Goal: Task Accomplishment & Management: Manage account settings

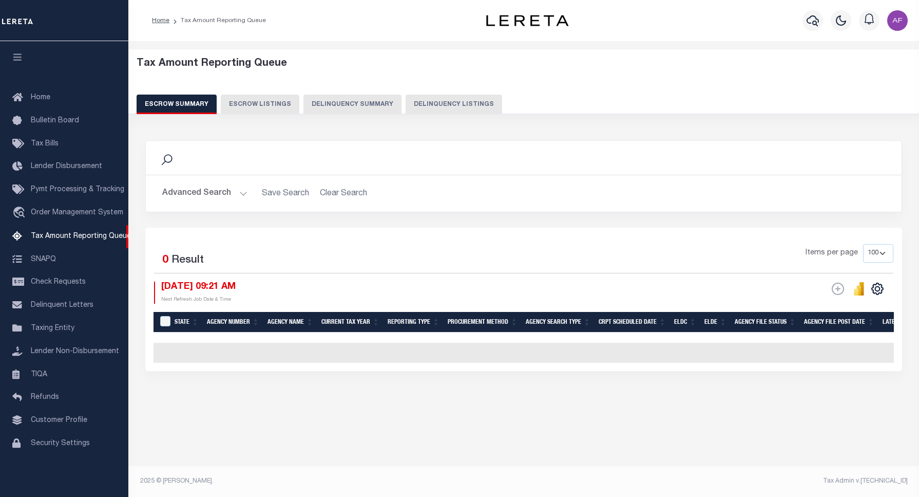
select select "100"
click at [446, 106] on button "Delinquency Listings" at bounding box center [454, 105] width 97 height 20
select select "100"
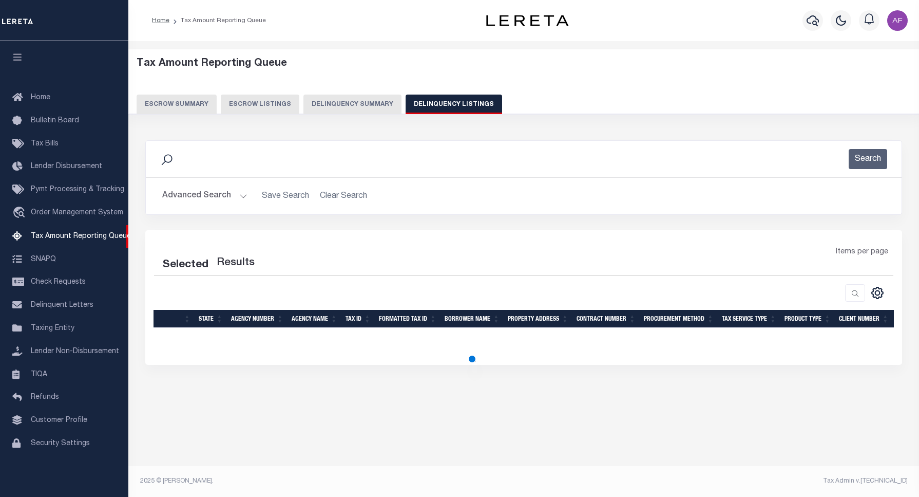
select select "100"
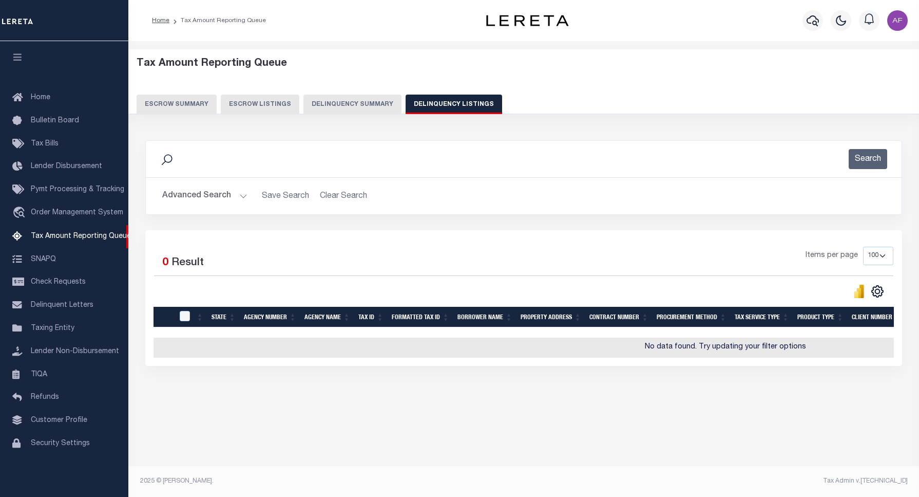
click at [200, 198] on button "Advanced Search" at bounding box center [204, 196] width 85 height 20
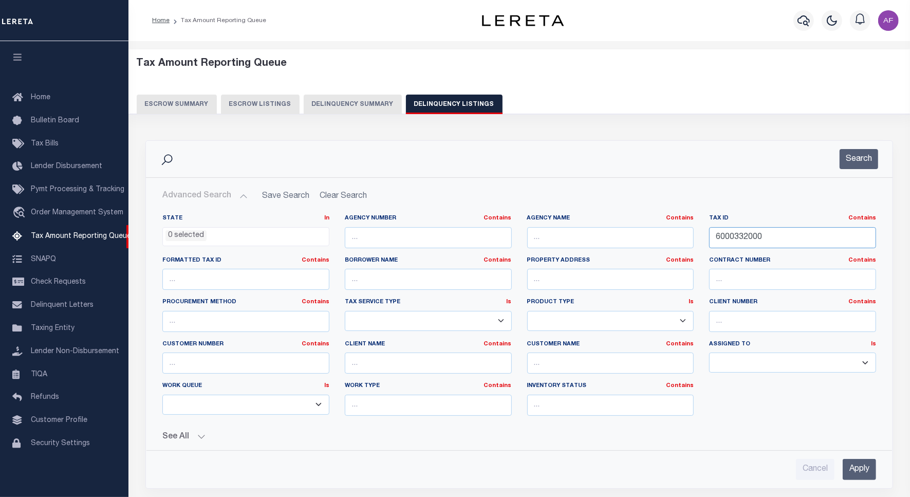
click at [730, 236] on input "6000332000" at bounding box center [792, 237] width 167 height 21
paste input "41009222074"
type input "410092220740"
click at [870, 149] on button "Search" at bounding box center [858, 159] width 39 height 20
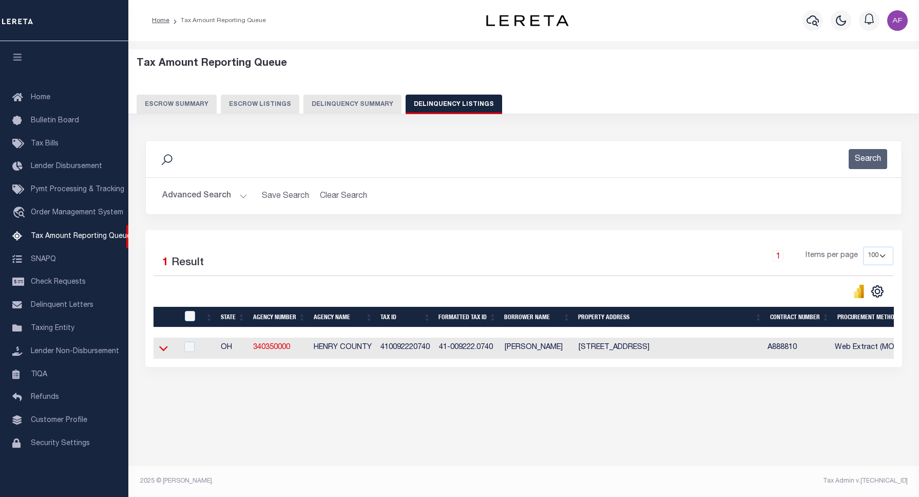
click at [162, 351] on icon at bounding box center [163, 348] width 9 height 5
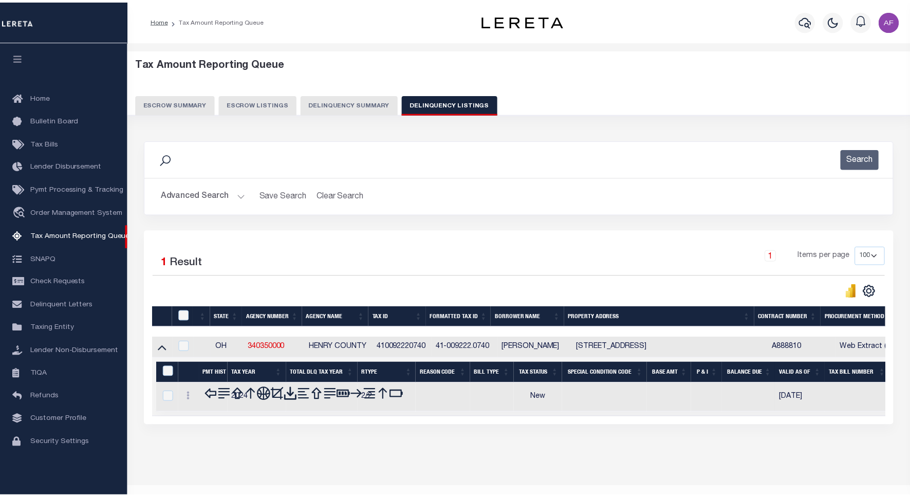
scroll to position [25, 0]
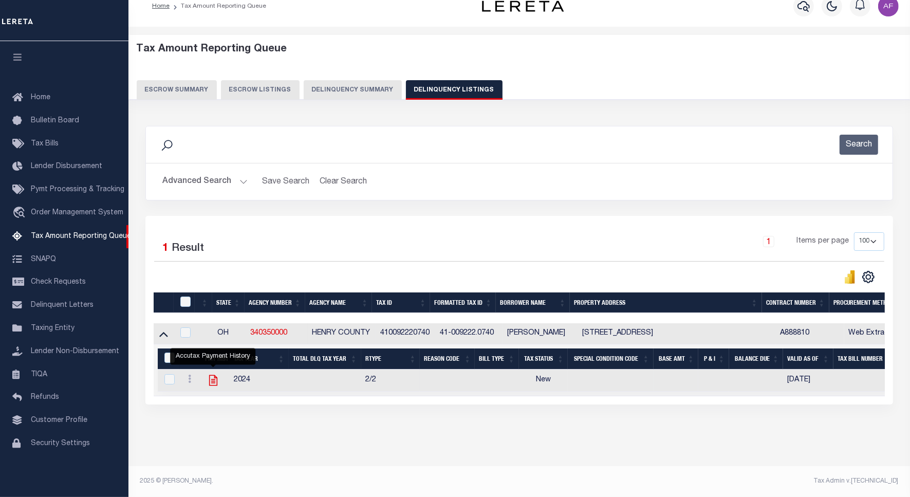
click at [207, 373] on icon "" at bounding box center [212, 379] width 13 height 13
checkbox input "true"
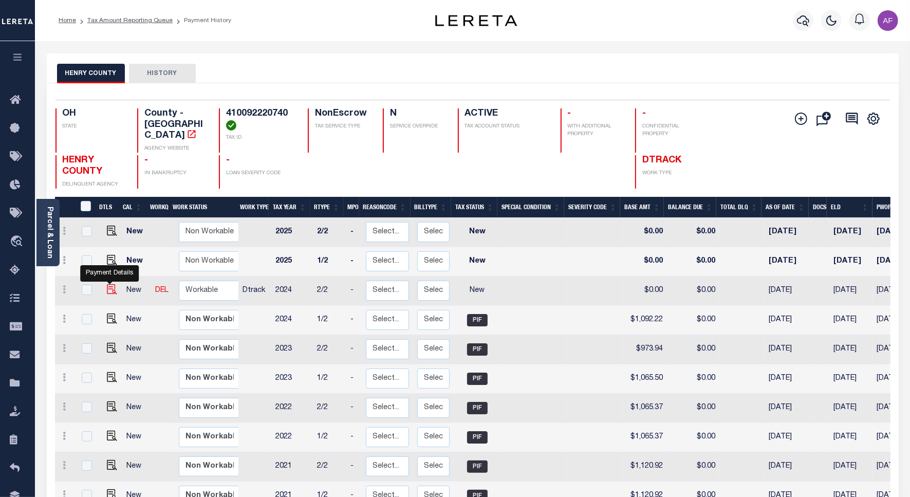
click at [107, 284] on img "" at bounding box center [112, 289] width 10 height 10
checkbox input "true"
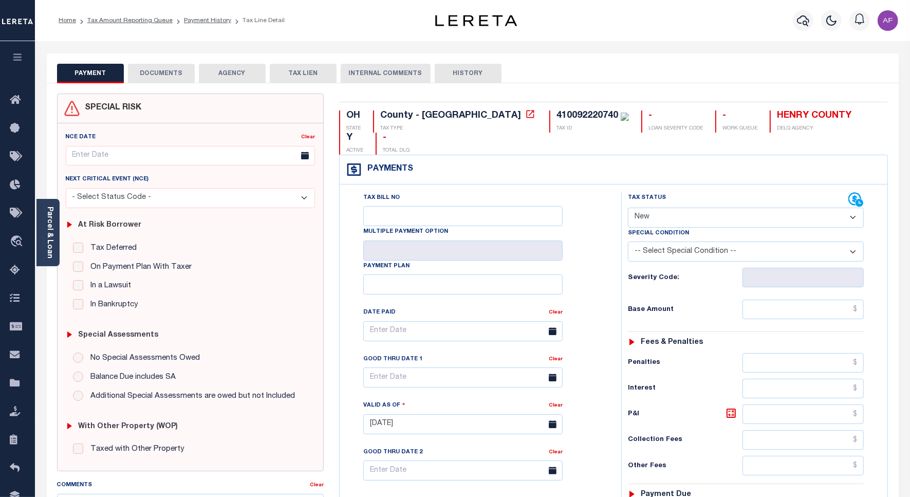
click at [653, 208] on select "- Select Status Code - Open Due/Unpaid Paid Incomplete No Tax Due Internal Refu…" at bounding box center [746, 218] width 236 height 20
select select "PYD"
click at [628, 208] on select "- Select Status Code - Open Due/Unpaid Paid Incomplete No Tax Due Internal Refu…" at bounding box center [746, 218] width 236 height 20
type input "10/10/2025"
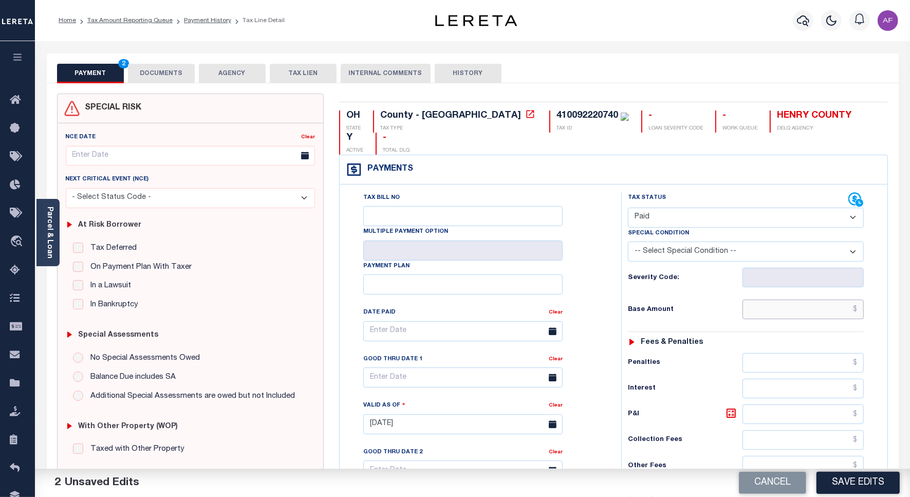
click at [792, 299] on input "text" at bounding box center [802, 309] width 121 height 20
click at [793, 299] on input "text" at bounding box center [802, 309] width 121 height 20
paste input "1,092.22"
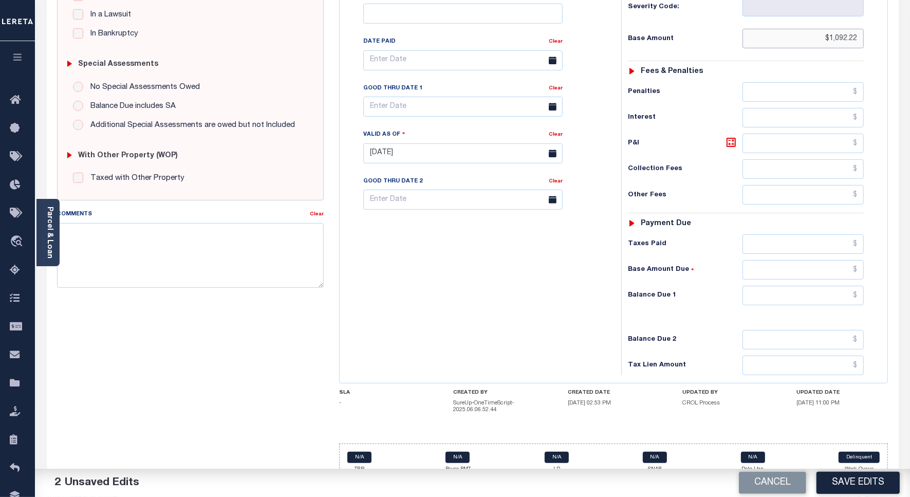
type input "$1,092.22"
click at [834, 286] on input "text" at bounding box center [802, 296] width 121 height 20
type input "$0.00"
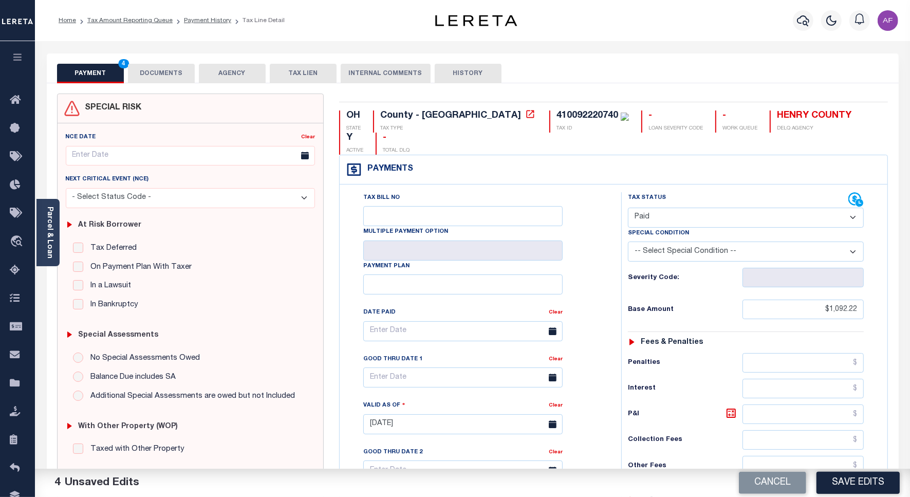
click at [150, 70] on button "DOCUMENTS" at bounding box center [161, 74] width 67 height 20
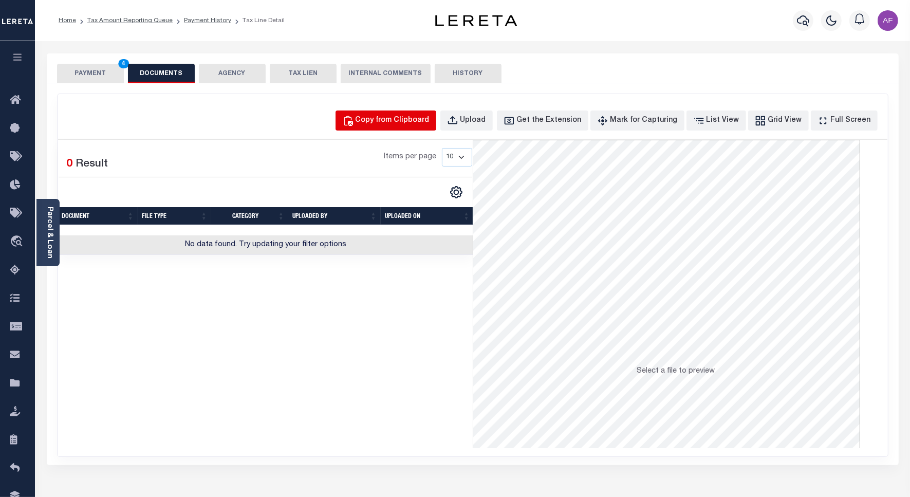
click at [407, 125] on div "Copy from Clipboard" at bounding box center [392, 120] width 74 height 11
select select "POP"
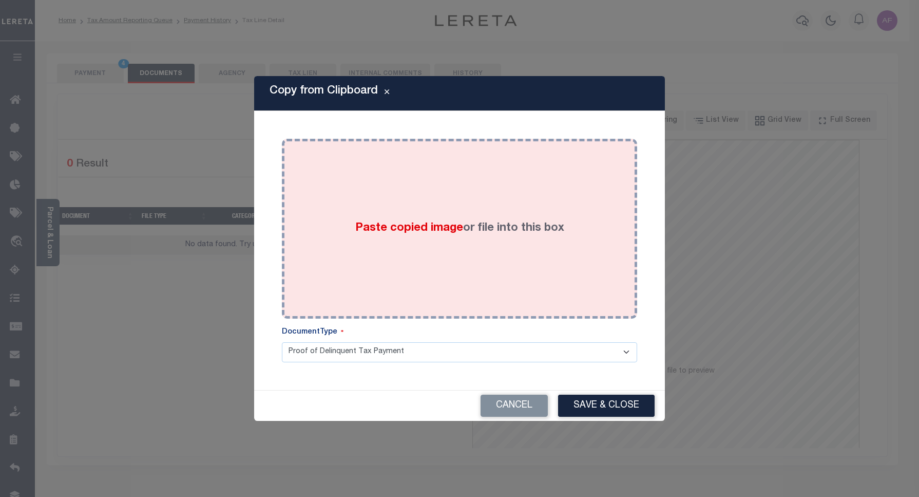
click at [422, 181] on div "Paste copied image or file into this box" at bounding box center [460, 228] width 340 height 164
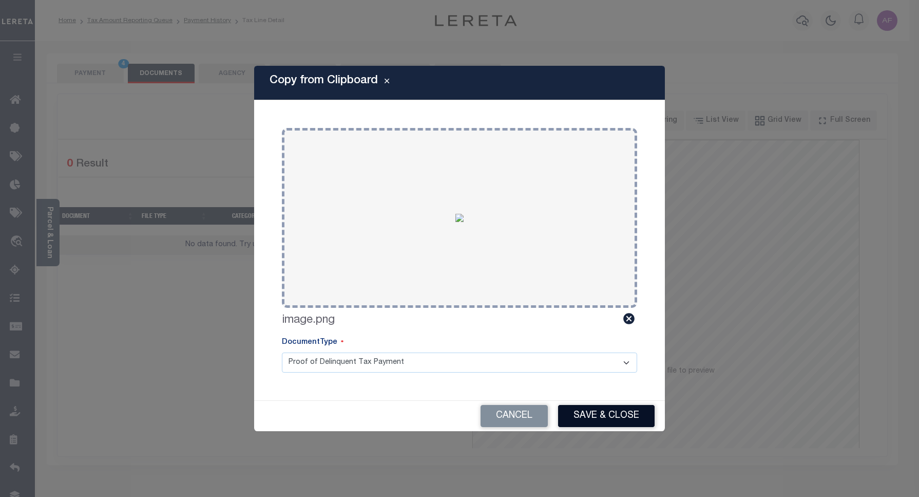
click at [610, 417] on button "Save & Close" at bounding box center [606, 416] width 97 height 22
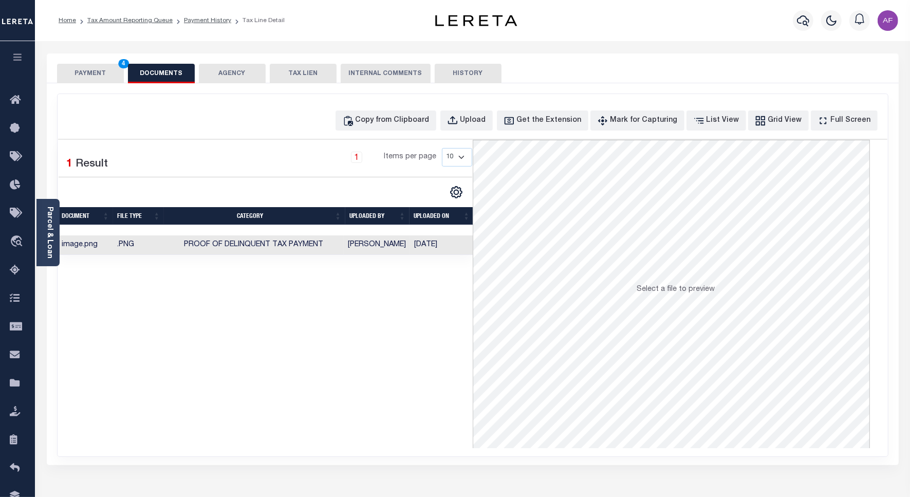
click at [95, 76] on button "PAYMENT 4" at bounding box center [90, 74] width 67 height 20
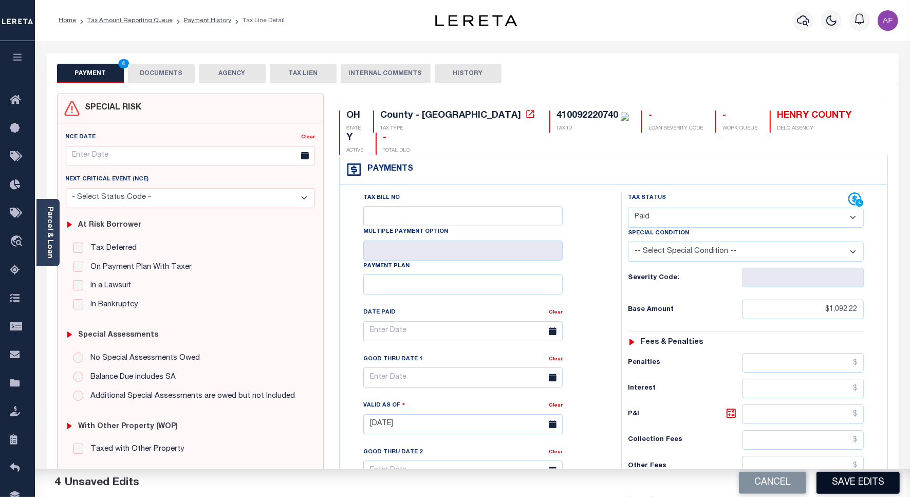
click at [851, 478] on button "Save Edits" at bounding box center [857, 482] width 83 height 22
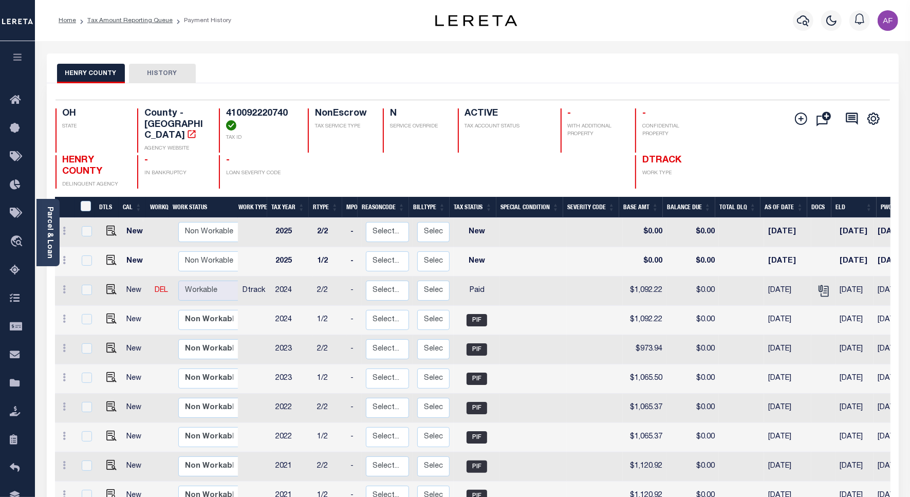
click at [125, 16] on li "Tax Amount Reporting Queue" at bounding box center [124, 20] width 97 height 9
click at [123, 18] on link "Tax Amount Reporting Queue" at bounding box center [129, 20] width 85 height 6
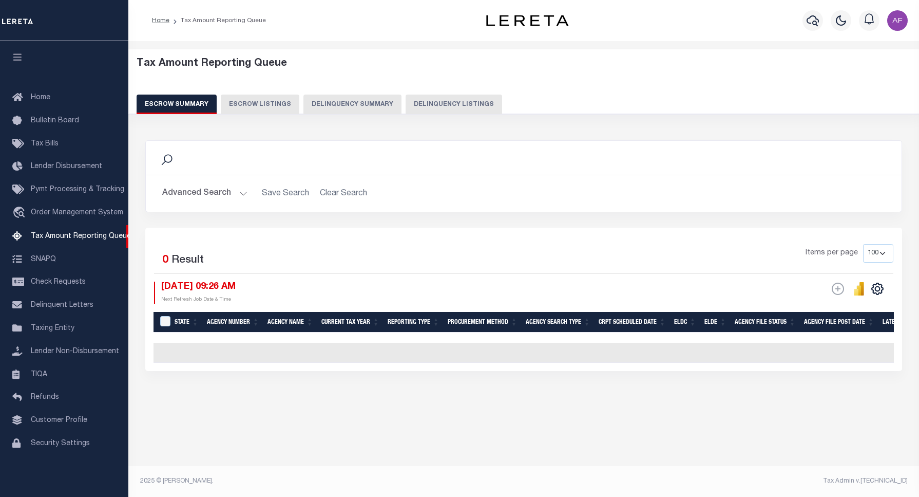
select select "100"
click at [462, 98] on button "Delinquency Listings" at bounding box center [454, 105] width 97 height 20
select select "100"
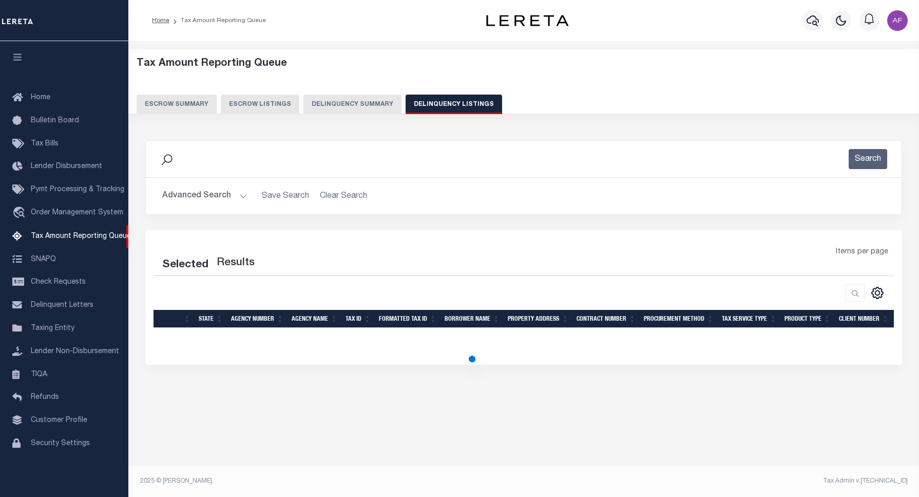
select select "100"
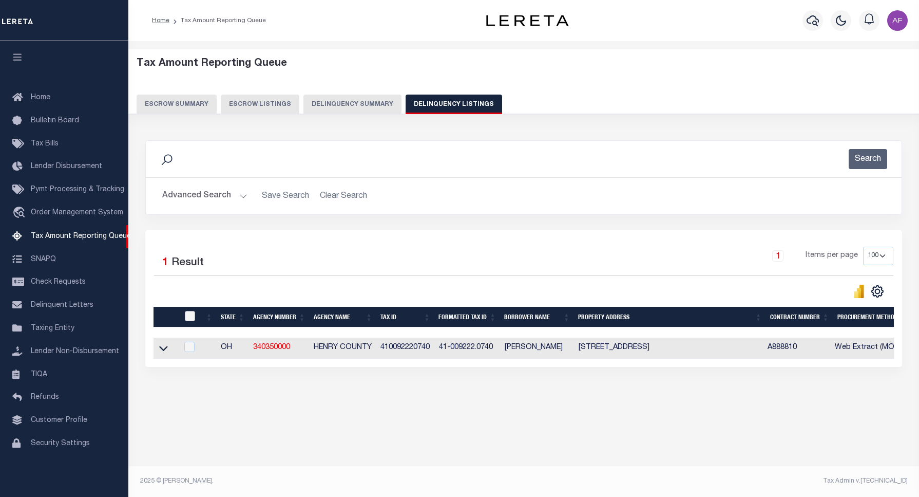
click at [191, 321] on input "checkbox" at bounding box center [190, 316] width 10 height 10
checkbox input "true"
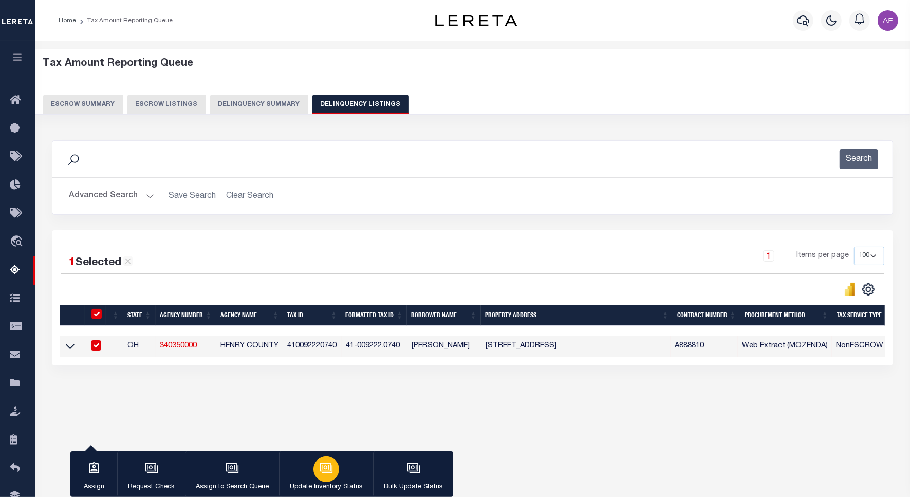
click at [335, 468] on div "button" at bounding box center [326, 469] width 26 height 26
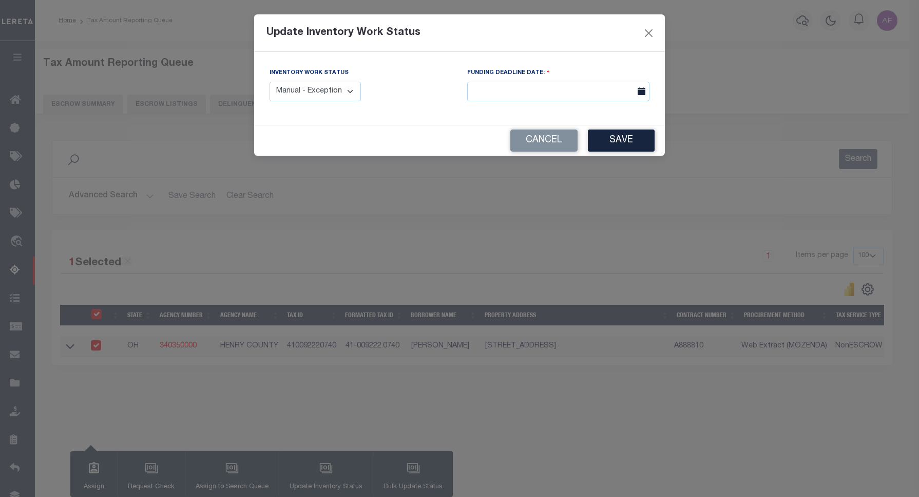
click at [320, 90] on select "Manual - Exception Pended - Awaiting Search Late Add Exception Completed" at bounding box center [315, 92] width 91 height 20
select select "4"
click at [270, 82] on select "Manual - Exception Pended - Awaiting Search Late Add Exception Completed" at bounding box center [315, 92] width 91 height 20
click at [627, 152] on button "Save" at bounding box center [621, 140] width 67 height 22
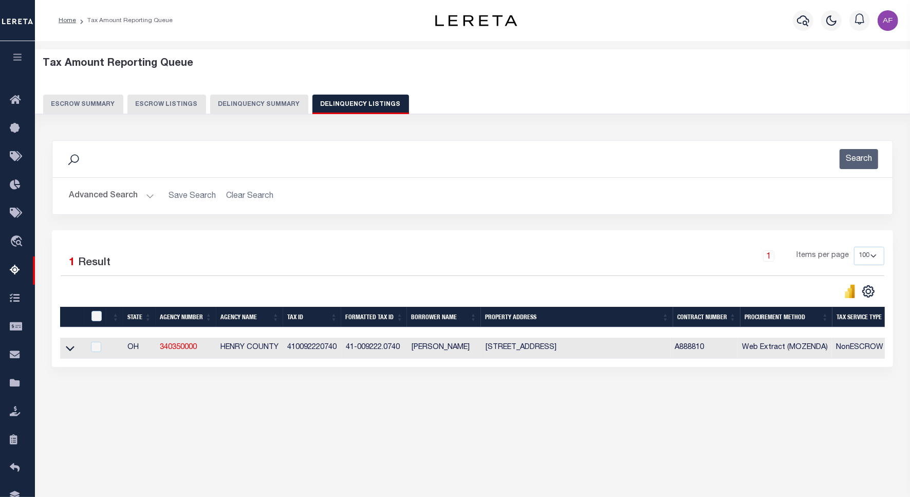
click at [101, 198] on button "Advanced Search" at bounding box center [111, 196] width 85 height 20
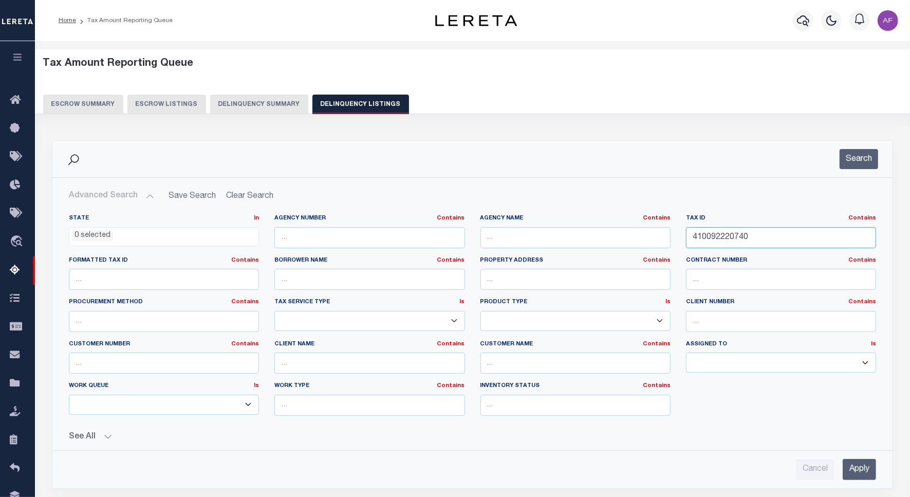
click at [714, 234] on input "410092220740" at bounding box center [781, 237] width 190 height 21
paste input "301002"
type input "410093010020"
click at [859, 164] on button "Search" at bounding box center [858, 159] width 39 height 20
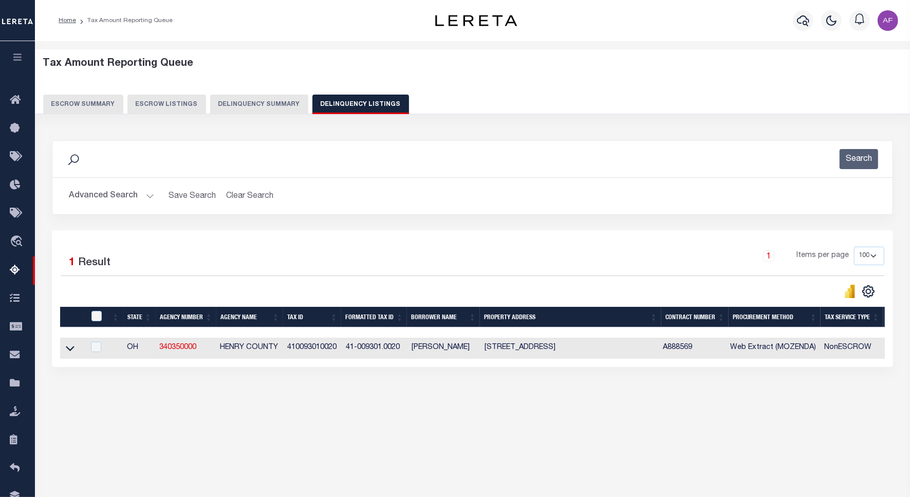
click at [76, 353] on td at bounding box center [72, 347] width 25 height 21
checkbox input "true"
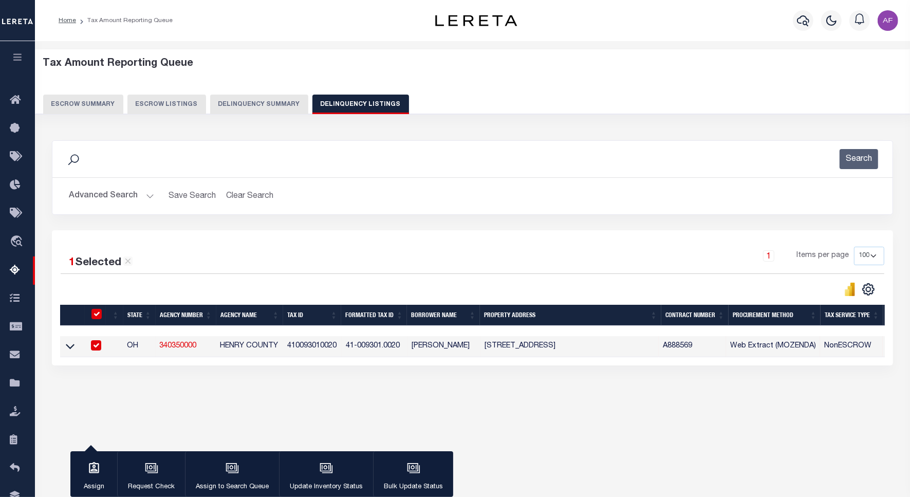
drag, startPoint x: 66, startPoint y: 351, endPoint x: 75, endPoint y: 298, distance: 53.2
click at [66, 351] on icon at bounding box center [70, 346] width 9 height 11
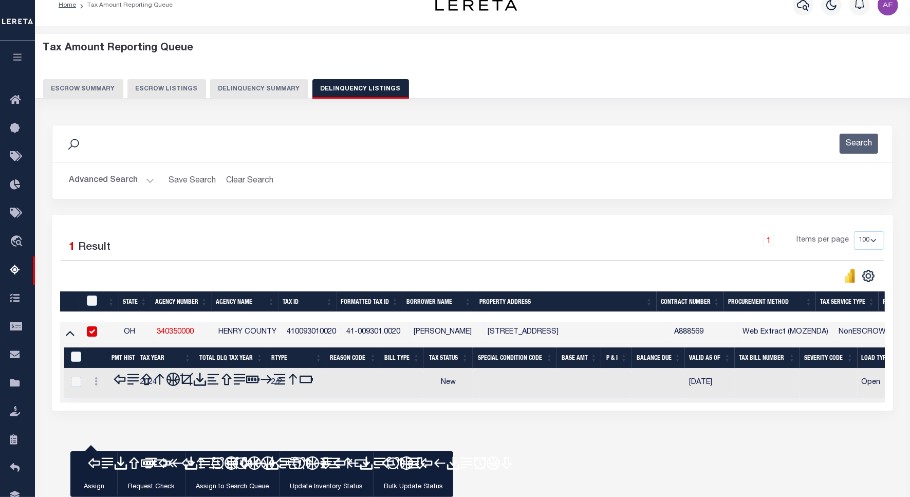
scroll to position [47, 0]
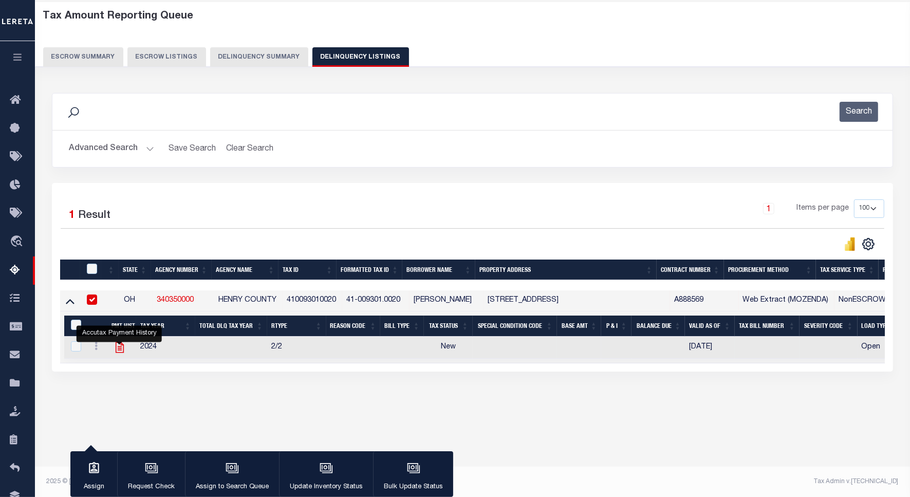
click at [116, 352] on icon "" at bounding box center [119, 347] width 8 height 11
checkbox input "true"
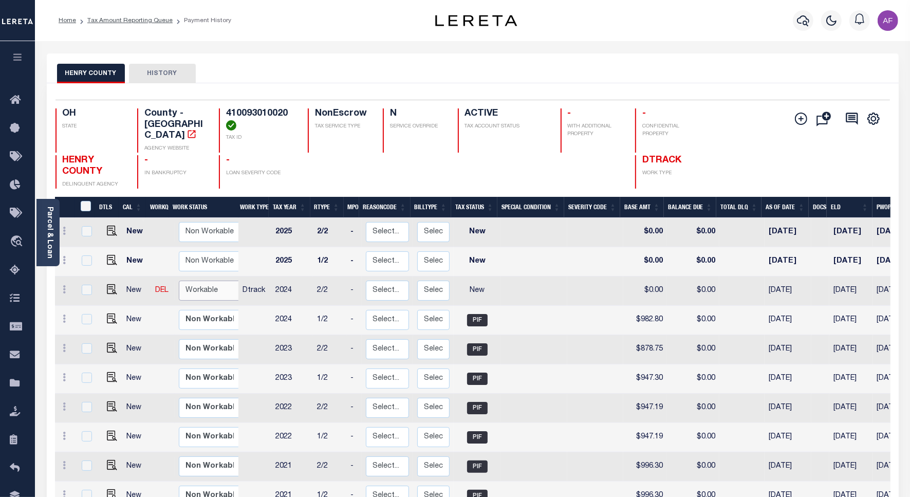
click at [194, 280] on select "Non Workable Workable" at bounding box center [210, 290] width 62 height 20
checkbox input "true"
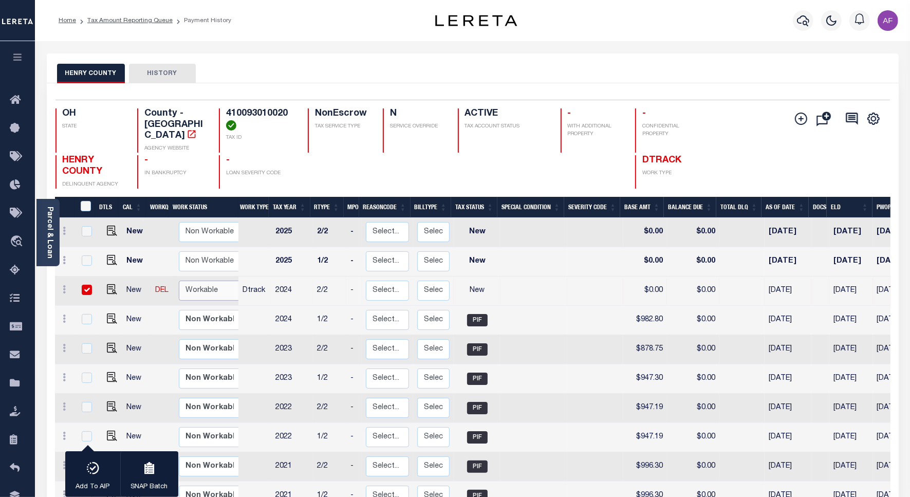
select select "true"
click at [179, 280] on select "Non Workable Workable" at bounding box center [210, 290] width 62 height 20
checkbox input "false"
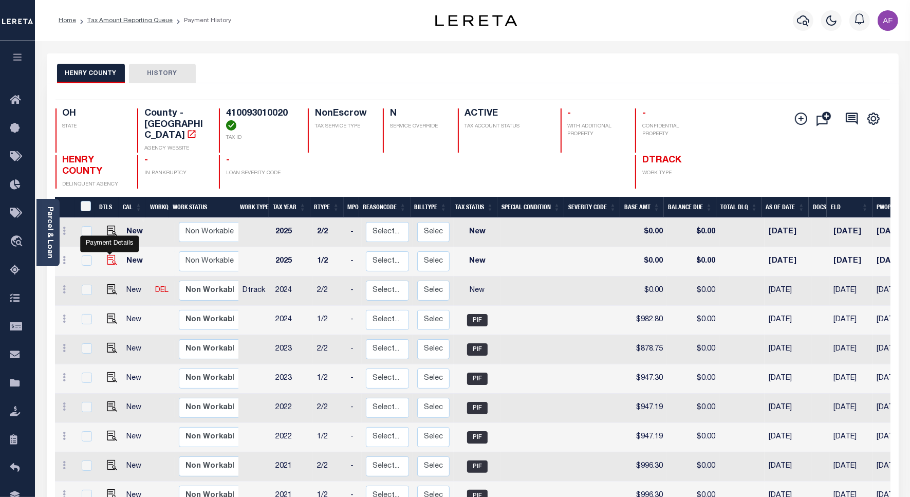
click at [110, 255] on img "" at bounding box center [112, 260] width 10 height 10
checkbox input "true"
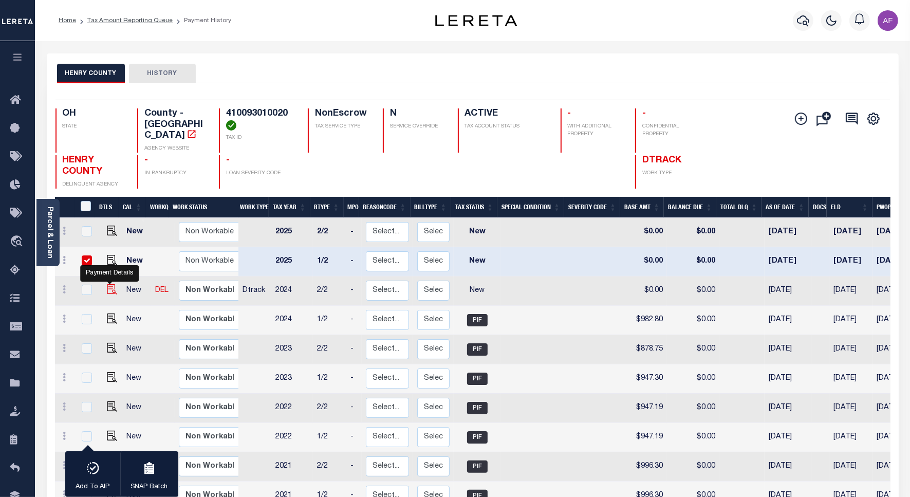
click at [109, 284] on img "" at bounding box center [112, 289] width 10 height 10
checkbox input "true"
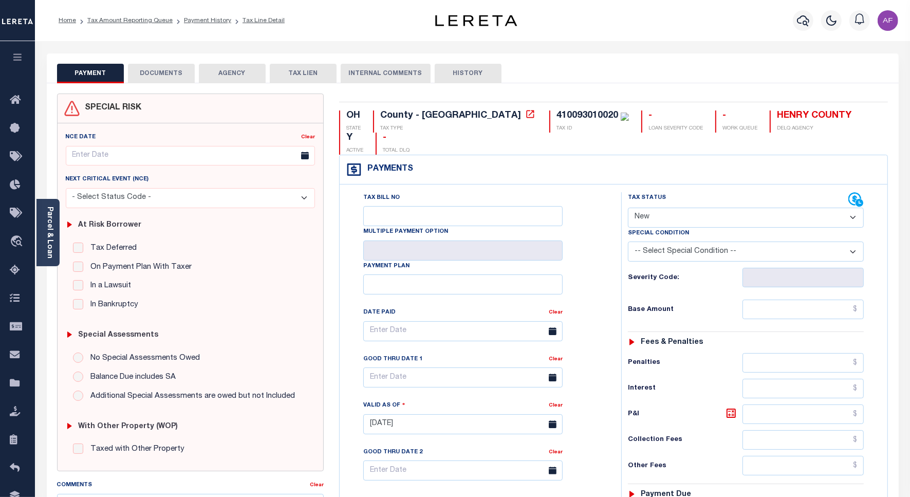
click at [659, 208] on select "- Select Status Code - Open Due/Unpaid Paid Incomplete No Tax Due Internal Refu…" at bounding box center [746, 218] width 236 height 20
select select "PYD"
click at [628, 208] on select "- Select Status Code - Open Due/Unpaid Paid Incomplete No Tax Due Internal Refu…" at bounding box center [746, 218] width 236 height 20
type input "[DATE]"
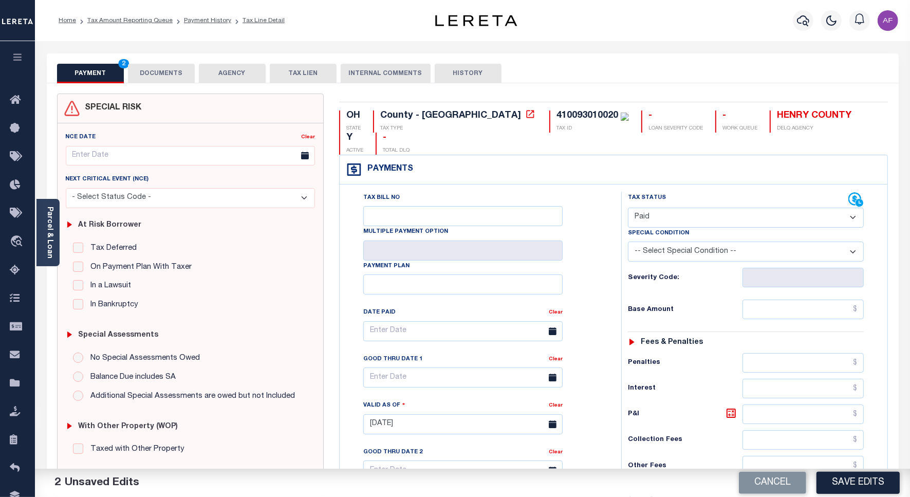
click at [654, 208] on select "- Select Status Code - Open Due/Unpaid Paid Incomplete No Tax Due Internal Refu…" at bounding box center [746, 218] width 236 height 20
click at [628, 208] on select "- Select Status Code - Open Due/Unpaid Paid Incomplete No Tax Due Internal Refu…" at bounding box center [746, 218] width 236 height 20
click at [640, 208] on select "- Select Status Code - Open Due/Unpaid Paid Incomplete No Tax Due Internal Refu…" at bounding box center [746, 218] width 236 height 20
select select "PYD"
click at [628, 208] on select "- Select Status Code - Open Due/Unpaid Paid Incomplete No Tax Due Internal Refu…" at bounding box center [746, 218] width 236 height 20
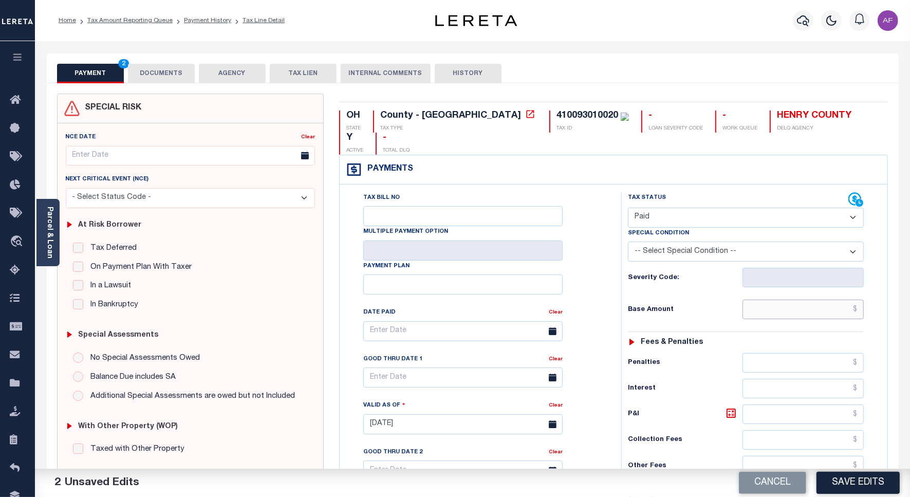
click at [836, 299] on input "text" at bounding box center [802, 309] width 121 height 20
paste input "982.80"
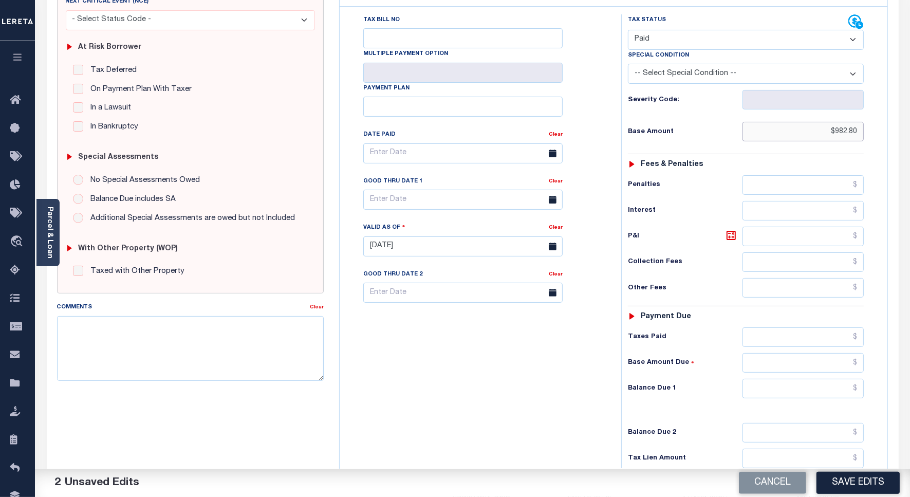
scroll to position [271, 0]
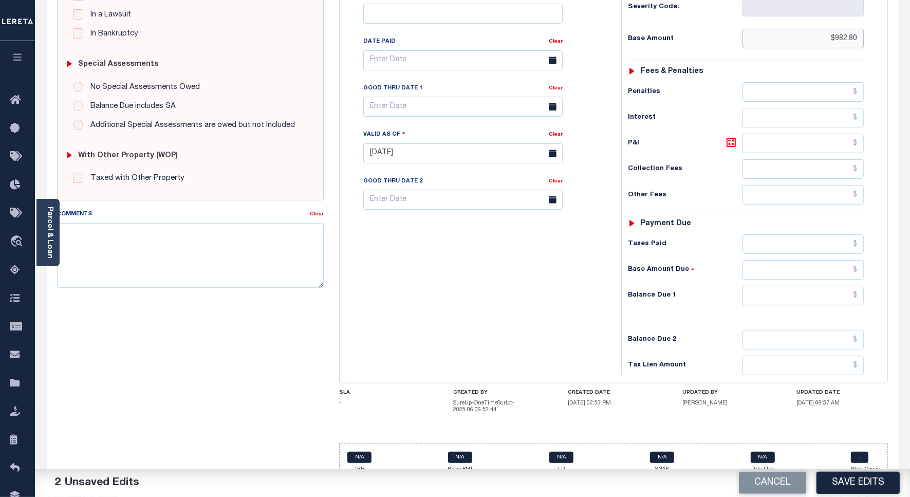
type input "$982.80"
click at [845, 286] on input "text" at bounding box center [802, 296] width 121 height 20
type input "$0.00"
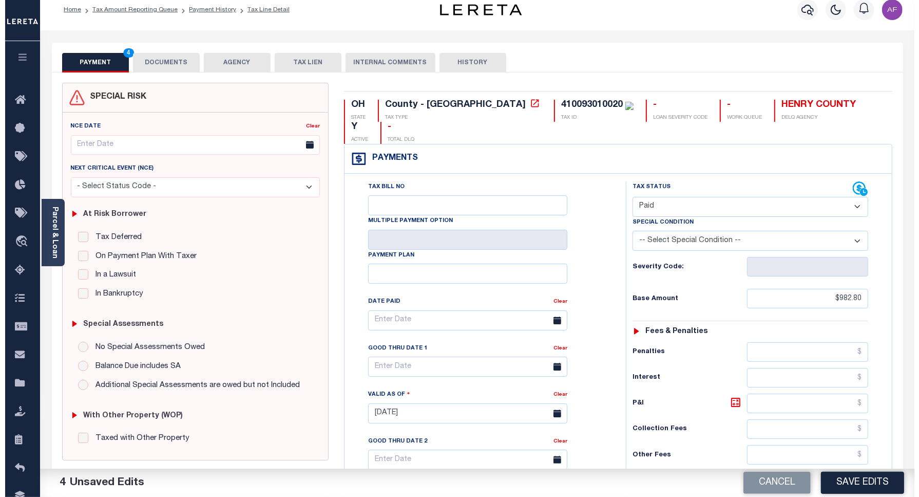
scroll to position [0, 0]
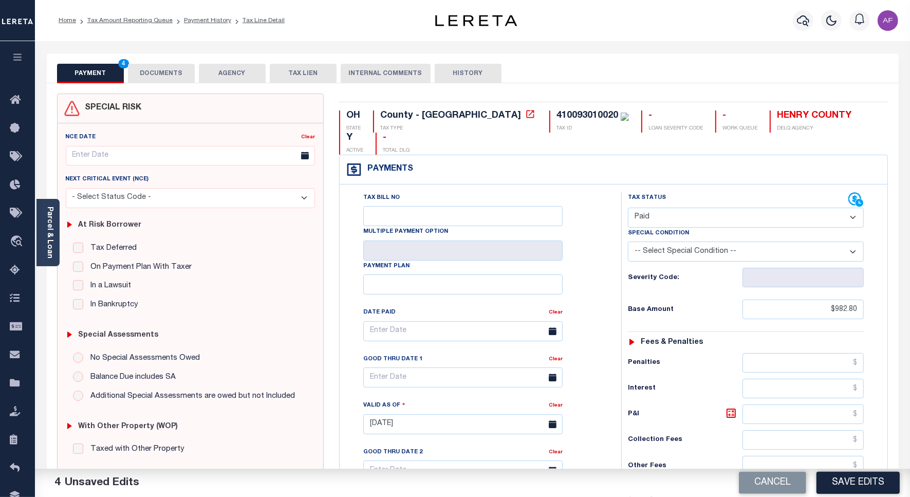
click at [164, 75] on button "DOCUMENTS" at bounding box center [161, 74] width 67 height 20
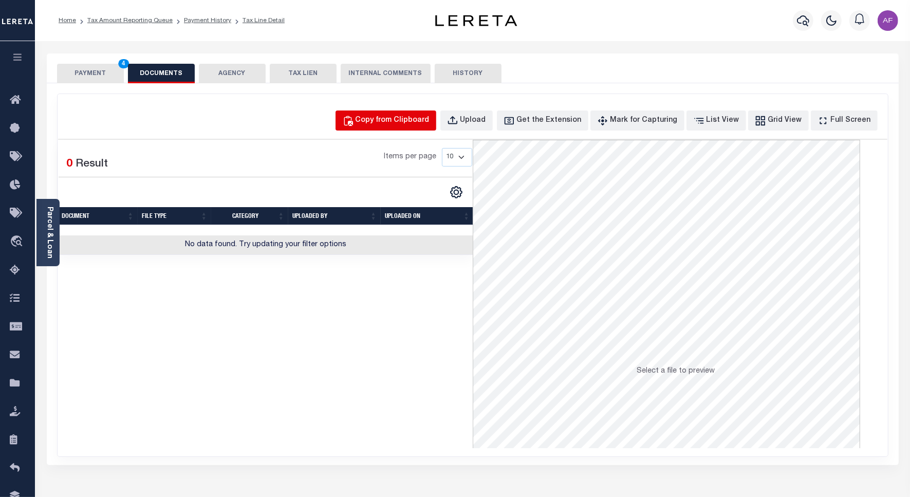
click at [406, 118] on div "Copy from Clipboard" at bounding box center [392, 120] width 74 height 11
select select "POP"
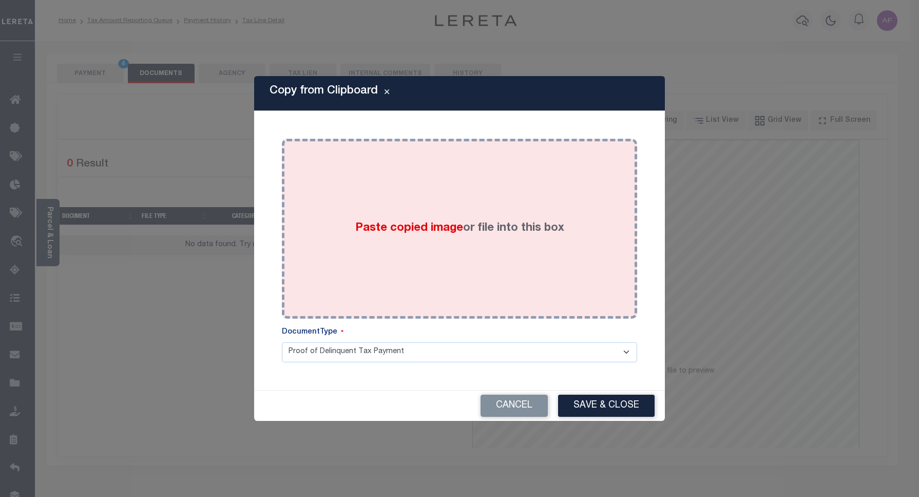
click at [400, 162] on div "Paste copied image or file into this box" at bounding box center [460, 228] width 340 height 164
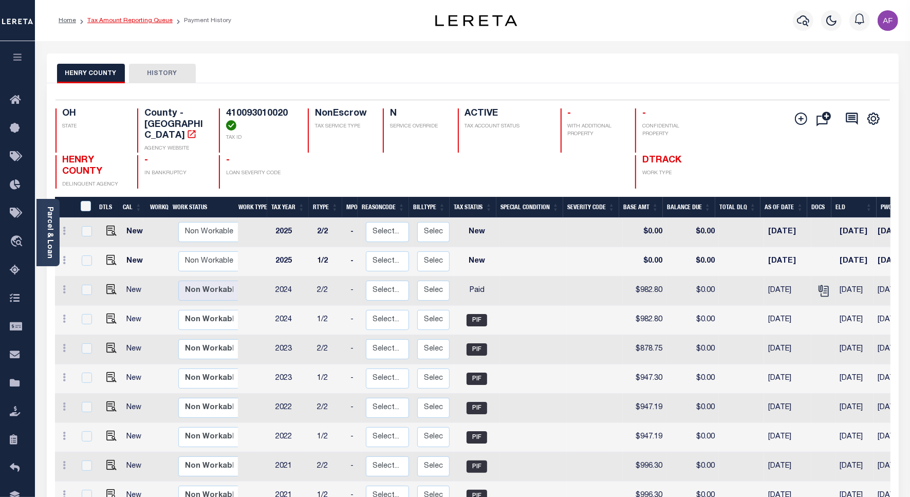
click at [119, 19] on link "Tax Amount Reporting Queue" at bounding box center [129, 20] width 85 height 6
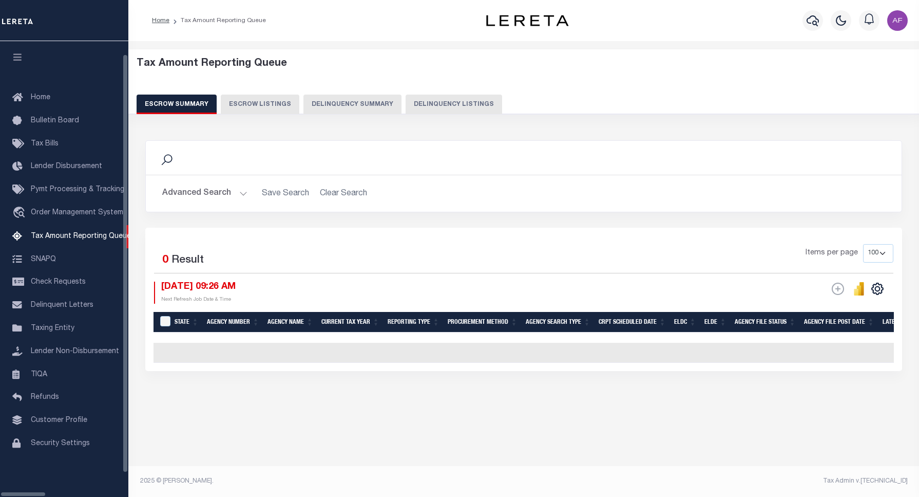
select select "100"
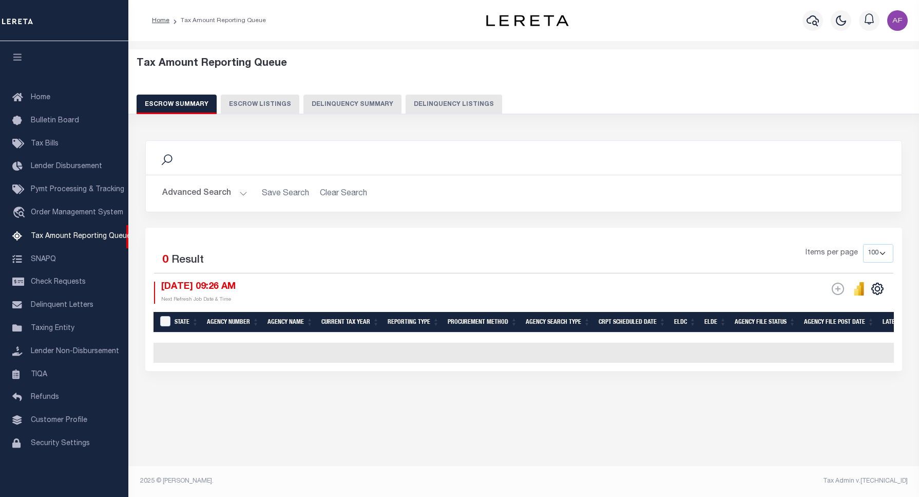
drag, startPoint x: 407, startPoint y: 101, endPoint x: 429, endPoint y: 106, distance: 23.2
click at [415, 103] on button "Delinquency Listings" at bounding box center [454, 105] width 97 height 20
select select "100"
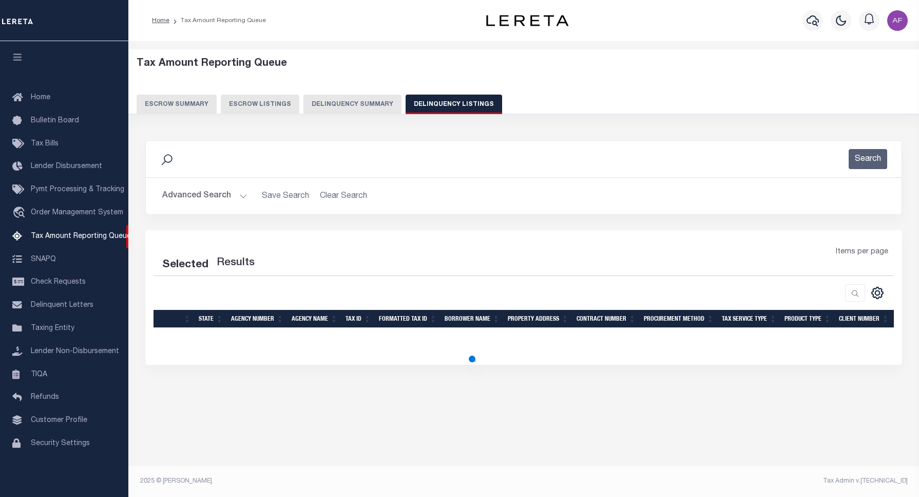
select select "100"
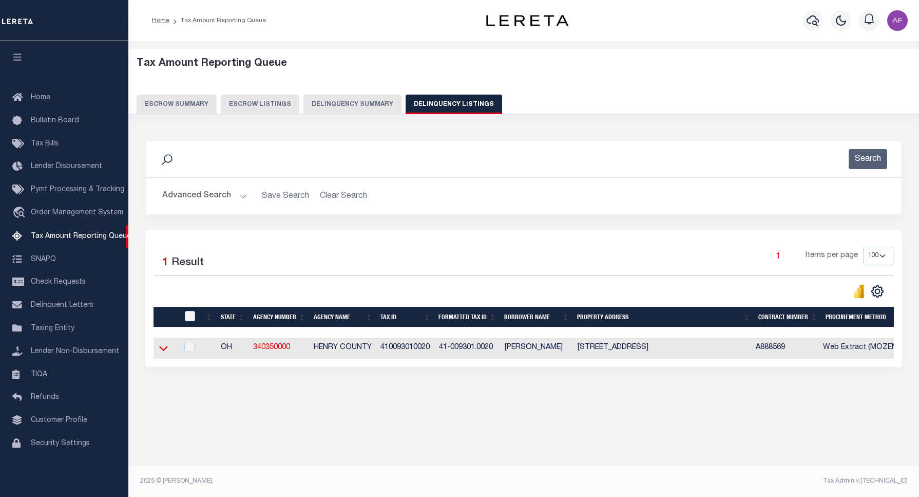
click at [164, 353] on icon at bounding box center [163, 348] width 9 height 11
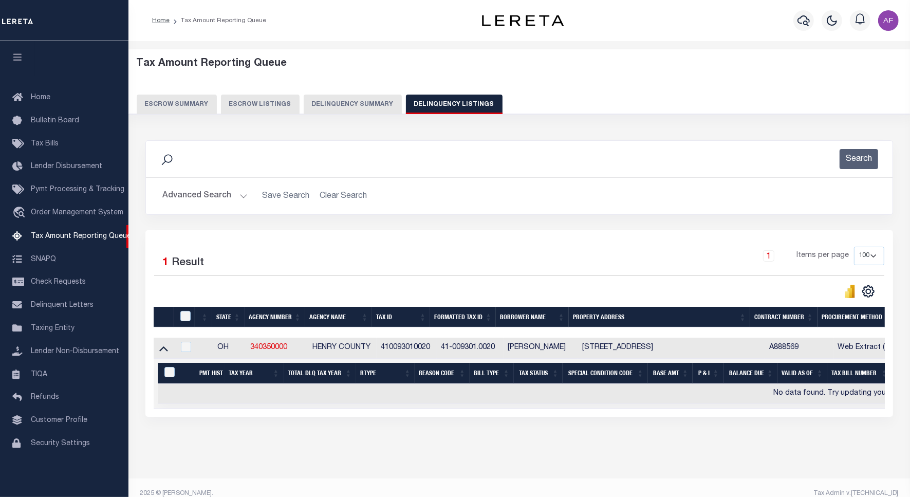
click at [193, 197] on button "Advanced Search" at bounding box center [204, 196] width 85 height 20
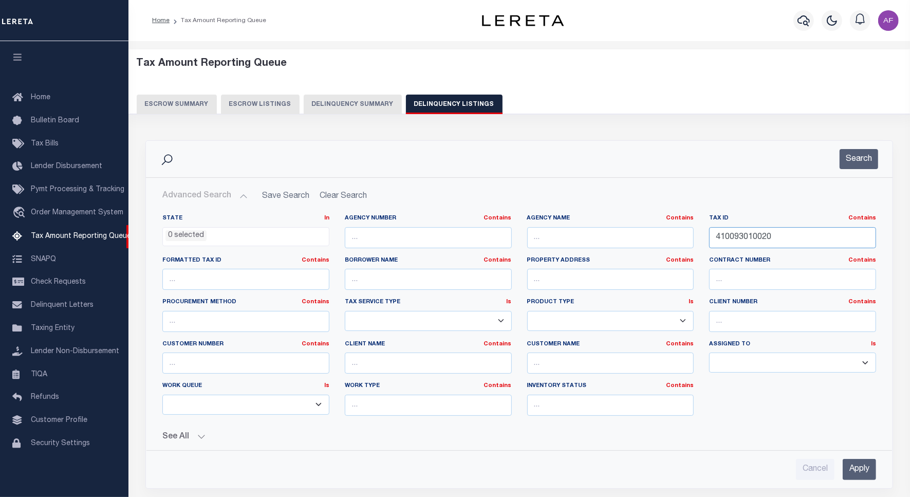
click at [753, 244] on input "410093010020" at bounding box center [792, 237] width 167 height 21
paste input "34024"
type input "410093340240"
click at [861, 162] on button "Search" at bounding box center [858, 159] width 39 height 20
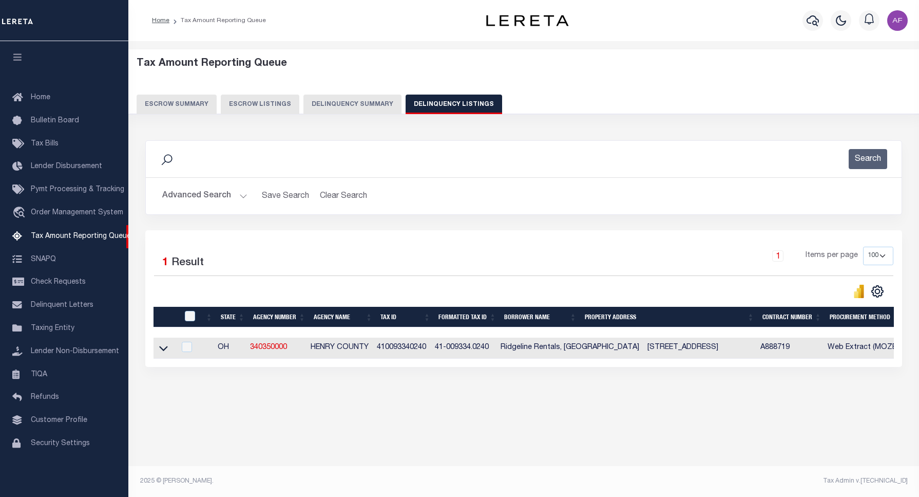
click at [157, 350] on td at bounding box center [165, 347] width 22 height 21
checkbox input "true"
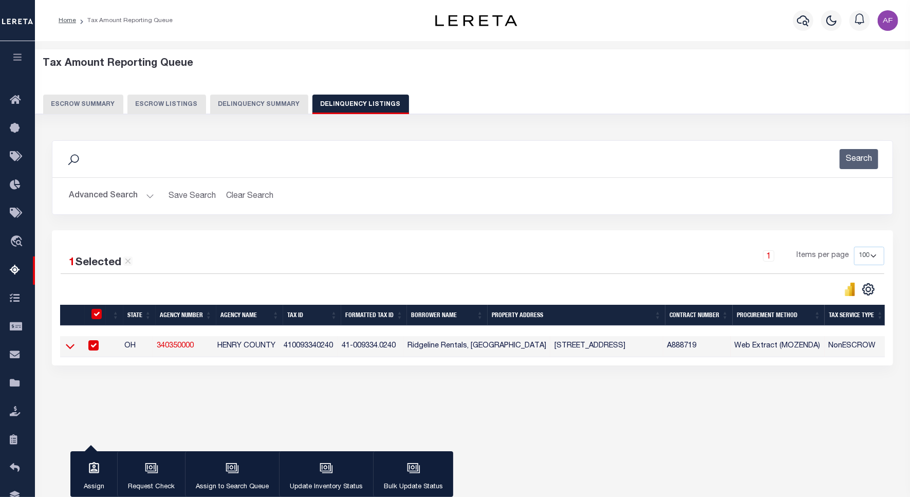
click at [71, 351] on icon at bounding box center [70, 346] width 9 height 11
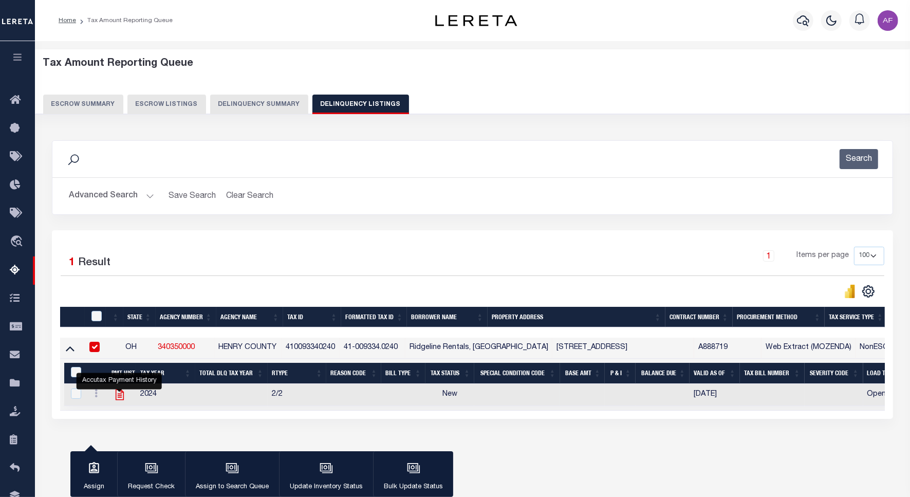
click at [121, 396] on icon "" at bounding box center [119, 394] width 8 height 11
checkbox input "true"
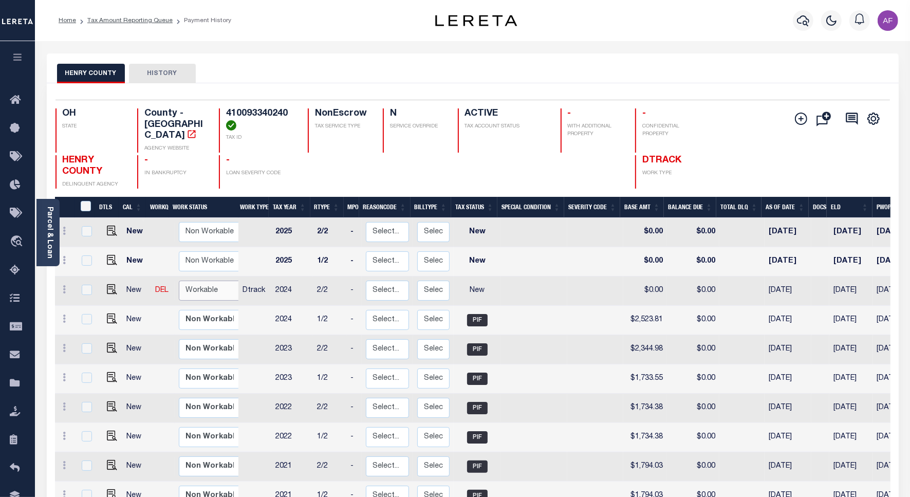
click at [204, 288] on select "Non Workable Workable" at bounding box center [210, 290] width 62 height 20
checkbox input "true"
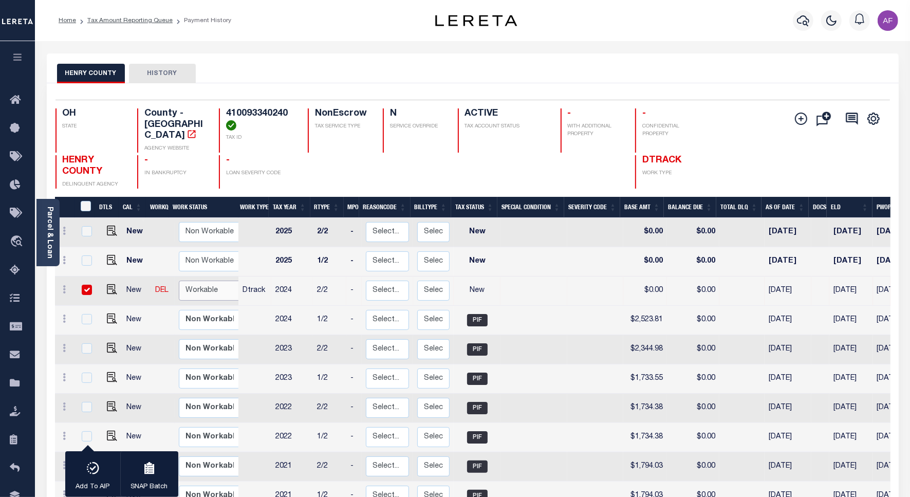
select select "true"
click at [179, 280] on select "Non Workable Workable" at bounding box center [210, 290] width 62 height 20
checkbox input "false"
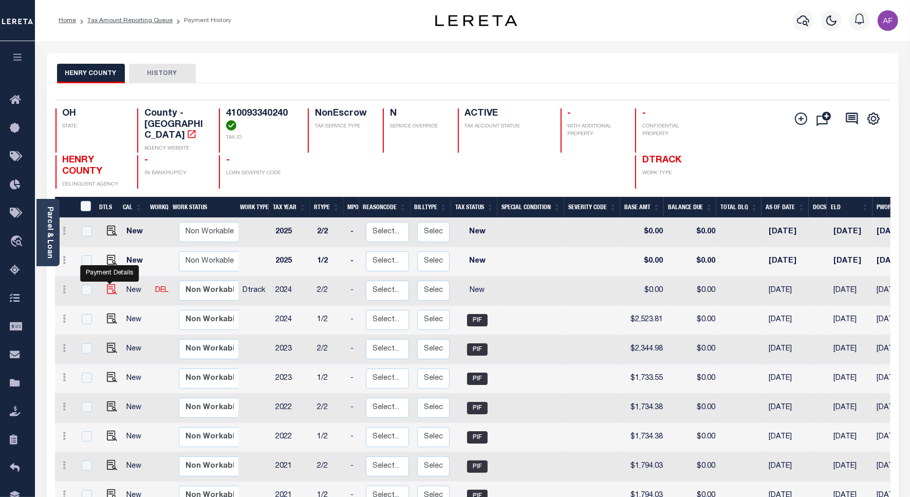
click at [107, 284] on img "" at bounding box center [112, 289] width 10 height 10
checkbox input "true"
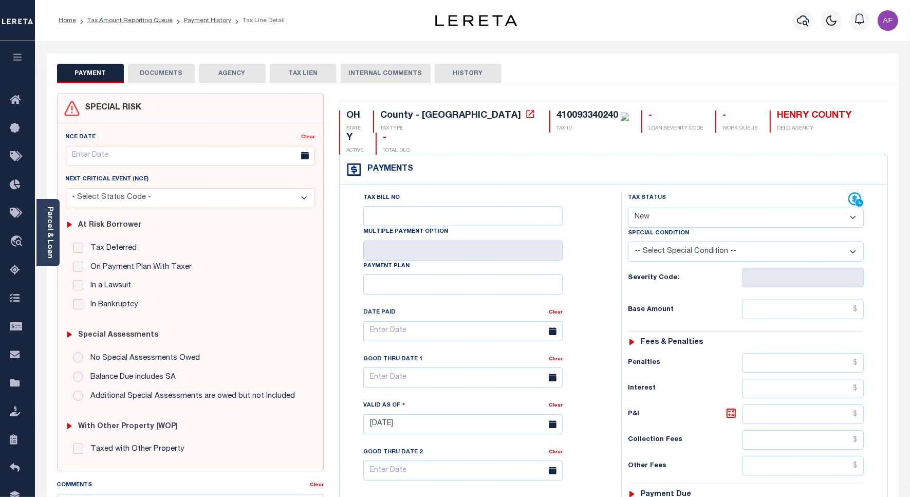
click at [664, 208] on select "- Select Status Code - Open Due/Unpaid Paid Incomplete No Tax Due Internal Refu…" at bounding box center [746, 218] width 236 height 20
select select "PYD"
click at [628, 208] on select "- Select Status Code - Open Due/Unpaid Paid Incomplete No Tax Due Internal Refu…" at bounding box center [746, 218] width 236 height 20
type input "[DATE]"
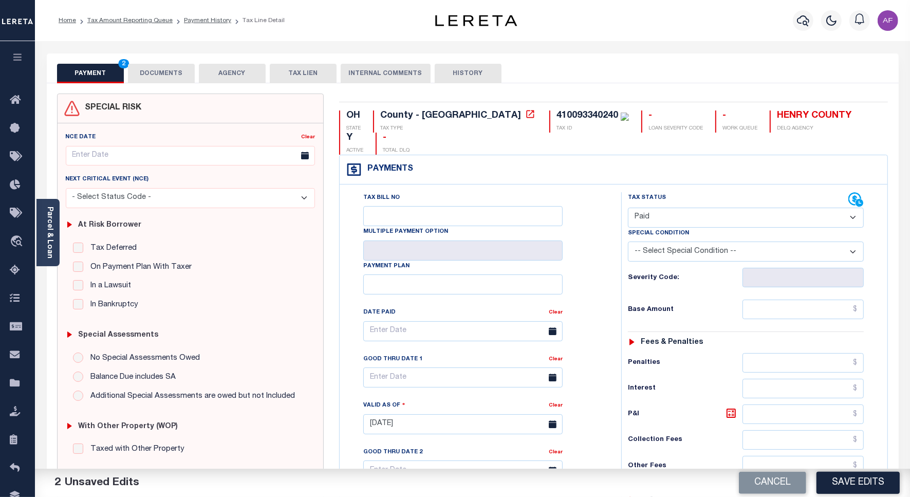
click at [647, 208] on select "- Select Status Code - Open Due/Unpaid Paid Incomplete No Tax Due Internal Refu…" at bounding box center [746, 218] width 236 height 20
click at [825, 299] on input "text" at bounding box center [802, 309] width 121 height 20
paste input "2,523.81"
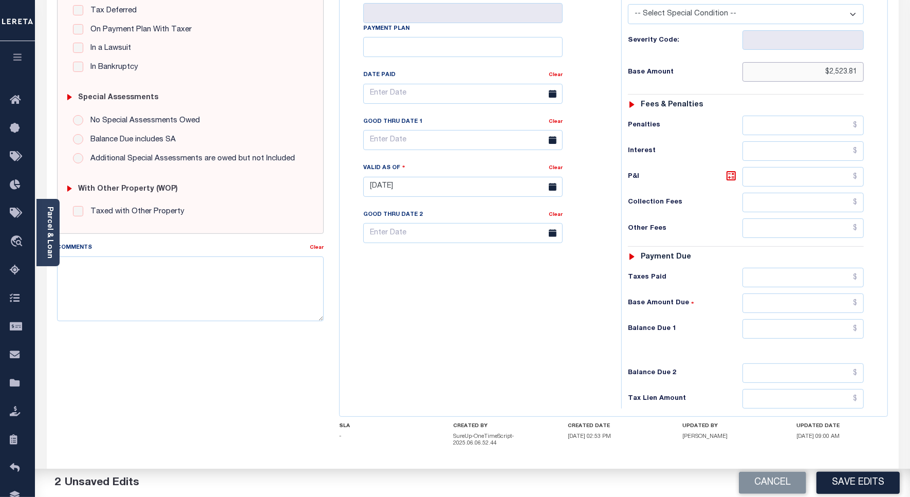
scroll to position [271, 0]
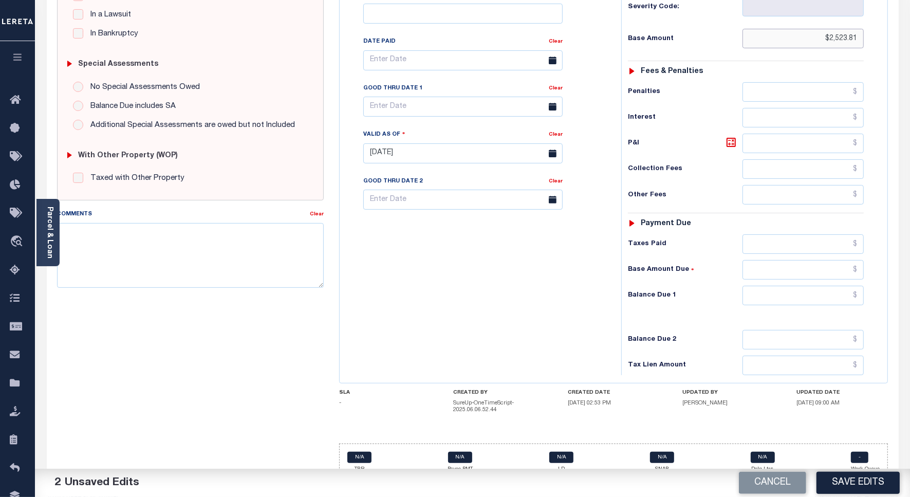
type input "$2,523.81"
click at [828, 286] on input "text" at bounding box center [802, 296] width 121 height 20
type input "$0"
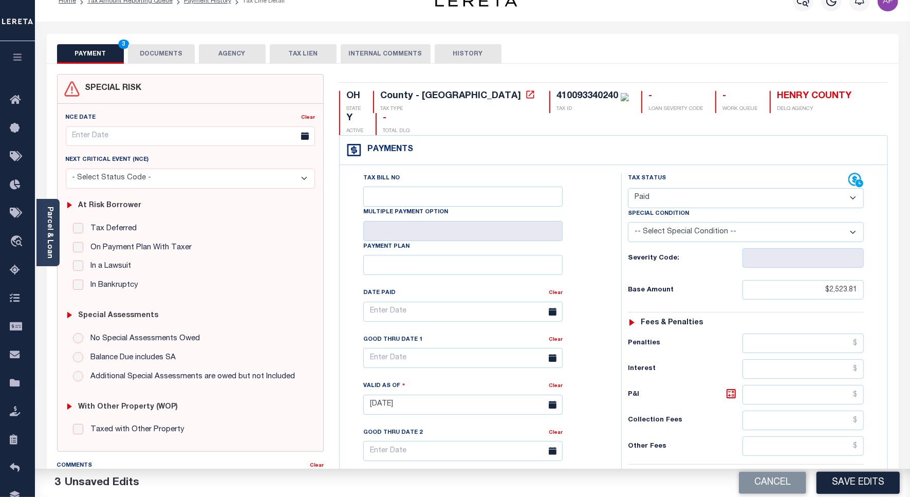
scroll to position [0, 0]
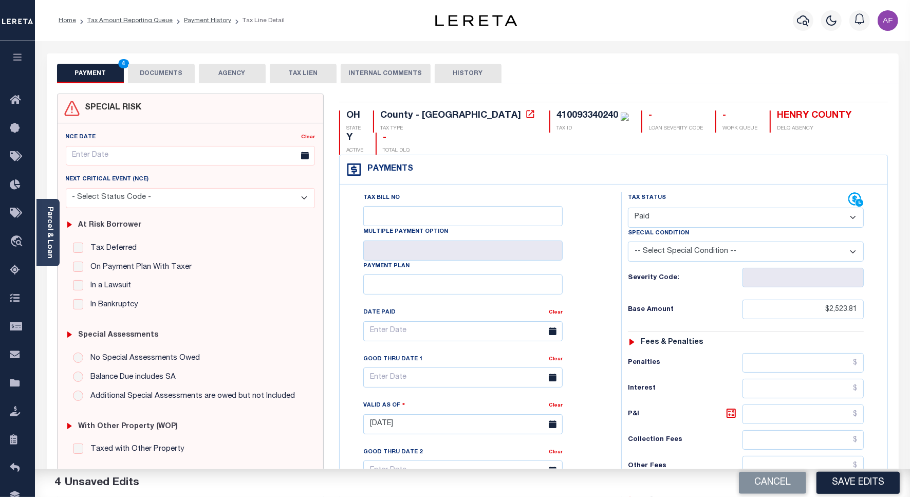
click at [168, 70] on button "DOCUMENTS" at bounding box center [161, 74] width 67 height 20
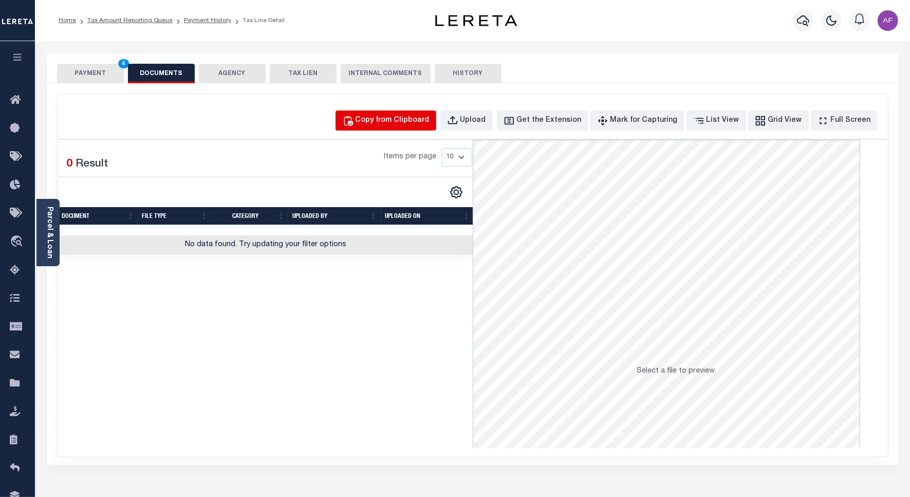
click at [429, 123] on div "Copy from Clipboard" at bounding box center [392, 120] width 74 height 11
select select "POP"
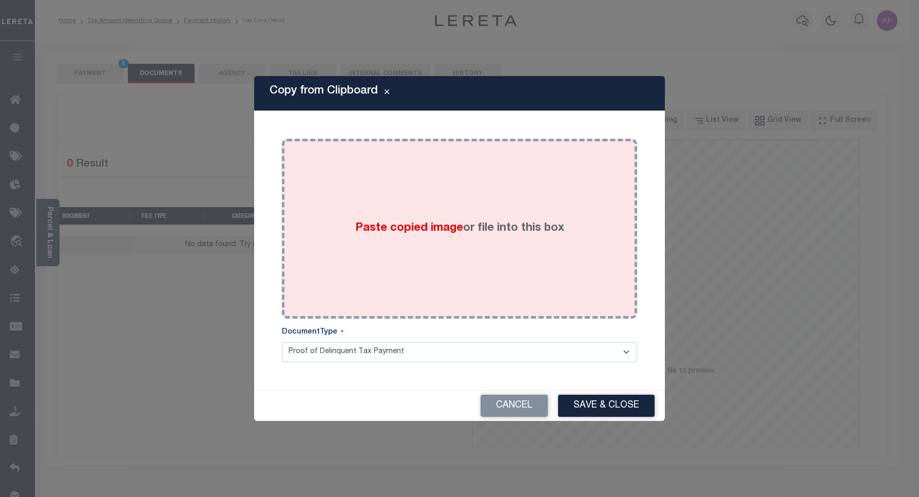
click at [456, 206] on div "Paste copied image or file into this box" at bounding box center [460, 228] width 340 height 164
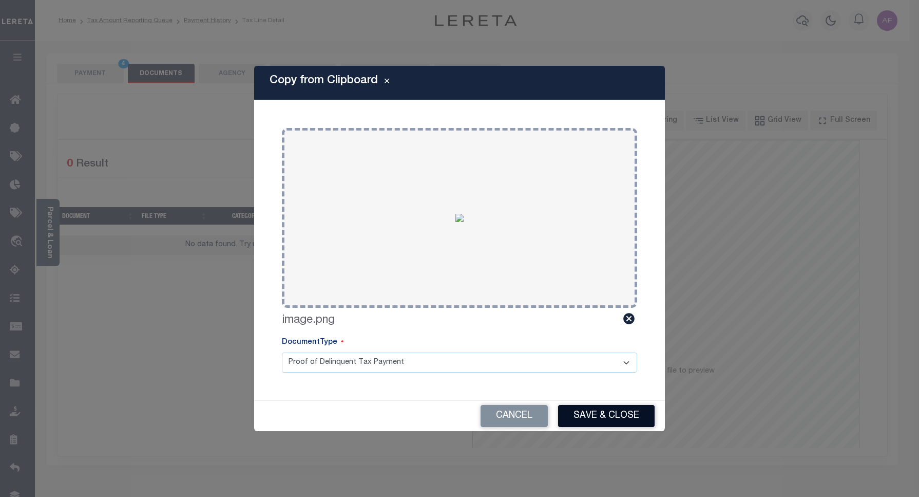
click at [596, 404] on div "Cancel Save & Close" at bounding box center [459, 416] width 411 height 30
click at [600, 415] on button "Save & Close" at bounding box center [606, 416] width 97 height 22
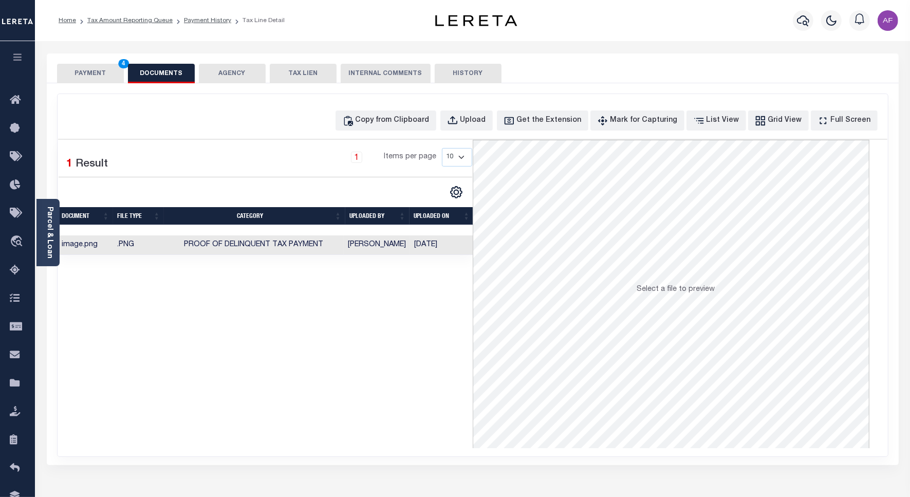
click at [76, 71] on button "PAYMENT 4" at bounding box center [90, 74] width 67 height 20
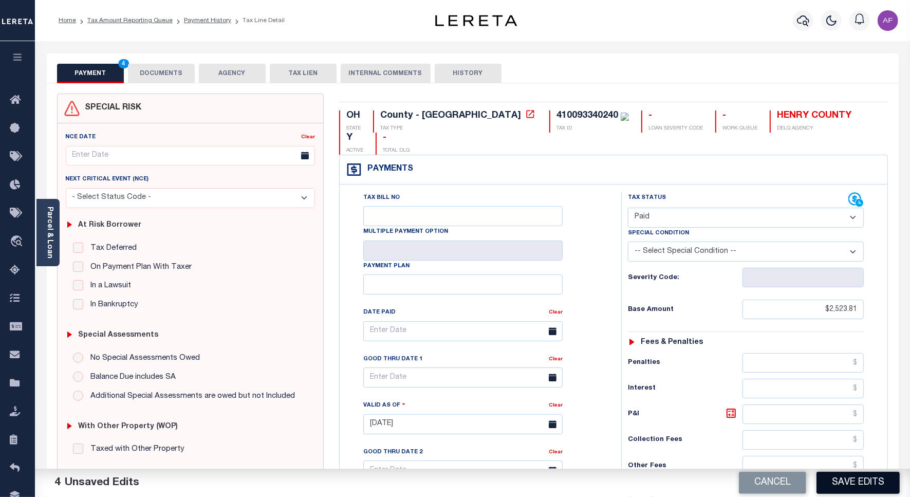
click at [844, 484] on button "Save Edits" at bounding box center [857, 482] width 83 height 22
checkbox input "false"
type input "$2,523.81"
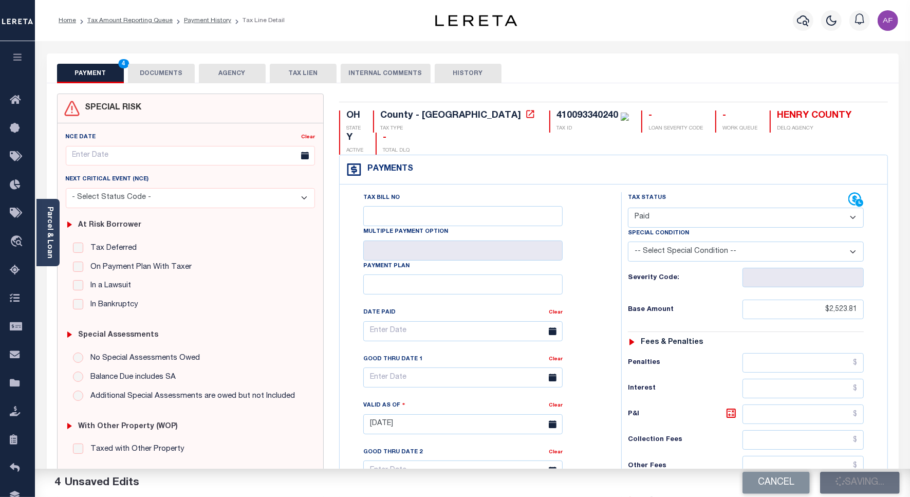
type input "$0"
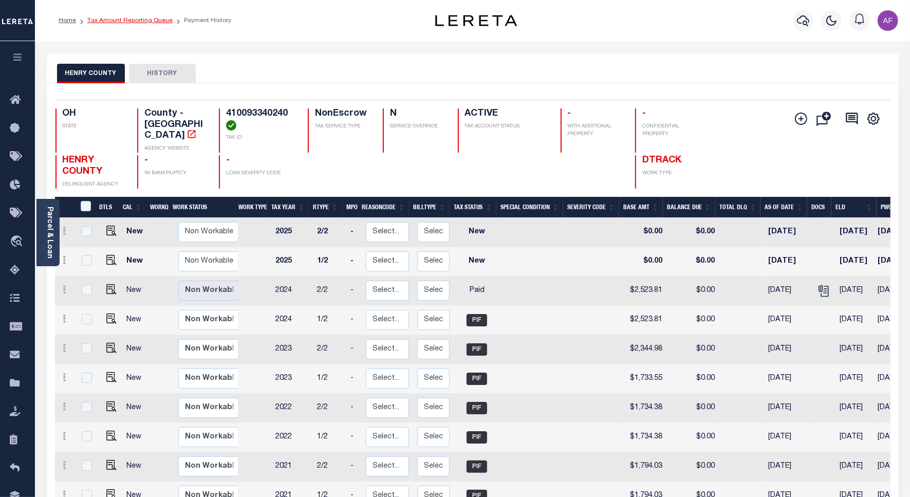
click at [132, 23] on link "Tax Amount Reporting Queue" at bounding box center [129, 20] width 85 height 6
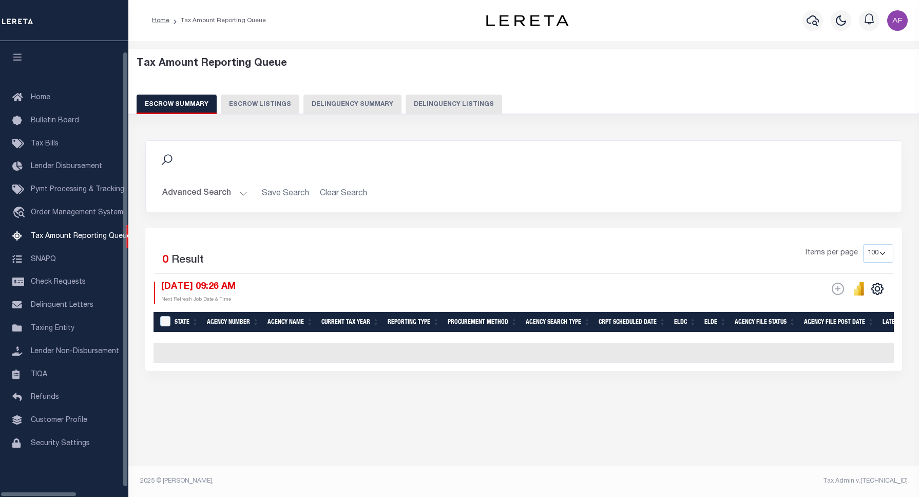
select select "100"
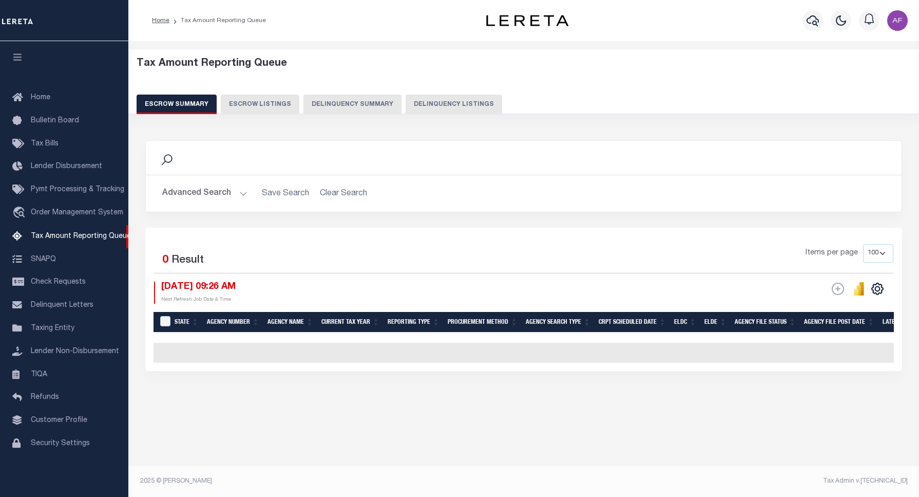
click at [442, 105] on button "Delinquency Listings" at bounding box center [454, 105] width 97 height 20
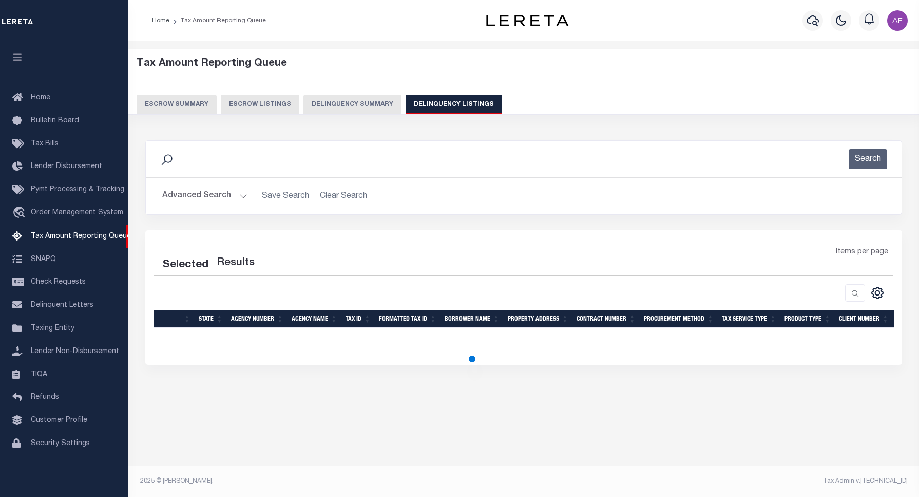
click at [432, 103] on button "Delinquency Listings" at bounding box center [454, 105] width 97 height 20
select select
select select "100"
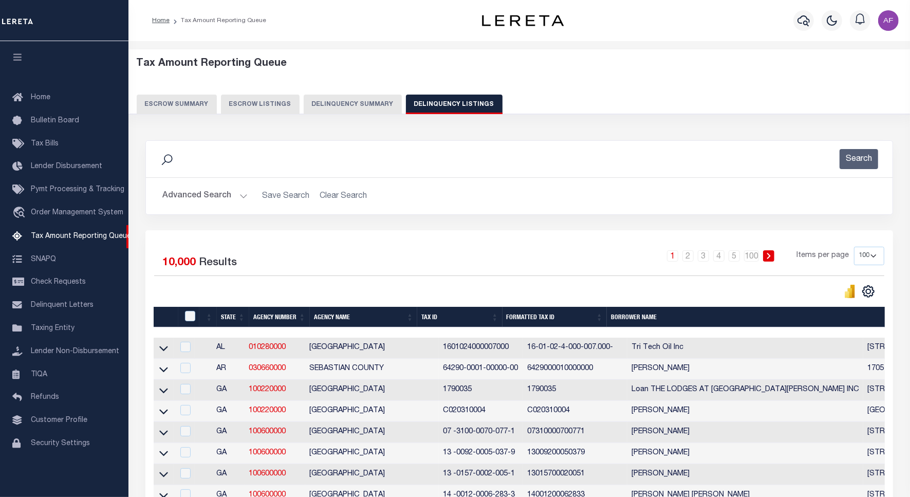
click at [194, 197] on button "Advanced Search" at bounding box center [204, 196] width 85 height 20
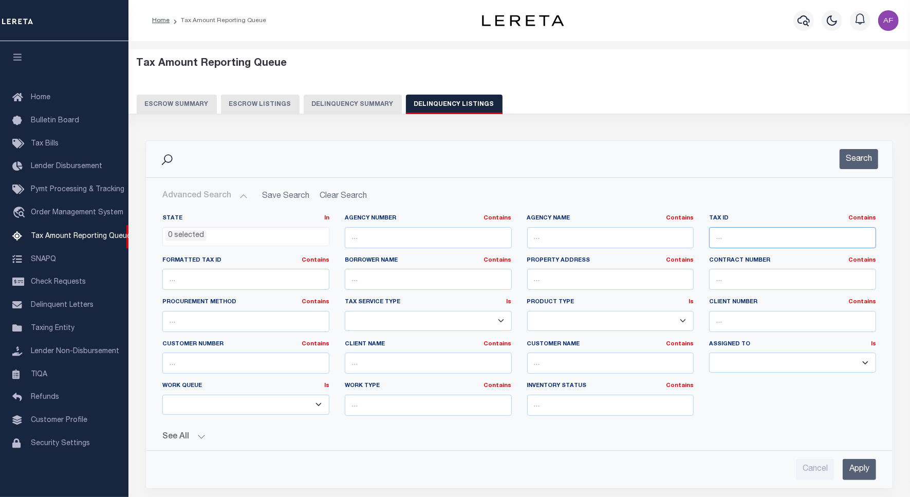
click at [732, 234] on input "text" at bounding box center [792, 237] width 167 height 21
paste input "410093350080"
type input "410093350080"
click at [864, 154] on button "Search" at bounding box center [858, 159] width 39 height 20
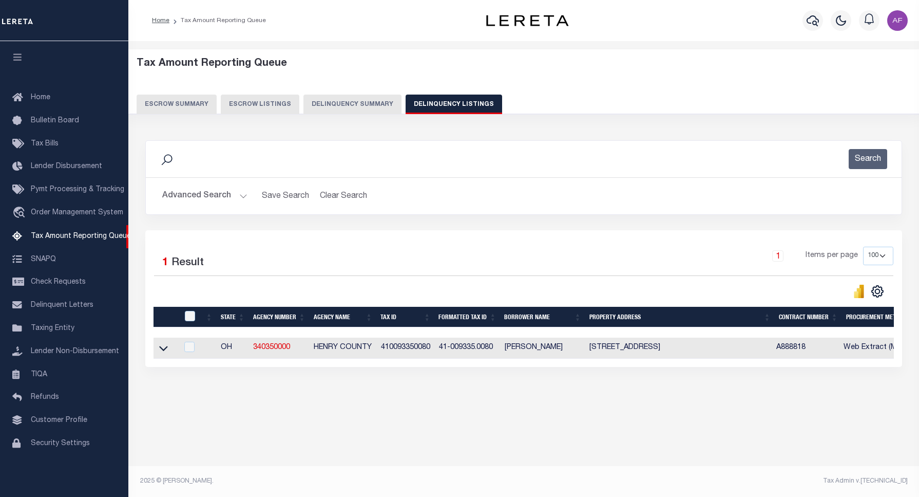
drag, startPoint x: 163, startPoint y: 352, endPoint x: 218, endPoint y: 272, distance: 97.2
click at [163, 352] on icon at bounding box center [163, 348] width 9 height 11
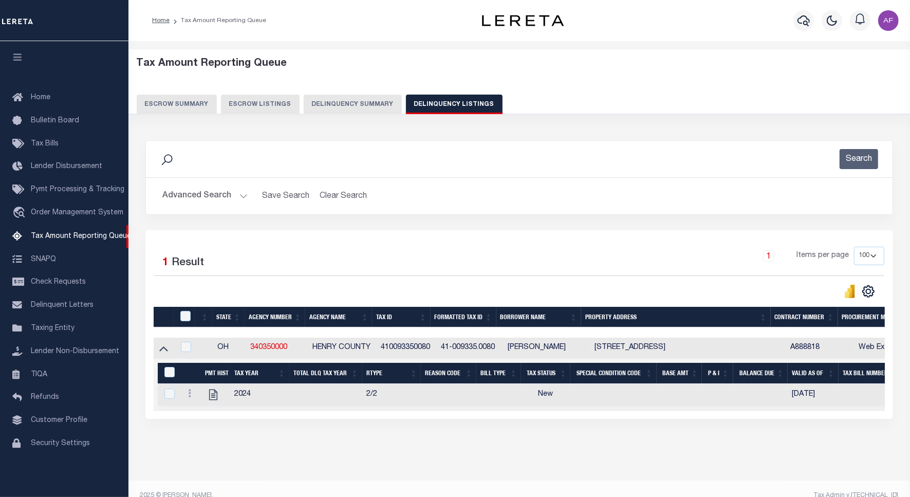
scroll to position [25, 0]
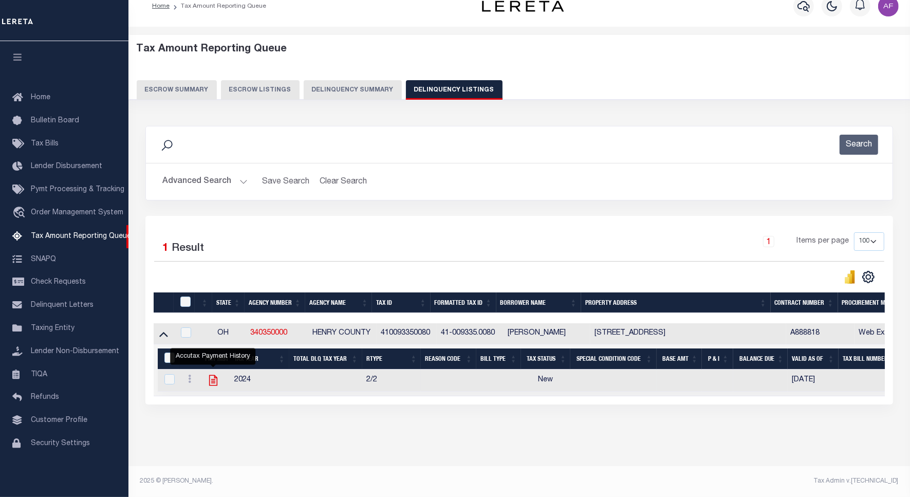
click at [209, 375] on icon "" at bounding box center [213, 380] width 8 height 11
checkbox input "true"
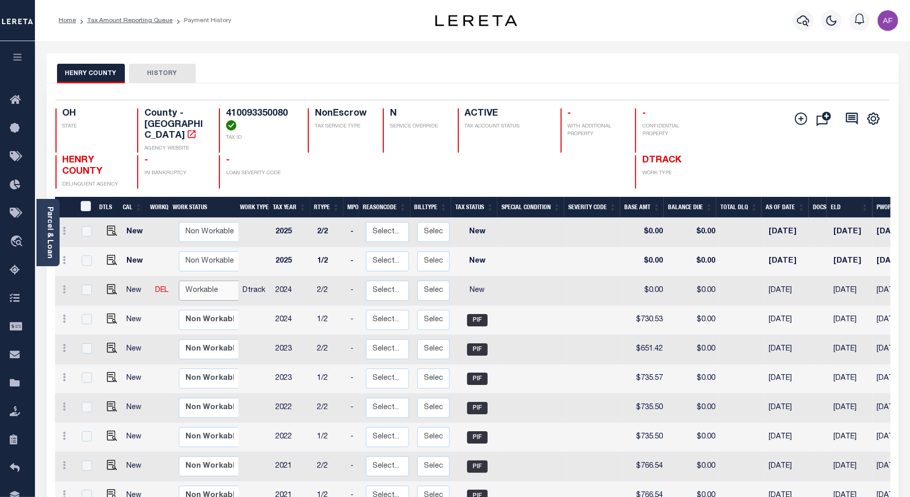
click at [186, 280] on select "Non Workable Workable" at bounding box center [210, 290] width 62 height 20
checkbox input "true"
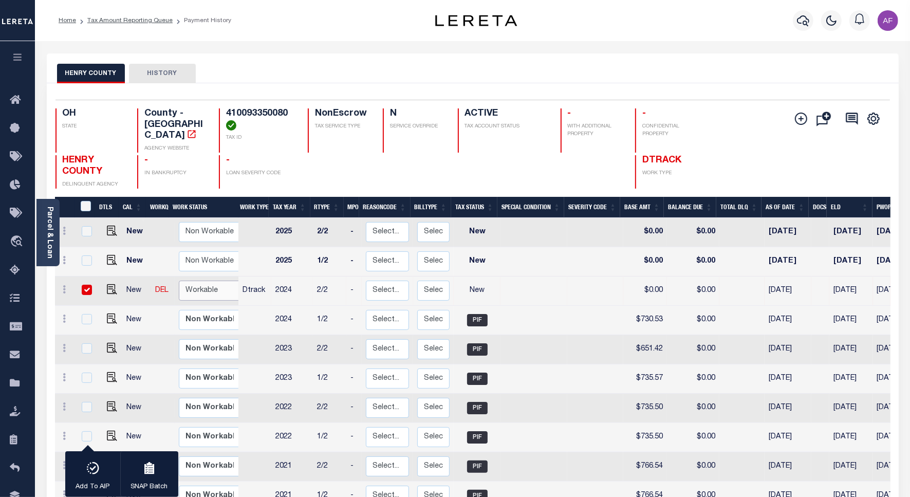
click at [191, 280] on select "Non Workable Workable" at bounding box center [210, 290] width 62 height 20
checkbox input "false"
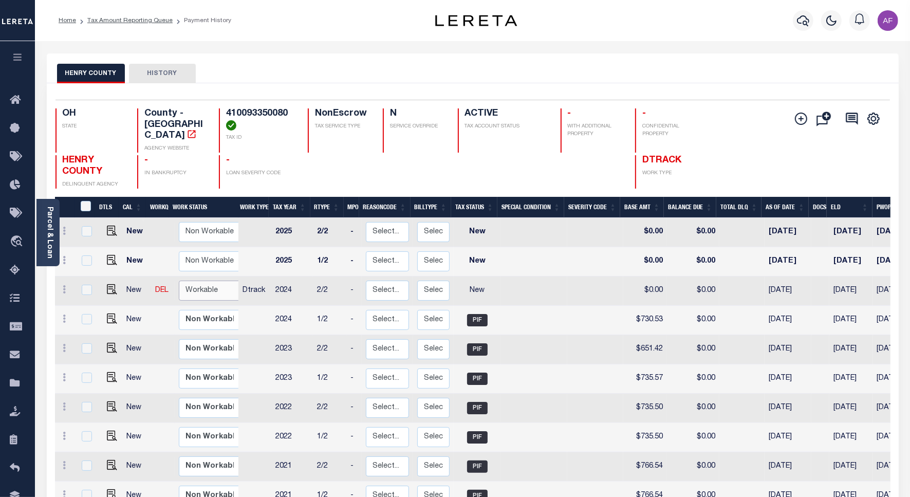
click at [191, 280] on select "Non Workable Workable" at bounding box center [210, 290] width 62 height 20
checkbox input "true"
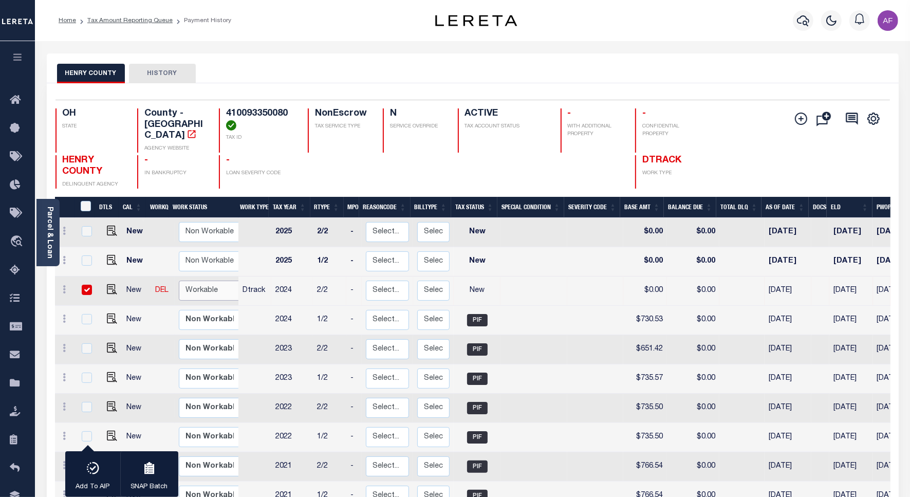
select select "true"
click at [179, 280] on select "Non Workable Workable" at bounding box center [210, 290] width 62 height 20
checkbox input "false"
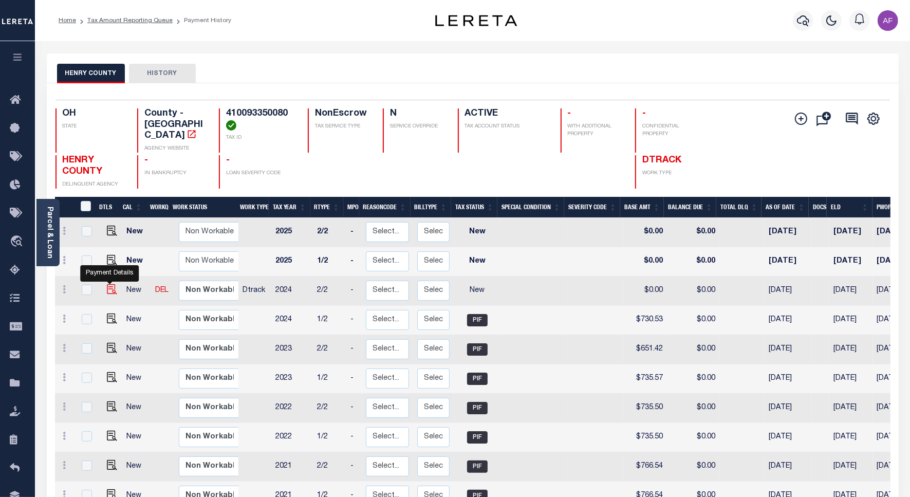
click at [108, 284] on img "" at bounding box center [112, 289] width 10 height 10
checkbox input "true"
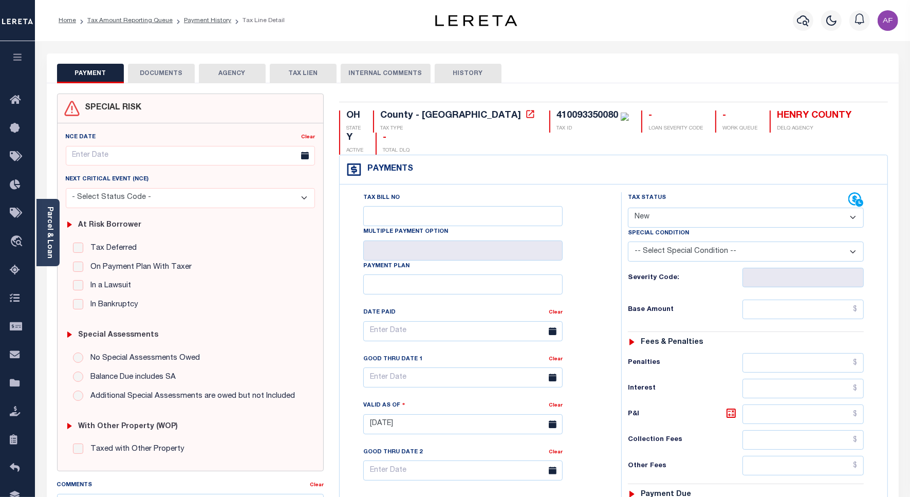
click at [644, 208] on select "- Select Status Code - Open Due/Unpaid Paid Incomplete No Tax Due Internal Refu…" at bounding box center [746, 218] width 236 height 20
select select "PYD"
click at [628, 208] on select "- Select Status Code - Open Due/Unpaid Paid Incomplete No Tax Due Internal Refu…" at bounding box center [746, 218] width 236 height 20
type input "10/10/2025"
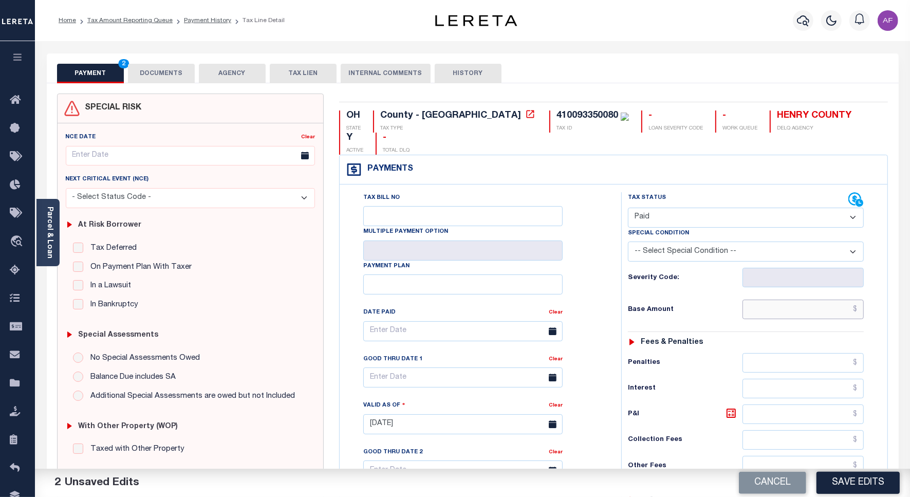
click at [848, 299] on input "text" at bounding box center [802, 309] width 121 height 20
paste input "730.53"
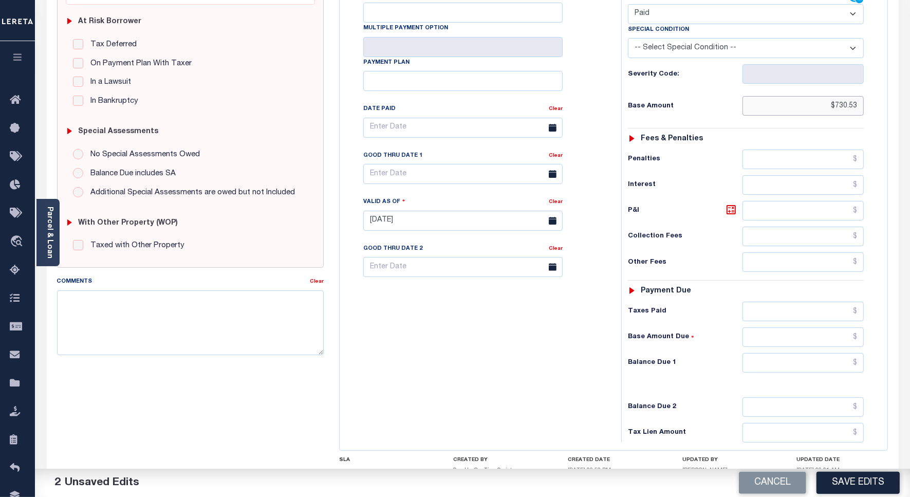
scroll to position [271, 0]
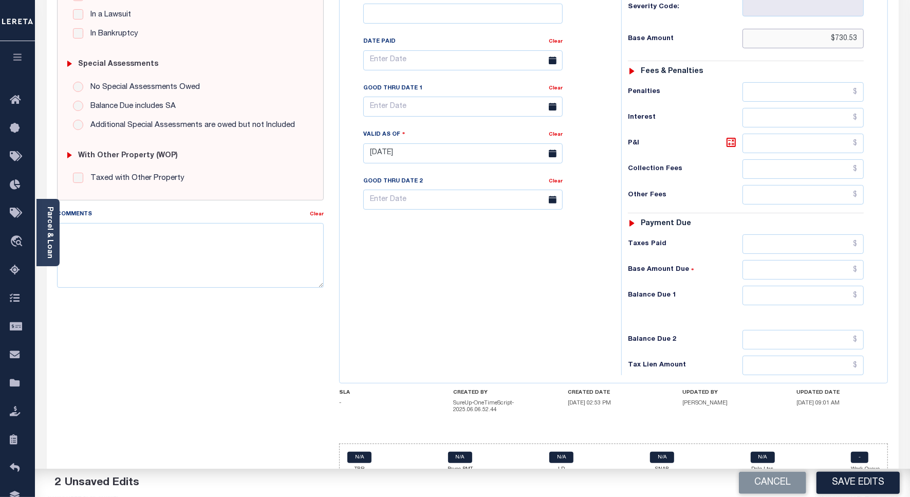
type input "$730.53"
click at [835, 286] on input "text" at bounding box center [802, 296] width 121 height 20
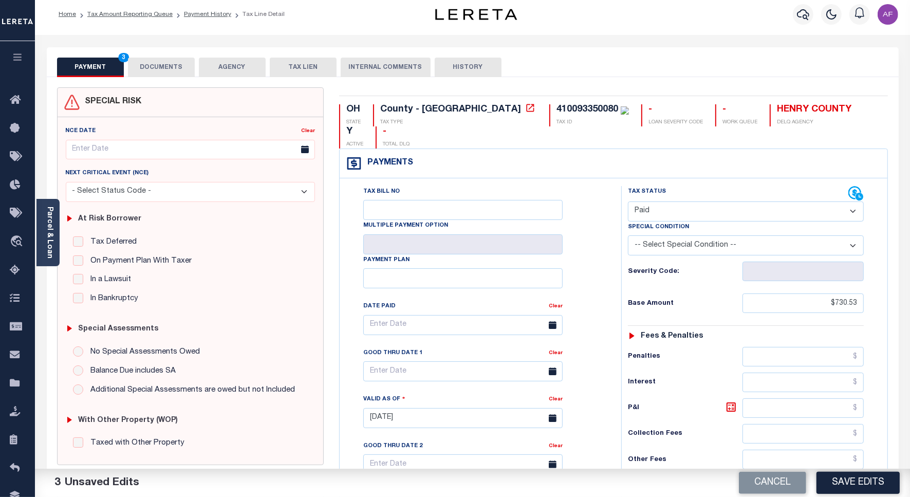
scroll to position [0, 0]
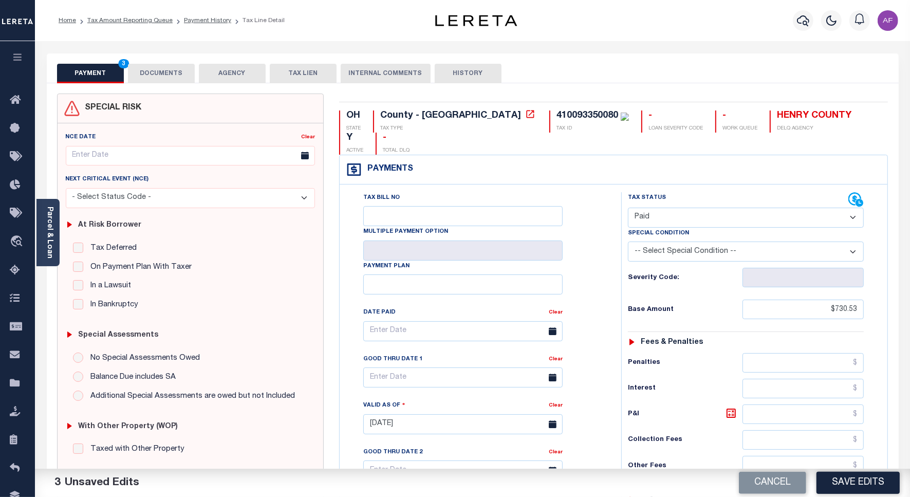
type input "$0.00"
click at [175, 73] on button "DOCUMENTS" at bounding box center [161, 74] width 67 height 20
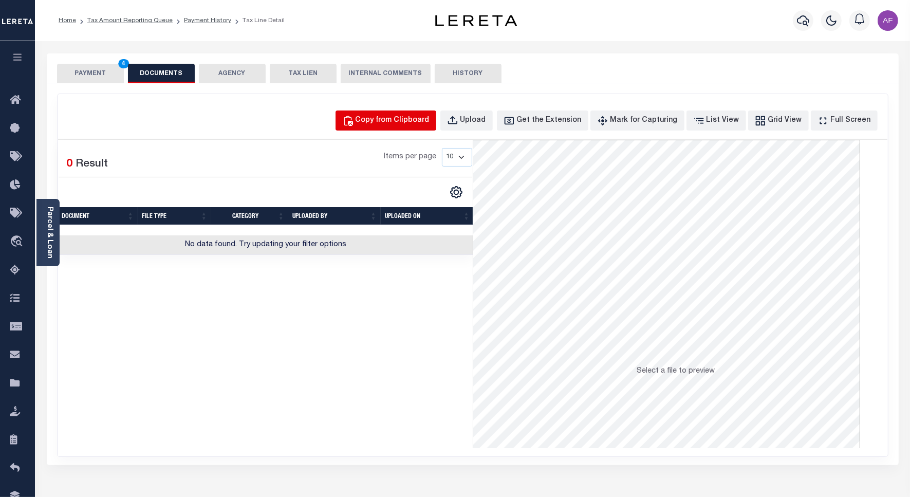
click at [401, 120] on div "Copy from Clipboard" at bounding box center [392, 120] width 74 height 11
select select "POP"
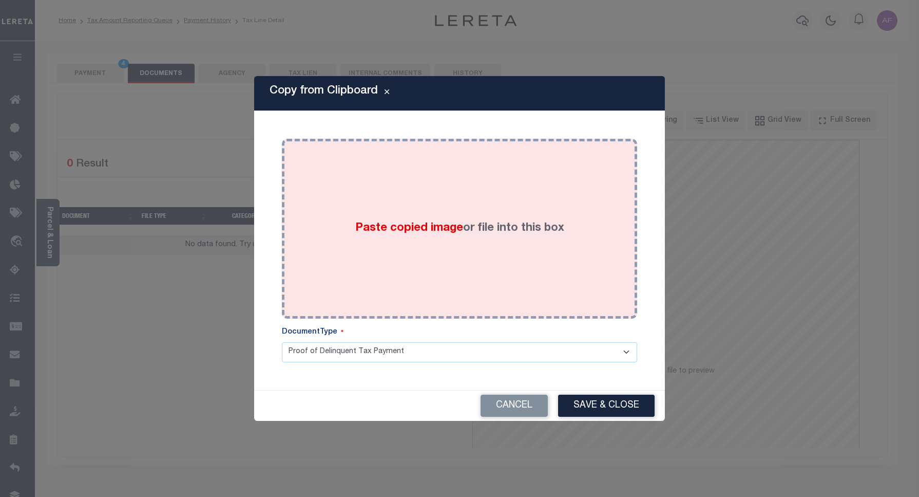
click at [406, 179] on div "Paste copied image or file into this box" at bounding box center [460, 228] width 340 height 164
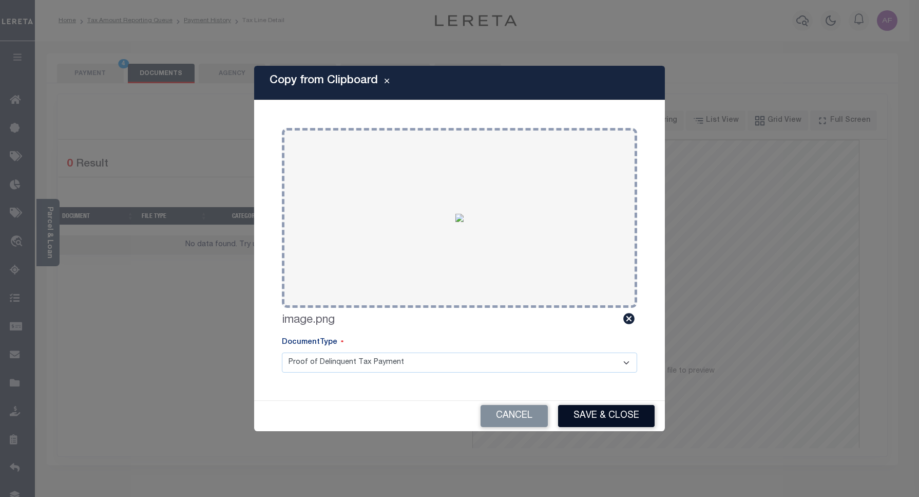
click at [602, 408] on button "Save & Close" at bounding box center [606, 416] width 97 height 22
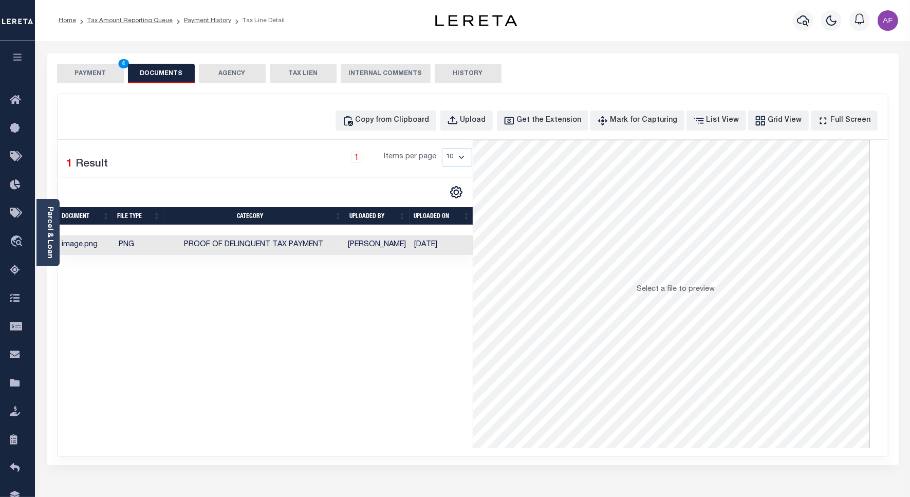
click at [88, 70] on button "PAYMENT 4" at bounding box center [90, 74] width 67 height 20
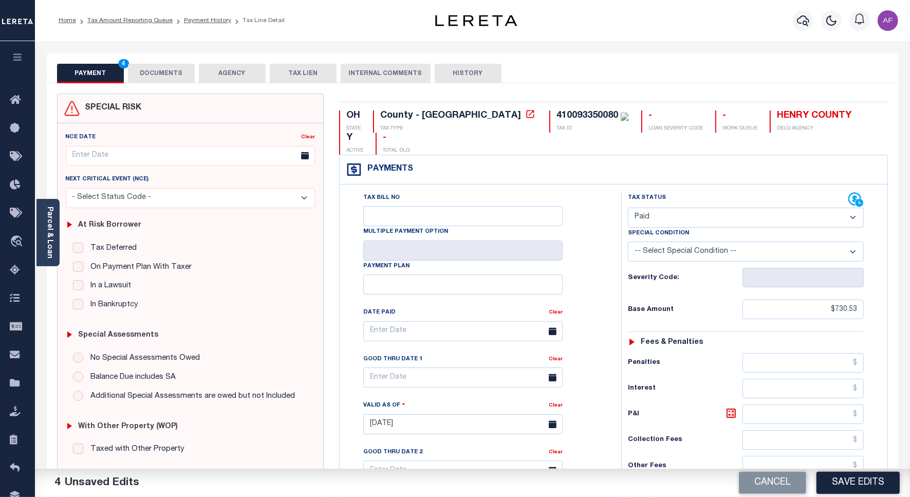
click at [840, 468] on div "Cancel Save Edits" at bounding box center [692, 482] width 438 height 29
click at [843, 484] on button "Save Edits" at bounding box center [857, 482] width 83 height 22
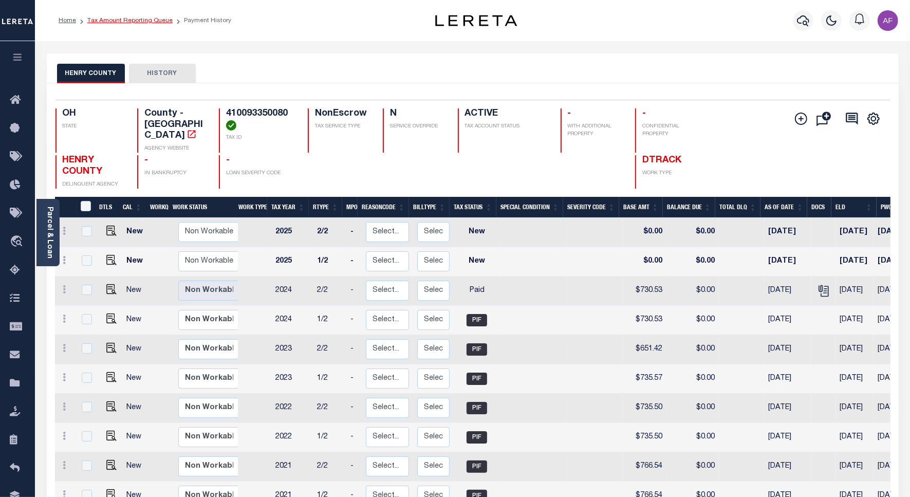
click at [118, 20] on link "Tax Amount Reporting Queue" at bounding box center [129, 20] width 85 height 6
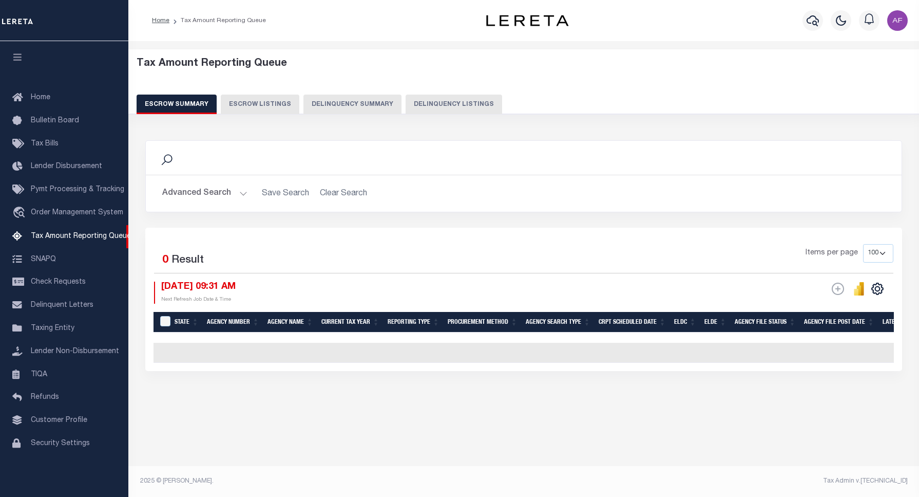
select select "100"
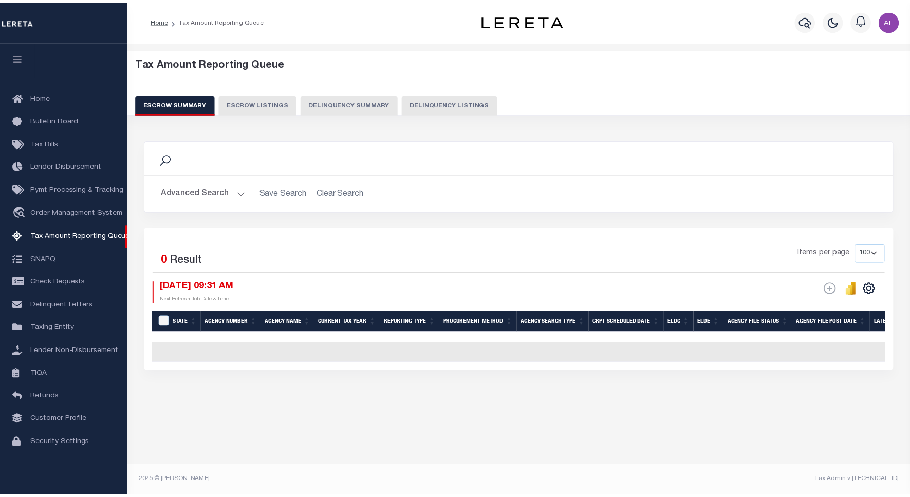
scroll to position [3, 0]
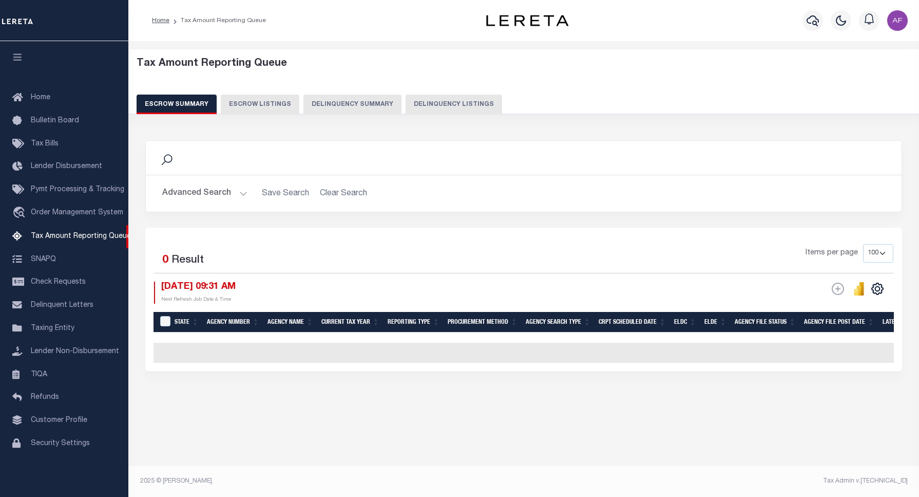
click at [453, 102] on button "Delinquency Listings" at bounding box center [454, 105] width 97 height 20
select select "100"
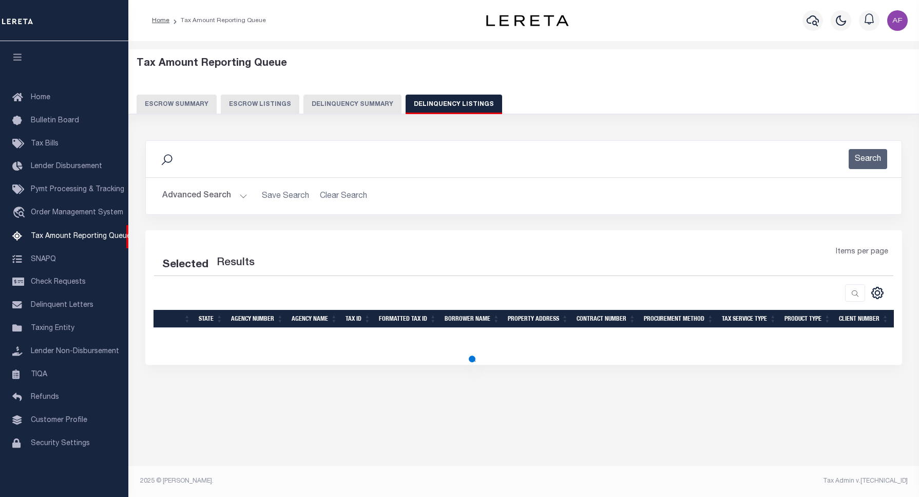
select select "100"
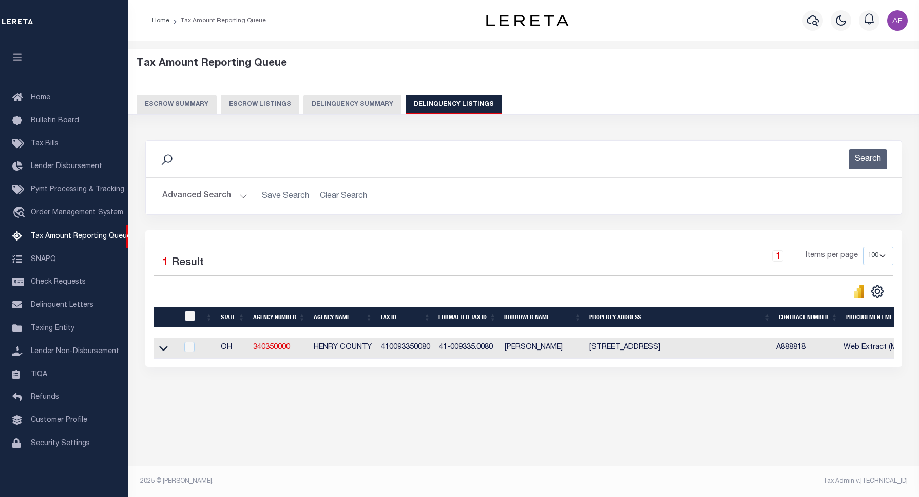
click at [188, 321] on input "checkbox" at bounding box center [190, 316] width 10 height 10
checkbox input "true"
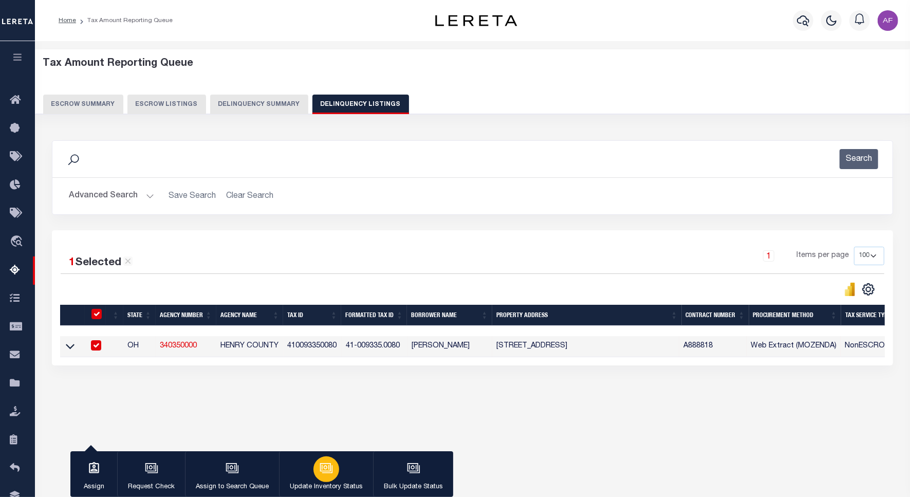
click at [305, 468] on button "Update Inventory Status" at bounding box center [326, 474] width 94 height 46
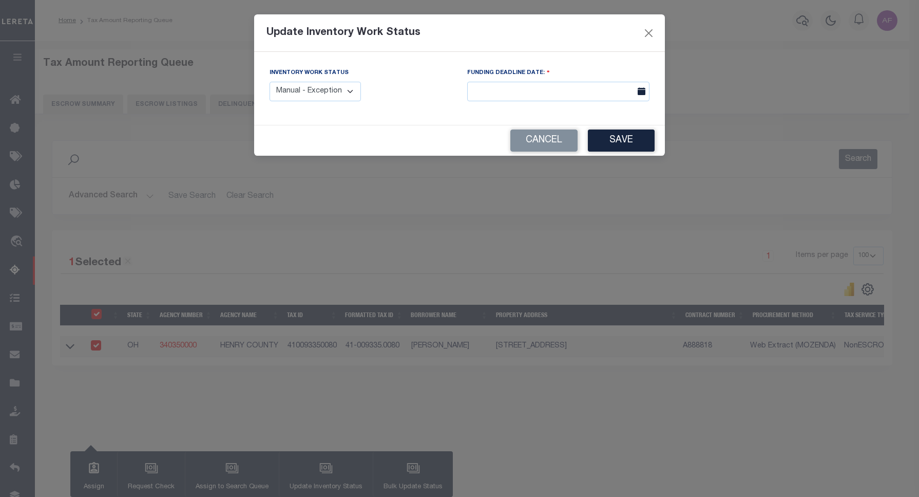
click at [306, 88] on select "Manual - Exception Pended - Awaiting Search Late Add Exception Completed" at bounding box center [315, 92] width 91 height 20
select select "4"
click at [270, 82] on select "Manual - Exception Pended - Awaiting Search Late Add Exception Completed" at bounding box center [315, 92] width 91 height 20
click at [640, 143] on button "Save" at bounding box center [621, 140] width 67 height 22
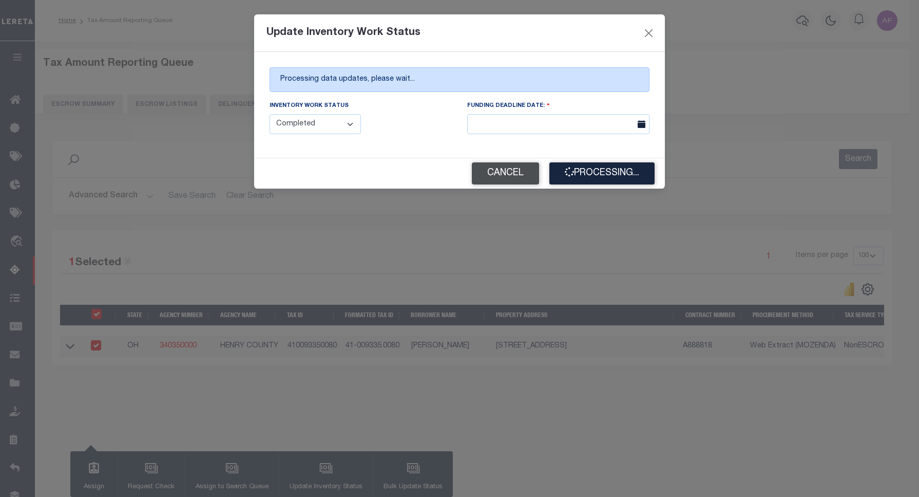
click at [487, 168] on button "Cancel" at bounding box center [505, 173] width 67 height 22
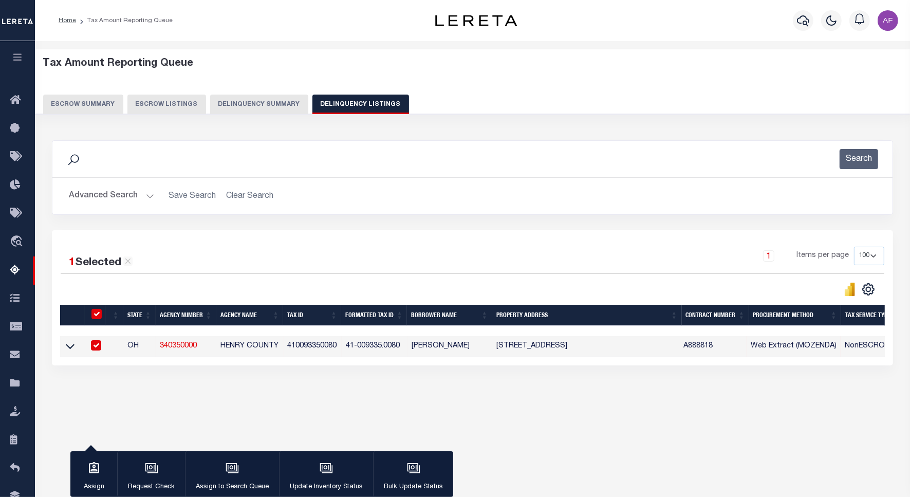
click at [103, 200] on button "Advanced Search" at bounding box center [111, 196] width 85 height 20
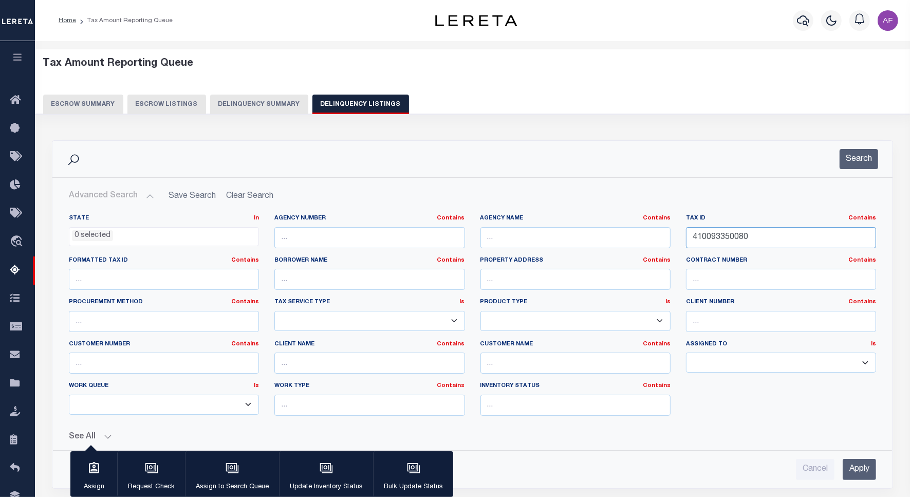
click at [716, 242] on input "410093350080" at bounding box center [781, 237] width 190 height 21
paste input "12"
type input "410093350120"
click at [848, 170] on div "Search" at bounding box center [472, 159] width 840 height 36
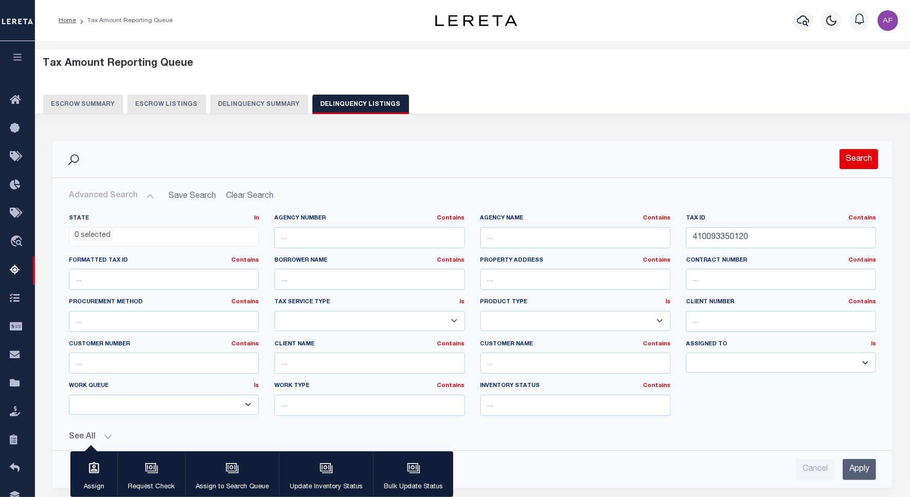
click at [853, 165] on button "Search" at bounding box center [858, 159] width 39 height 20
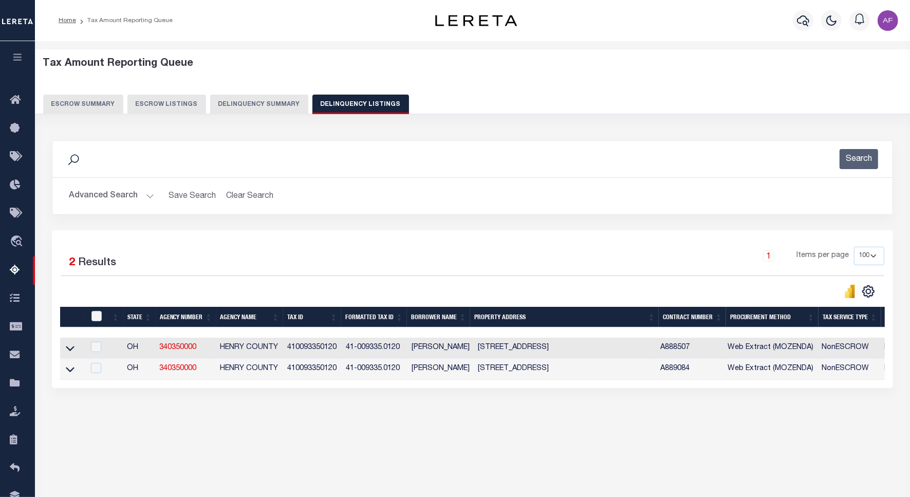
drag, startPoint x: 67, startPoint y: 350, endPoint x: 112, endPoint y: 295, distance: 70.4
click at [67, 350] on icon at bounding box center [70, 348] width 9 height 11
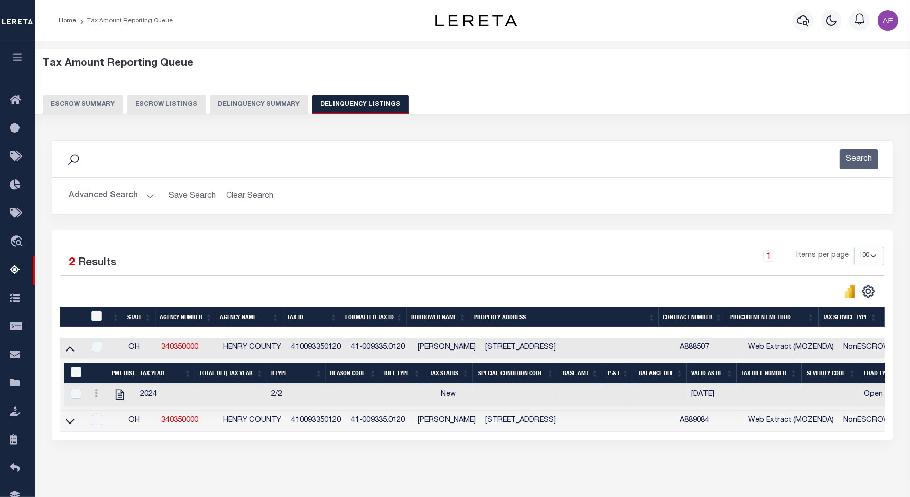
scroll to position [47, 0]
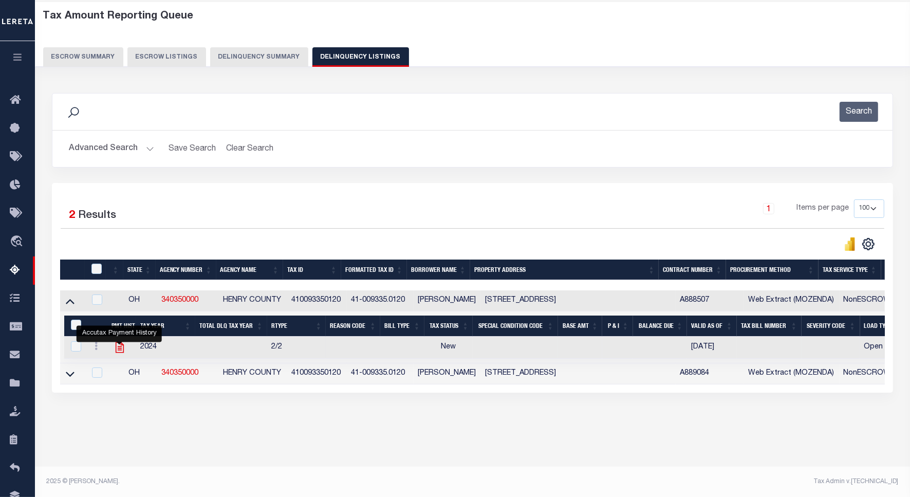
click at [122, 351] on icon "" at bounding box center [119, 347] width 13 height 13
checkbox input "true"
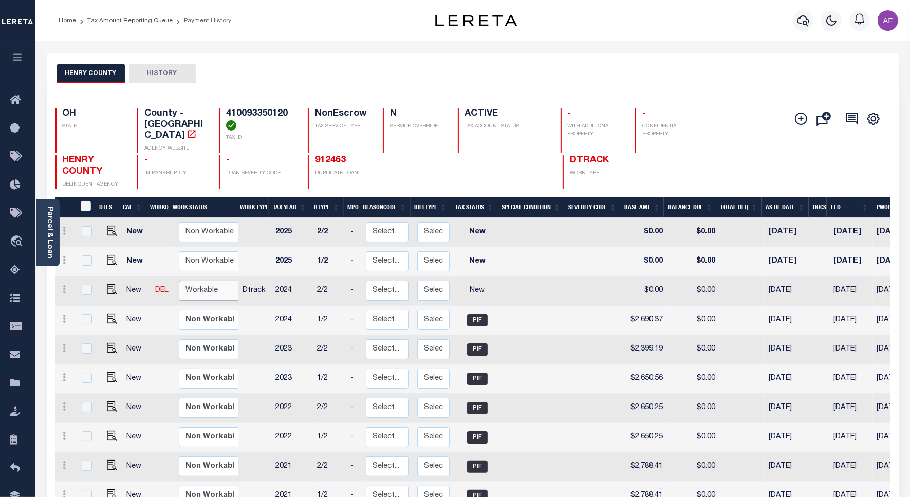
click at [186, 281] on select "Non Workable Workable" at bounding box center [210, 290] width 62 height 20
checkbox input "true"
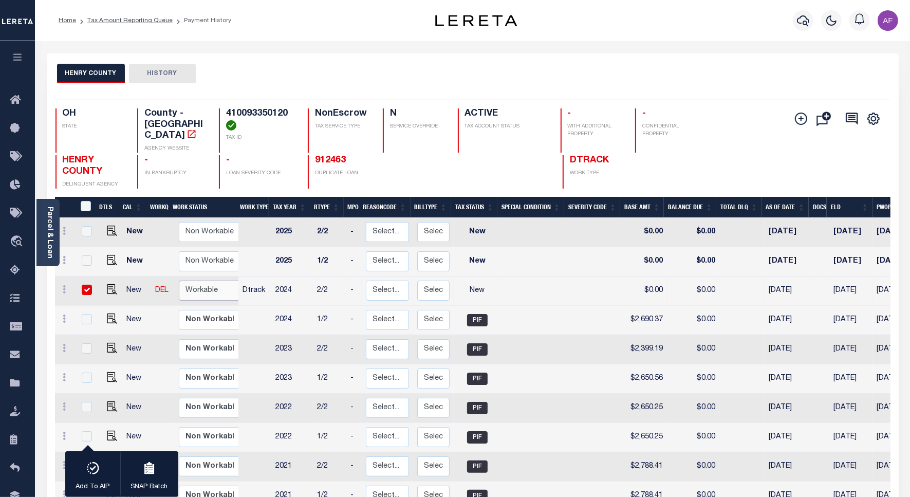
click at [212, 280] on select "Non Workable Workable" at bounding box center [210, 290] width 62 height 20
checkbox input "false"
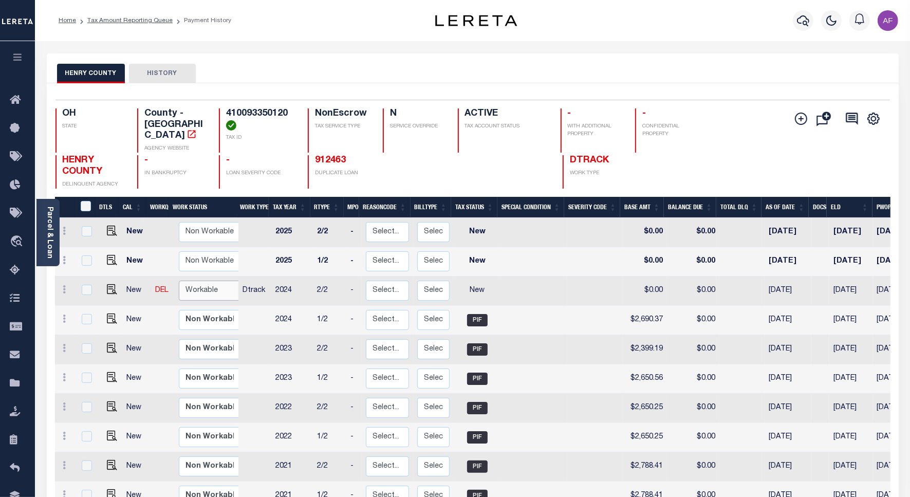
click at [212, 280] on select "Non Workable Workable" at bounding box center [210, 290] width 62 height 20
checkbox input "true"
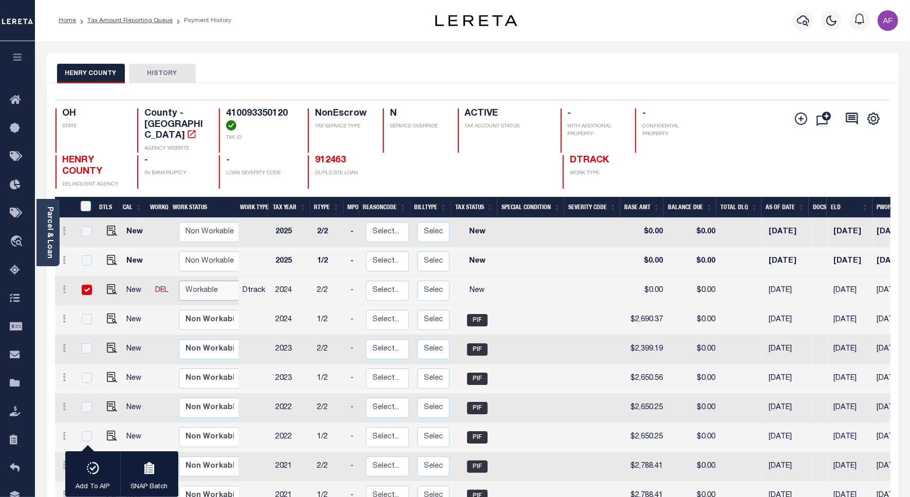
select select "true"
click at [179, 280] on select "Non Workable Workable" at bounding box center [210, 290] width 62 height 20
checkbox input "false"
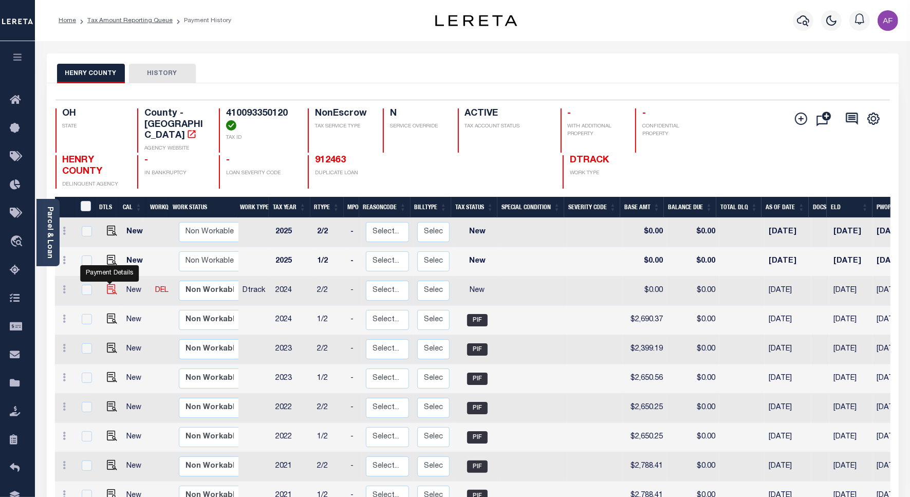
click at [109, 284] on img "" at bounding box center [112, 289] width 10 height 10
checkbox input "true"
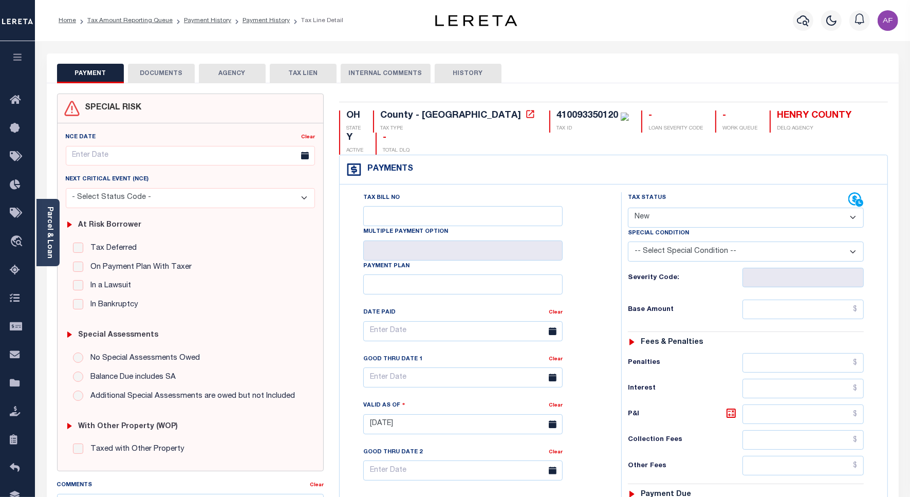
click at [702, 208] on select "- Select Status Code - Open Due/Unpaid Paid Incomplete No Tax Due Internal Refu…" at bounding box center [746, 218] width 236 height 20
select select "PYD"
click at [628, 208] on select "- Select Status Code - Open Due/Unpaid Paid Incomplete No Tax Due Internal Refu…" at bounding box center [746, 218] width 236 height 20
type input "[DATE]"
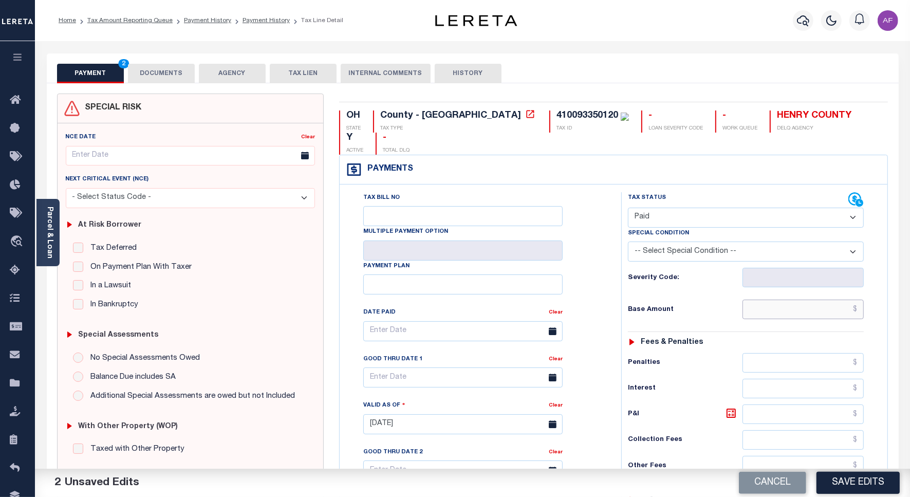
click at [806, 299] on input "text" at bounding box center [802, 309] width 121 height 20
paste input "2,690.37"
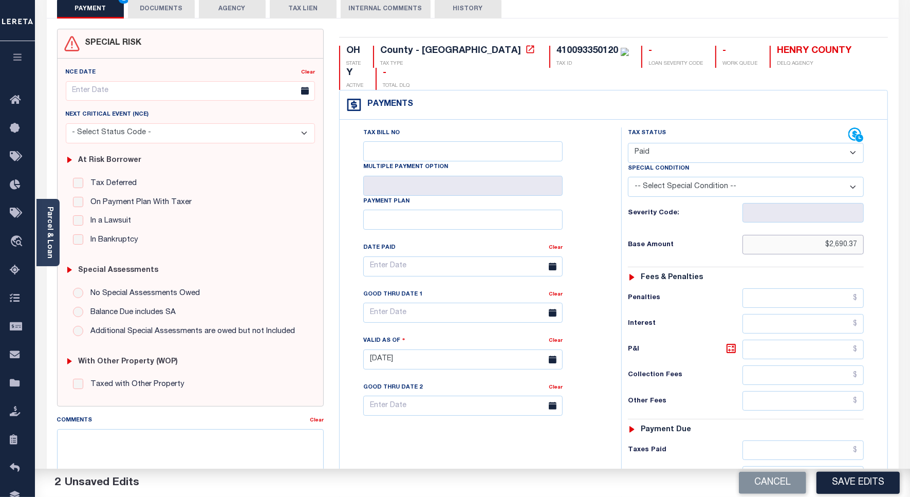
scroll to position [271, 0]
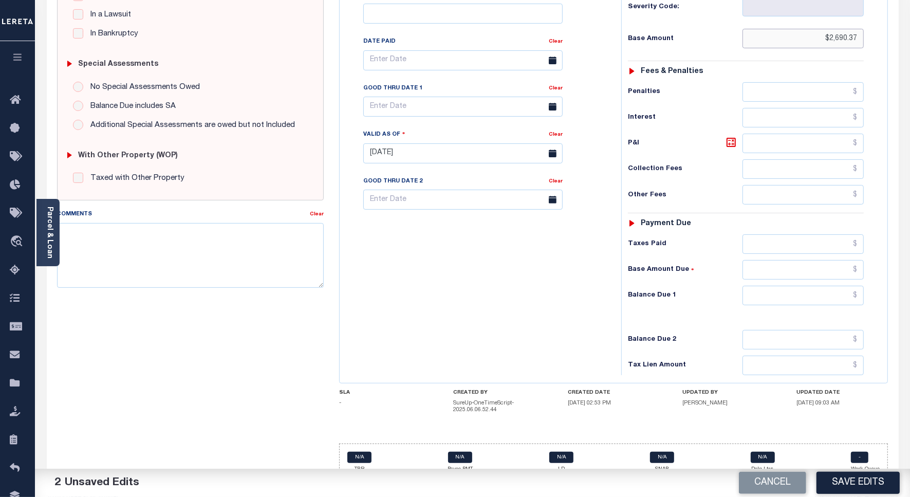
type input "$2,690.37"
click at [843, 286] on input "text" at bounding box center [802, 296] width 121 height 20
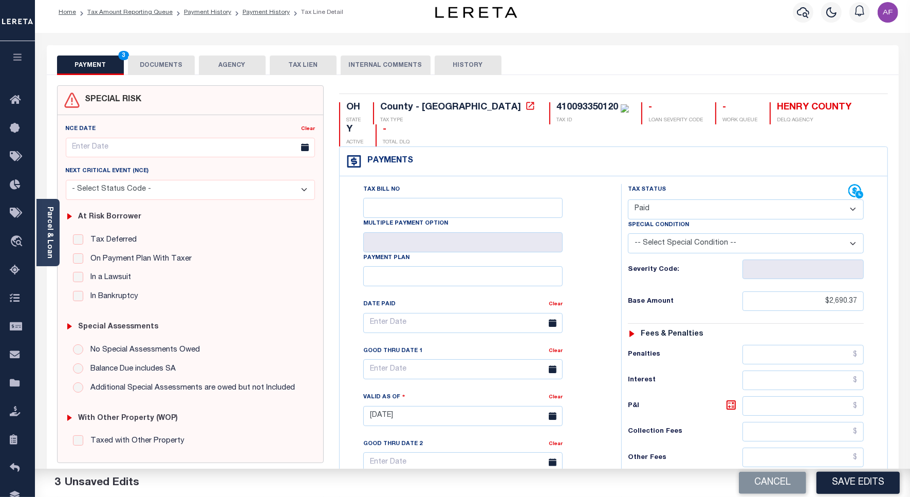
scroll to position [0, 0]
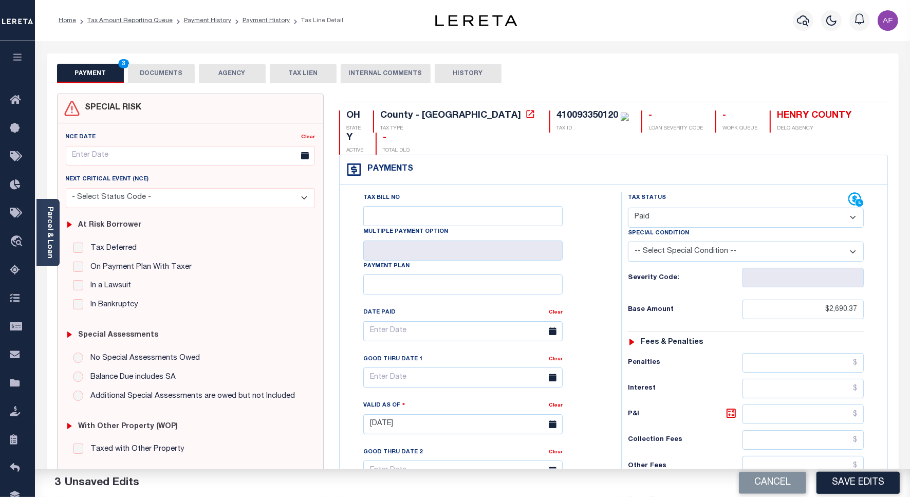
type input "$0.00"
click at [147, 72] on button "DOCUMENTS" at bounding box center [161, 74] width 67 height 20
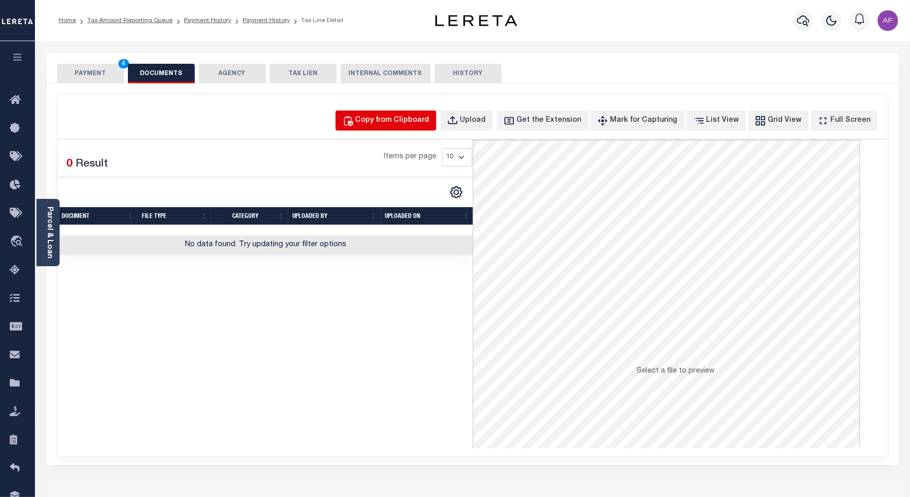
click at [392, 128] on button "Copy from Clipboard" at bounding box center [385, 120] width 101 height 20
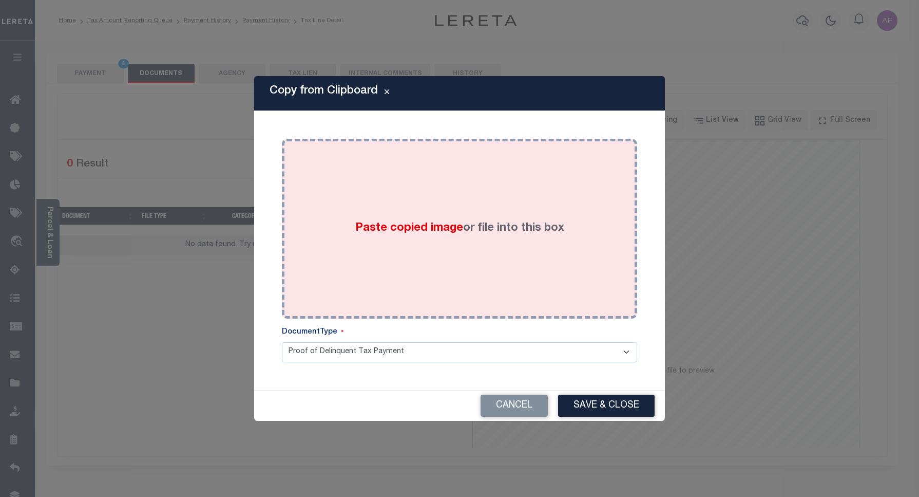
click at [426, 176] on div "Paste copied image or file into this box" at bounding box center [460, 228] width 340 height 164
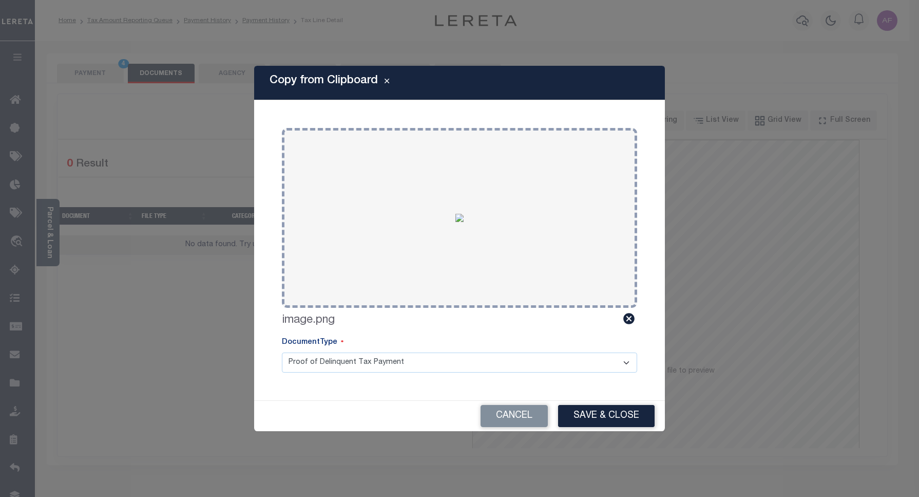
click at [600, 420] on button "Save & Close" at bounding box center [606, 416] width 97 height 22
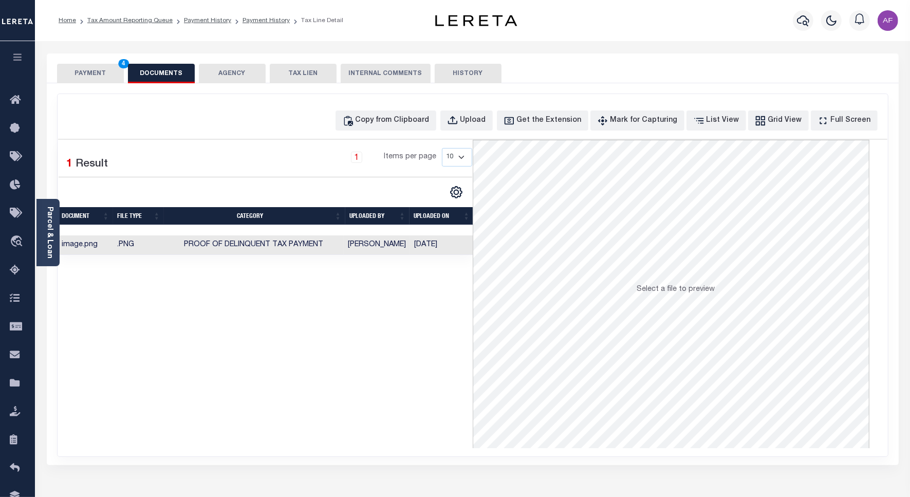
click at [93, 73] on button "PAYMENT 4" at bounding box center [90, 74] width 67 height 20
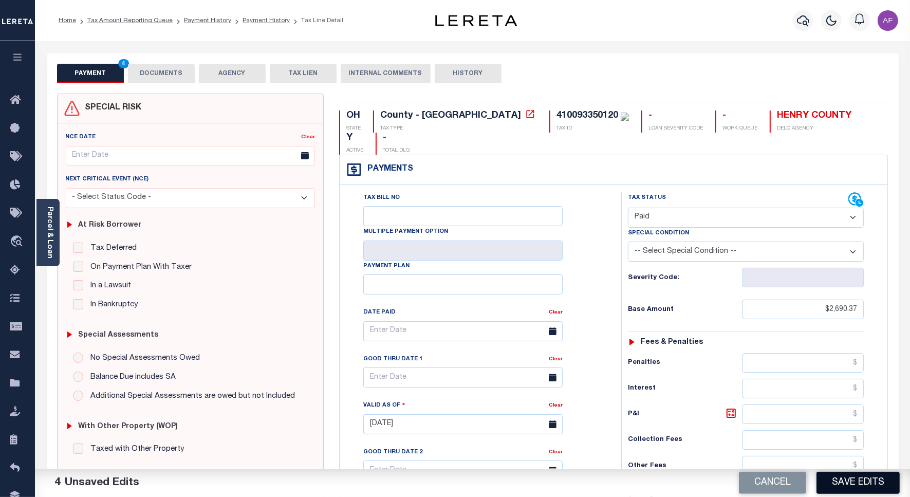
click at [838, 485] on button "Save Edits" at bounding box center [857, 482] width 83 height 22
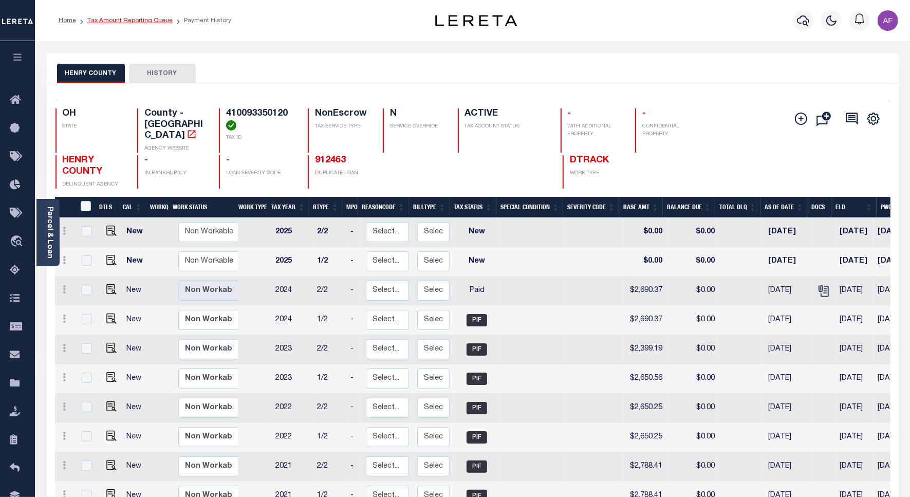
click at [119, 18] on link "Tax Amount Reporting Queue" at bounding box center [129, 20] width 85 height 6
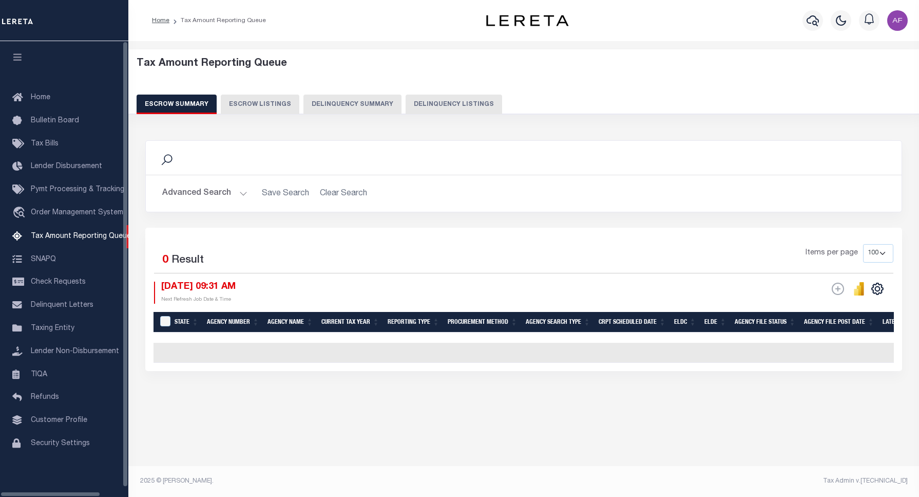
select select "100"
click at [446, 108] on button "Delinquency Listings" at bounding box center [454, 105] width 97 height 20
select select "100"
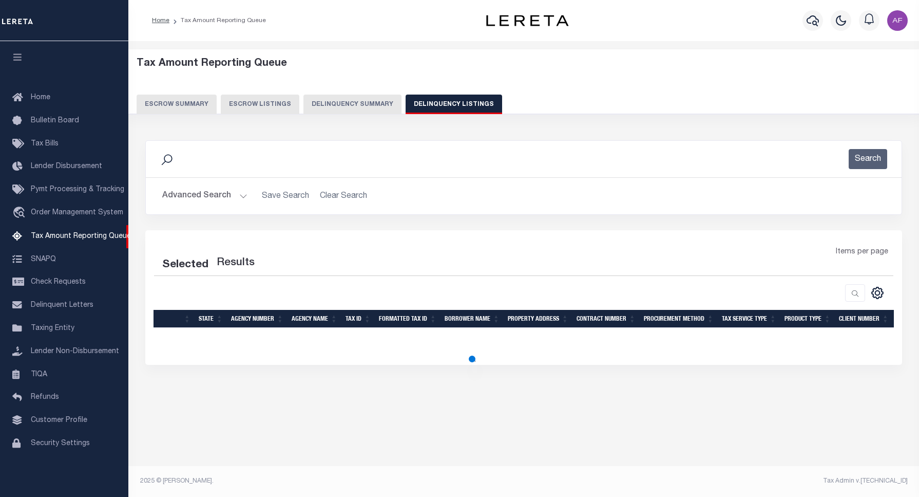
select select "100"
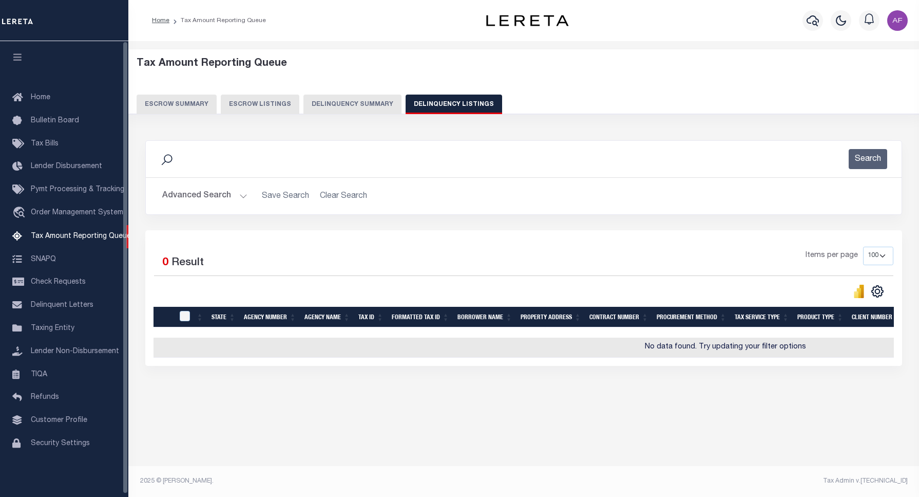
click at [184, 193] on button "Advanced Search" at bounding box center [204, 196] width 85 height 20
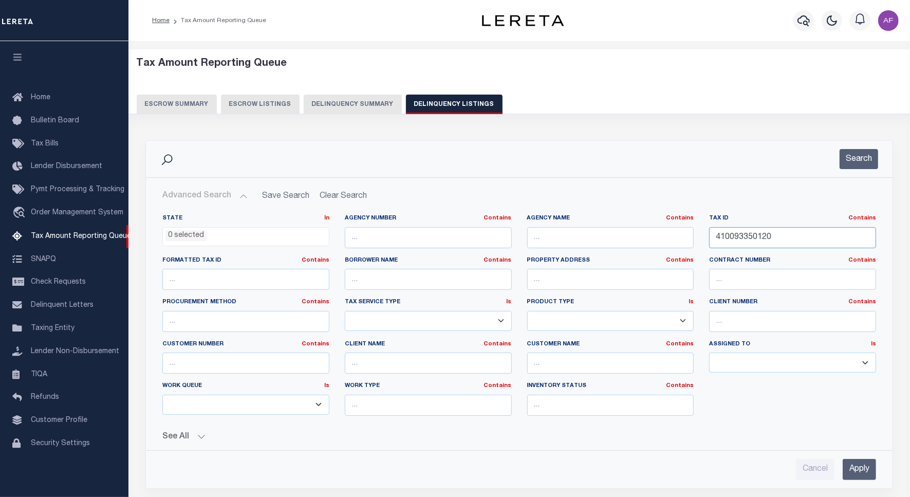
click at [743, 231] on input "410093350120" at bounding box center [792, 237] width 167 height 21
paste input "8"
type input "410093350180"
click at [852, 165] on button "Search" at bounding box center [858, 159] width 39 height 20
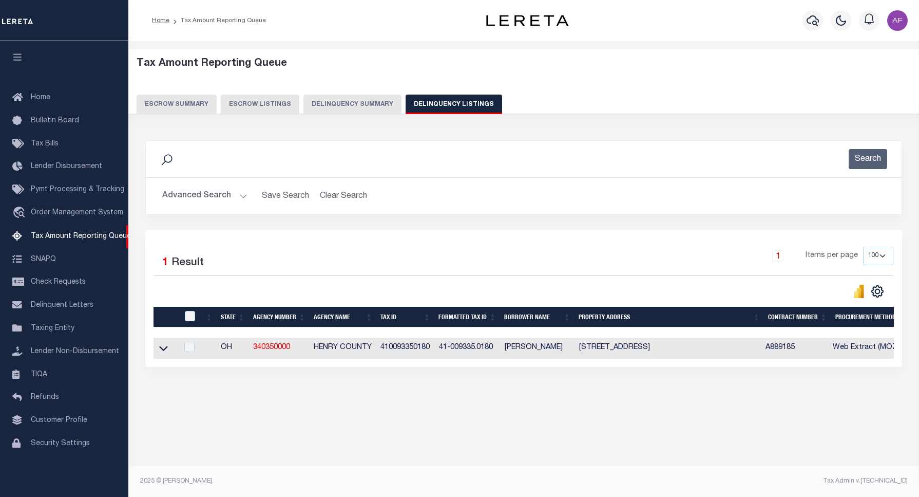
drag, startPoint x: 165, startPoint y: 353, endPoint x: 227, endPoint y: 266, distance: 106.8
click at [165, 351] on icon at bounding box center [163, 348] width 9 height 5
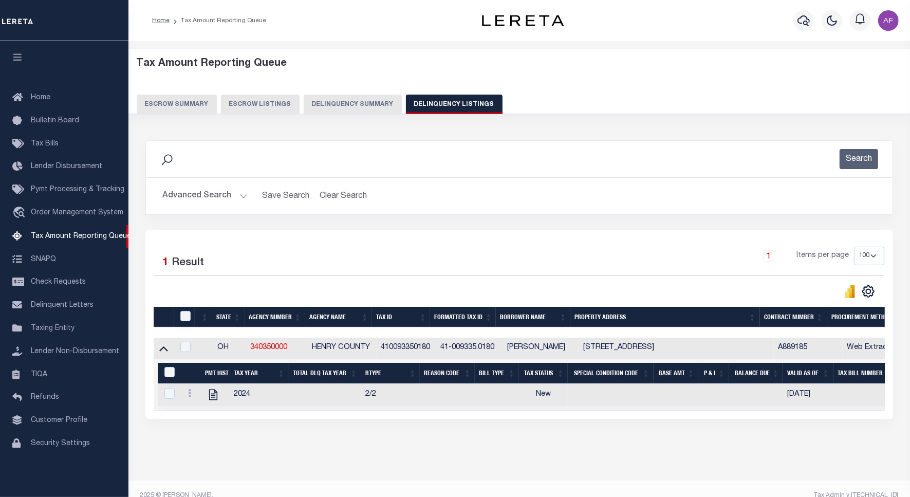
scroll to position [25, 0]
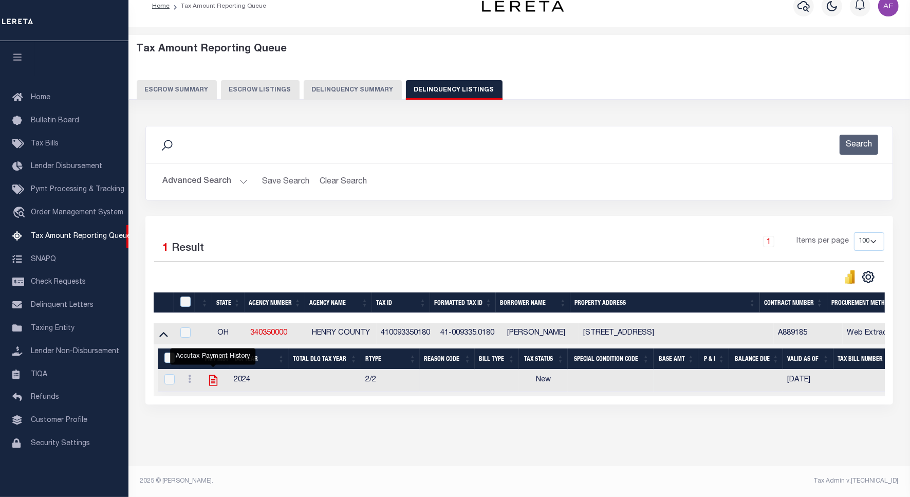
click at [206, 373] on icon "" at bounding box center [212, 379] width 13 height 13
checkbox input "true"
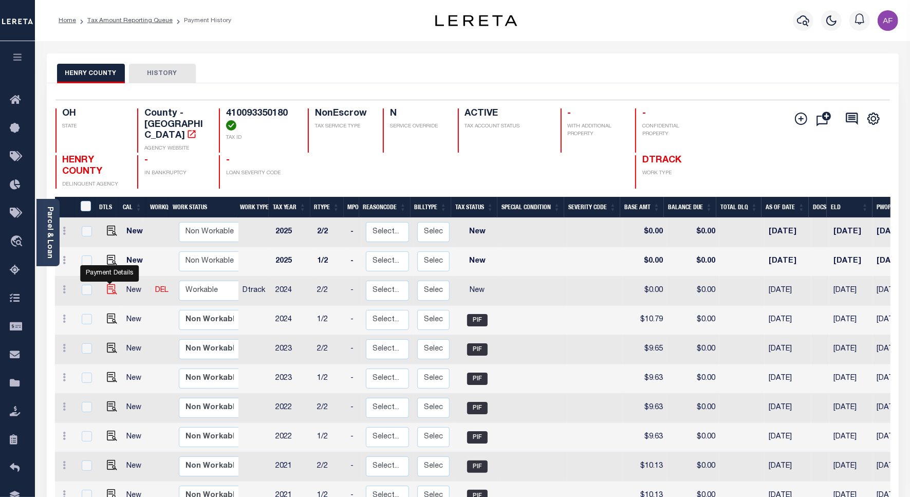
click at [108, 284] on img "" at bounding box center [112, 289] width 10 height 10
checkbox input "true"
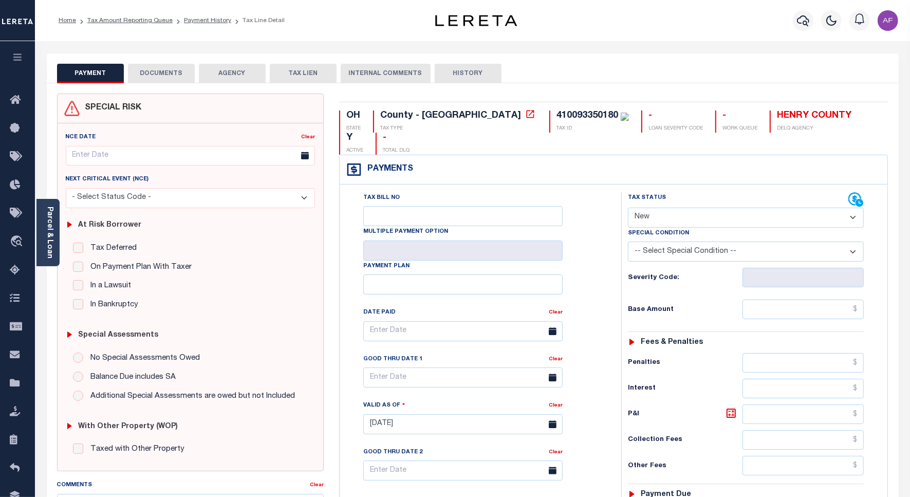
click at [669, 208] on select "- Select Status Code - Open Due/Unpaid Paid Incomplete No Tax Due Internal Refu…" at bounding box center [746, 218] width 236 height 20
select select "PYD"
click at [628, 208] on select "- Select Status Code - Open Due/Unpaid Paid Incomplete No Tax Due Internal Refu…" at bounding box center [746, 218] width 236 height 20
type input "[DATE]"
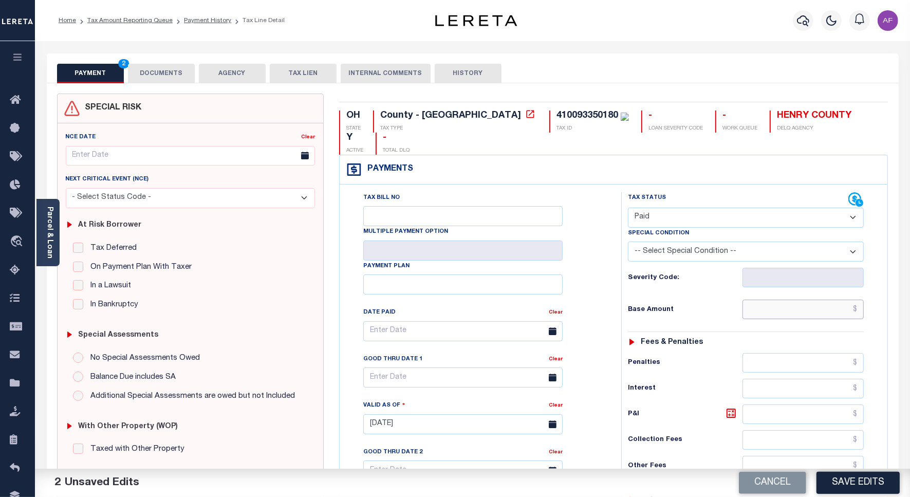
click at [831, 299] on input "text" at bounding box center [802, 309] width 121 height 20
paste input "10.79"
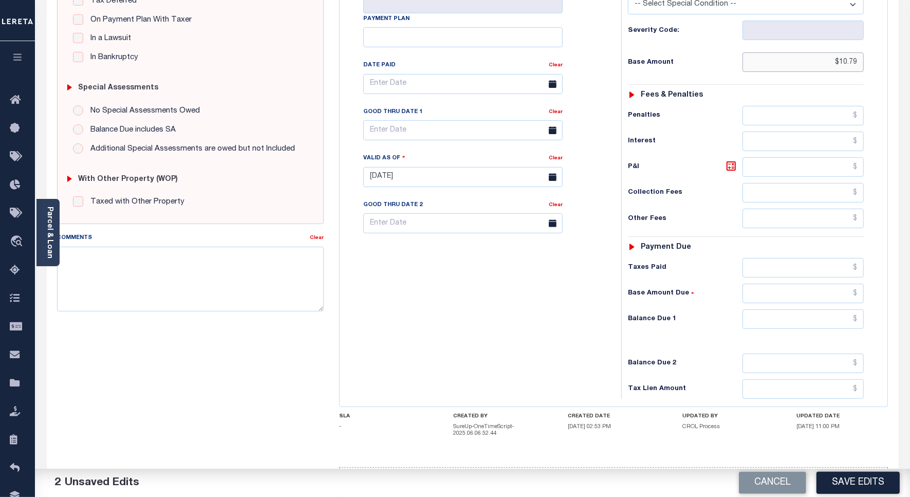
scroll to position [271, 0]
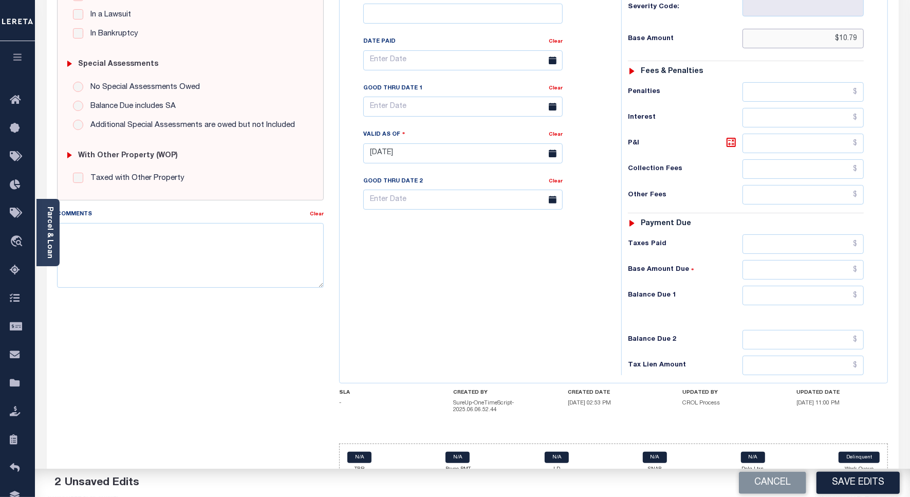
type input "$10.79"
click at [822, 286] on input "text" at bounding box center [802, 296] width 121 height 20
type input "$0.00"
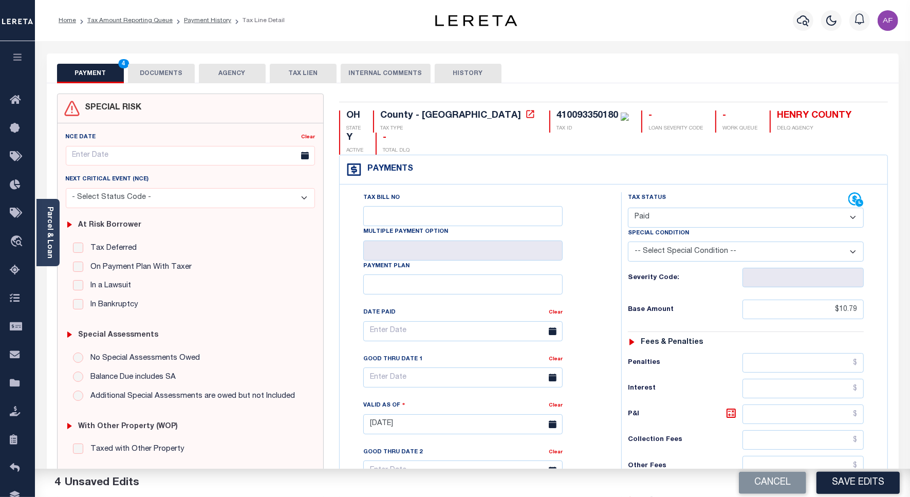
click at [164, 70] on button "DOCUMENTS" at bounding box center [161, 74] width 67 height 20
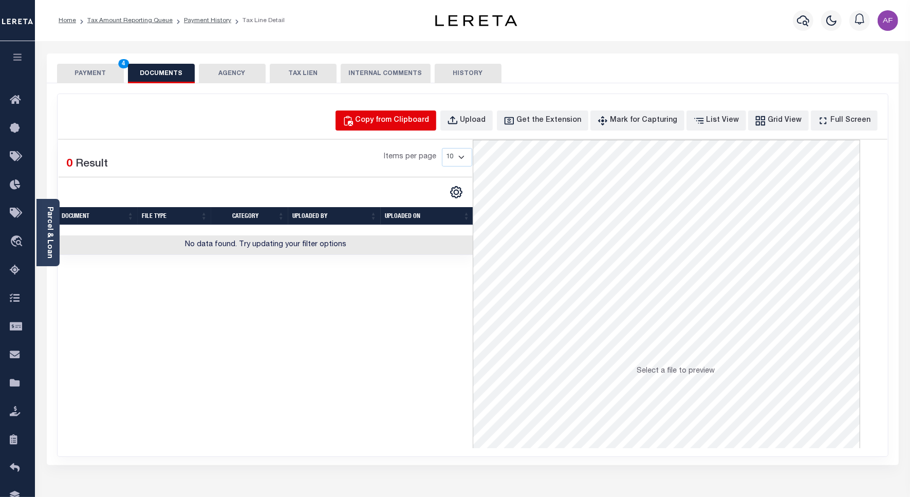
click at [407, 123] on div "Copy from Clipboard" at bounding box center [392, 120] width 74 height 11
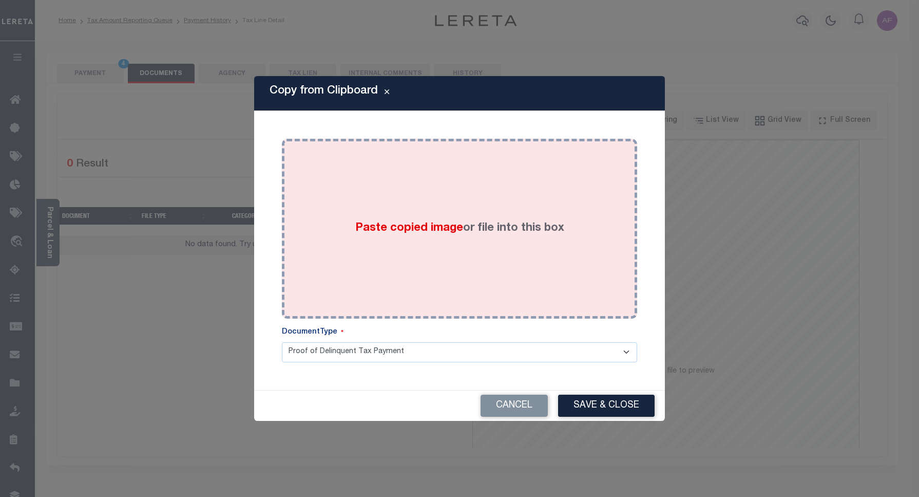
click at [434, 190] on div "Paste copied image or file into this box" at bounding box center [460, 228] width 340 height 164
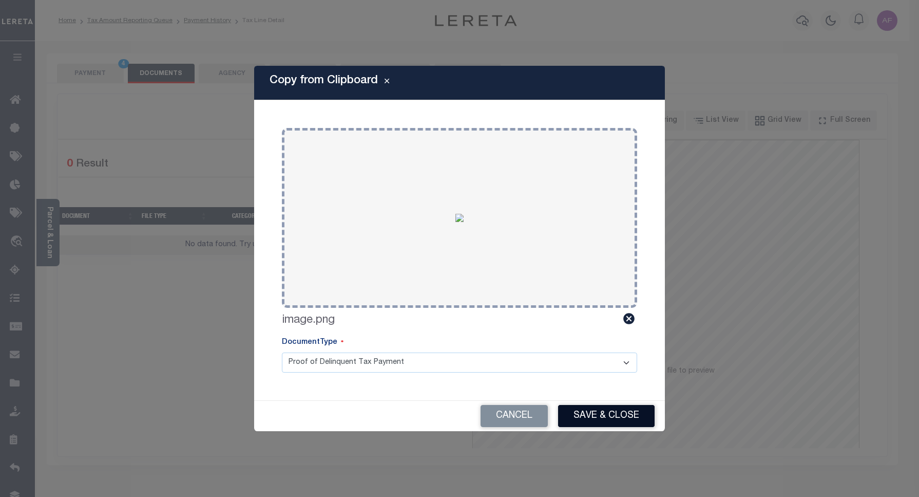
click at [610, 411] on button "Save & Close" at bounding box center [606, 416] width 97 height 22
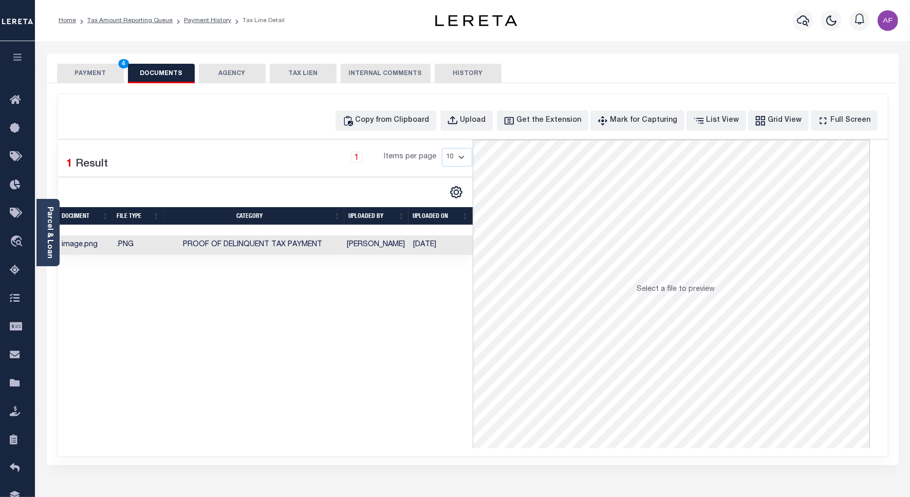
click at [104, 73] on button "PAYMENT 4" at bounding box center [90, 74] width 67 height 20
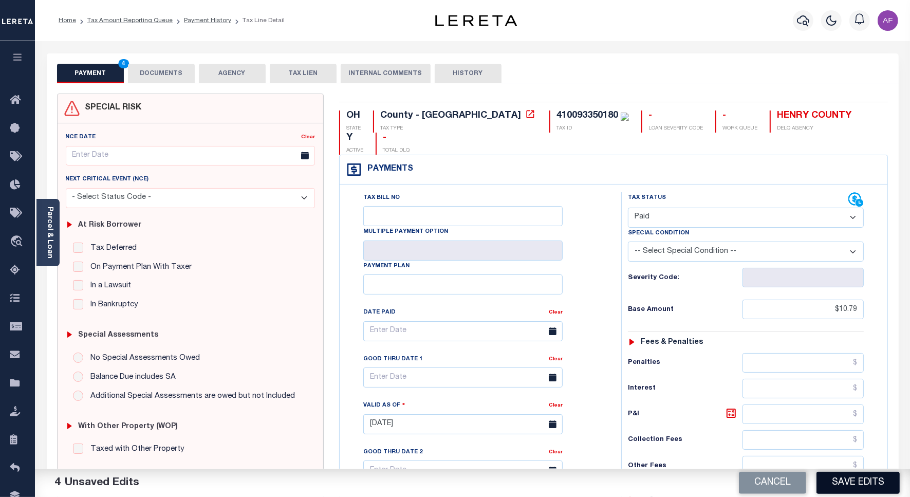
click at [856, 489] on button "Save Edits" at bounding box center [857, 482] width 83 height 22
checkbox input "false"
type input "$10.79"
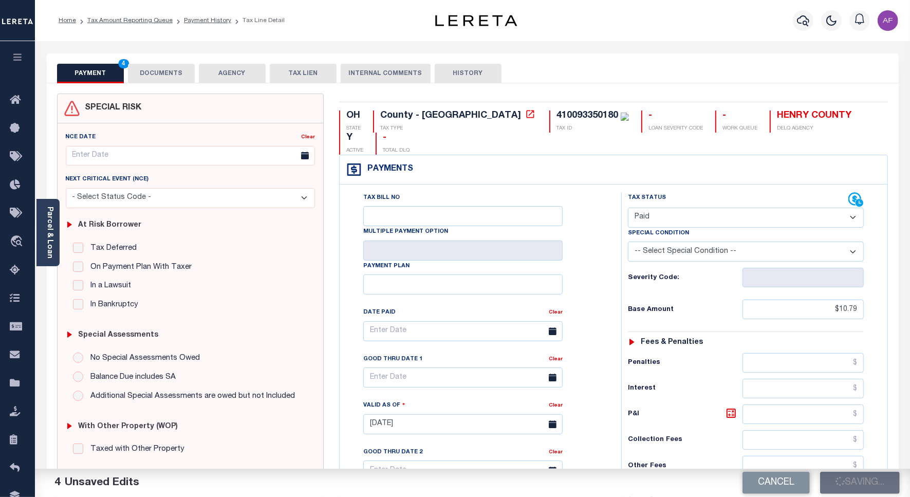
type input "$0"
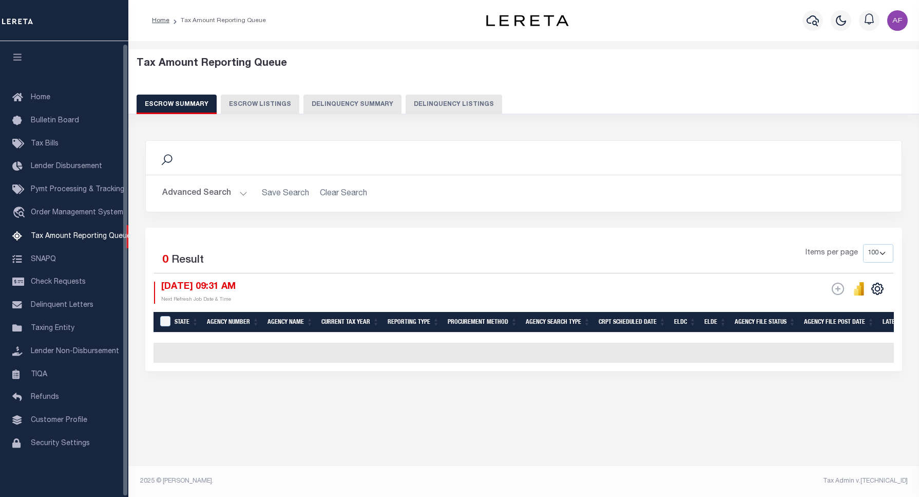
select select "100"
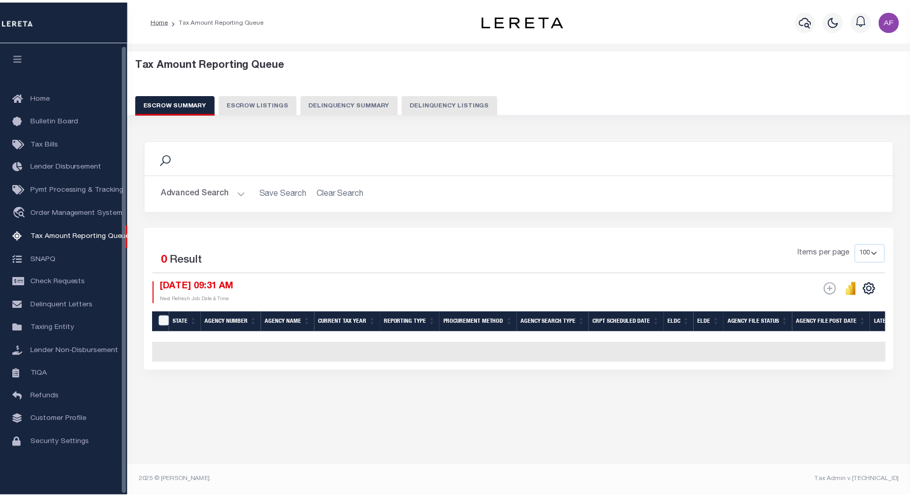
scroll to position [3, 0]
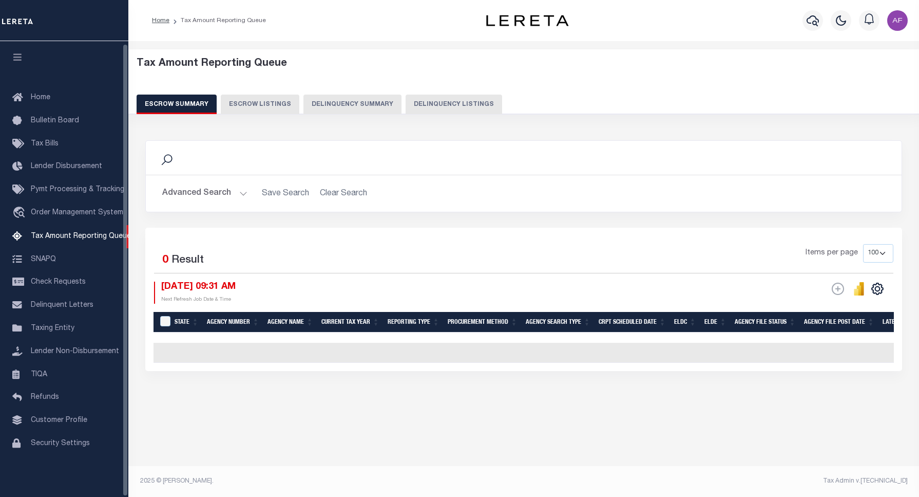
click at [462, 99] on button "Delinquency Listings" at bounding box center [454, 105] width 97 height 20
select select "100"
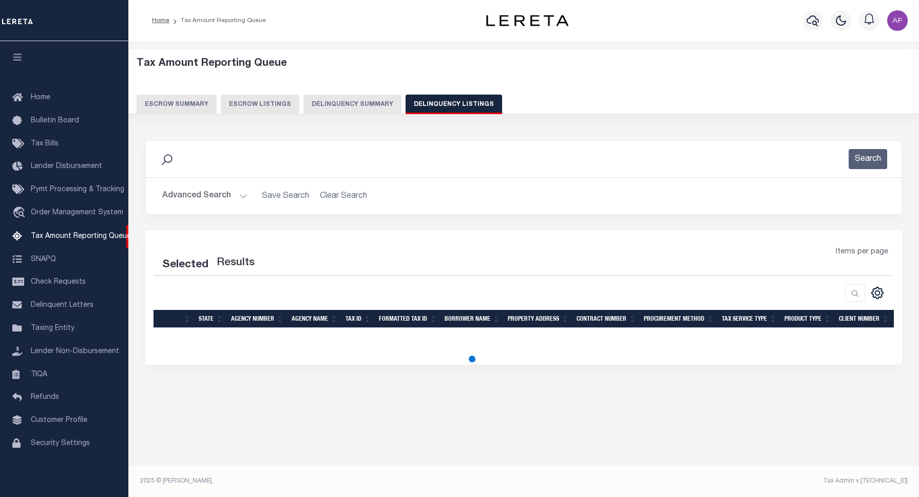
select select "100"
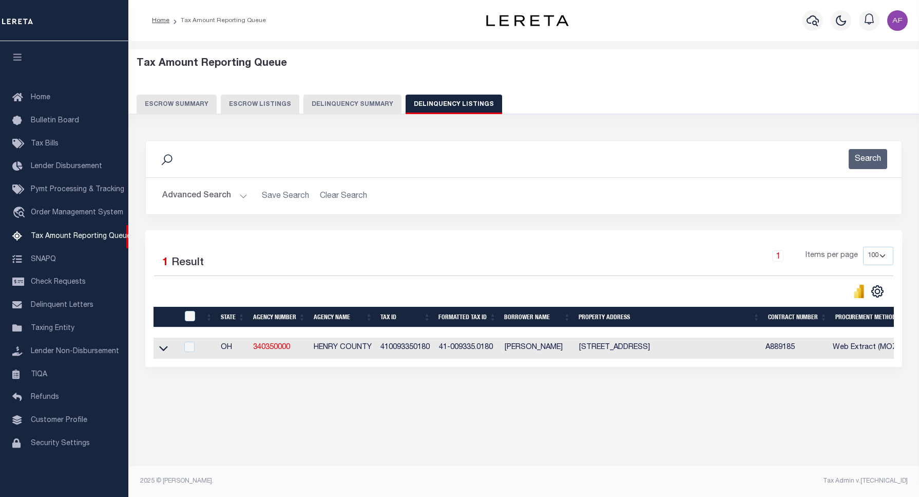
click at [183, 321] on div at bounding box center [190, 316] width 17 height 11
click at [187, 319] on input "checkbox" at bounding box center [190, 316] width 10 height 10
checkbox input "true"
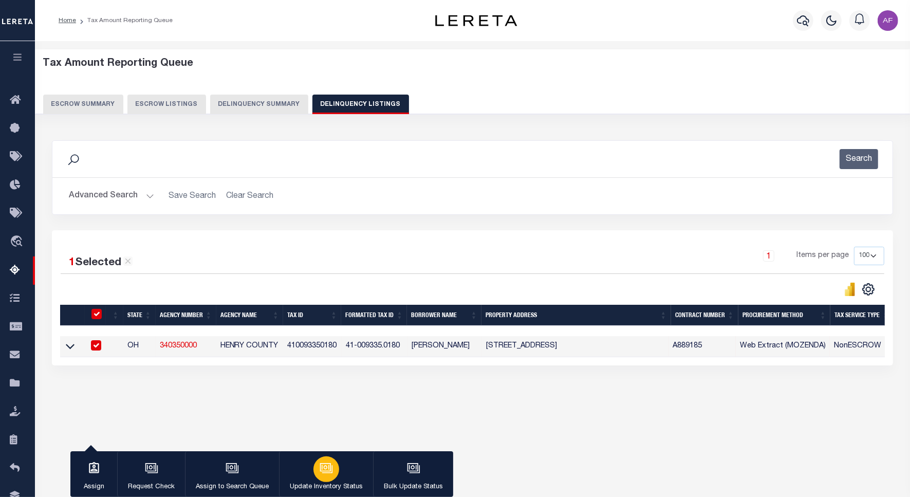
click at [316, 474] on div "button" at bounding box center [326, 469] width 26 height 26
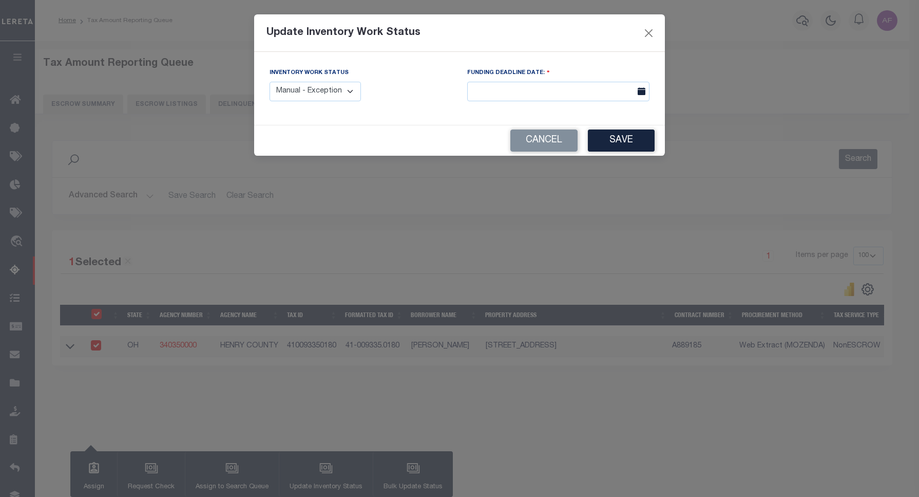
click at [335, 88] on select "Manual - Exception Pended - Awaiting Search Late Add Exception Completed" at bounding box center [315, 92] width 91 height 20
select select "4"
click at [270, 82] on select "Manual - Exception Pended - Awaiting Search Late Add Exception Completed" at bounding box center [315, 92] width 91 height 20
click at [598, 147] on button "Save" at bounding box center [621, 140] width 67 height 22
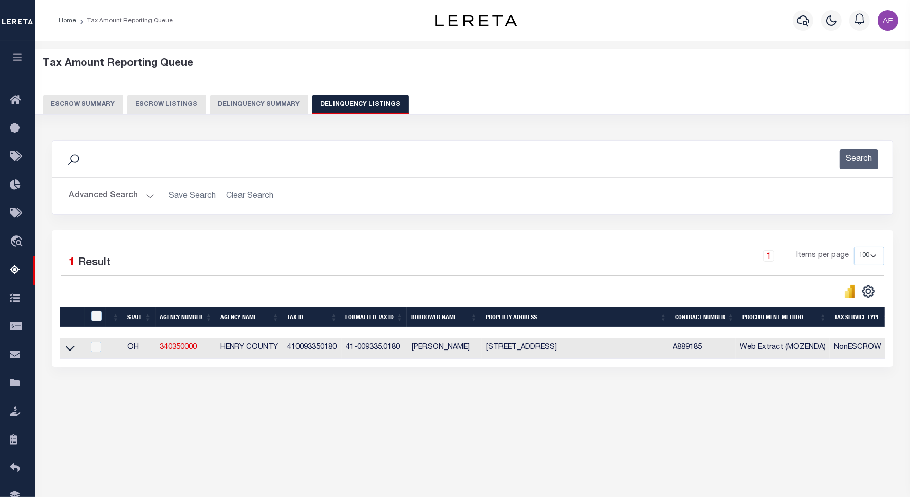
click at [113, 201] on button "Advanced Search" at bounding box center [111, 196] width 85 height 20
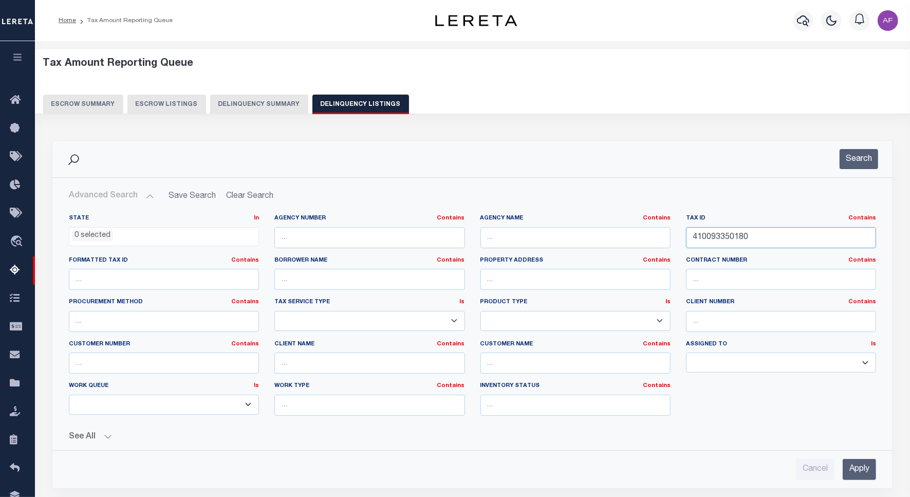
click at [720, 237] on input "410093350180" at bounding box center [781, 237] width 190 height 21
paste input "20"
type input "410093350200"
click at [850, 163] on button "Search" at bounding box center [858, 159] width 39 height 20
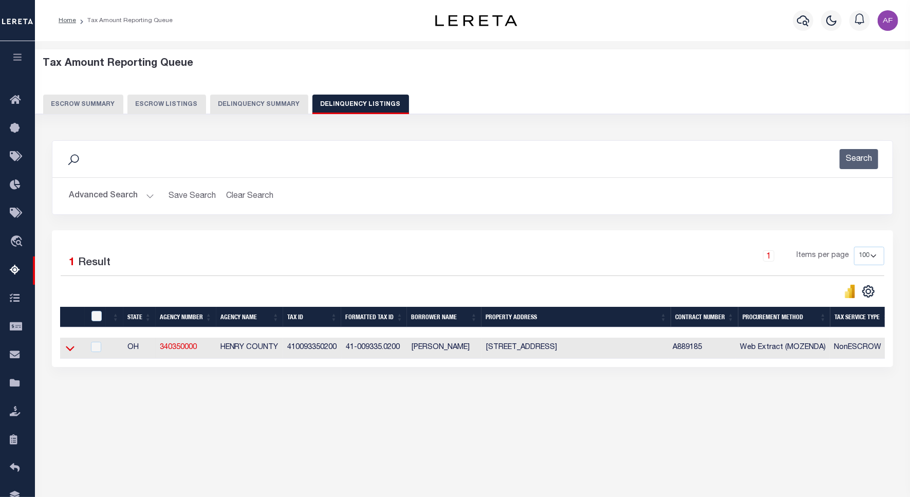
click at [67, 353] on icon at bounding box center [70, 348] width 9 height 11
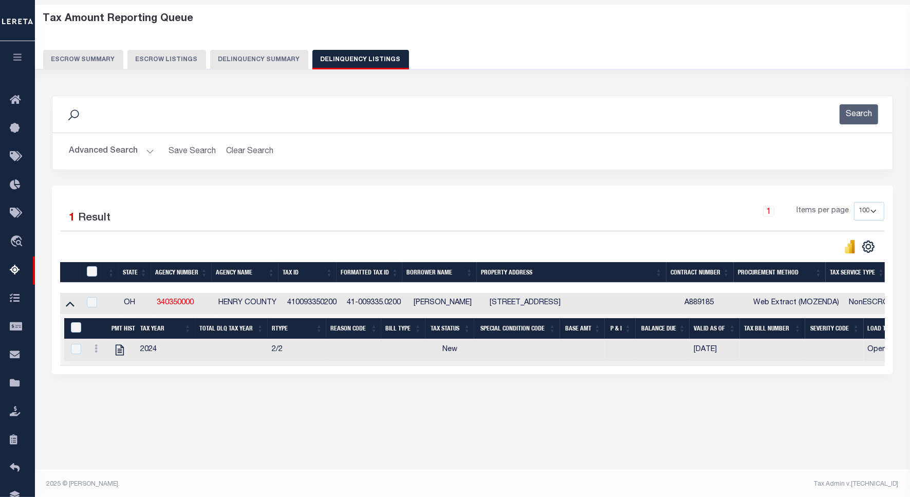
scroll to position [47, 0]
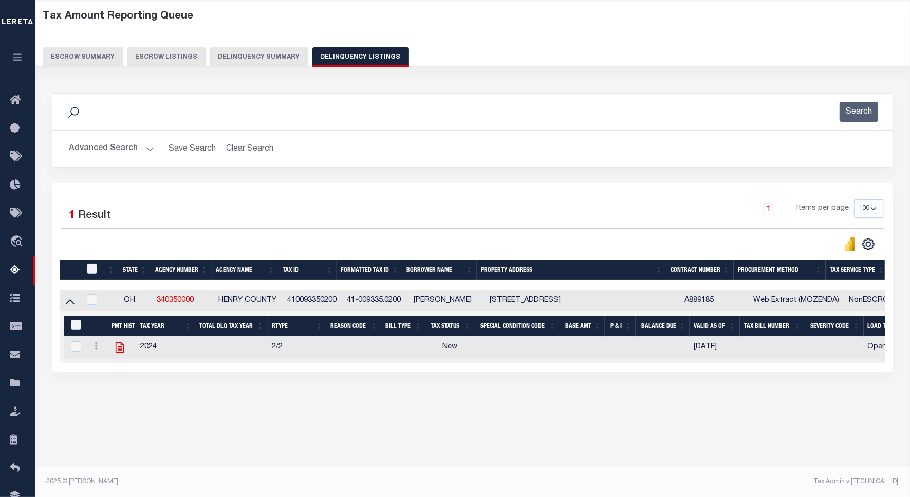
drag, startPoint x: 122, startPoint y: 359, endPoint x: 117, endPoint y: 348, distance: 12.2
click at [122, 357] on td at bounding box center [121, 347] width 29 height 22
checkbox input "true"
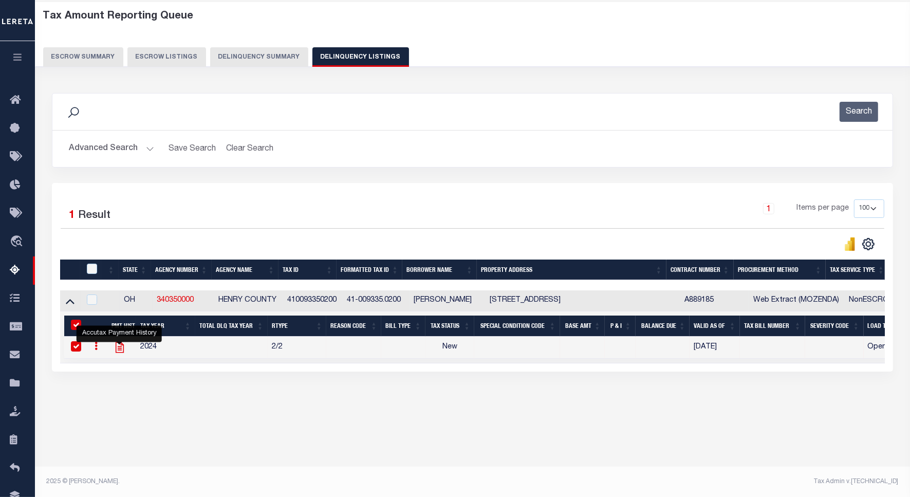
click at [116, 348] on icon "" at bounding box center [119, 347] width 13 height 13
checkbox input "false"
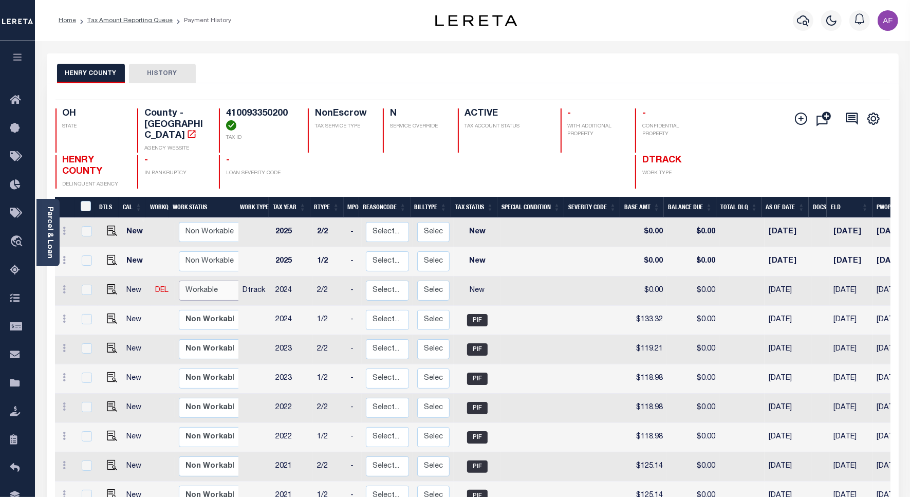
click at [198, 280] on select "Non Workable Workable" at bounding box center [210, 290] width 62 height 20
checkbox input "true"
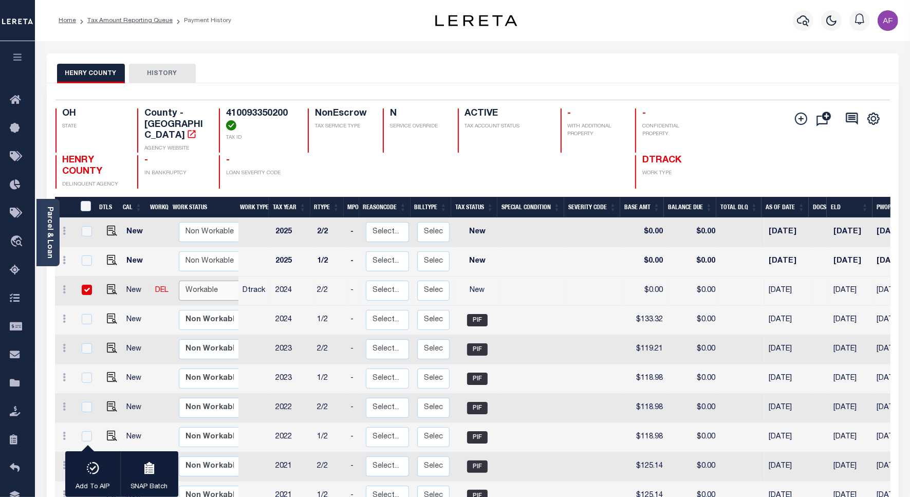
select select "true"
click at [179, 280] on select "Non Workable Workable" at bounding box center [210, 290] width 62 height 20
checkbox input "false"
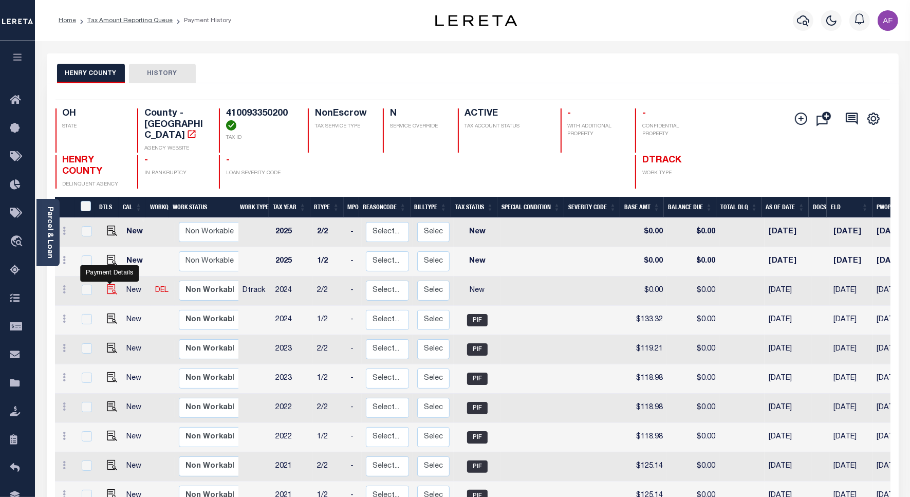
click at [109, 284] on img "" at bounding box center [112, 289] width 10 height 10
checkbox input "true"
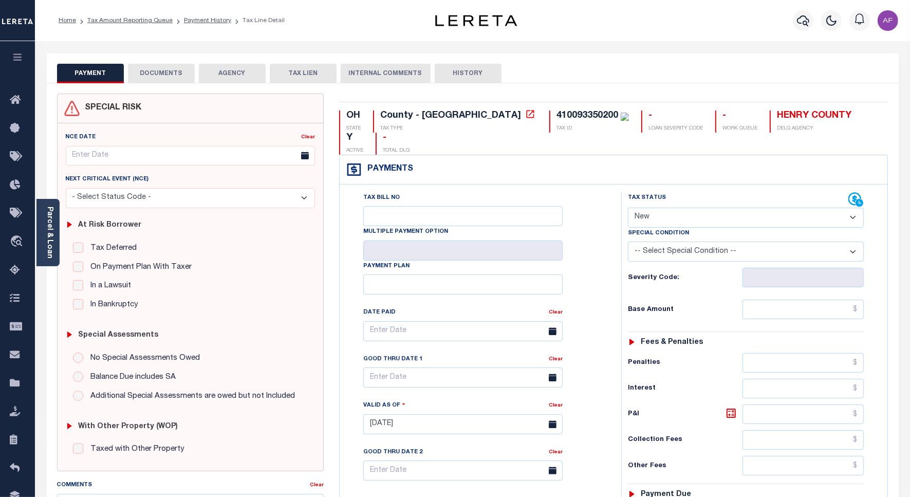
click at [663, 208] on select "- Select Status Code - Open Due/Unpaid Paid Incomplete No Tax Due Internal Refu…" at bounding box center [746, 218] width 236 height 20
click at [665, 208] on select "- Select Status Code - Open Due/Unpaid Paid Incomplete No Tax Due Internal Refu…" at bounding box center [746, 218] width 236 height 20
click at [669, 208] on select "- Select Status Code - Open Due/Unpaid Paid Incomplete No Tax Due Internal Refu…" at bounding box center [746, 218] width 236 height 20
select select "PYD"
click at [628, 208] on select "- Select Status Code - Open Due/Unpaid Paid Incomplete No Tax Due Internal Refu…" at bounding box center [746, 218] width 236 height 20
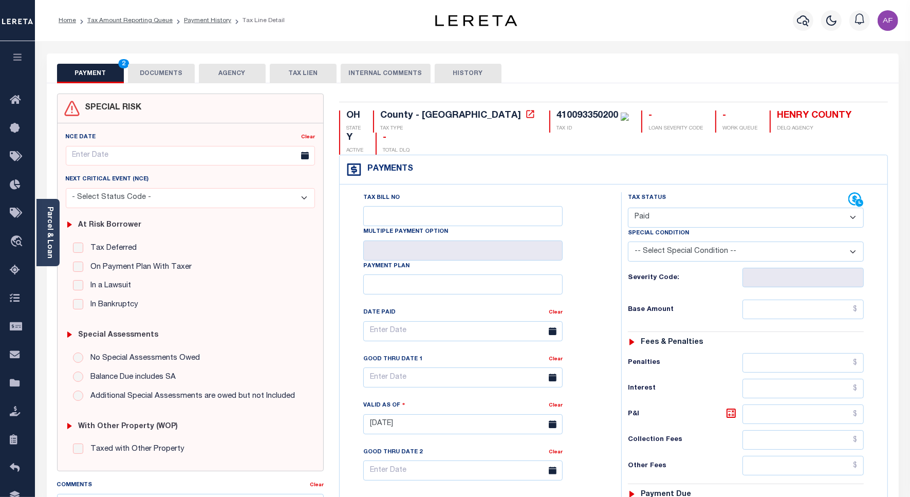
type input "[DATE]"
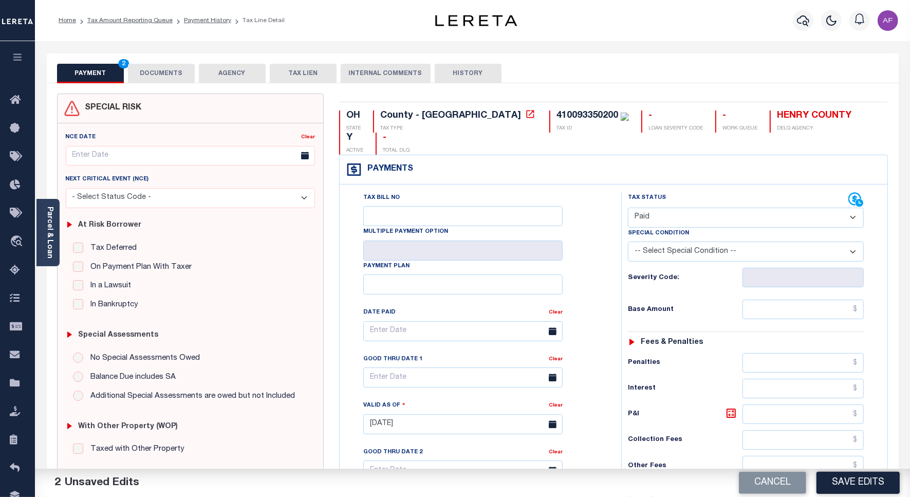
click at [828, 301] on div "Tax Status Status - Select Status Code -" at bounding box center [749, 419] width 256 height 454
click at [828, 299] on input "text" at bounding box center [802, 309] width 121 height 20
paste input "133.32"
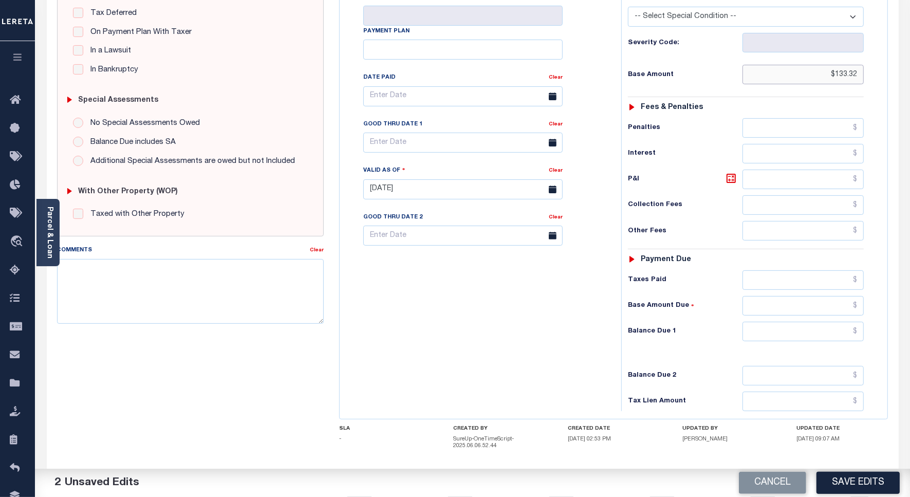
scroll to position [271, 0]
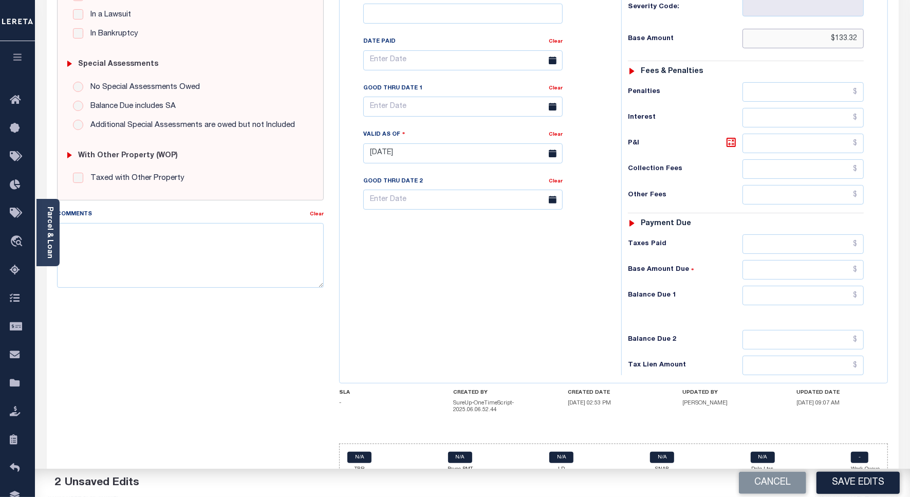
type input "$133.32"
click at [836, 286] on input "text" at bounding box center [802, 296] width 121 height 20
type input "$0.00"
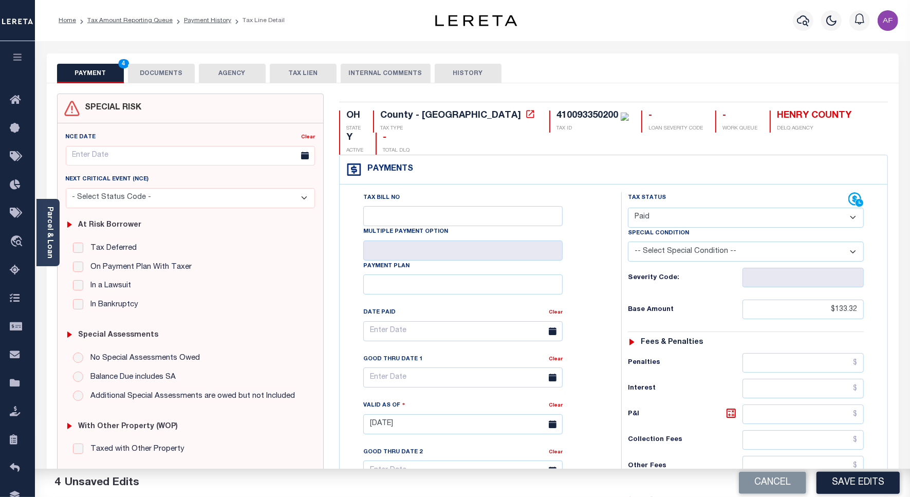
click at [148, 75] on button "DOCUMENTS" at bounding box center [161, 74] width 67 height 20
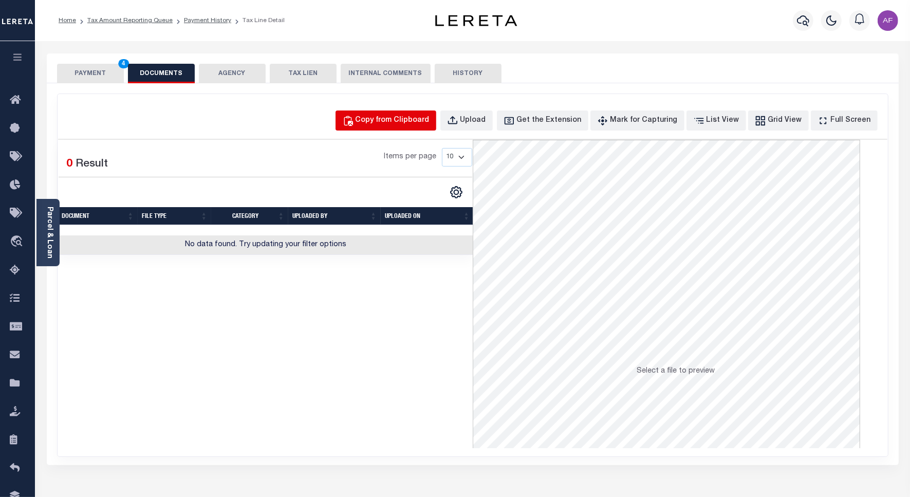
click at [389, 121] on div "Copy from Clipboard" at bounding box center [392, 120] width 74 height 11
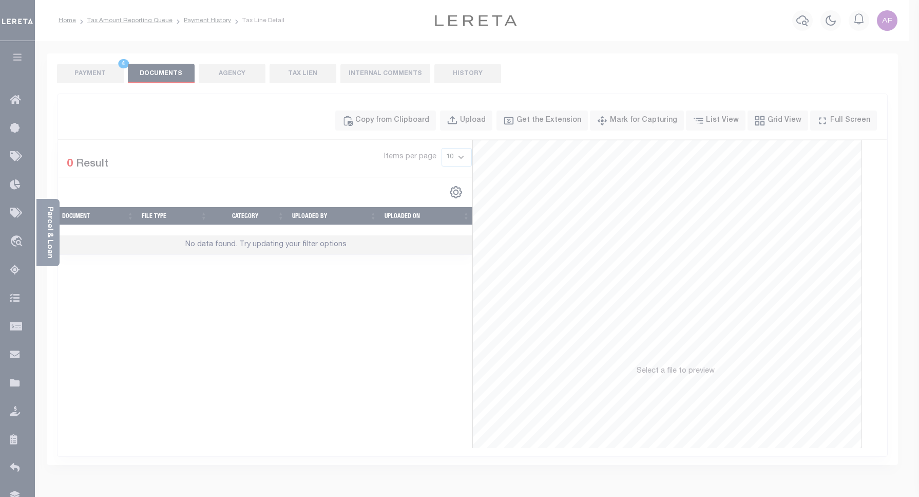
click at [0, 0] on div "Paste copied image or file into this box" at bounding box center [0, 0] width 0 height 0
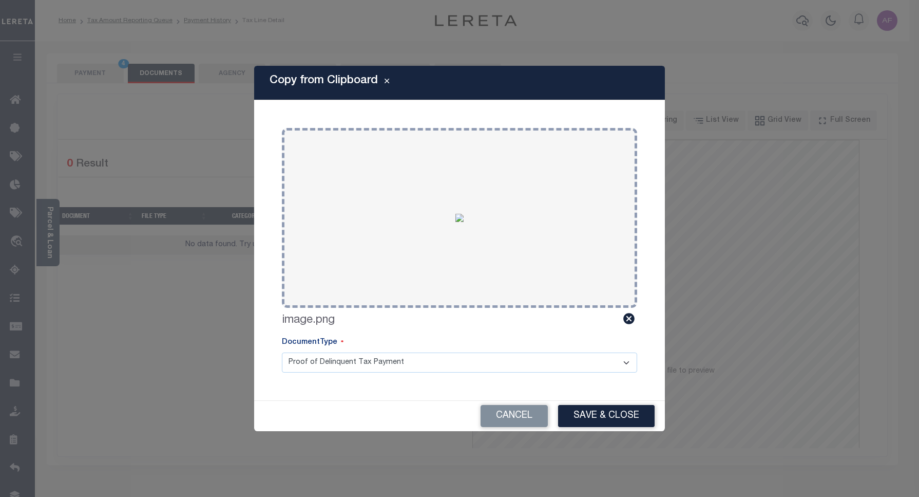
click at [610, 402] on div "Cancel Save & Close" at bounding box center [459, 416] width 411 height 30
click at [607, 410] on button "Save & Close" at bounding box center [606, 416] width 97 height 22
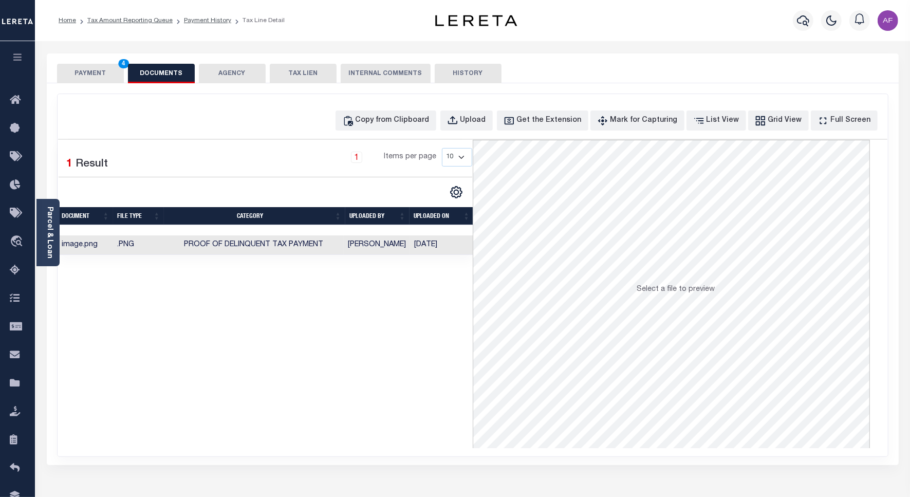
click at [87, 72] on button "PAYMENT 4" at bounding box center [90, 74] width 67 height 20
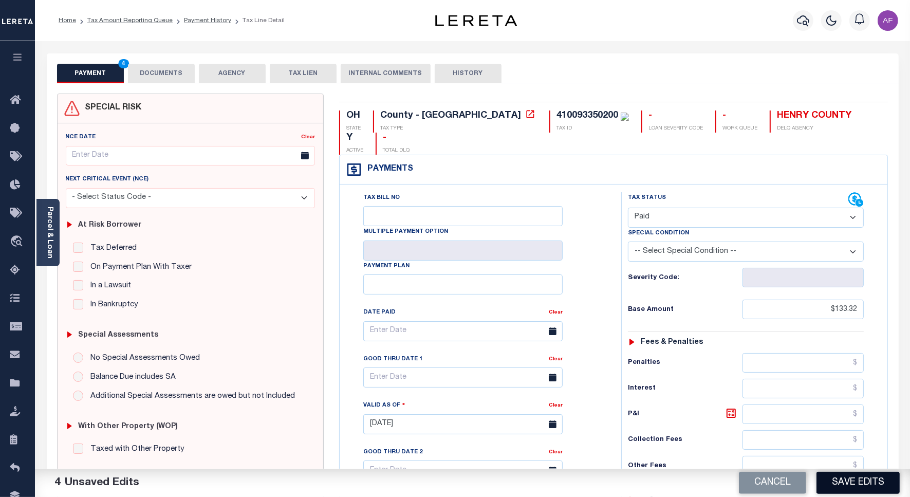
click at [836, 484] on button "Save Edits" at bounding box center [857, 482] width 83 height 22
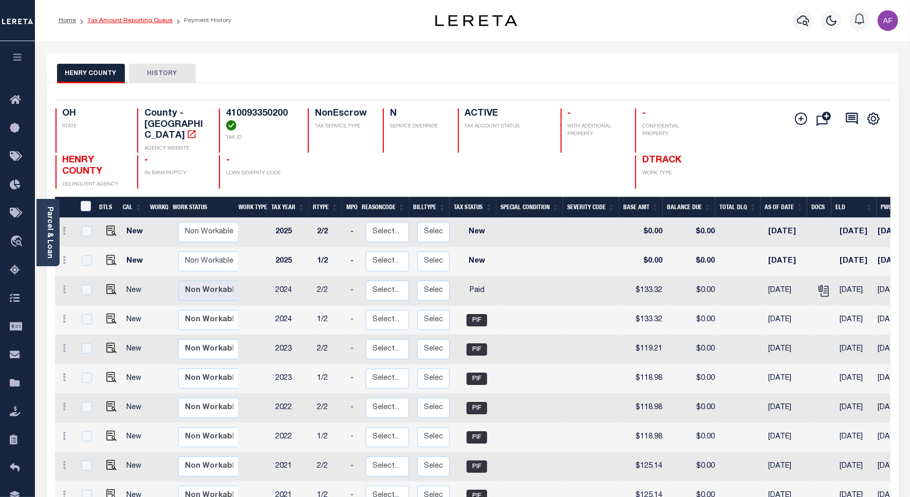
click at [118, 19] on link "Tax Amount Reporting Queue" at bounding box center [129, 20] width 85 height 6
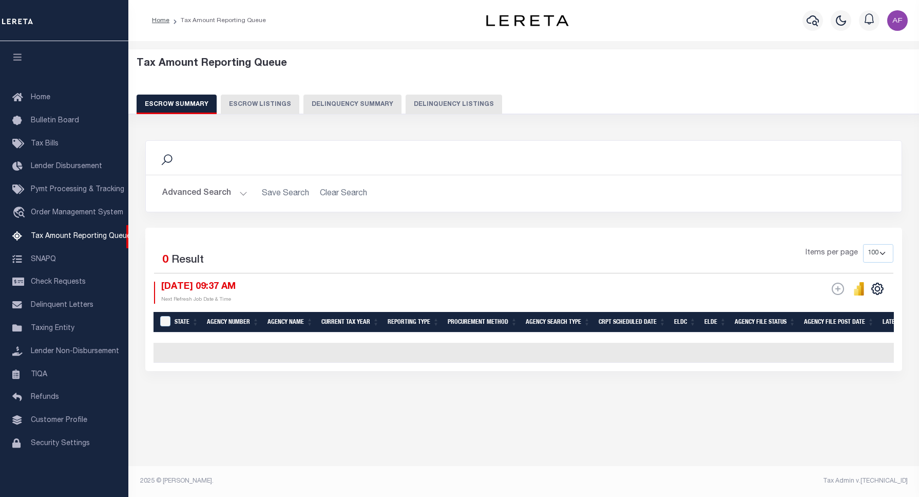
select select "100"
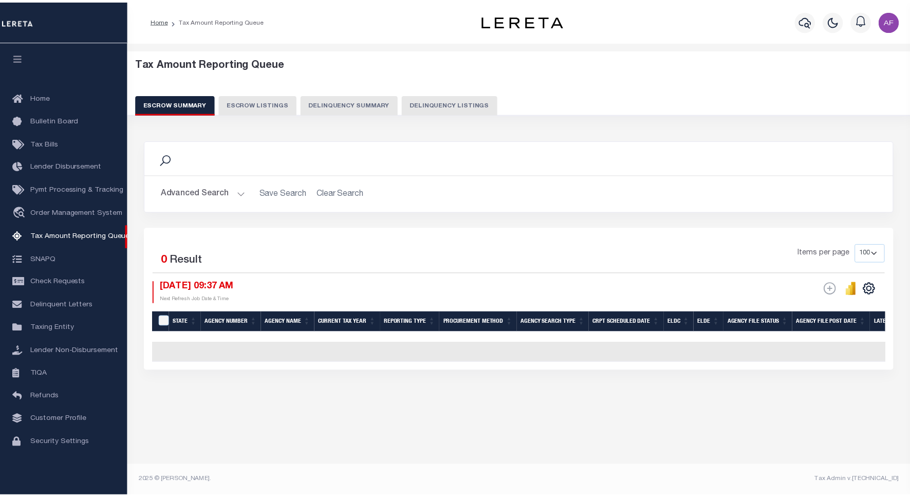
scroll to position [3, 0]
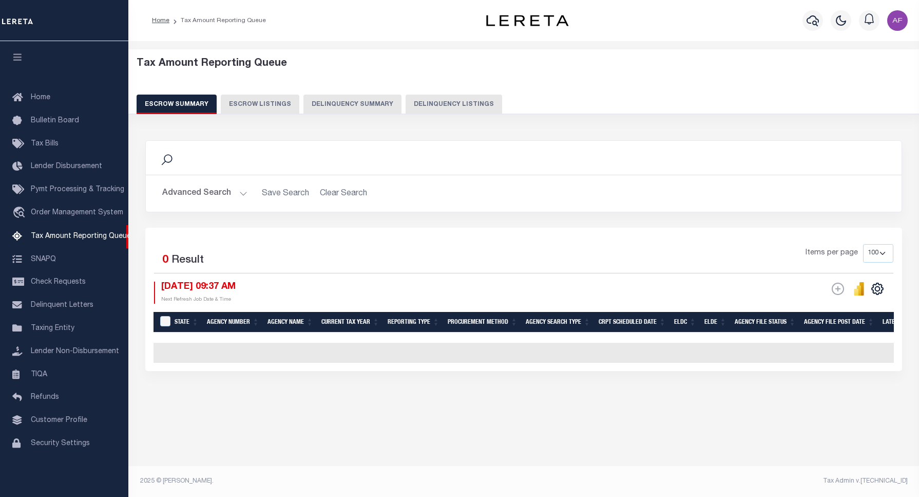
click at [445, 100] on button "Delinquency Listings" at bounding box center [454, 105] width 97 height 20
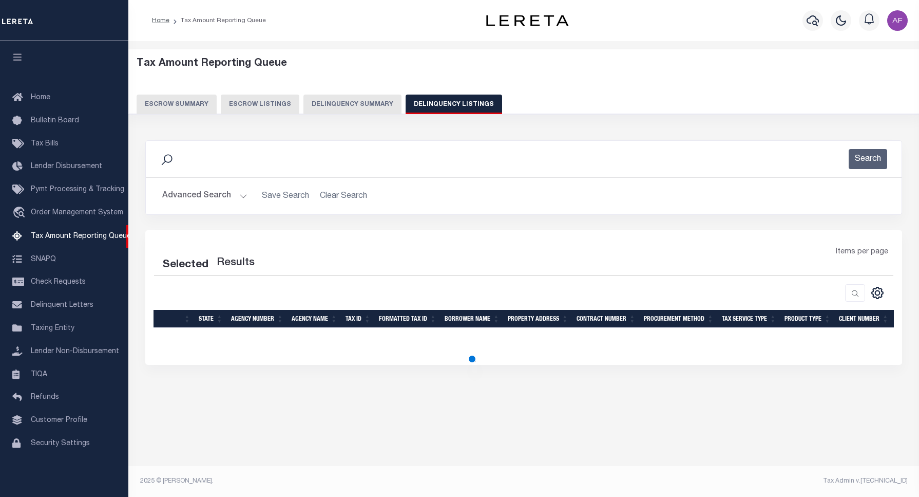
select select "100"
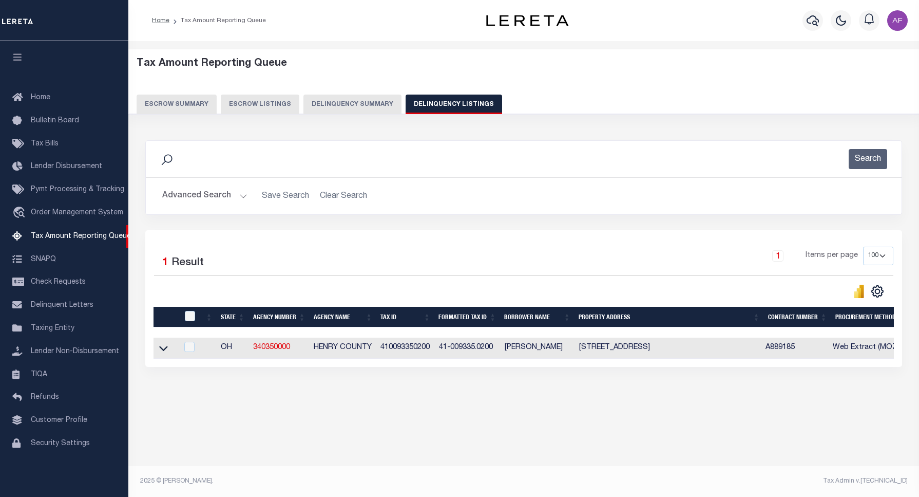
click at [217, 194] on button "Advanced Search" at bounding box center [204, 196] width 85 height 20
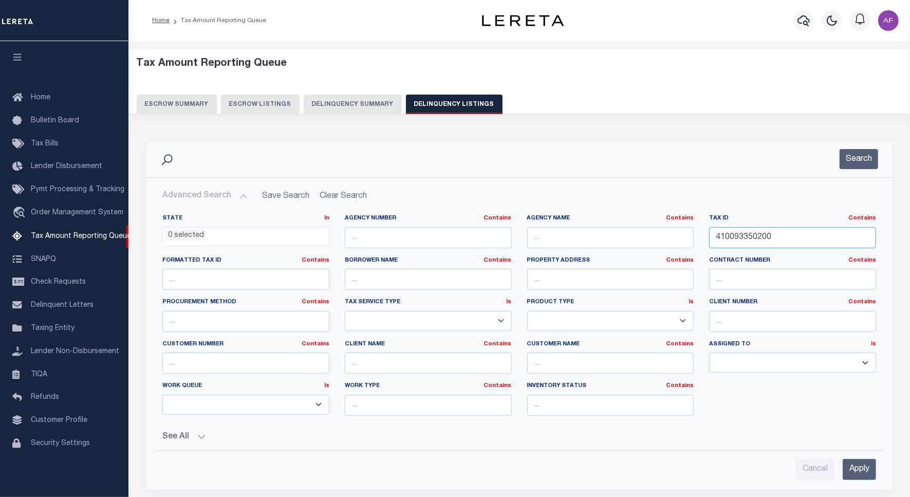
click at [745, 239] on input "410093350200" at bounding box center [792, 237] width 167 height 21
paste input "18"
click at [858, 158] on button "Search" at bounding box center [858, 159] width 39 height 20
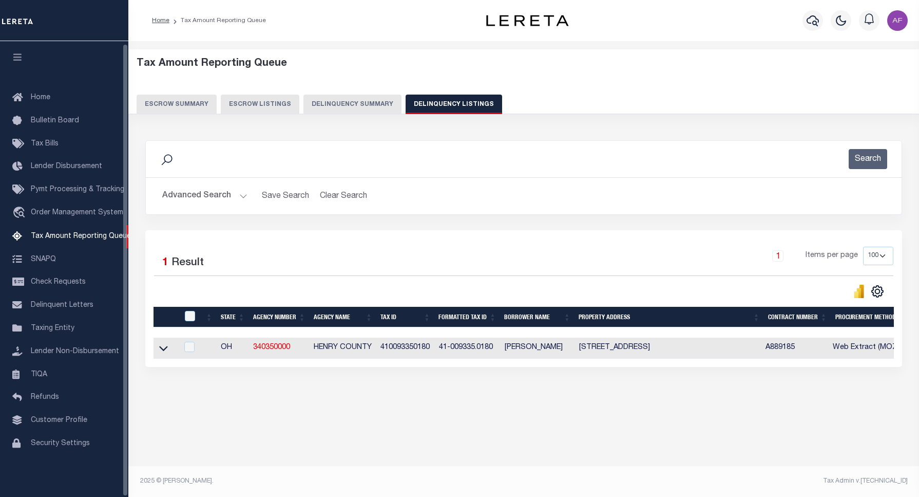
click at [163, 351] on icon at bounding box center [163, 348] width 9 height 11
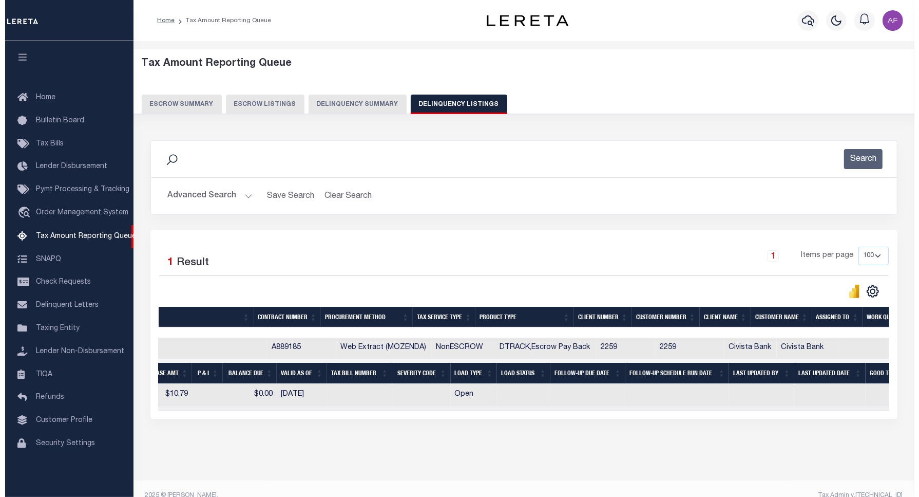
scroll to position [0, 676]
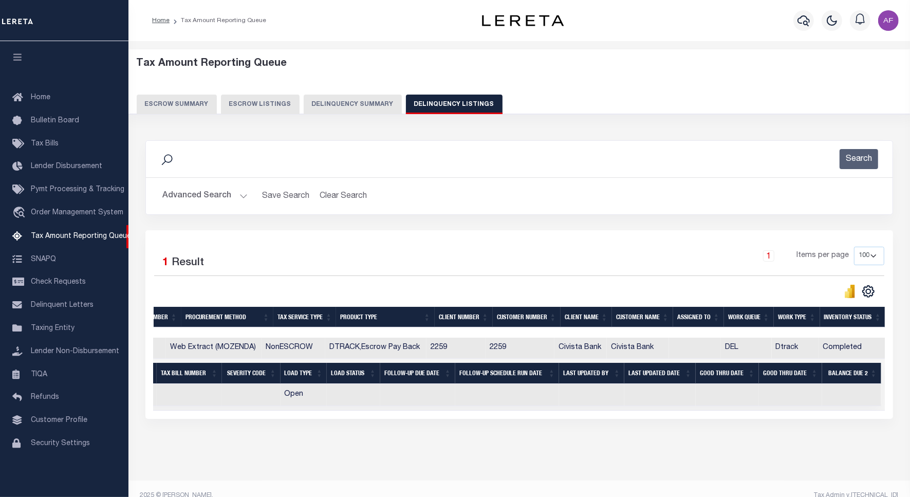
click at [204, 199] on button "Advanced Search" at bounding box center [204, 196] width 85 height 20
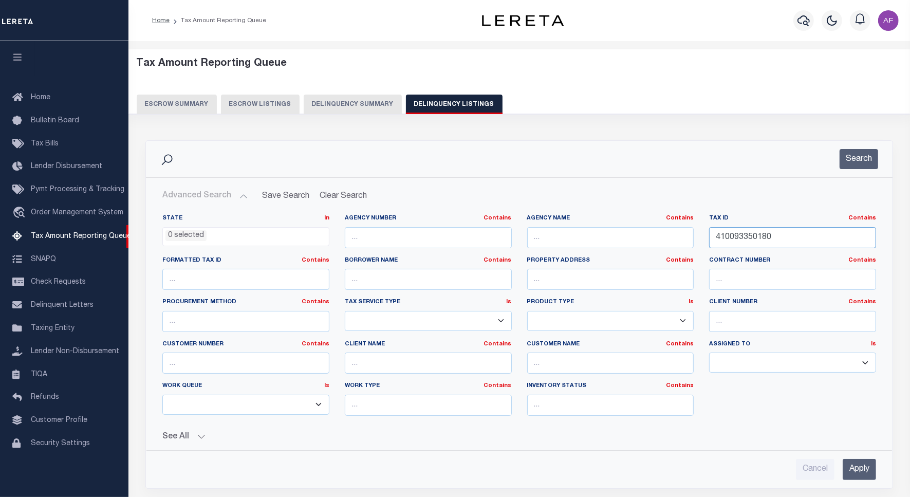
click at [745, 240] on input "410093350180" at bounding box center [792, 237] width 167 height 21
paste input "20"
type input "410093350200"
click at [851, 163] on button "Search" at bounding box center [858, 159] width 39 height 20
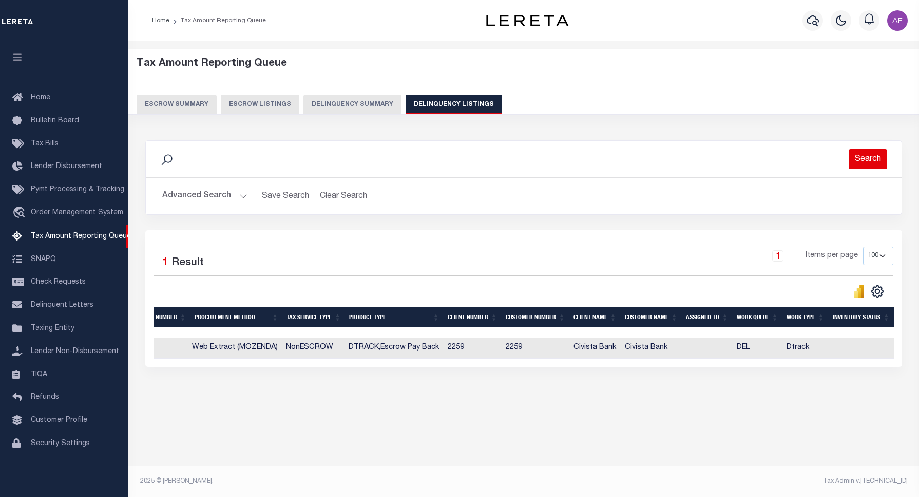
scroll to position [0, 640]
drag, startPoint x: 577, startPoint y: 369, endPoint x: 204, endPoint y: 389, distance: 373.4
click at [139, 383] on div "Data sync process is currently running, you may face some response delays. Sear…" at bounding box center [524, 264] width 771 height 268
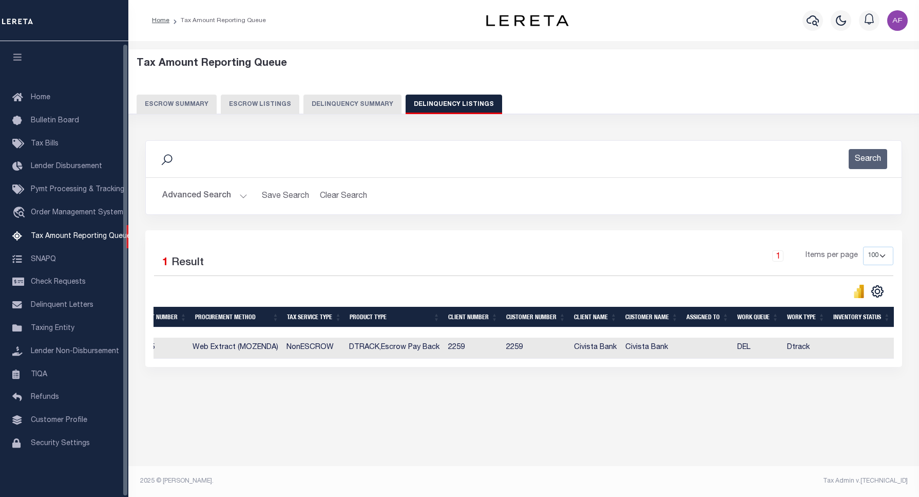
click at [522, 411] on div "Tax Amount Reporting Queue Escrow Summary Escrow Listings In" at bounding box center [523, 239] width 785 height 377
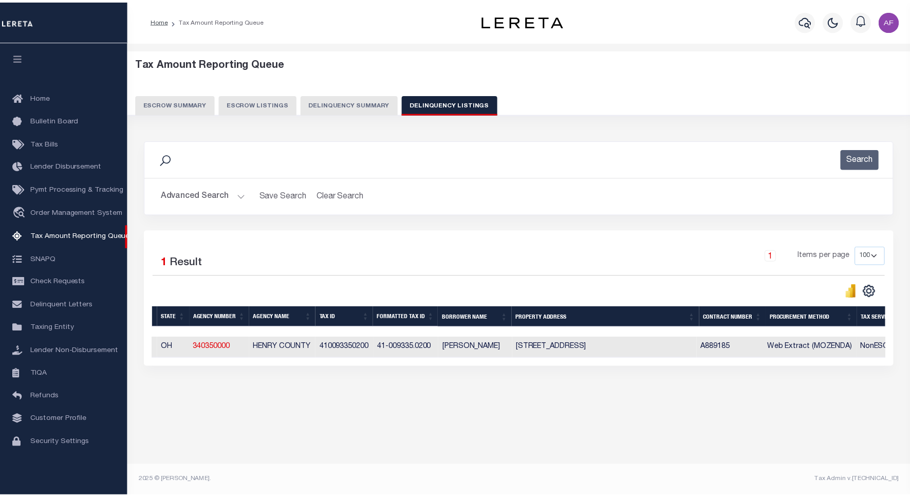
scroll to position [0, 0]
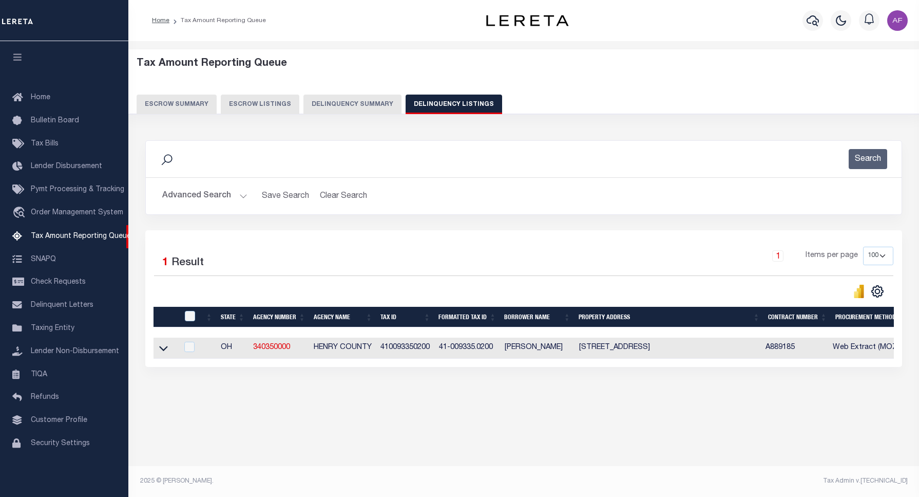
click at [171, 353] on td at bounding box center [166, 347] width 25 height 21
checkbox input "true"
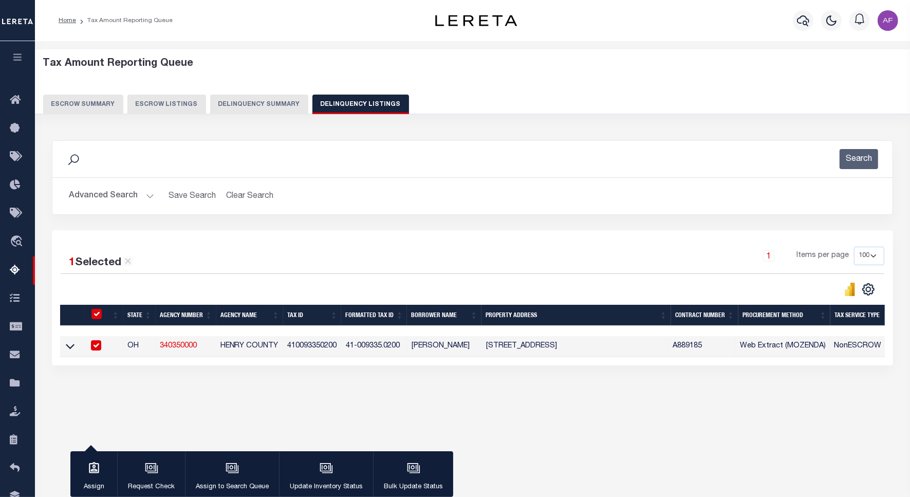
click at [171, 353] on tr "OH 340350000 HENRY COUNTY 410093350200 41-009335.0200 Stephen D Mossing 424 W M…" at bounding box center [751, 346] width 1382 height 21
click at [72, 348] on icon at bounding box center [70, 346] width 9 height 11
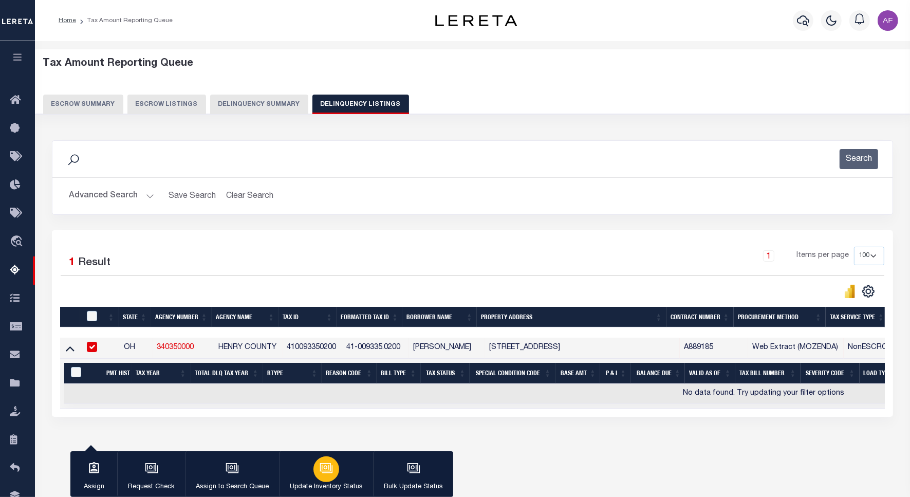
click at [327, 468] on icon "button" at bounding box center [326, 467] width 8 height 5
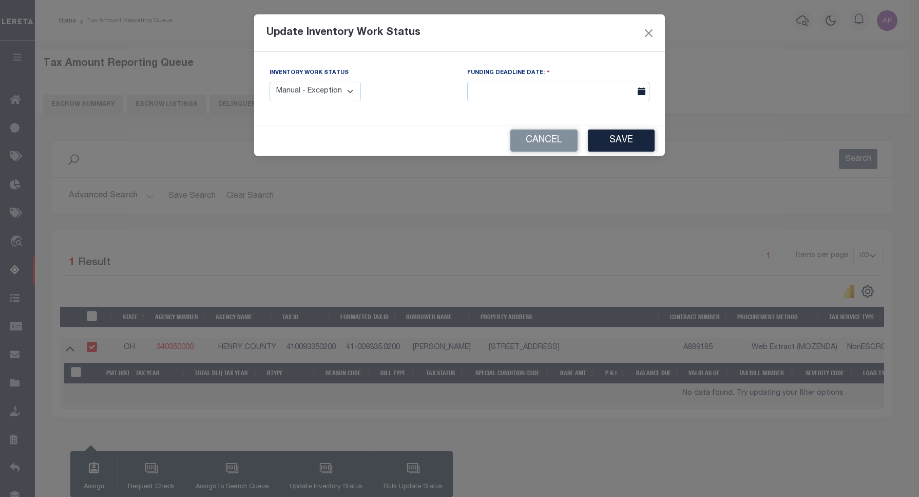
click at [318, 94] on select "Manual - Exception Pended - Awaiting Search Late Add Exception Completed" at bounding box center [315, 92] width 91 height 20
select select "4"
click at [270, 82] on select "Manual - Exception Pended - Awaiting Search Late Add Exception Completed" at bounding box center [315, 92] width 91 height 20
click at [613, 135] on button "Save" at bounding box center [621, 140] width 67 height 22
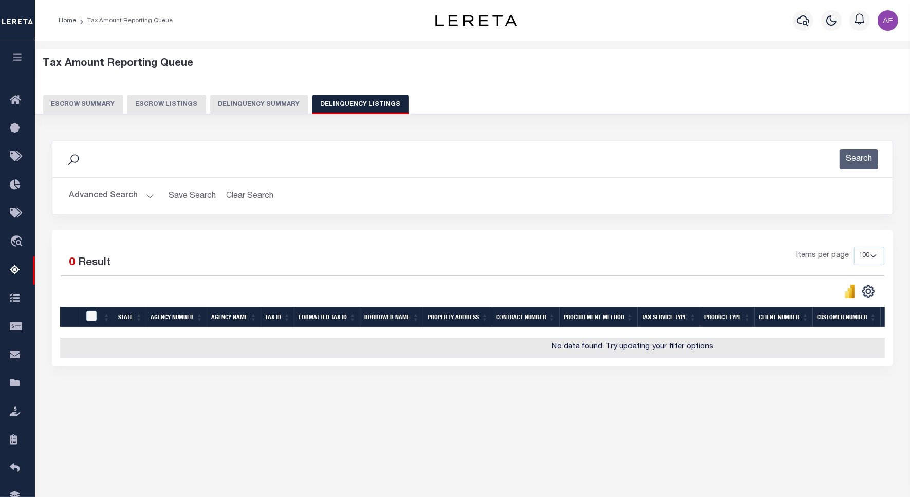
click at [103, 198] on button "Advanced Search" at bounding box center [111, 196] width 85 height 20
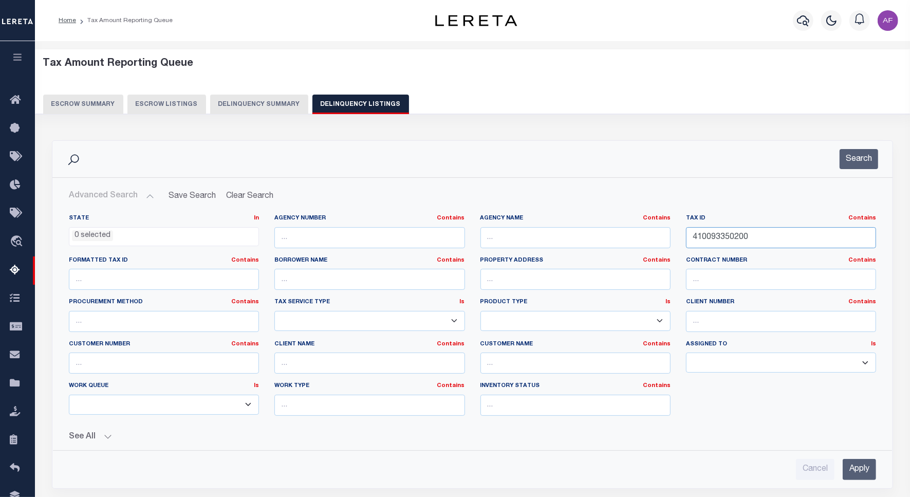
click at [725, 242] on input "410093350200" at bounding box center [781, 237] width 190 height 21
paste input "4"
type input "410093350240"
click at [858, 155] on button "Search" at bounding box center [858, 159] width 39 height 20
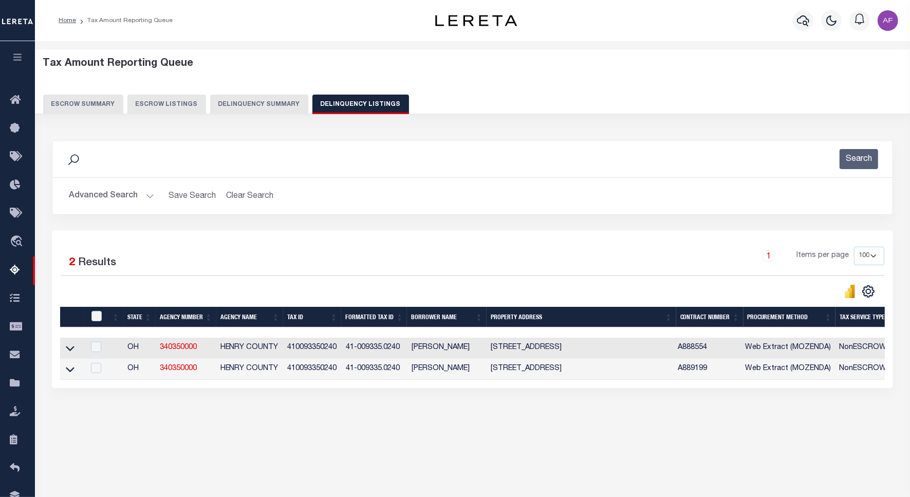
click at [72, 347] on icon at bounding box center [70, 348] width 9 height 11
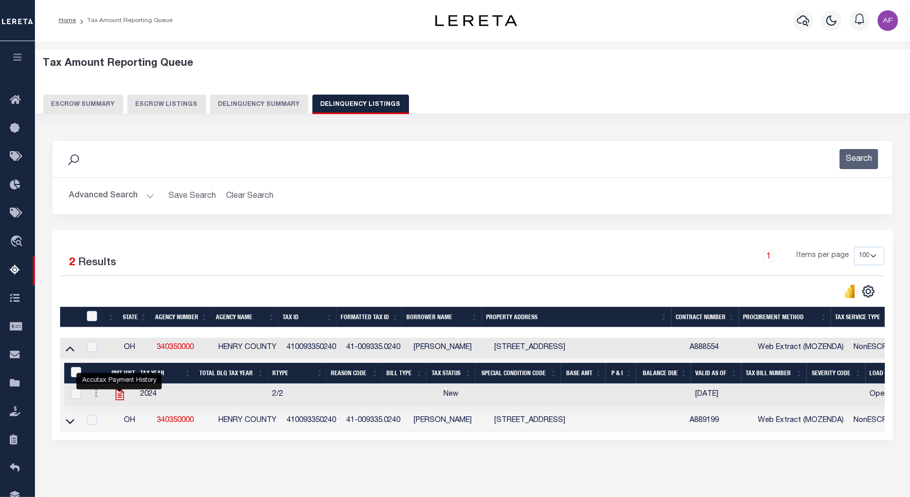
click at [121, 398] on icon "" at bounding box center [119, 394] width 13 height 13
checkbox input "true"
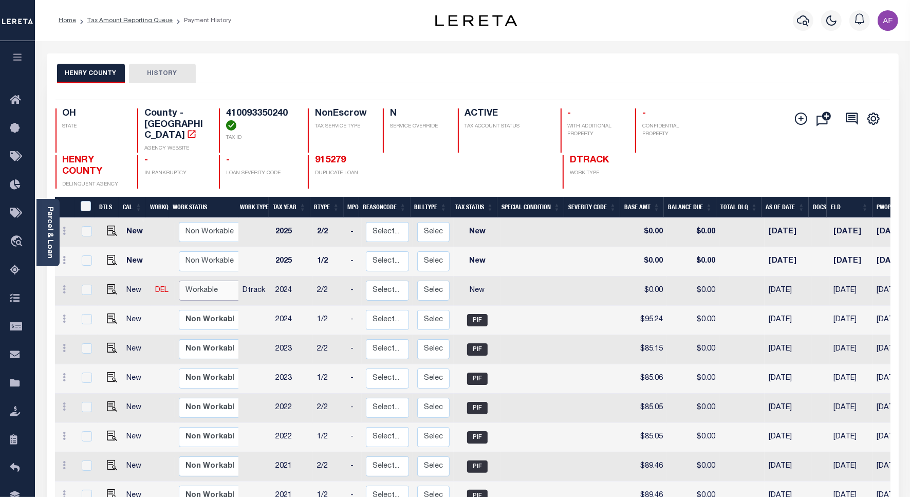
click at [200, 281] on select "Non Workable Workable" at bounding box center [210, 290] width 62 height 20
checkbox input "true"
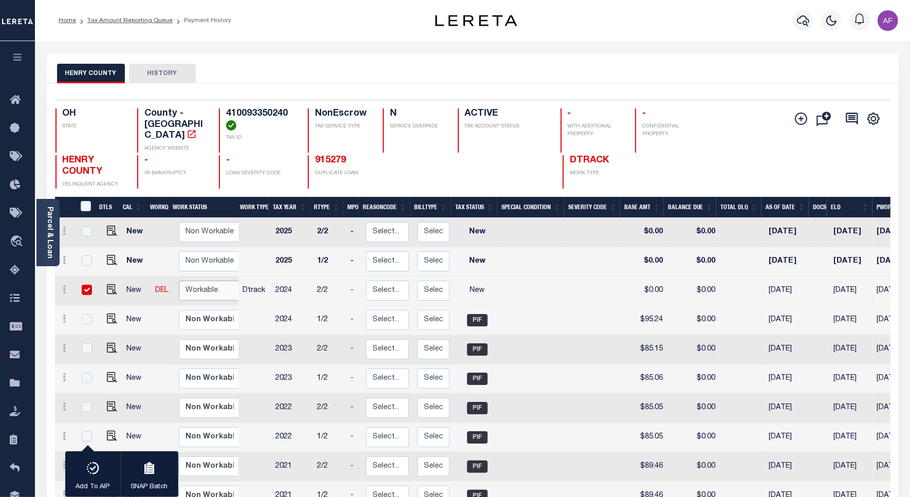
select select "true"
click at [179, 280] on select "Non Workable Workable" at bounding box center [210, 290] width 62 height 20
checkbox input "false"
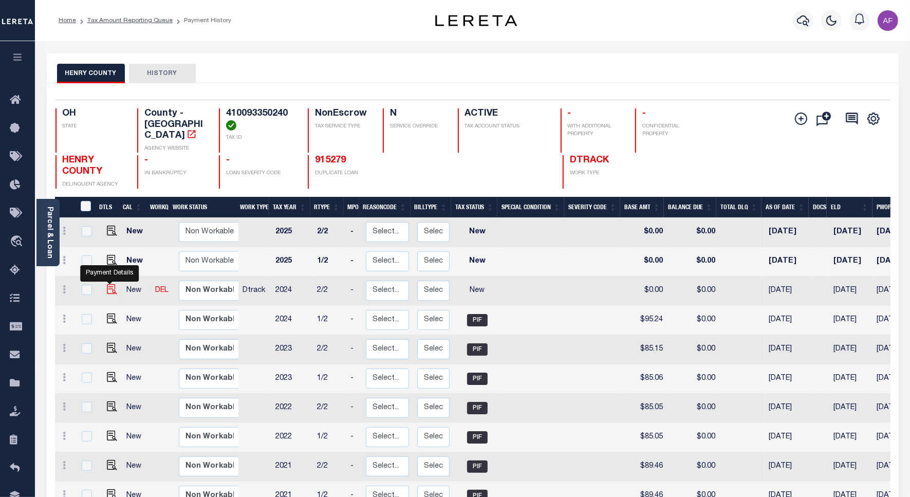
click at [109, 285] on img "" at bounding box center [112, 289] width 10 height 10
checkbox input "true"
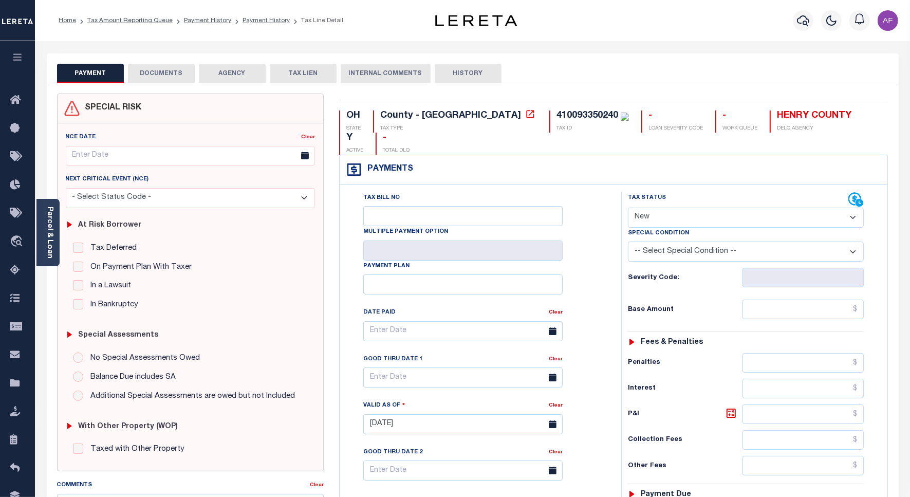
click at [669, 208] on select "- Select Status Code - Open Due/Unpaid Paid Incomplete No Tax Due Internal Refu…" at bounding box center [746, 218] width 236 height 20
select select "PYD"
click at [628, 208] on select "- Select Status Code - Open Due/Unpaid Paid Incomplete No Tax Due Internal Refu…" at bounding box center [746, 218] width 236 height 20
type input "[DATE]"
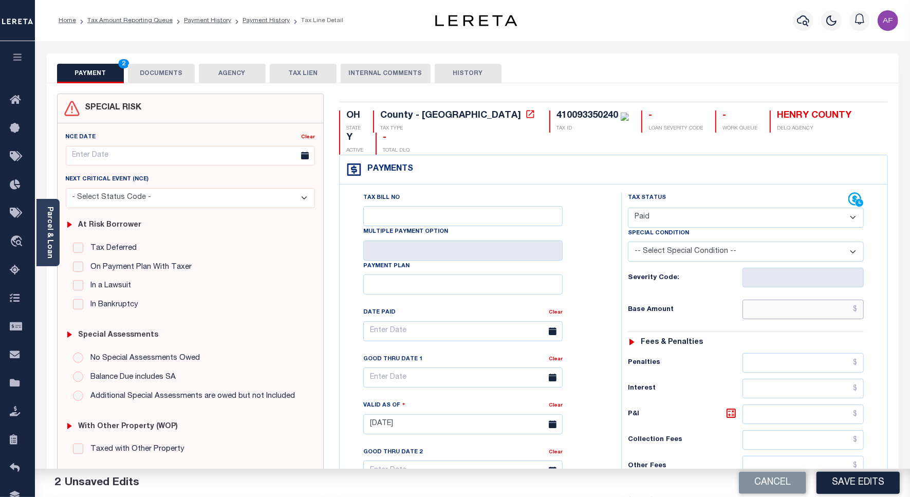
click at [822, 299] on input "text" at bounding box center [802, 309] width 121 height 20
paste input "95.24"
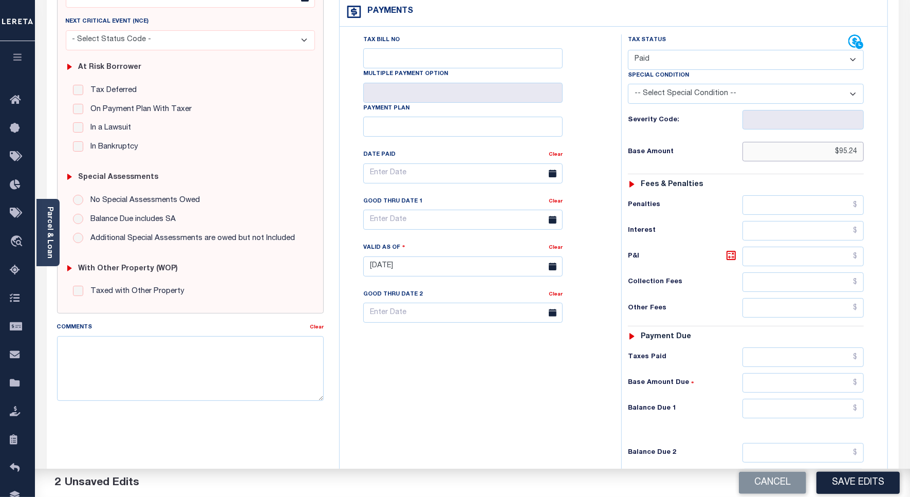
scroll to position [271, 0]
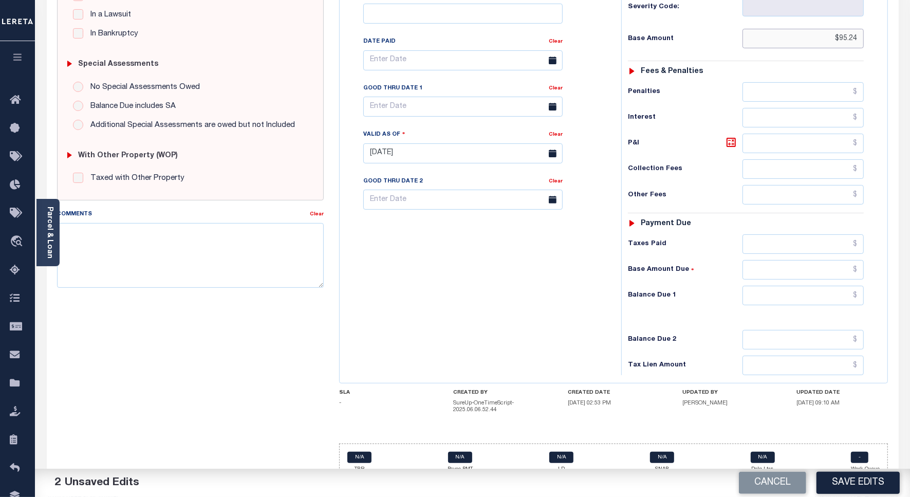
type input "$95.24"
click at [831, 286] on input "text" at bounding box center [802, 296] width 121 height 20
type input "$0.00"
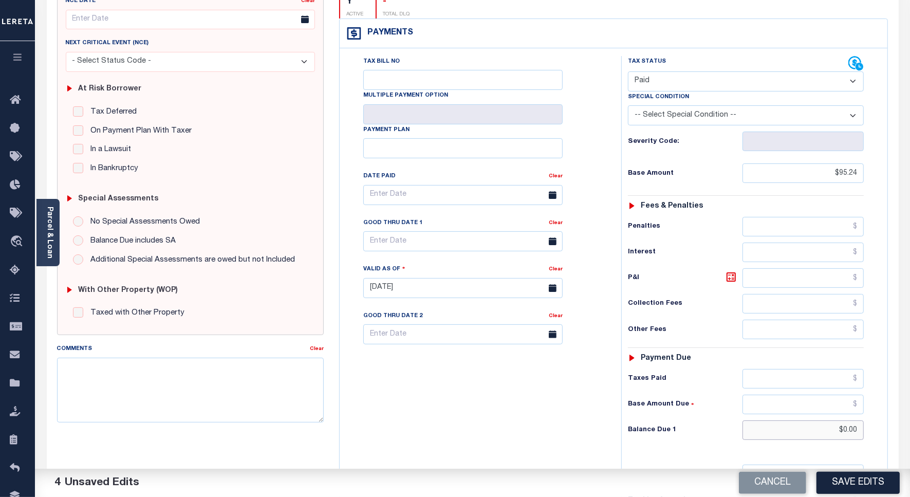
scroll to position [0, 0]
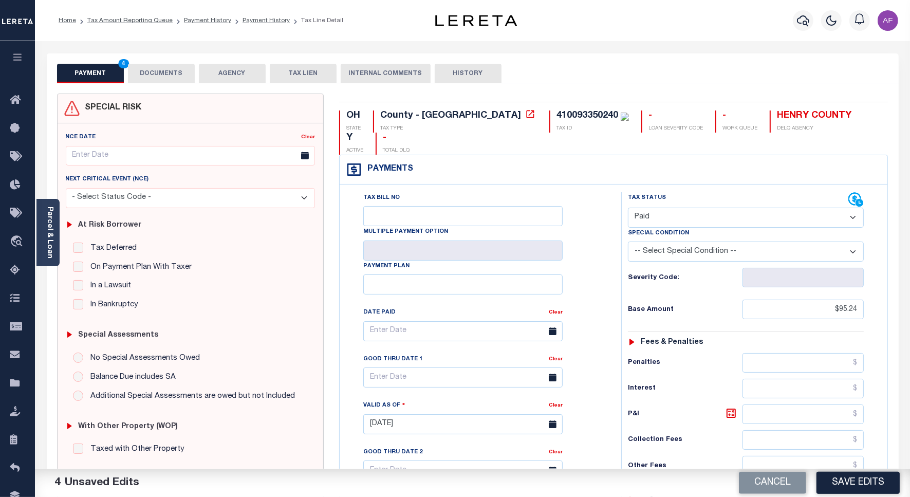
click at [158, 74] on button "DOCUMENTS" at bounding box center [161, 74] width 67 height 20
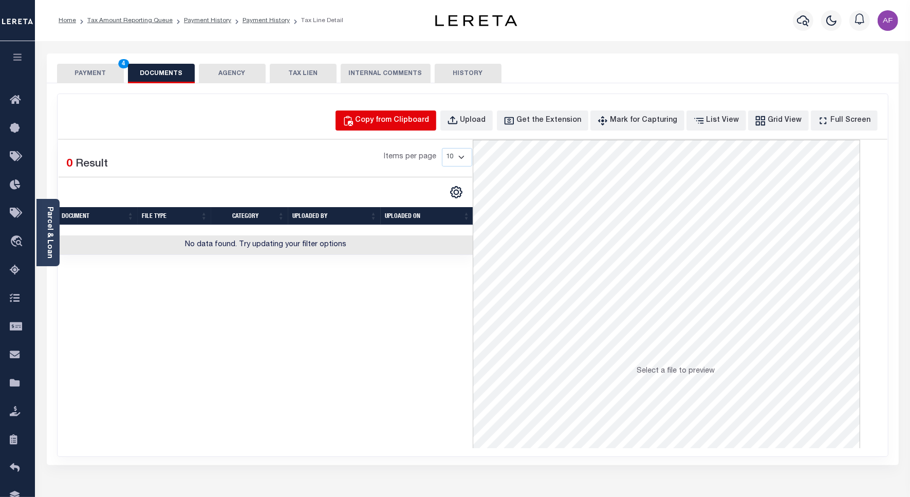
click at [384, 115] on div "Copy from Clipboard" at bounding box center [392, 120] width 74 height 11
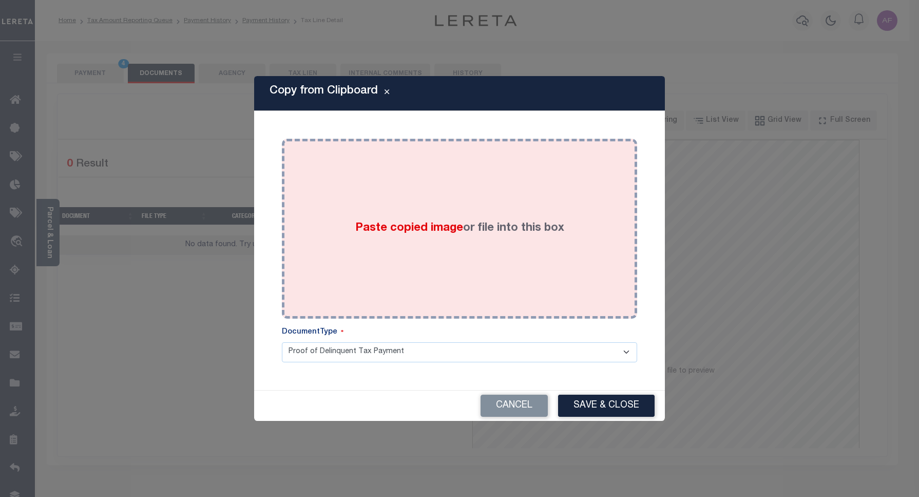
click at [463, 220] on label "Paste copied image or file into this box" at bounding box center [459, 228] width 209 height 17
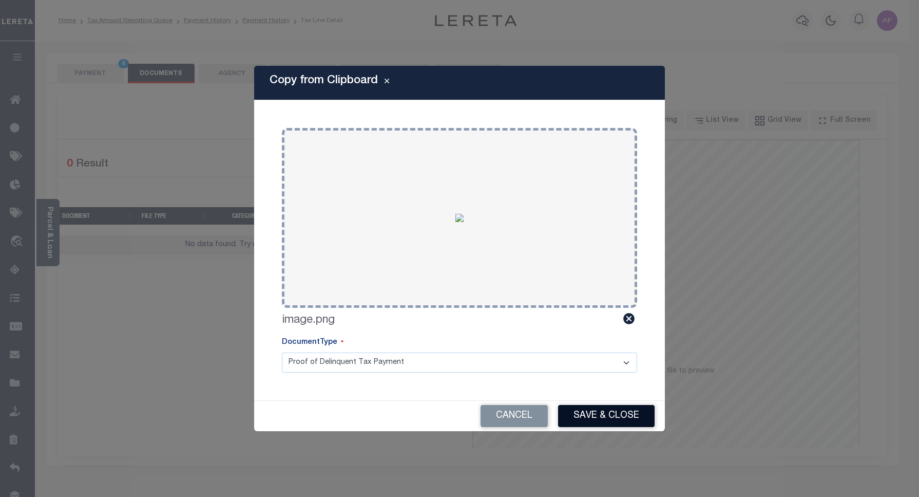
click at [596, 411] on button "Save & Close" at bounding box center [606, 416] width 97 height 22
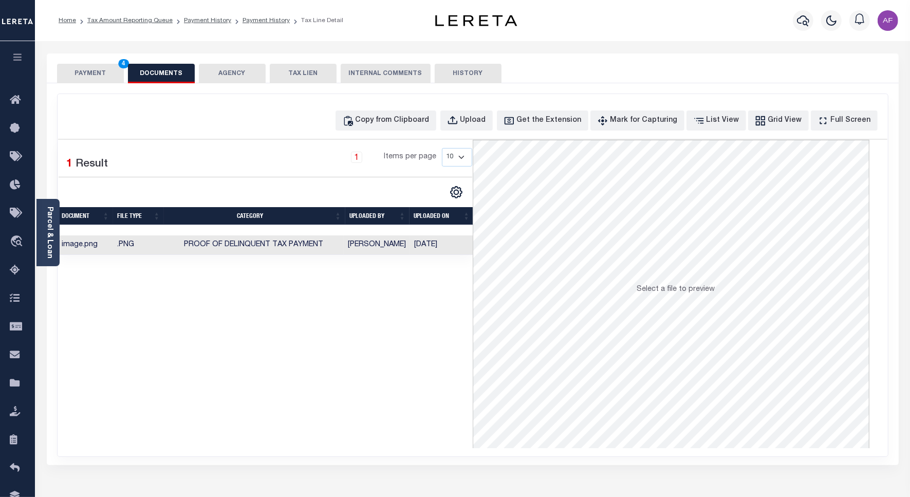
click at [90, 75] on button "PAYMENT 4" at bounding box center [90, 74] width 67 height 20
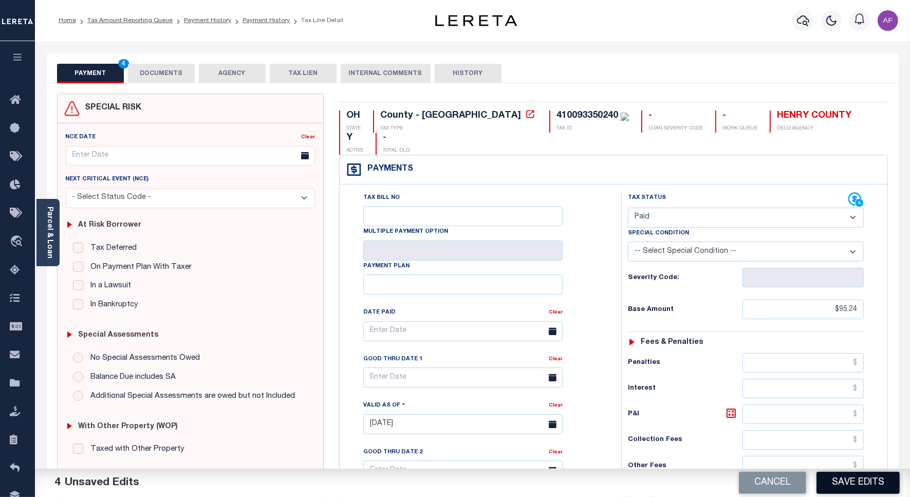
click at [856, 478] on button "Save Edits" at bounding box center [857, 482] width 83 height 22
checkbox input "false"
type input "$95.24"
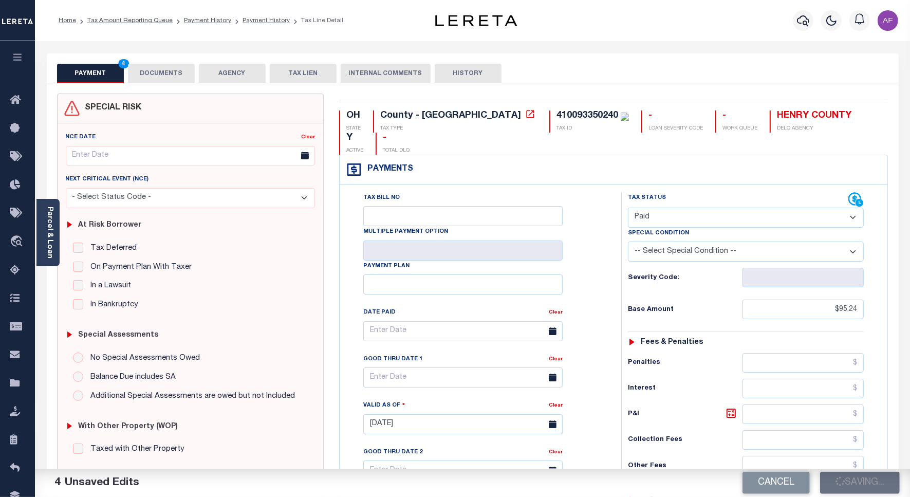
type input "$0"
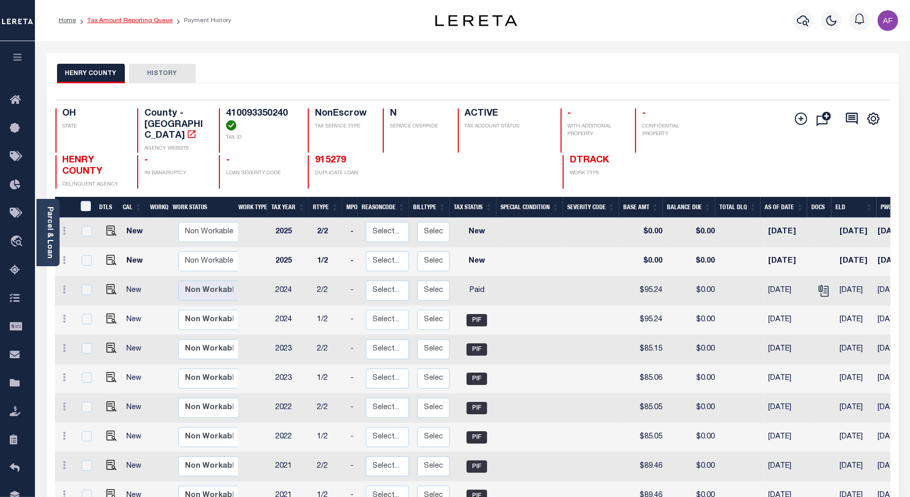
click at [144, 23] on link "Tax Amount Reporting Queue" at bounding box center [129, 20] width 85 height 6
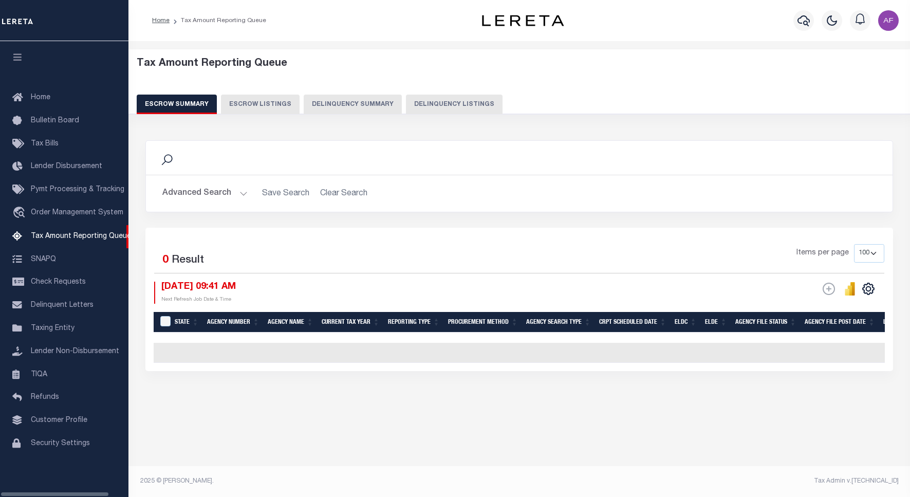
select select "100"
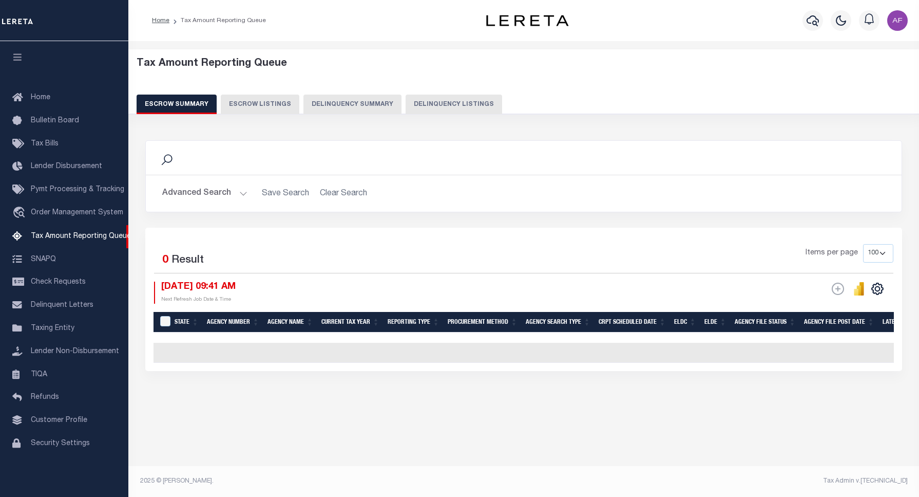
click at [464, 108] on button "Delinquency Listings" at bounding box center [454, 105] width 97 height 20
select select "100"
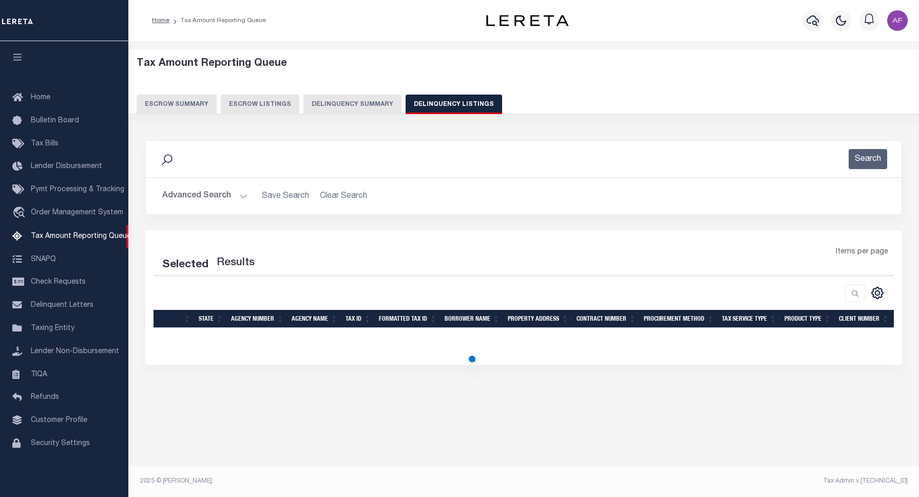
select select "100"
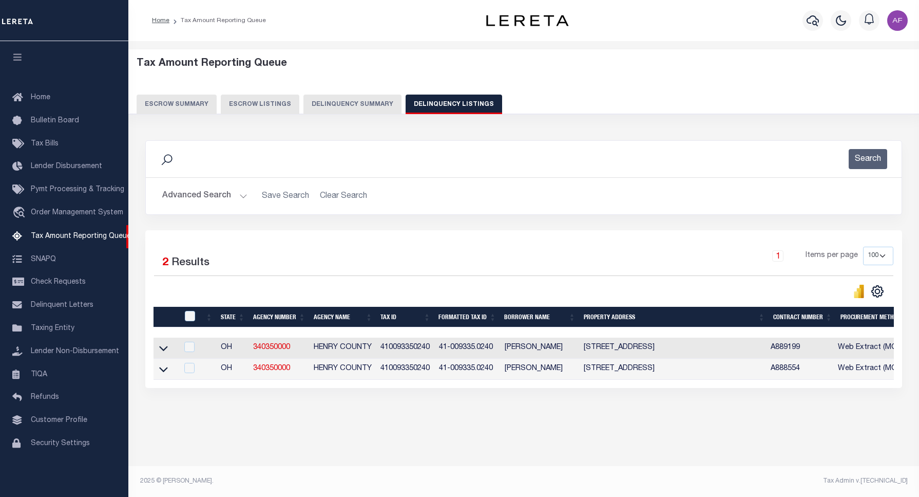
click at [208, 198] on button "Advanced Search" at bounding box center [204, 196] width 85 height 20
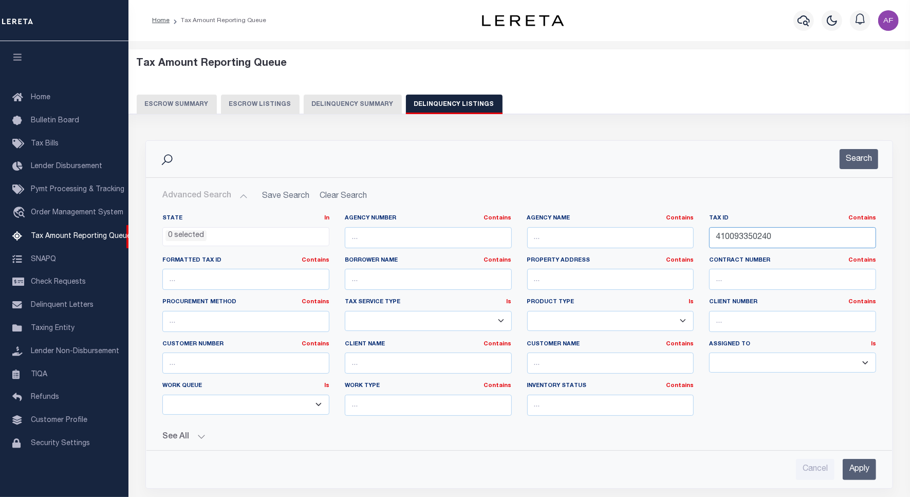
click at [743, 239] on input "410093350240" at bounding box center [792, 237] width 167 height 21
paste input "62002"
click at [865, 155] on button "Search" at bounding box center [858, 159] width 39 height 20
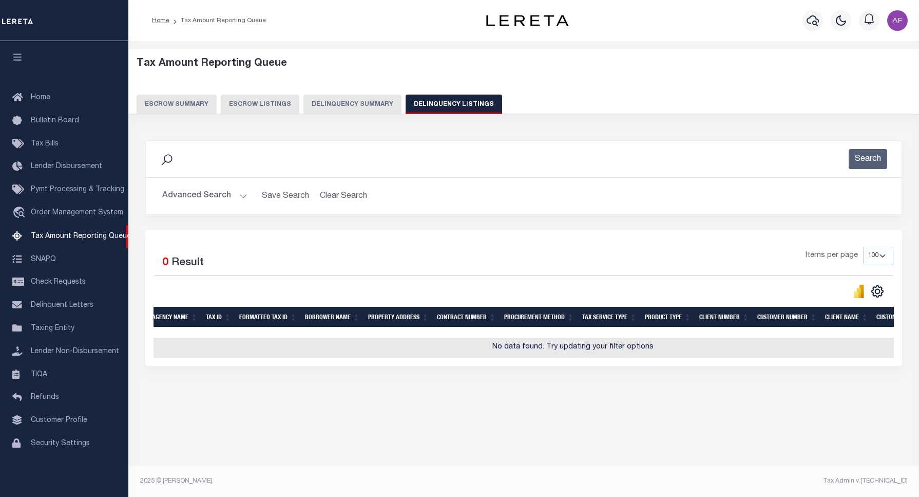
scroll to position [0, 83]
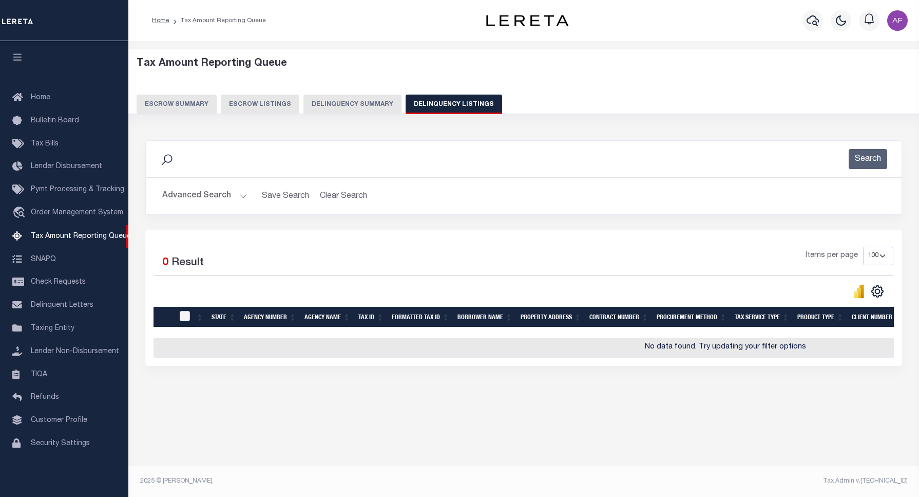
click at [202, 191] on button "Advanced Search" at bounding box center [204, 196] width 85 height 20
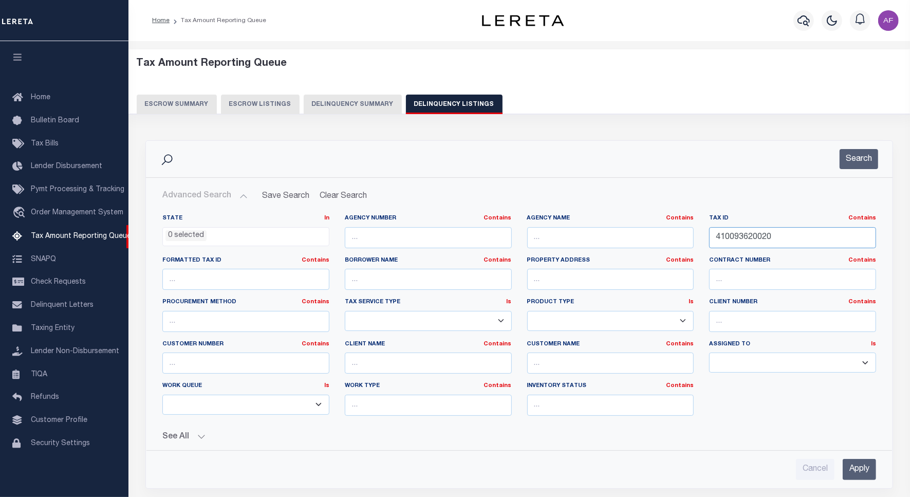
click at [741, 235] on input "410093620020" at bounding box center [792, 237] width 167 height 21
paste input "4"
type input "410093620040"
click at [856, 163] on button "Search" at bounding box center [858, 159] width 39 height 20
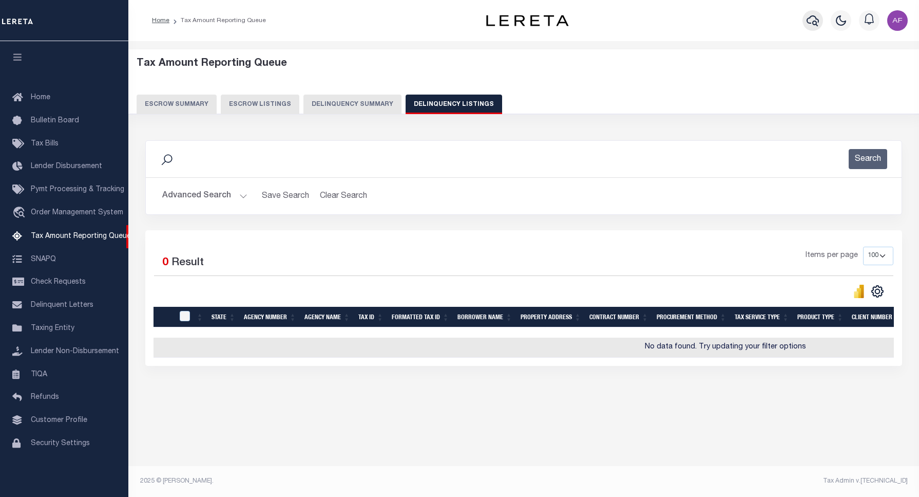
click at [815, 21] on icon "button" at bounding box center [813, 20] width 12 height 12
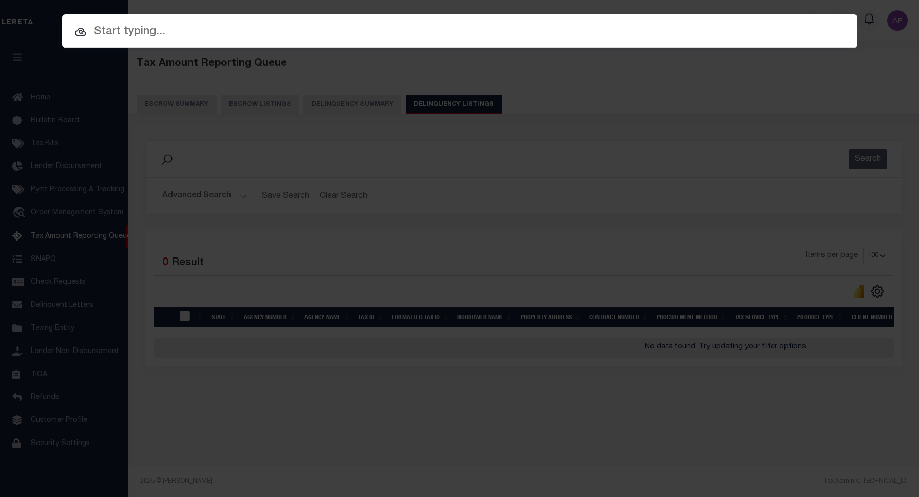
paste input "909680"
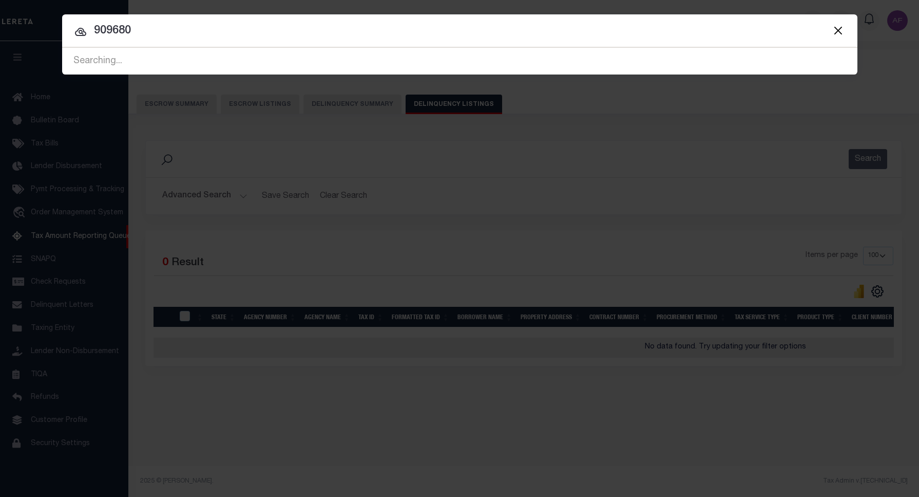
paste input "909680"
type input "909680"
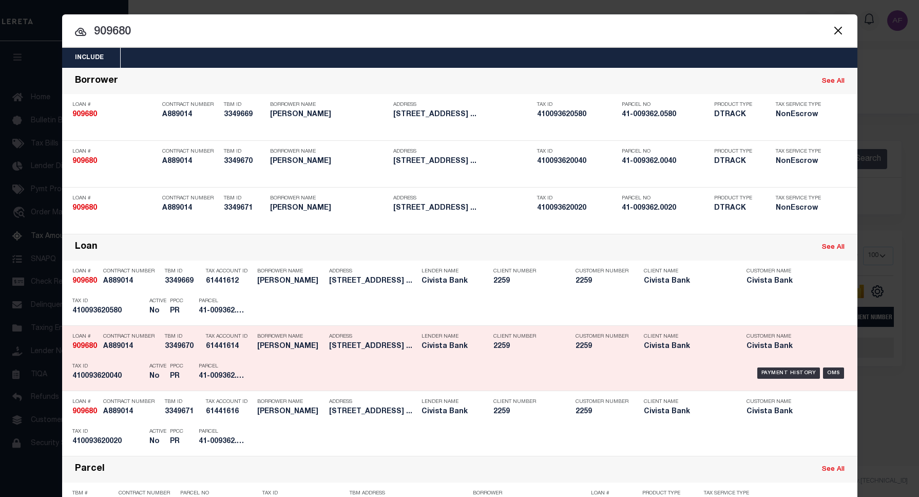
click at [290, 346] on h5 "TODD MURDOCK" at bounding box center [290, 346] width 67 height 9
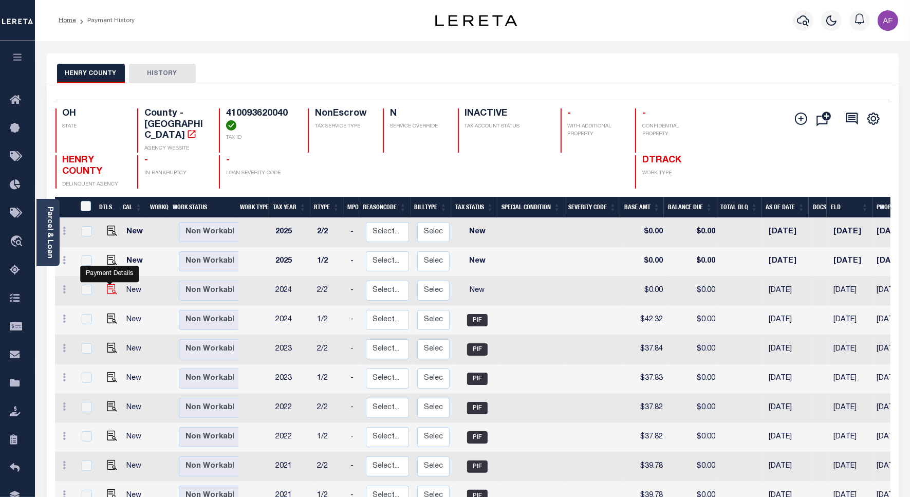
click at [110, 284] on img "" at bounding box center [112, 289] width 10 height 10
checkbox input "true"
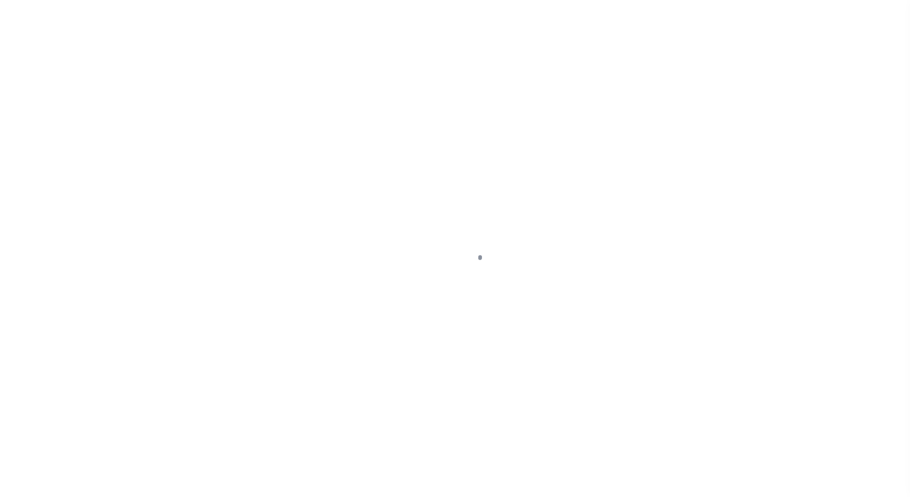
select select "NW2"
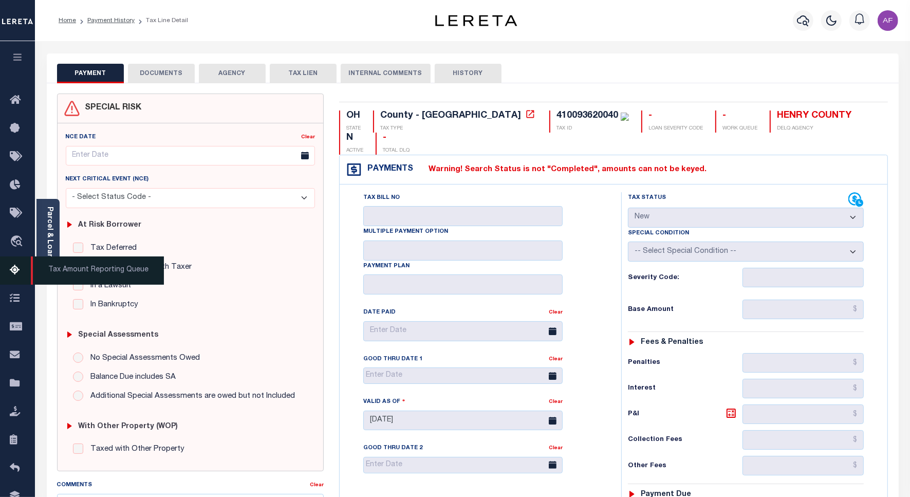
click at [10, 271] on icon at bounding box center [18, 270] width 16 height 13
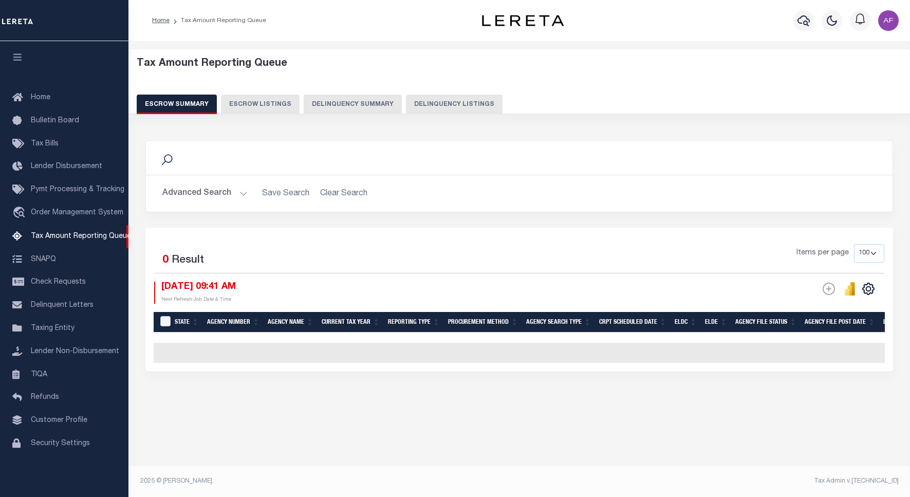
select select "100"
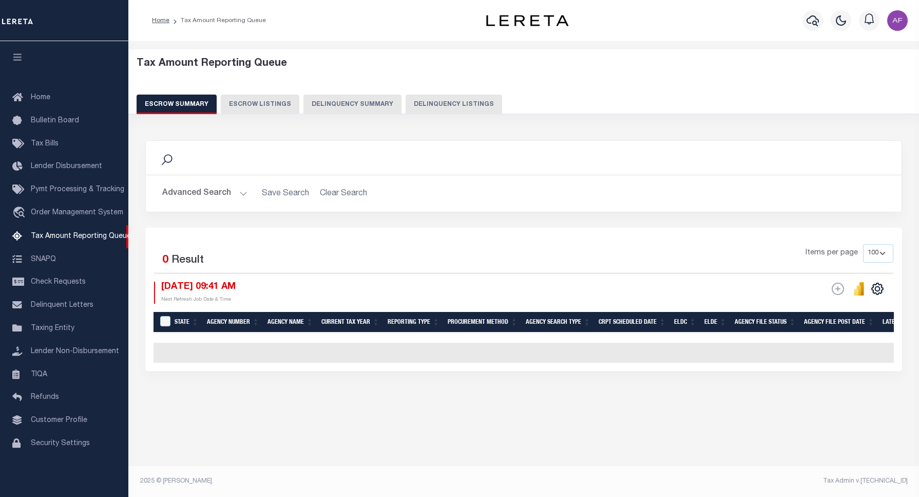
click at [445, 96] on button "Delinquency Listings" at bounding box center [454, 105] width 97 height 20
select select "100"
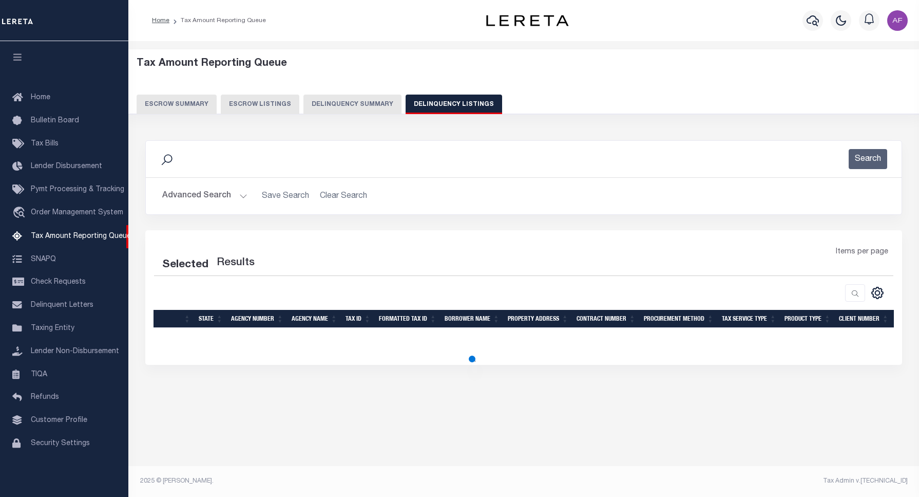
select select "100"
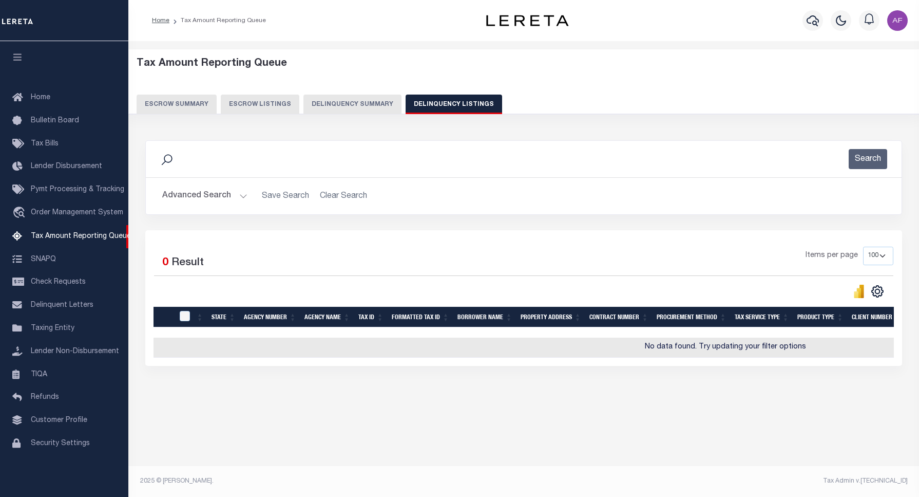
click at [204, 198] on button "Advanced Search" at bounding box center [204, 196] width 85 height 20
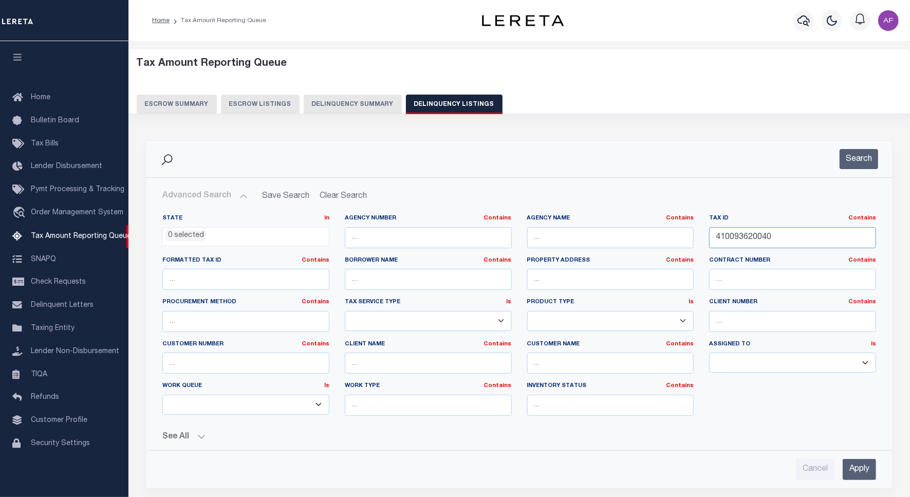
click at [732, 232] on input "410093620040" at bounding box center [792, 237] width 167 height 21
paste input "58"
click at [851, 154] on button "Search" at bounding box center [858, 159] width 39 height 20
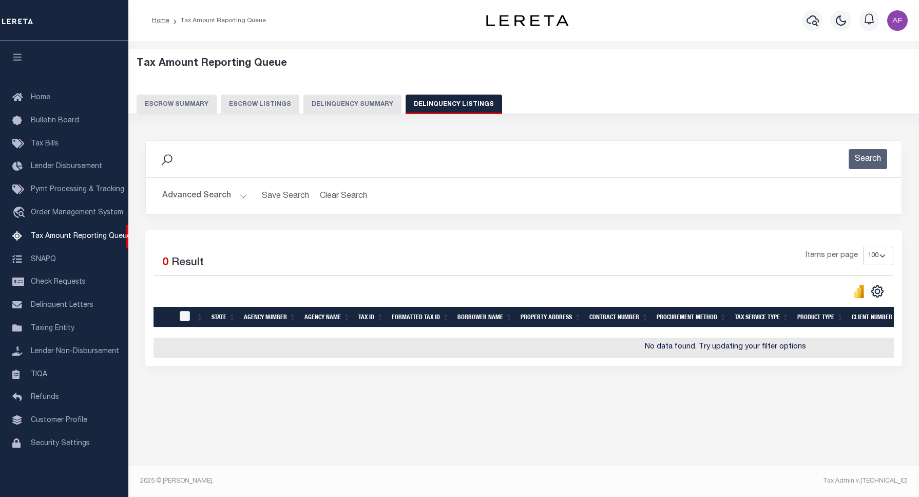
click at [201, 198] on button "Advanced Search" at bounding box center [204, 196] width 85 height 20
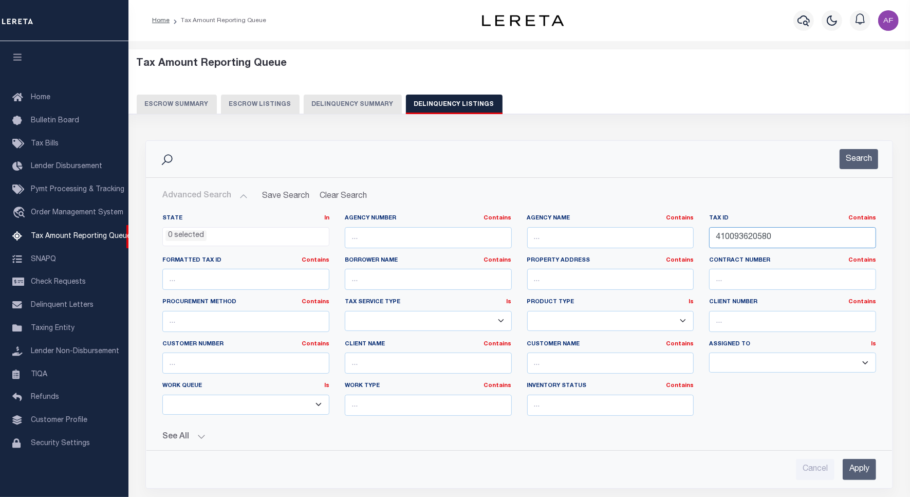
click at [734, 234] on input "410093620580" at bounding box center [792, 237] width 167 height 21
paste input "8004"
type input "410093680040"
click at [848, 164] on button "Search" at bounding box center [858, 159] width 39 height 20
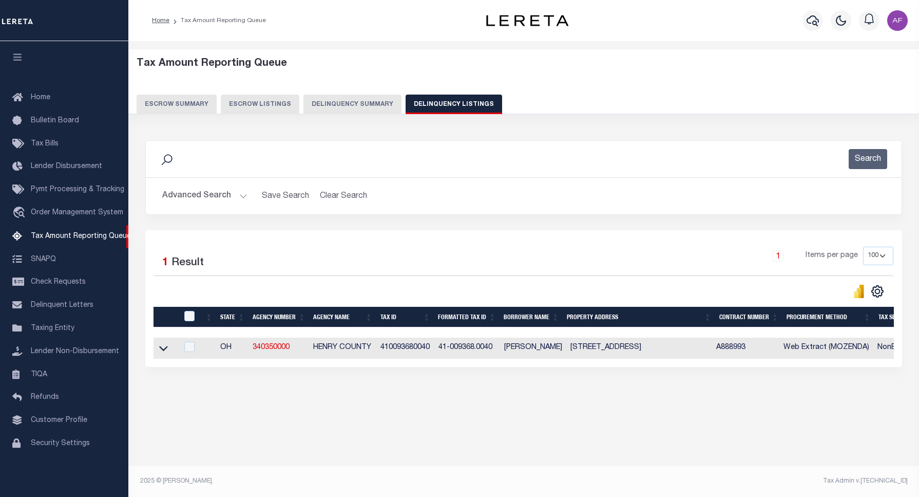
click at [160, 349] on icon at bounding box center [163, 348] width 9 height 11
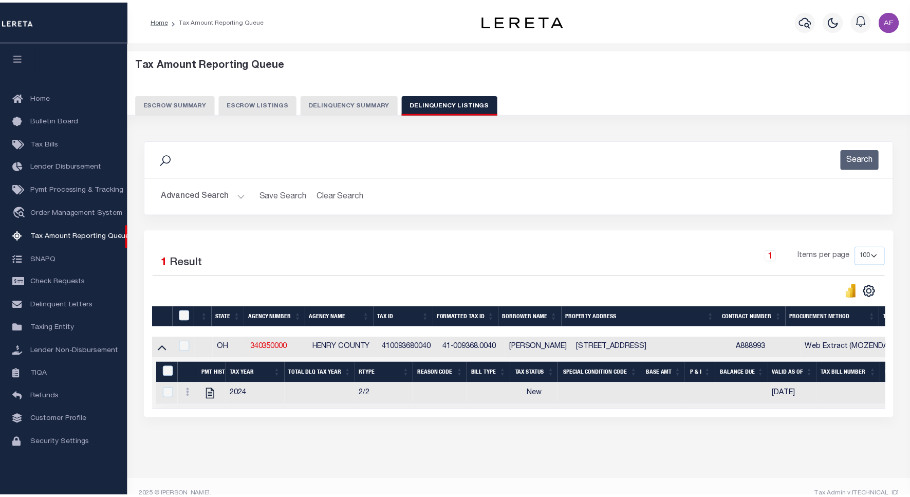
scroll to position [25, 0]
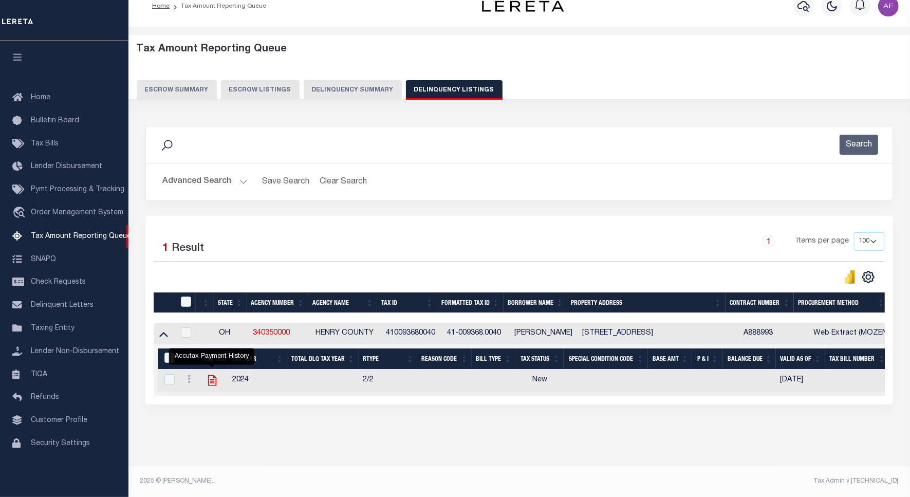
click at [210, 376] on icon "" at bounding box center [212, 380] width 8 height 11
checkbox input "true"
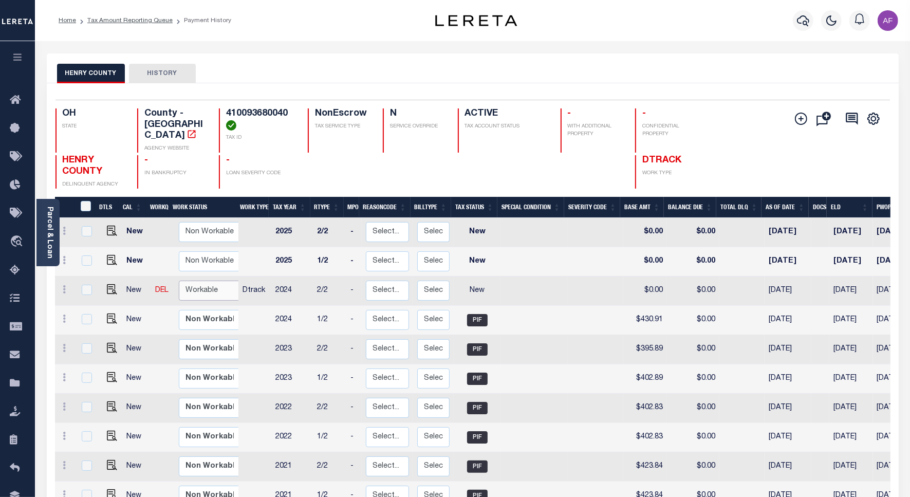
click at [194, 281] on select "Non Workable Workable" at bounding box center [210, 290] width 62 height 20
checkbox input "true"
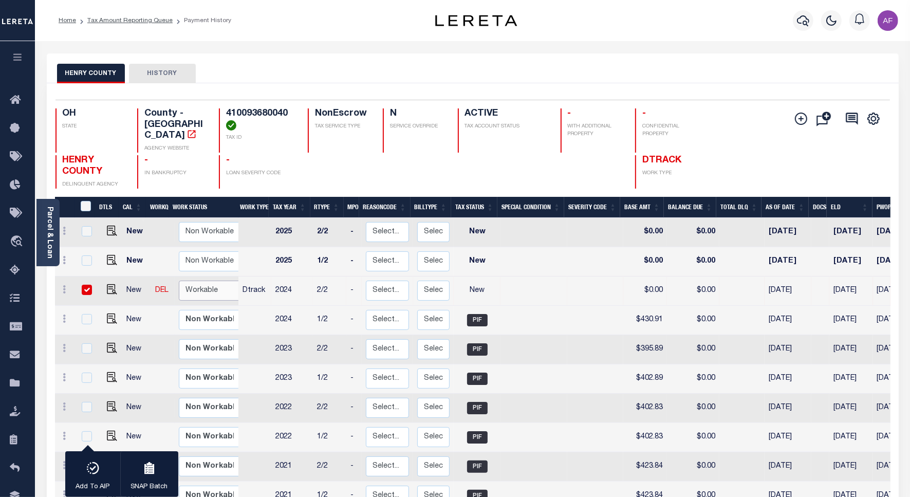
select select "true"
click at [179, 280] on select "Non Workable Workable" at bounding box center [210, 290] width 62 height 20
checkbox input "false"
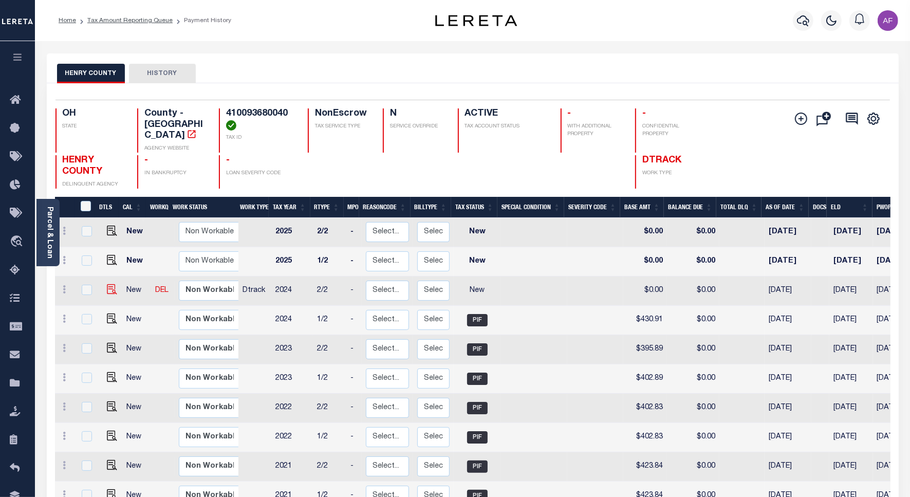
click at [109, 284] on img at bounding box center [112, 289] width 10 height 10
checkbox input "true"
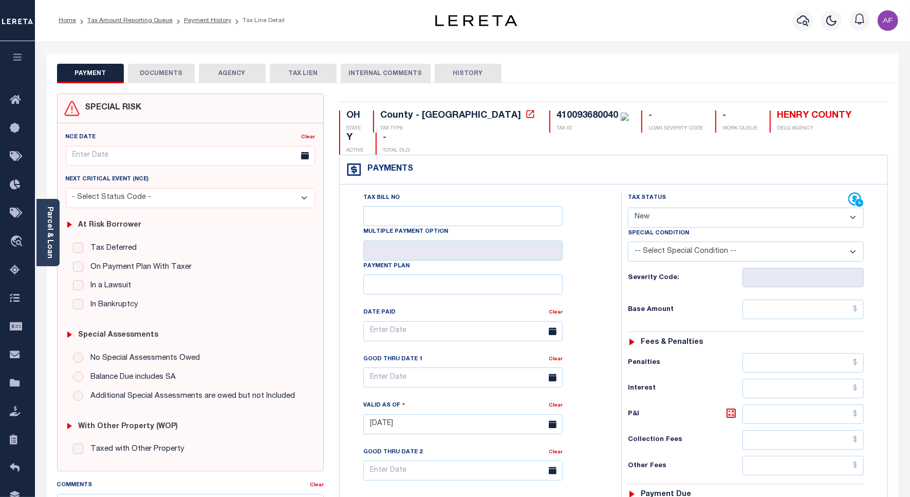
click at [686, 208] on select "- Select Status Code - Open Due/Unpaid Paid Incomplete No Tax Due Internal Refu…" at bounding box center [746, 218] width 236 height 20
click at [661, 208] on select "- Select Status Code - Open Due/Unpaid Paid Incomplete No Tax Due Internal Refu…" at bounding box center [746, 218] width 236 height 20
select select "PYD"
click at [628, 208] on select "- Select Status Code - Open Due/Unpaid Paid Incomplete No Tax Due Internal Refu…" at bounding box center [746, 218] width 236 height 20
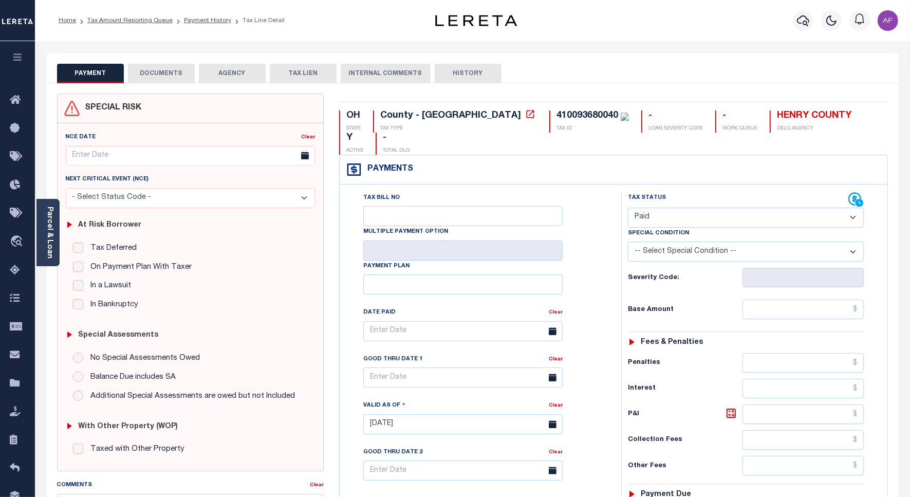
type input "[DATE]"
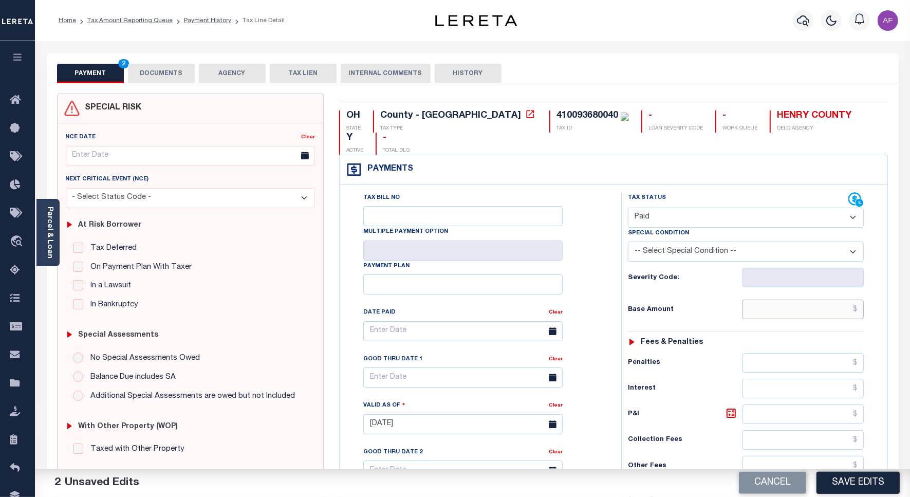
click at [806, 299] on input "text" at bounding box center [802, 309] width 121 height 20
paste input "430.91"
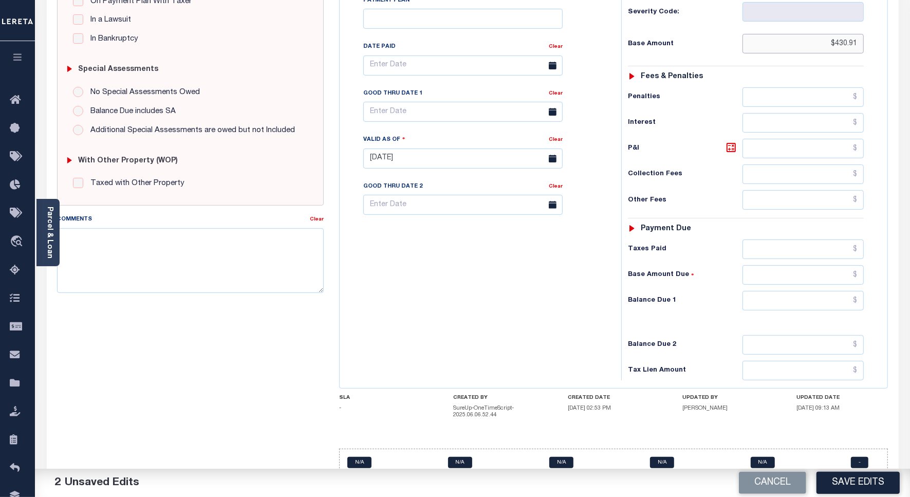
scroll to position [271, 0]
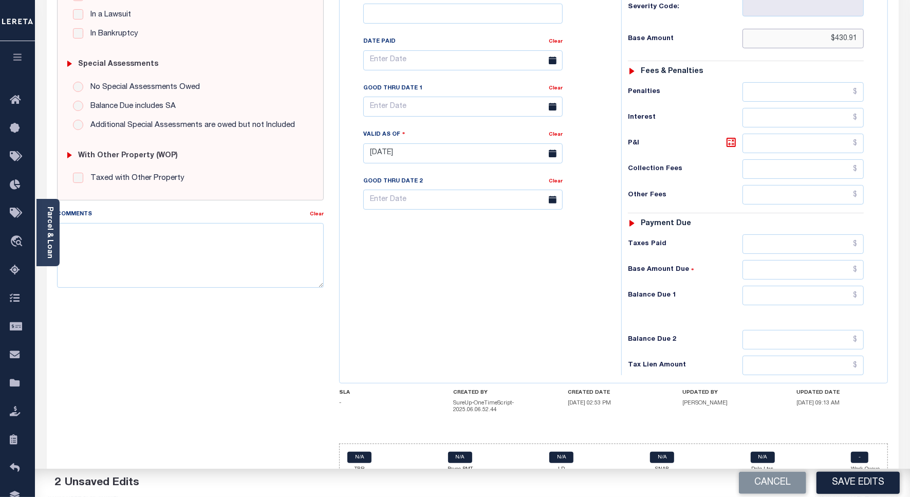
type input "$430.91"
click at [818, 286] on input "text" at bounding box center [802, 296] width 121 height 20
type input "$0"
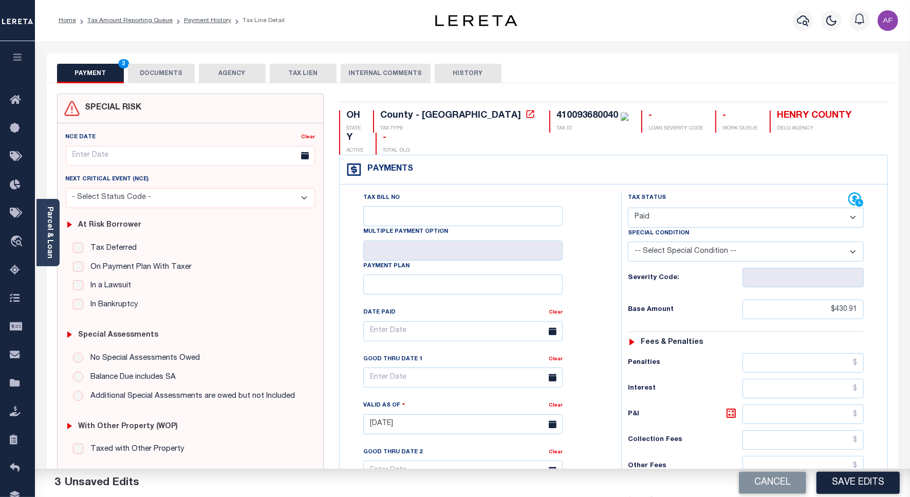
click at [163, 73] on button "DOCUMENTS" at bounding box center [161, 74] width 67 height 20
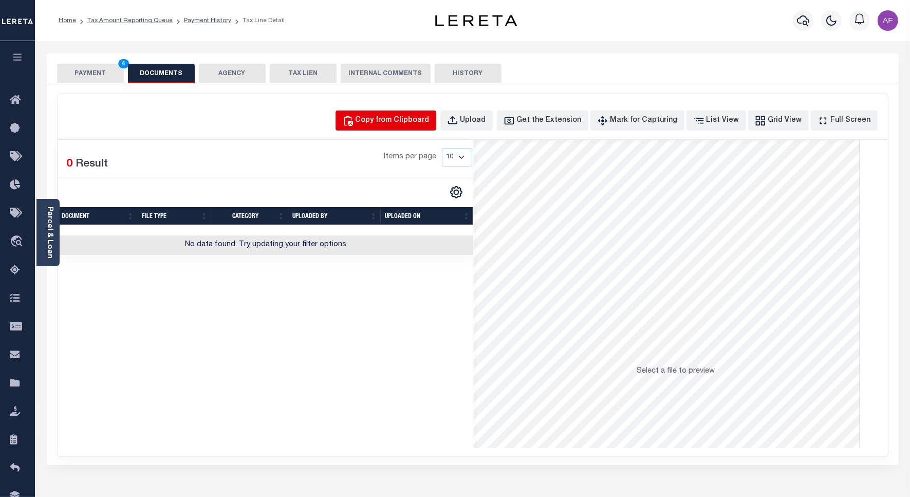
click at [427, 117] on div "Copy from Clipboard" at bounding box center [392, 120] width 74 height 11
select select "POP"
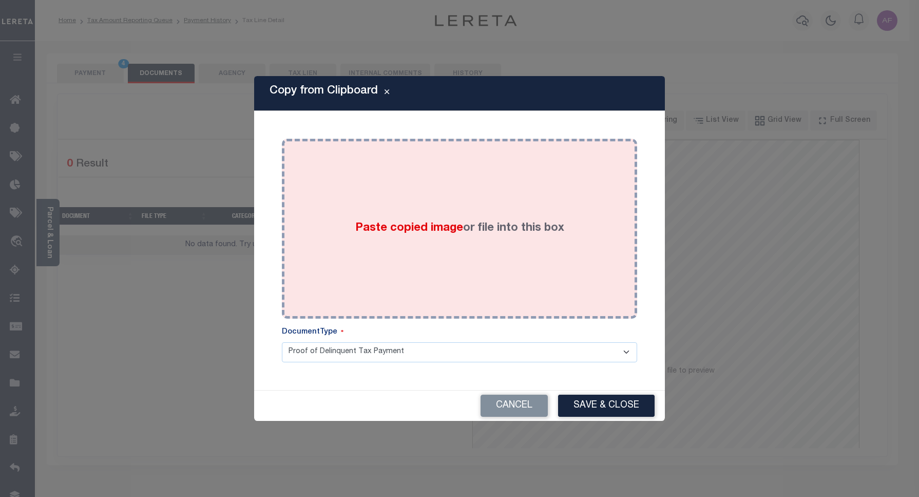
click at [461, 158] on div "Paste copied image or file into this box" at bounding box center [460, 228] width 340 height 164
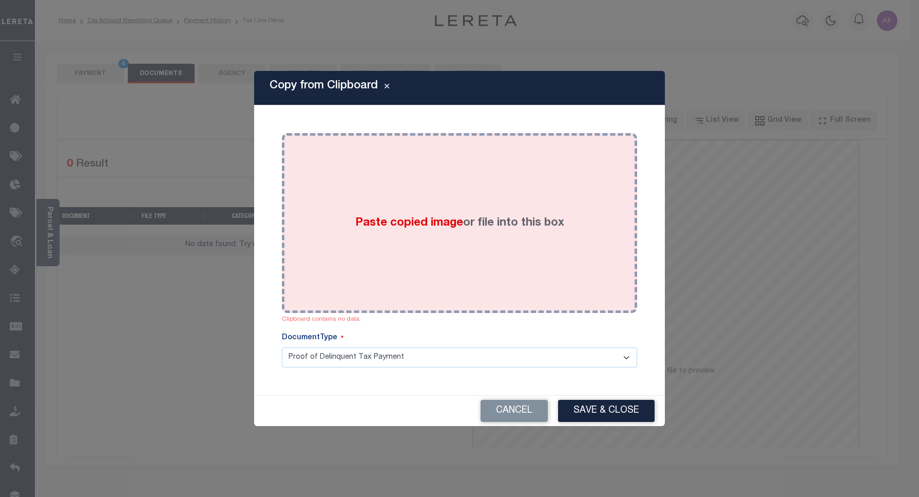
click at [467, 227] on label "Paste copied image or file into this box" at bounding box center [459, 223] width 209 height 17
click at [480, 244] on div "Paste copied image or file into this box" at bounding box center [460, 223] width 340 height 164
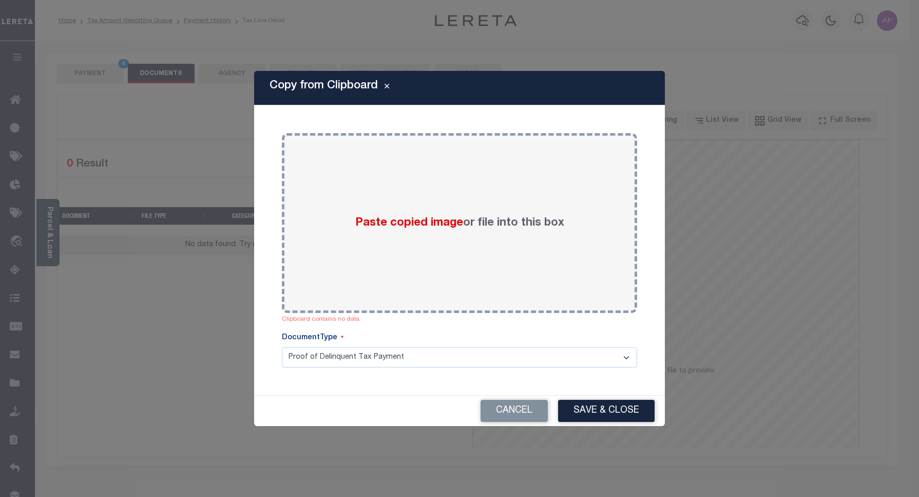
click at [497, 248] on div "Paste copied image or file into this box" at bounding box center [460, 223] width 340 height 164
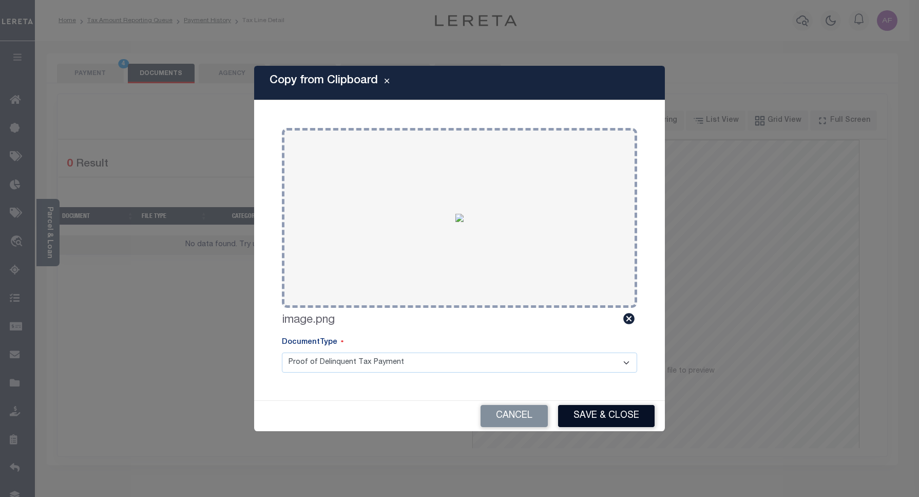
click at [605, 413] on button "Save & Close" at bounding box center [606, 416] width 97 height 22
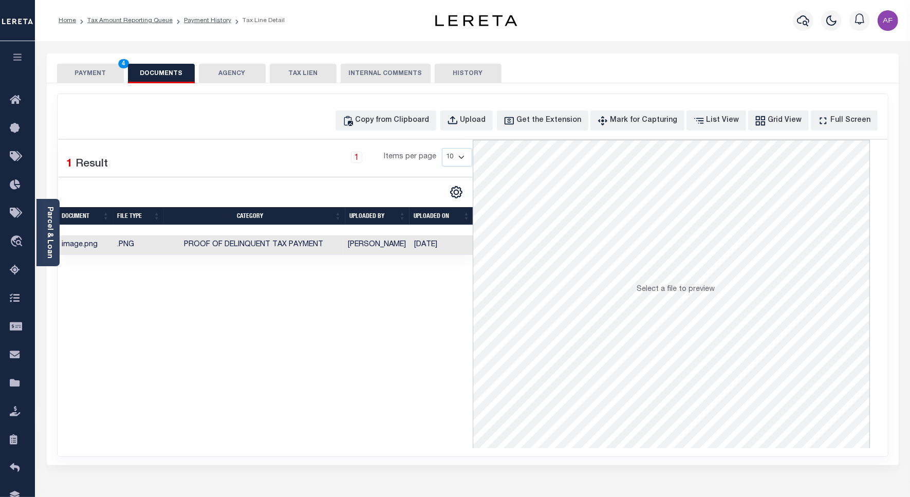
click at [73, 71] on button "PAYMENT 4" at bounding box center [90, 74] width 67 height 20
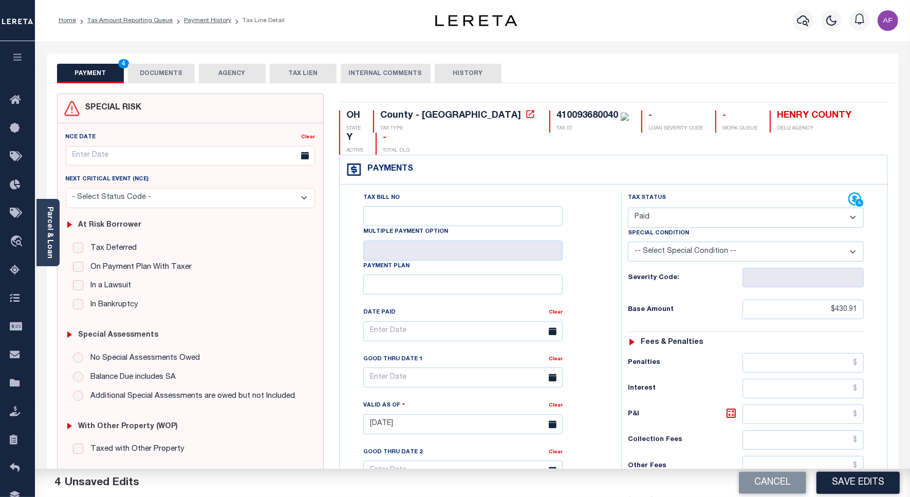
click at [851, 489] on button "Save Edits" at bounding box center [857, 482] width 83 height 22
checkbox input "false"
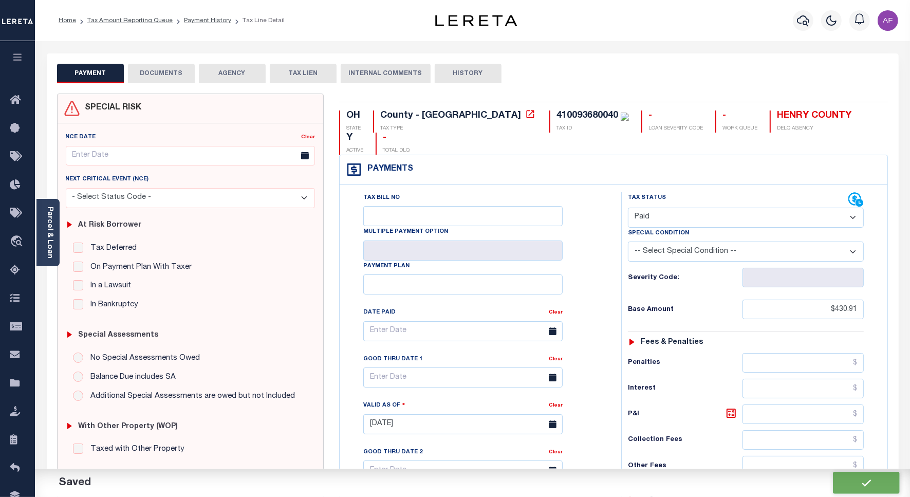
type input "$430.91"
type input "$0"
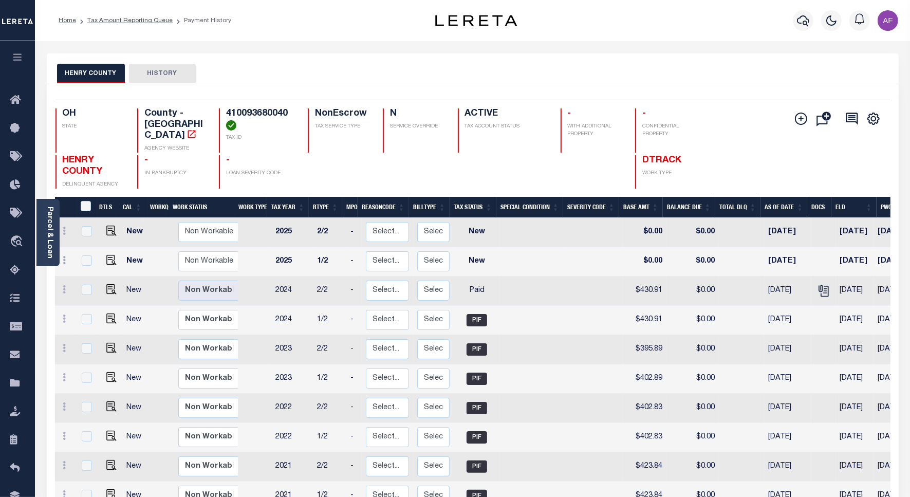
click at [125, 6] on div "Home Tax Amount Reporting Queue Payment History" at bounding box center [472, 20] width 875 height 41
click at [120, 17] on link "Tax Amount Reporting Queue" at bounding box center [129, 20] width 85 height 6
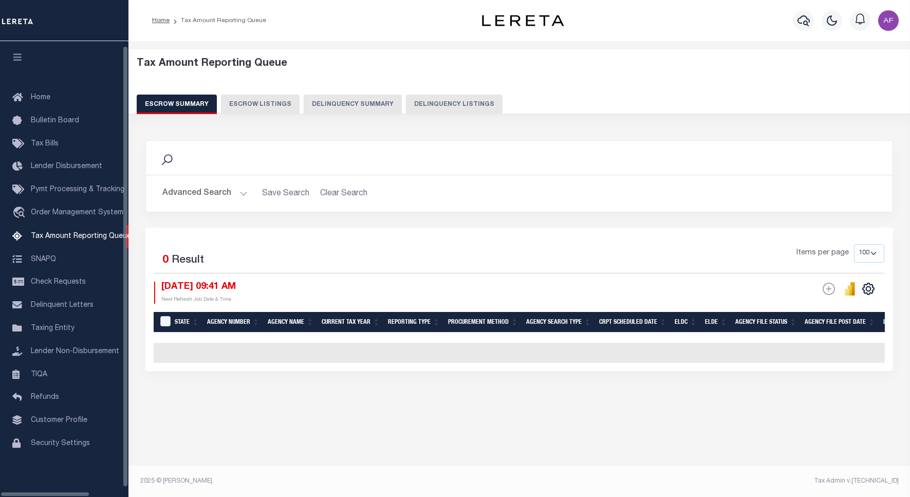
select select "100"
click at [440, 99] on button "Delinquency Listings" at bounding box center [454, 105] width 97 height 20
select select "100"
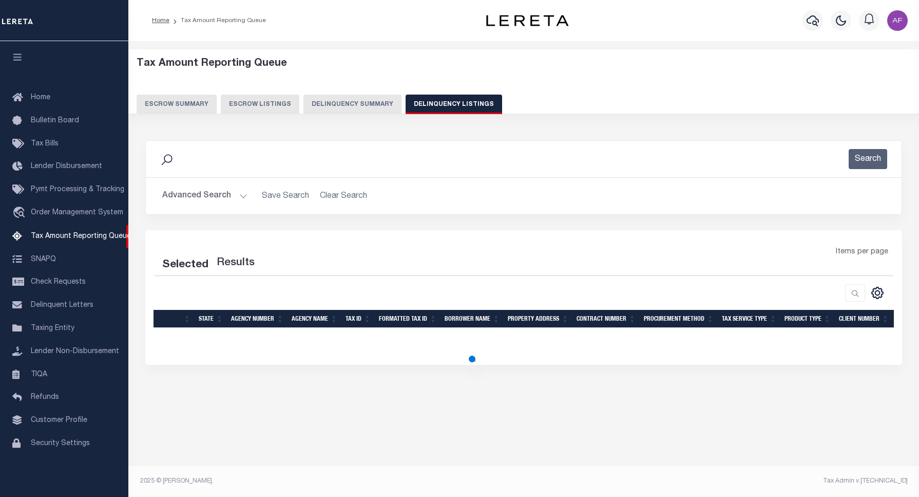
select select "100"
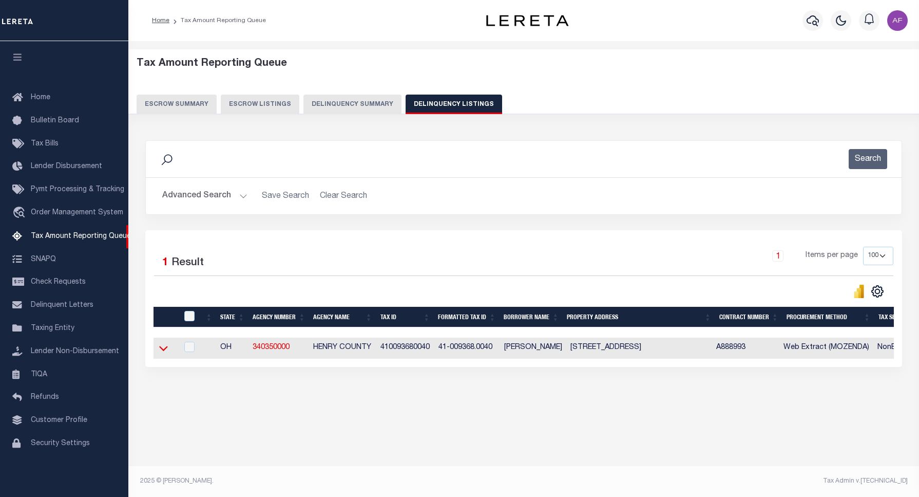
click at [163, 348] on icon at bounding box center [163, 348] width 9 height 11
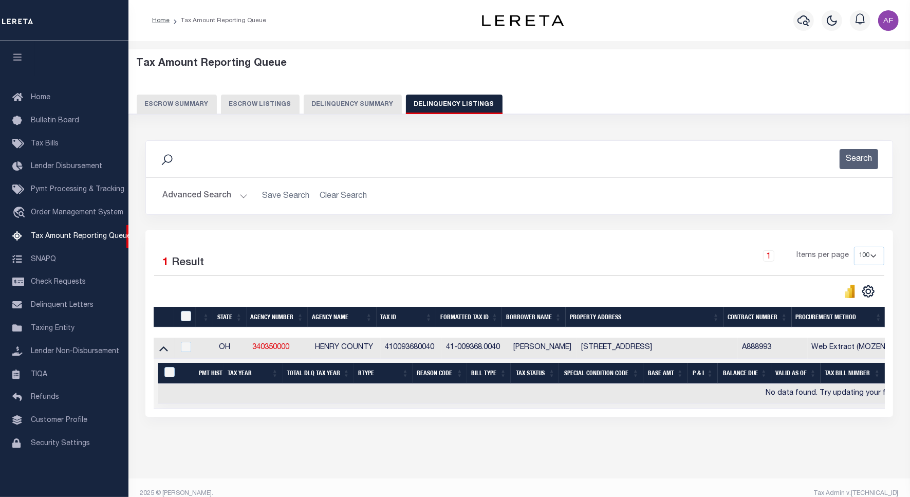
click at [198, 199] on button "Advanced Search" at bounding box center [204, 196] width 85 height 20
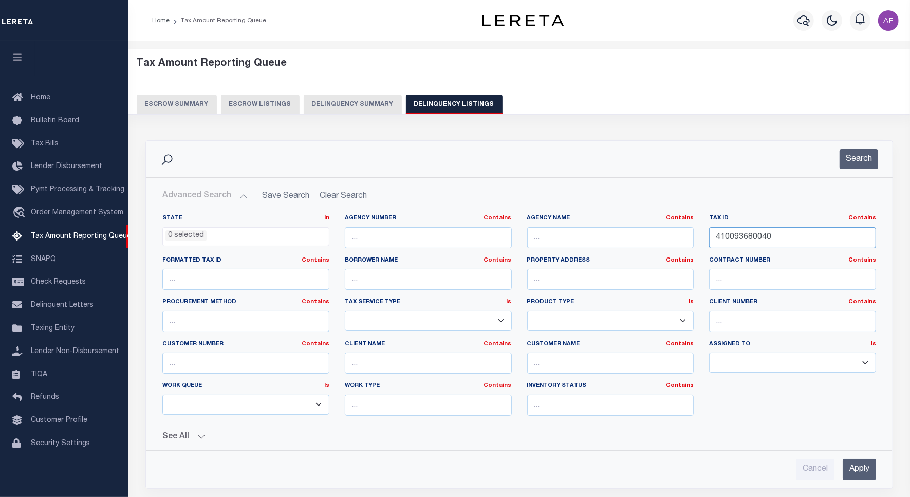
click at [731, 242] on input "410093680040" at bounding box center [792, 237] width 167 height 21
paste input "9005"
type input "410093690050"
click at [856, 169] on div "Search" at bounding box center [519, 159] width 746 height 36
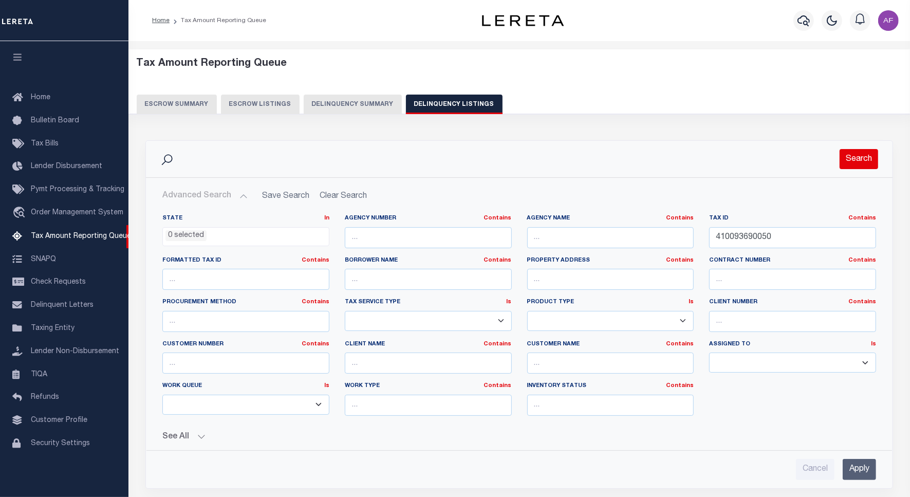
click at [856, 164] on button "Search" at bounding box center [858, 159] width 39 height 20
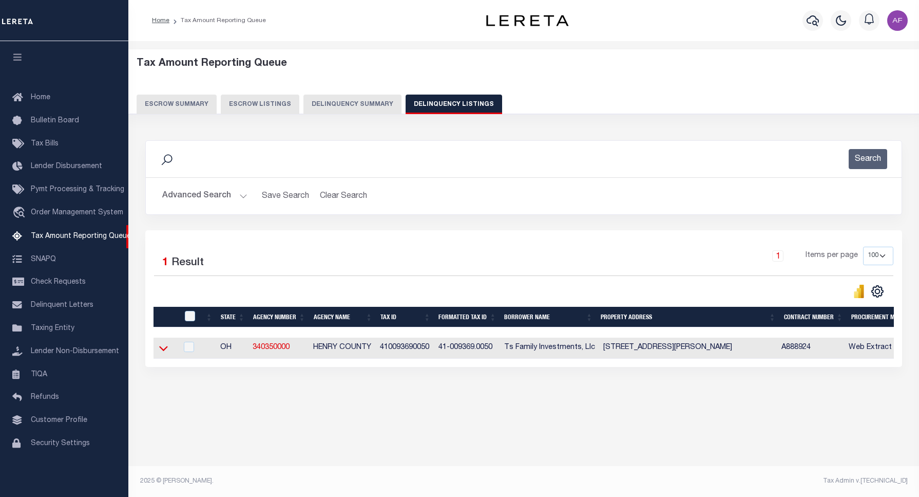
click at [165, 353] on icon at bounding box center [163, 348] width 9 height 11
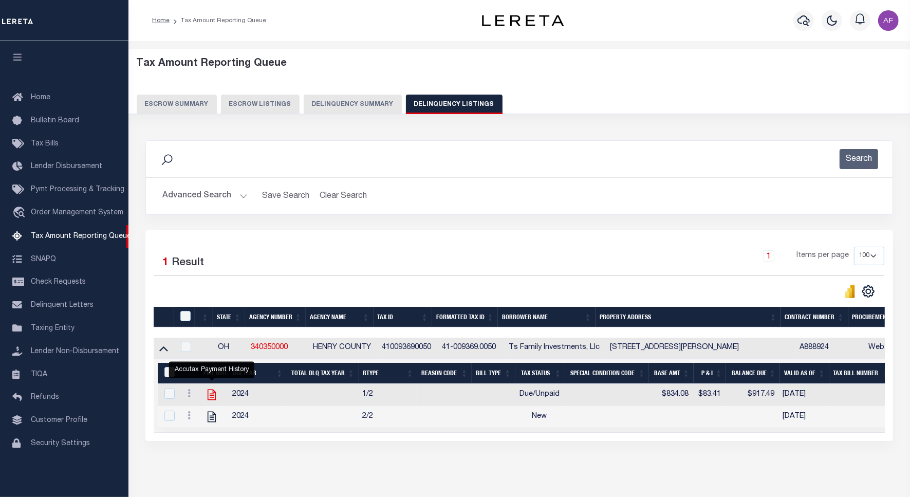
click at [214, 400] on icon "" at bounding box center [212, 394] width 8 height 11
checkbox input "true"
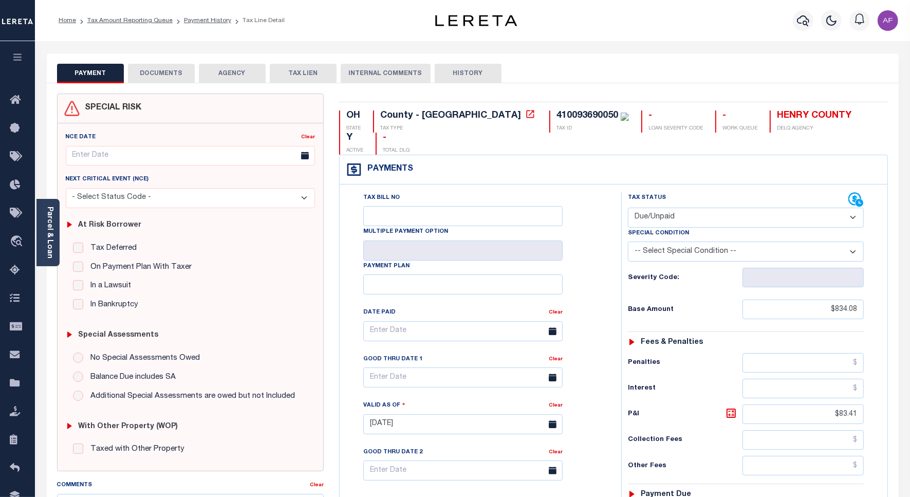
click at [681, 208] on select "- Select Status Code - Open Due/Unpaid Paid Incomplete No Tax Due Internal Refu…" at bounding box center [746, 218] width 236 height 20
select select "PYD"
click at [628, 208] on select "- Select Status Code - Open Due/Unpaid Paid Incomplete No Tax Due Internal Refu…" at bounding box center [746, 218] width 236 height 20
type input "[DATE]"
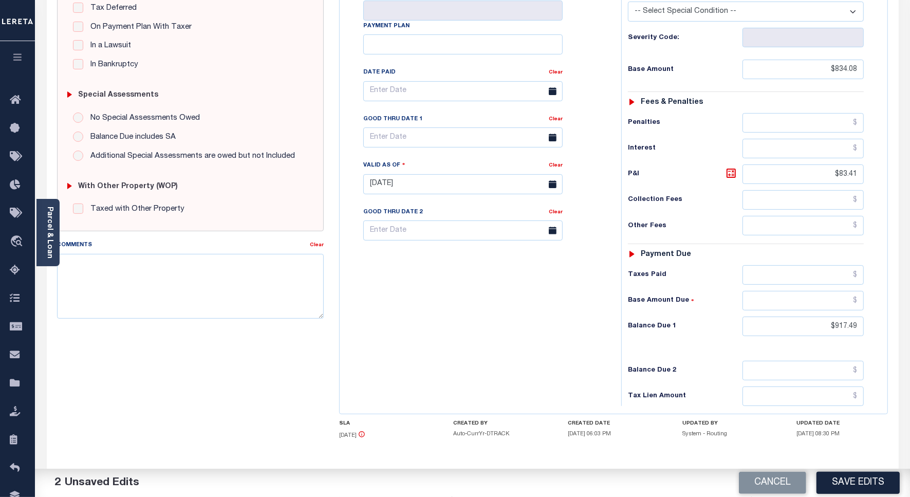
scroll to position [257, 0]
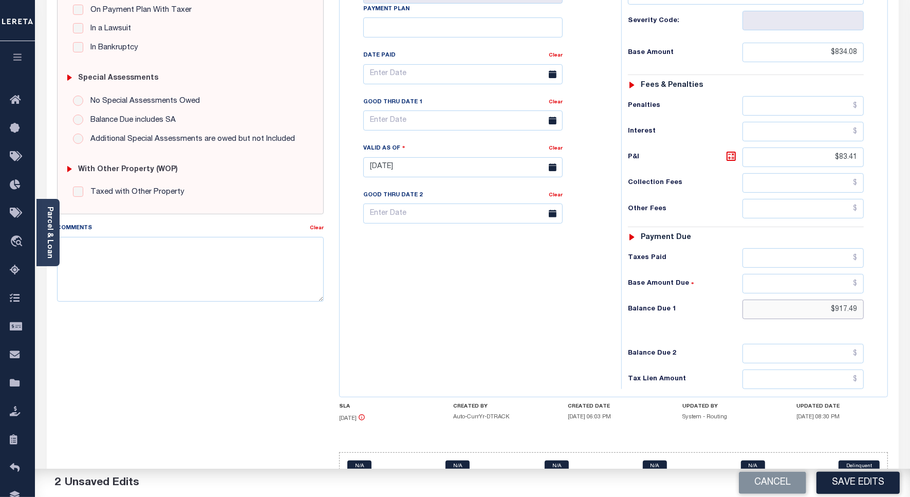
click at [845, 299] on input "$917.49" at bounding box center [802, 309] width 121 height 20
type input "$0.00"
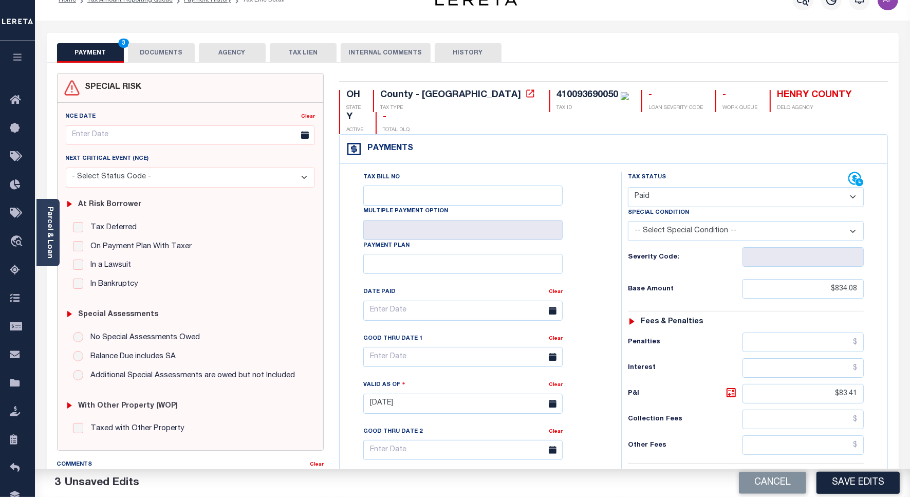
scroll to position [0, 0]
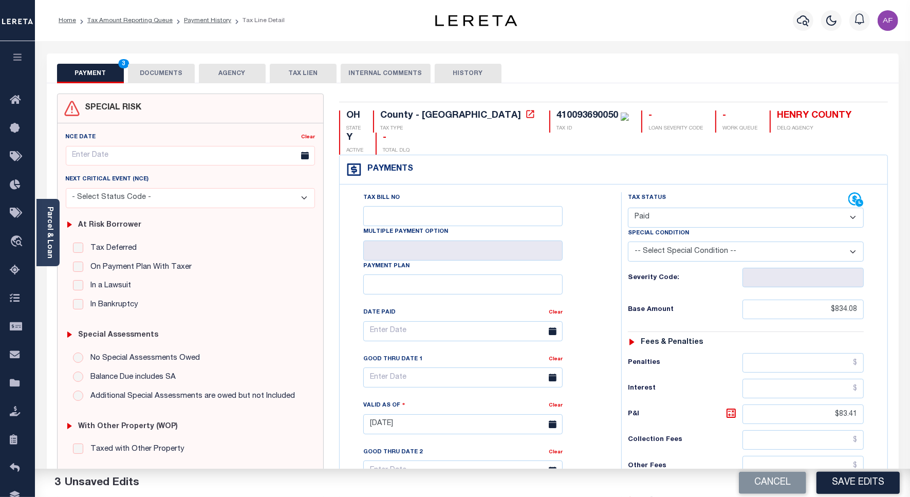
click at [135, 60] on div "PAYMENT 3 DOCUMENTS AGENCY DELINQUENT PAYEE TAX LIEN" at bounding box center [473, 68] width 852 height 30
click at [144, 65] on button "DOCUMENTS" at bounding box center [161, 74] width 67 height 20
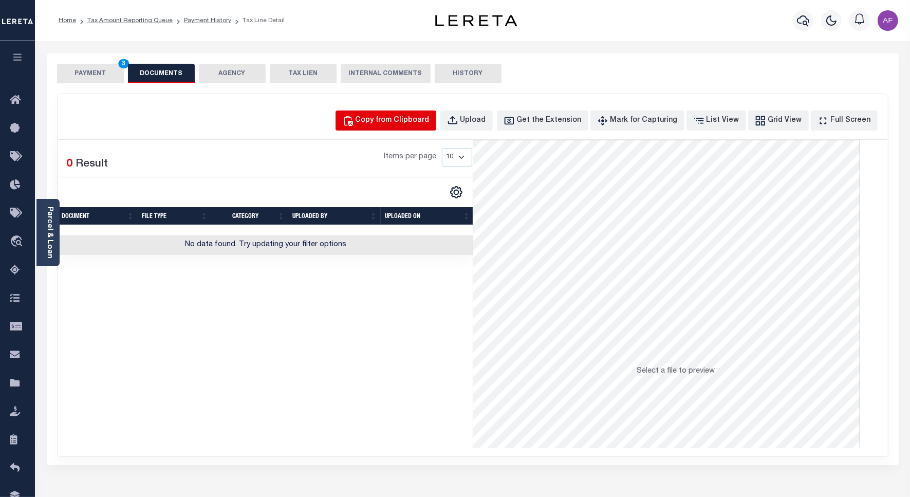
click at [417, 112] on button "Copy from Clipboard" at bounding box center [385, 120] width 101 height 20
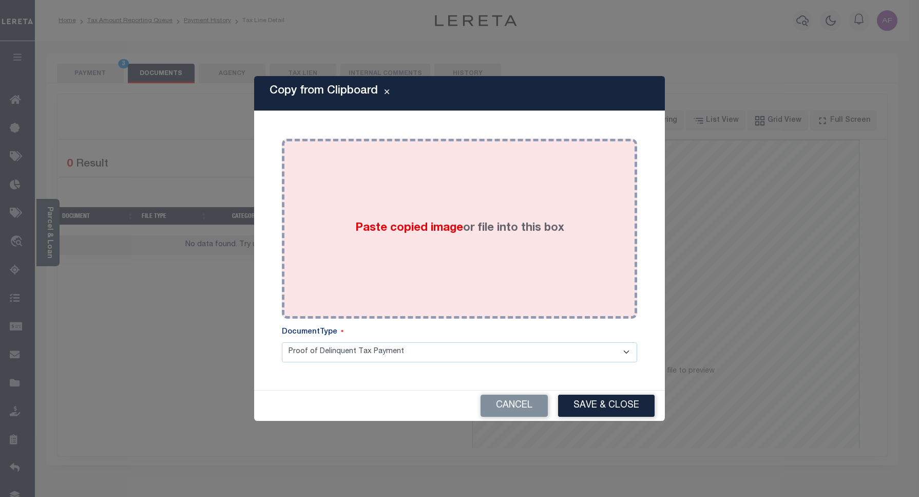
drag, startPoint x: 442, startPoint y: 162, endPoint x: 457, endPoint y: 202, distance: 42.7
click at [443, 162] on div "Paste copied image or file into this box" at bounding box center [460, 228] width 340 height 164
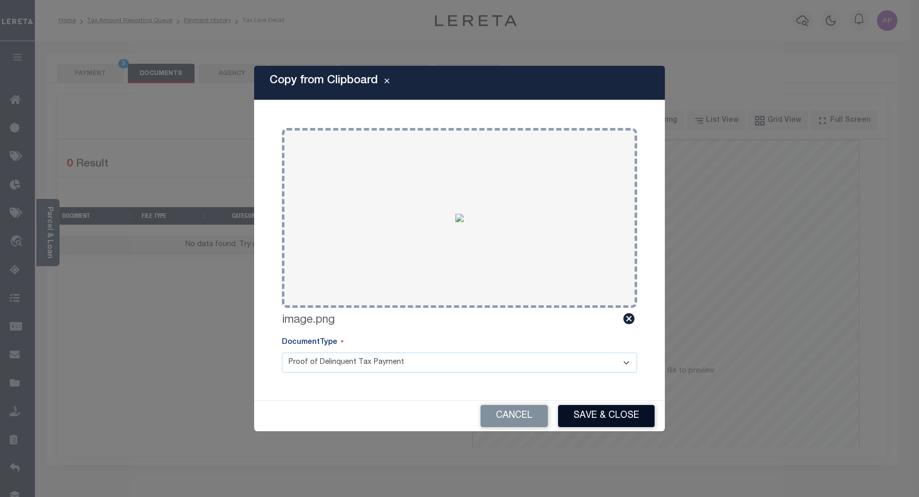
click at [602, 414] on button "Save & Close" at bounding box center [606, 416] width 97 height 22
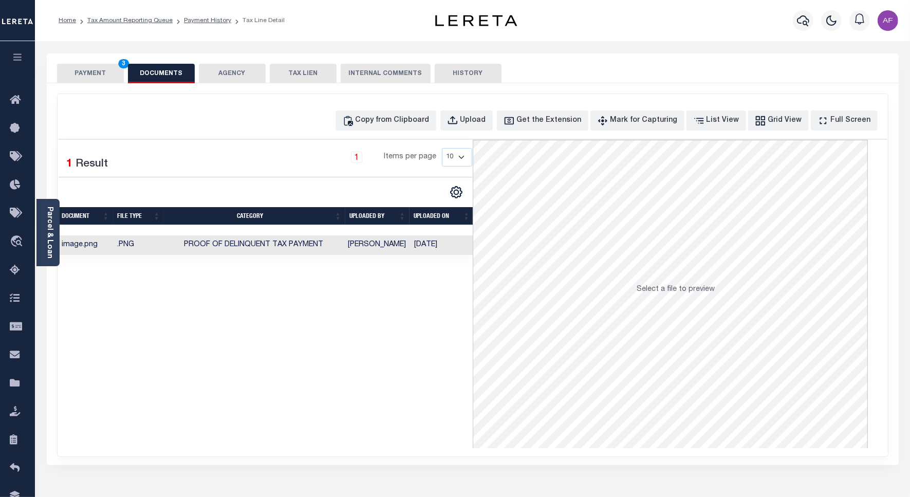
click at [91, 80] on button "PAYMENT 3" at bounding box center [90, 74] width 67 height 20
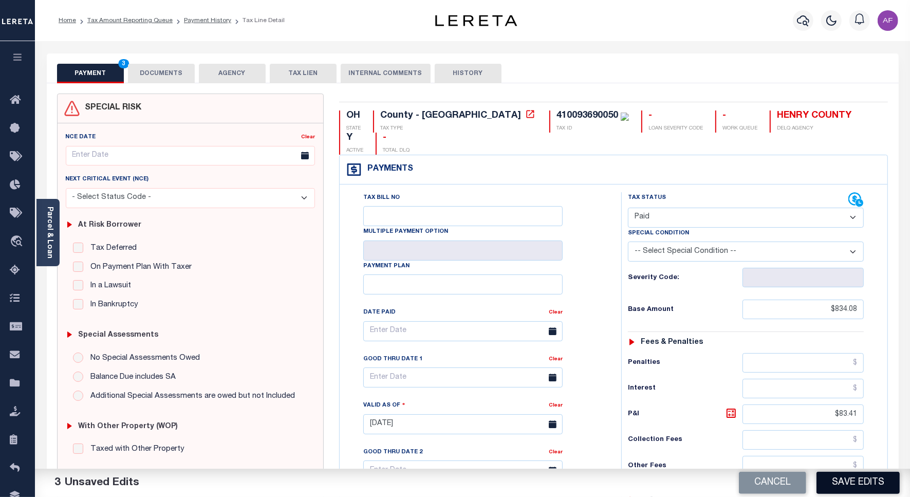
click at [838, 484] on button "Save Edits" at bounding box center [857, 482] width 83 height 22
checkbox input "false"
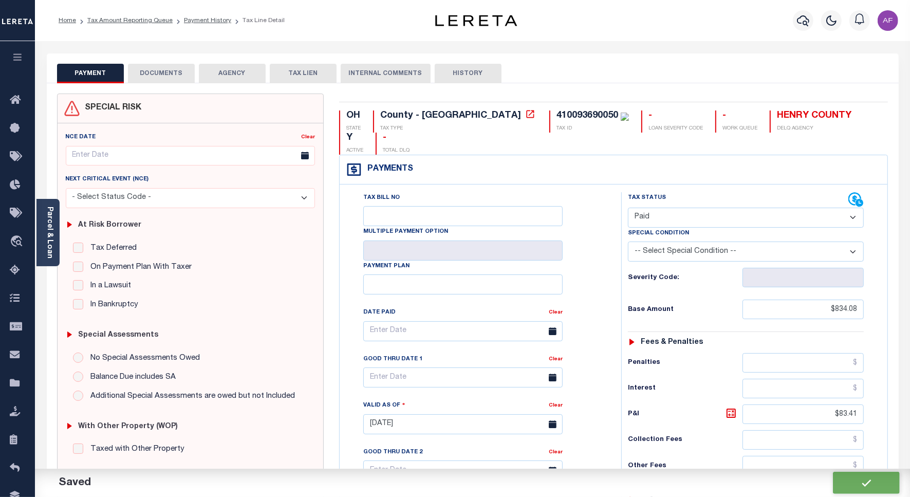
type input "$834.08"
type input "$83.41"
type input "$0"
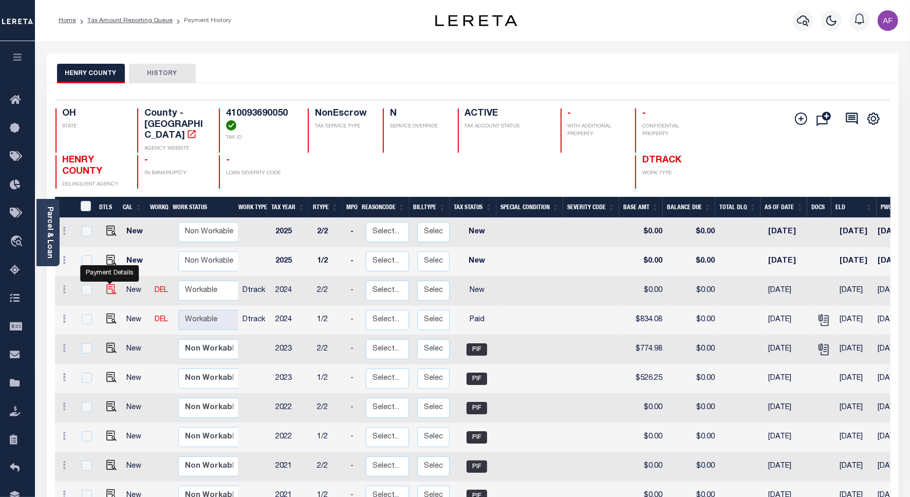
click at [110, 284] on img "" at bounding box center [111, 289] width 10 height 10
checkbox input "true"
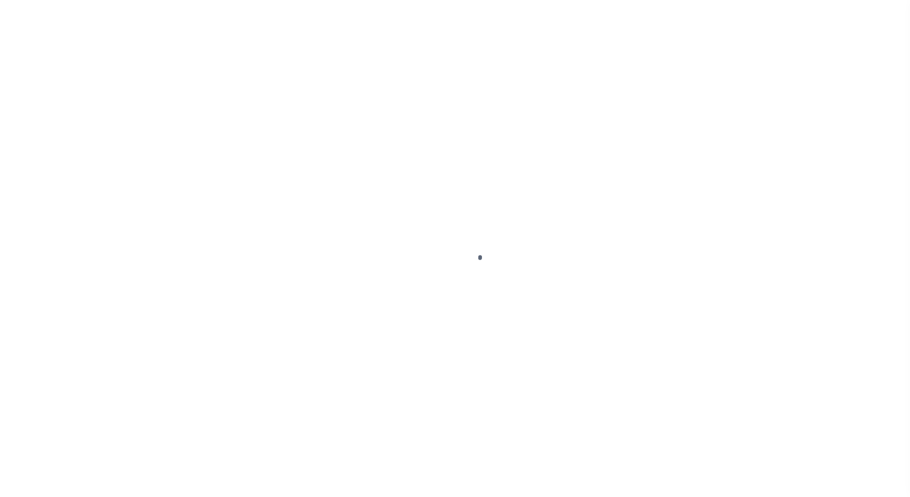
select select "NW2"
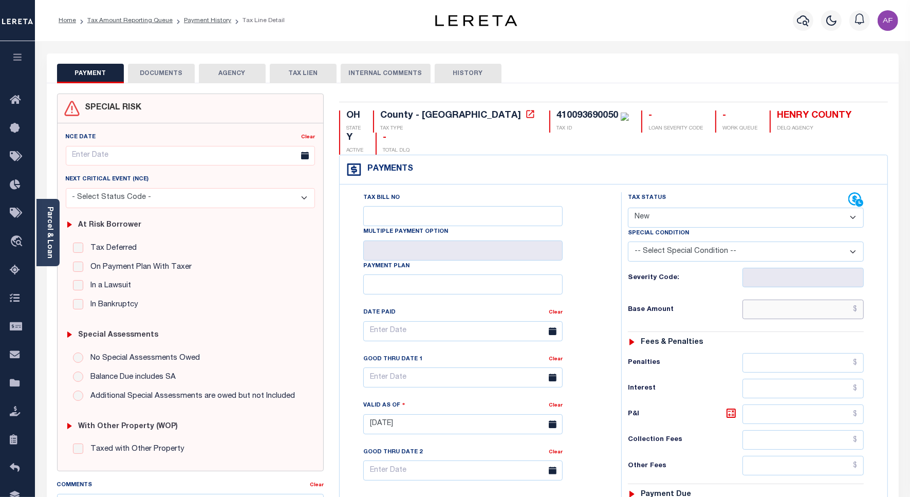
click at [822, 299] on input "text" at bounding box center [802, 309] width 121 height 20
type input "$834.08"
type input "[DATE]"
click at [685, 208] on select "- Select Status Code - Open Due/Unpaid Paid Incomplete No Tax Due Internal Refu…" at bounding box center [746, 218] width 236 height 20
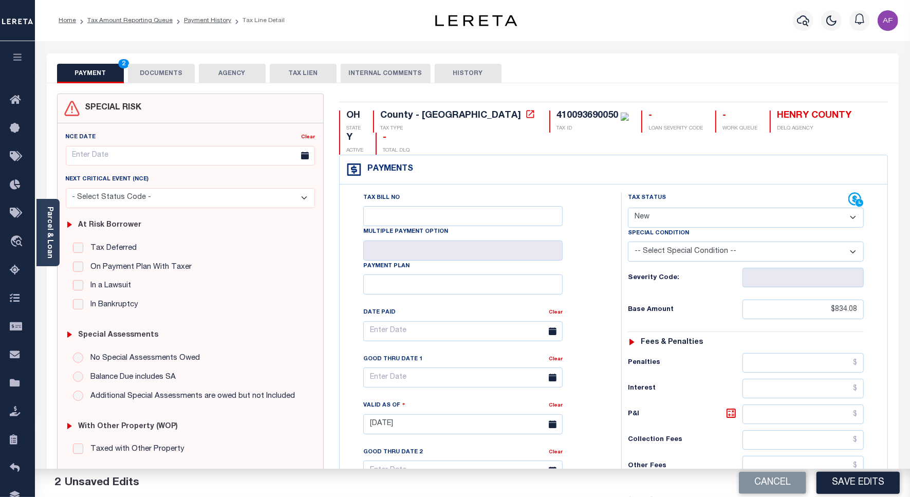
select select "PYD"
click at [628, 208] on select "- Select Status Code - Open Due/Unpaid Paid Incomplete No Tax Due Internal Refu…" at bounding box center [746, 218] width 236 height 20
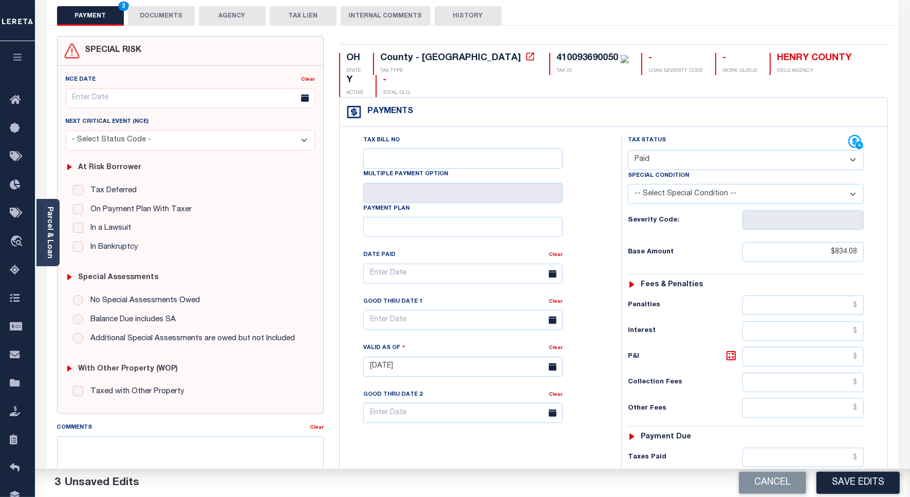
scroll to position [271, 0]
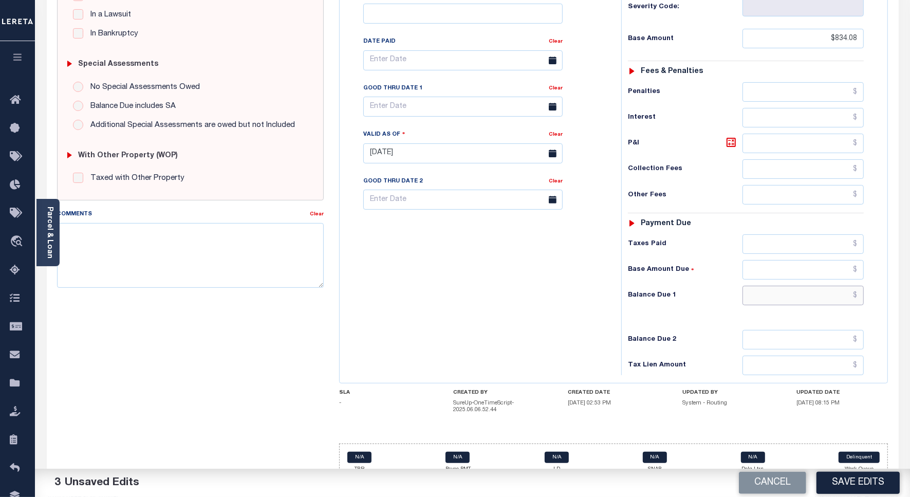
click at [835, 286] on input "text" at bounding box center [802, 296] width 121 height 20
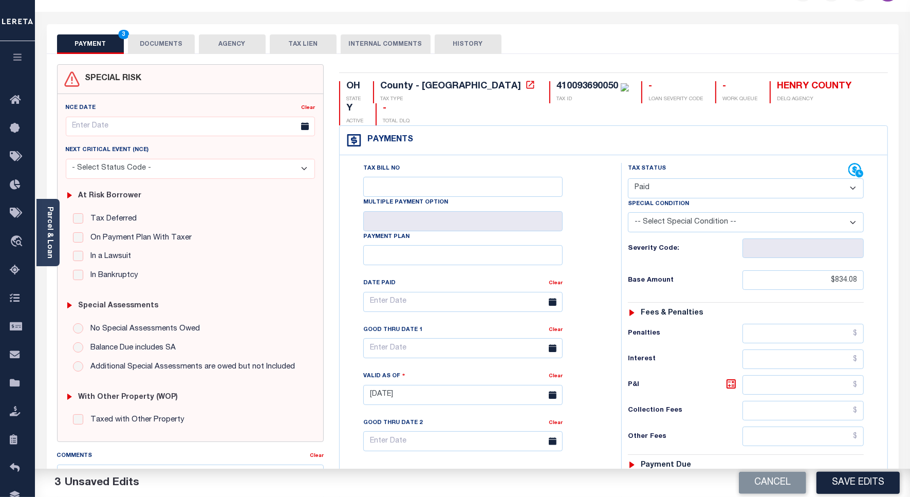
scroll to position [0, 0]
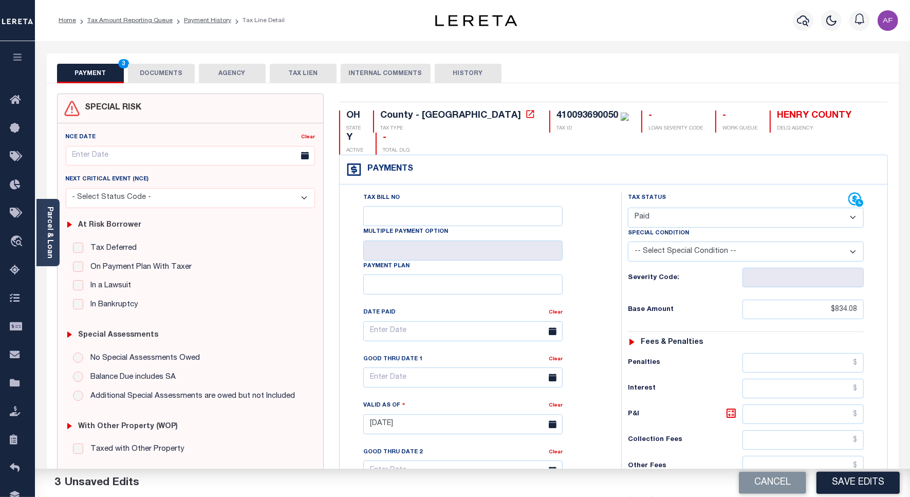
type input "$0.00"
click at [172, 68] on button "DOCUMENTS" at bounding box center [161, 74] width 67 height 20
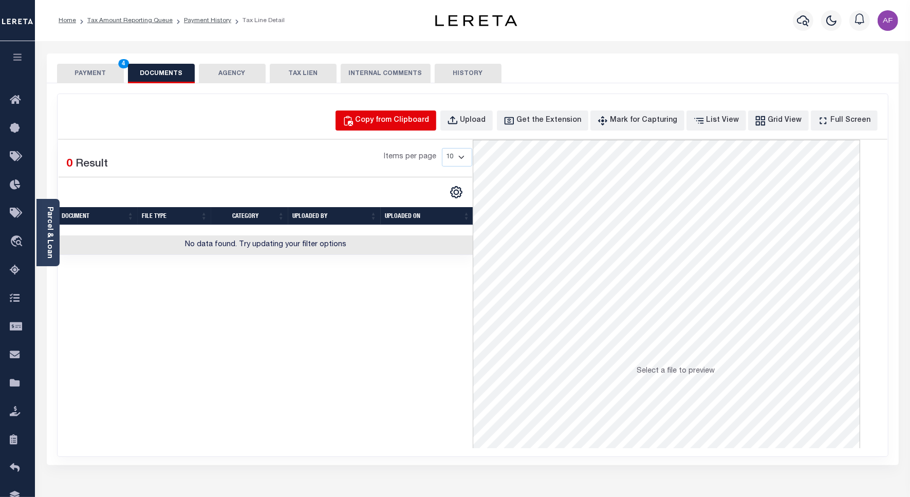
click at [391, 116] on div "Copy from Clipboard" at bounding box center [392, 120] width 74 height 11
select select "POP"
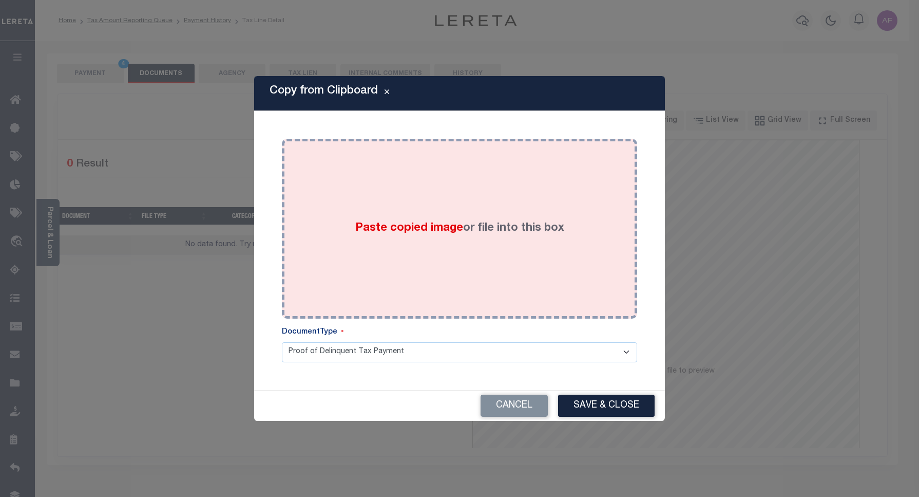
click at [427, 183] on div "Paste copied image or file into this box" at bounding box center [460, 228] width 340 height 164
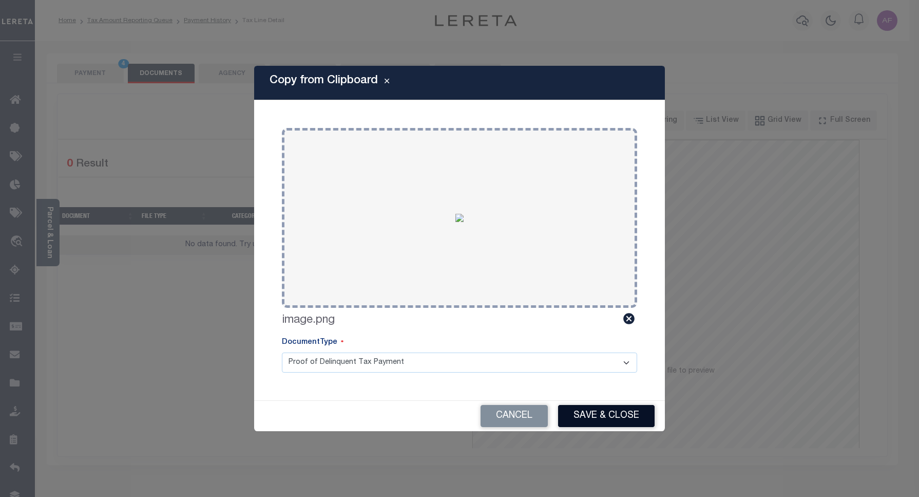
click at [595, 412] on button "Save & Close" at bounding box center [606, 416] width 97 height 22
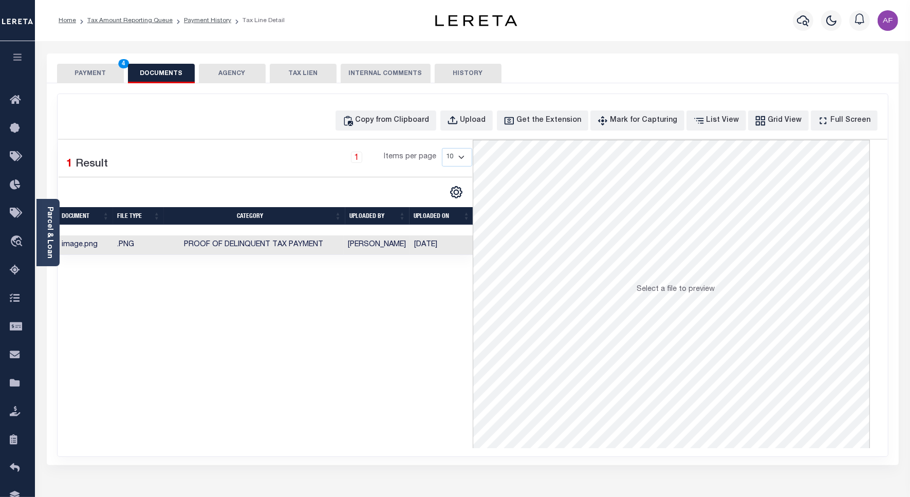
click at [83, 70] on button "PAYMENT 4" at bounding box center [90, 74] width 67 height 20
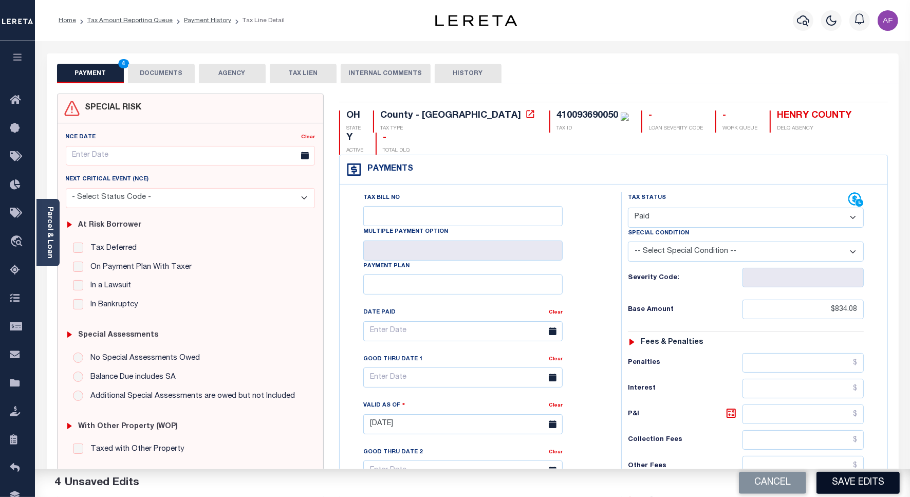
click at [848, 471] on button "Save Edits" at bounding box center [857, 482] width 83 height 22
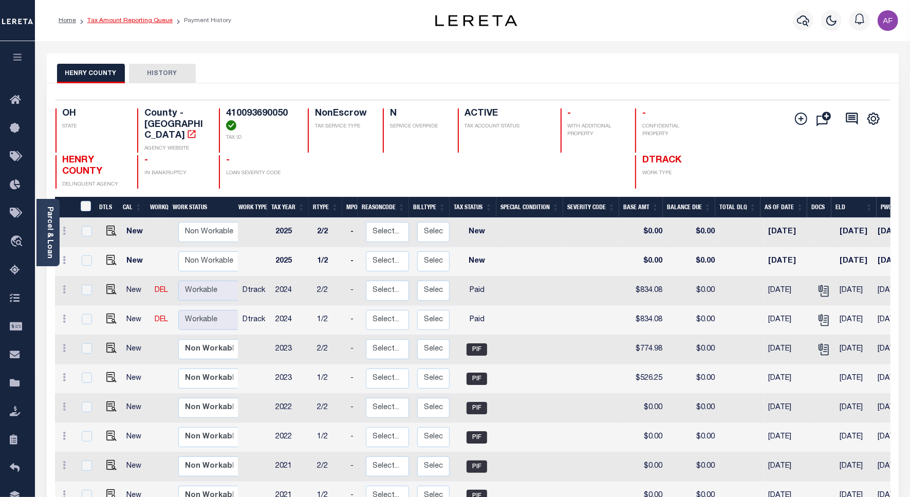
click at [119, 21] on link "Tax Amount Reporting Queue" at bounding box center [129, 20] width 85 height 6
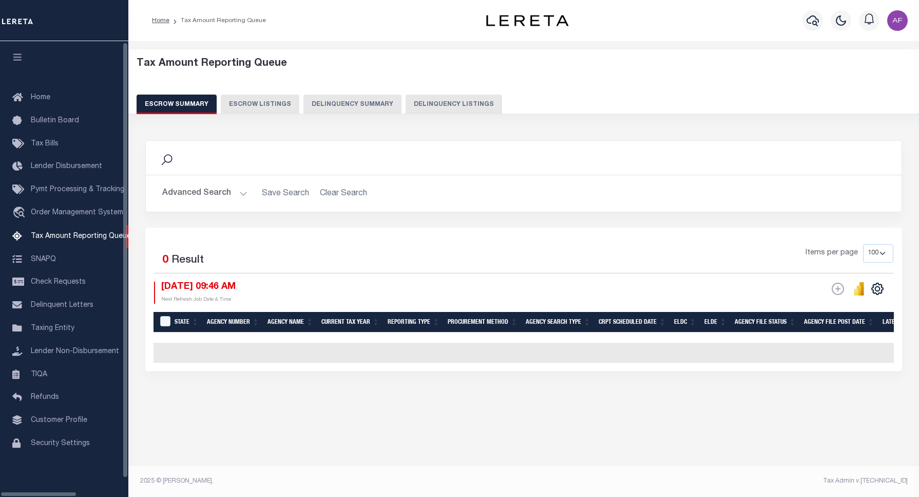
select select "100"
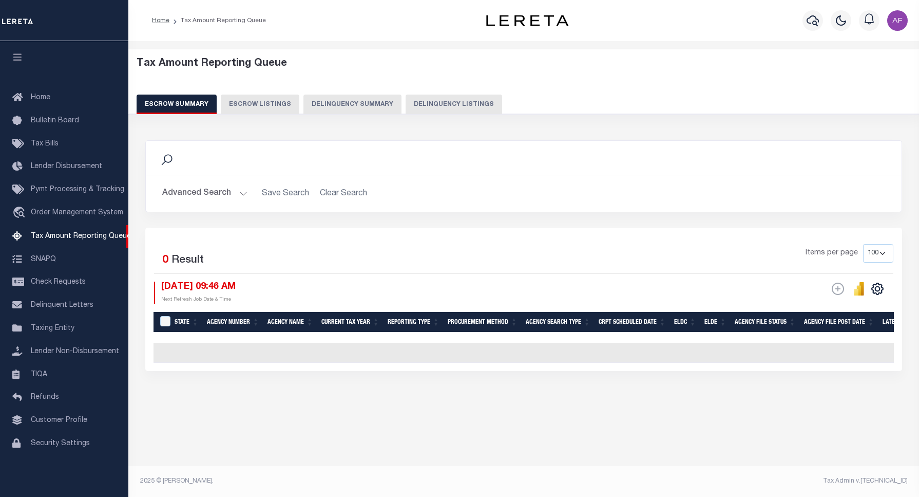
click at [473, 104] on button "Delinquency Listings" at bounding box center [454, 105] width 97 height 20
select select "100"
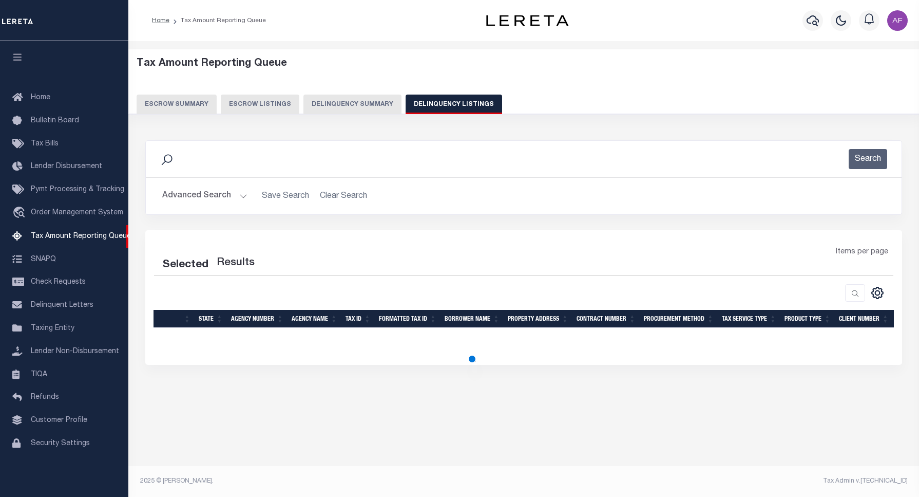
select select "100"
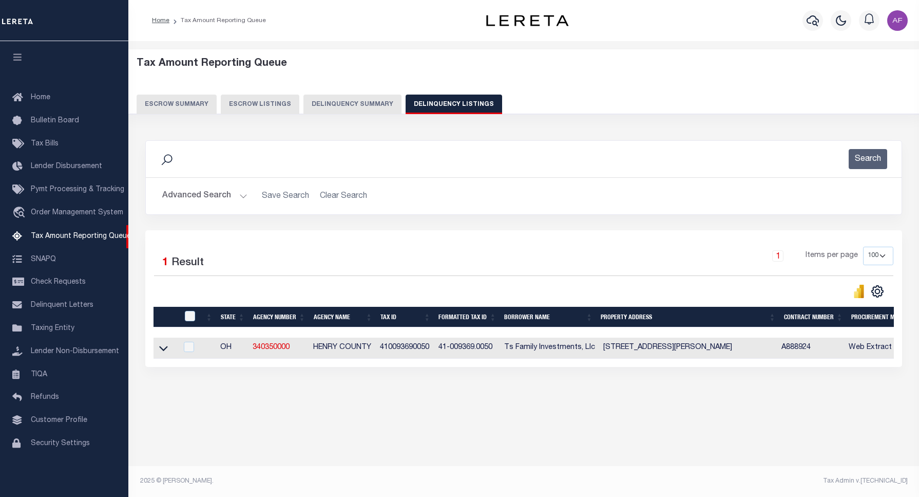
drag, startPoint x: 199, startPoint y: 319, endPoint x: 192, endPoint y: 319, distance: 7.2
click at [193, 319] on tr "State Agency Number Agency Name Tax ID Formatted Tax ID Borrower Name Property …" at bounding box center [853, 317] width 1398 height 21
click at [192, 319] on input "checkbox" at bounding box center [190, 316] width 10 height 10
checkbox input "true"
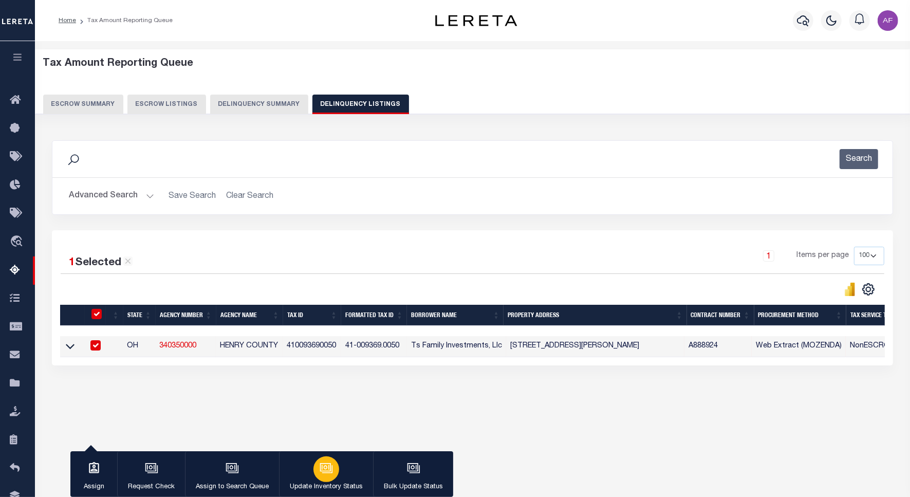
click at [319, 471] on icon "button" at bounding box center [325, 467] width 13 height 13
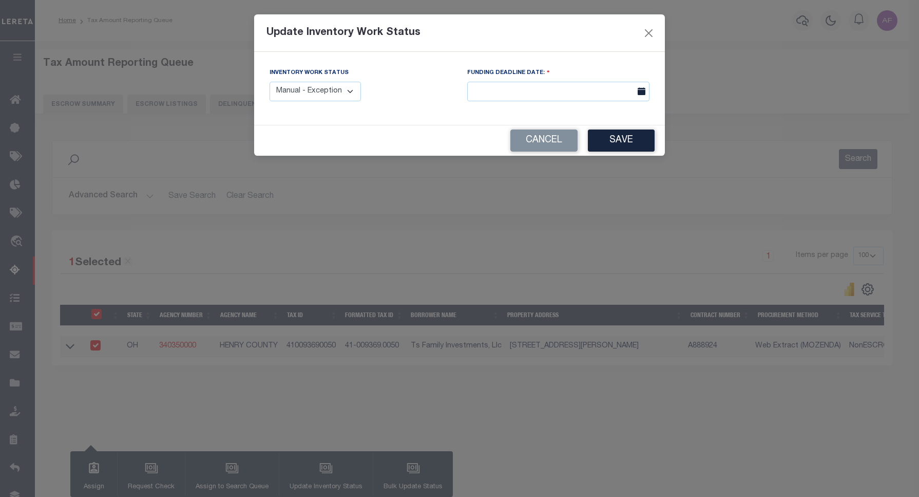
click at [337, 91] on select "Manual - Exception Pended - Awaiting Search Late Add Exception Completed" at bounding box center [315, 92] width 91 height 20
select select "4"
click at [270, 82] on select "Manual - Exception Pended - Awaiting Search Late Add Exception Completed" at bounding box center [315, 92] width 91 height 20
click at [592, 139] on button "Save" at bounding box center [621, 140] width 67 height 22
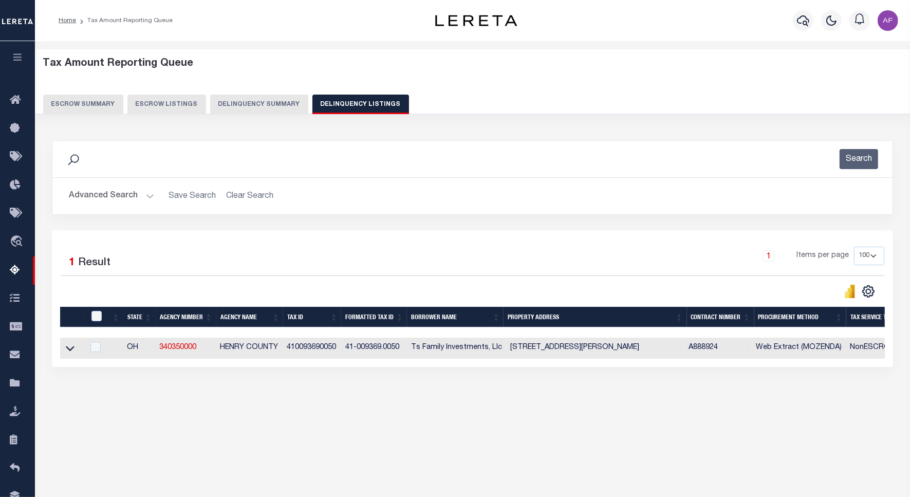
click at [110, 196] on button "Advanced Search" at bounding box center [111, 196] width 85 height 20
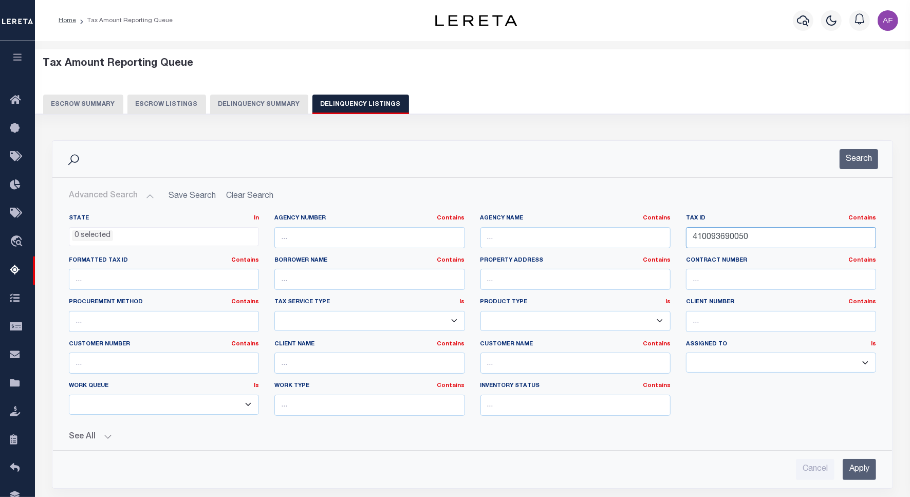
click at [705, 232] on input "410093690050" at bounding box center [781, 237] width 190 height 21
paste input "6"
type input "410093690060"
click at [853, 160] on button "Search" at bounding box center [858, 159] width 39 height 20
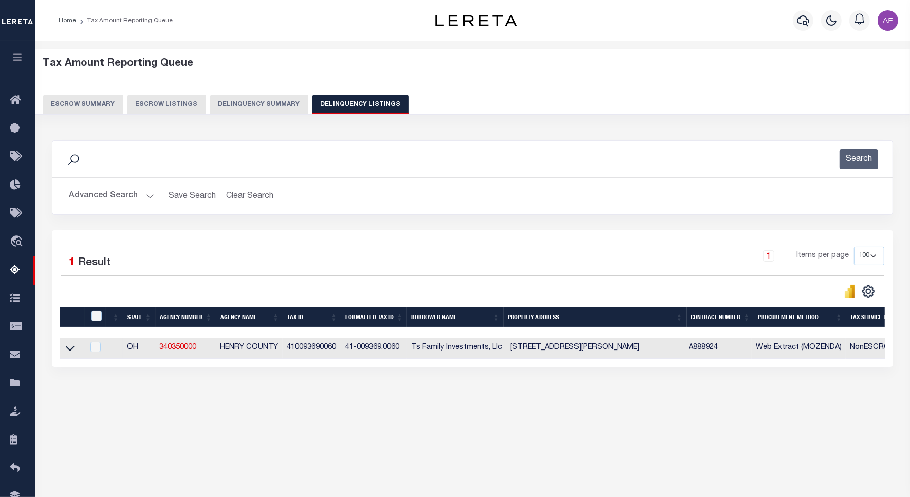
click at [76, 355] on td at bounding box center [72, 347] width 24 height 21
checkbox input "true"
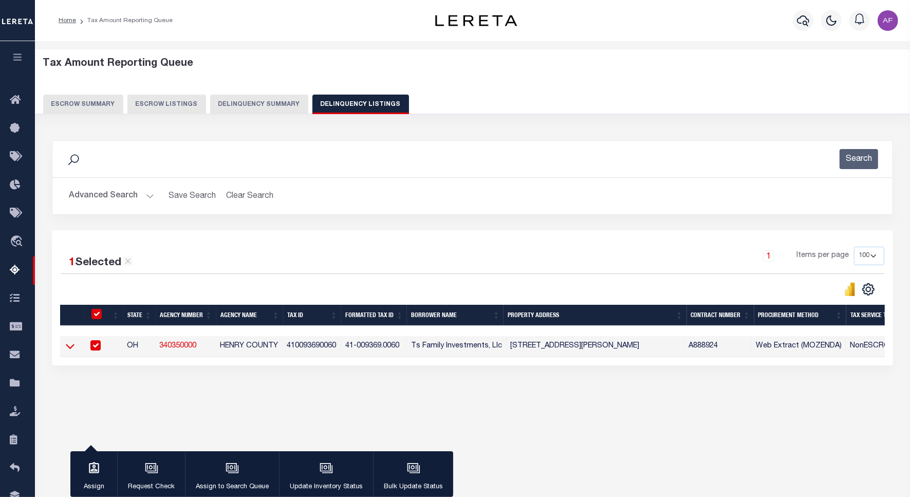
click at [70, 349] on icon at bounding box center [70, 346] width 9 height 5
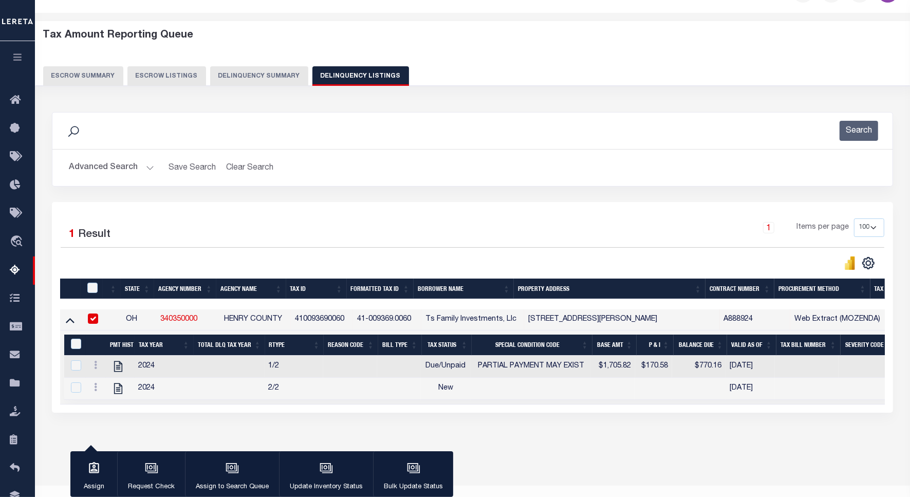
scroll to position [47, 0]
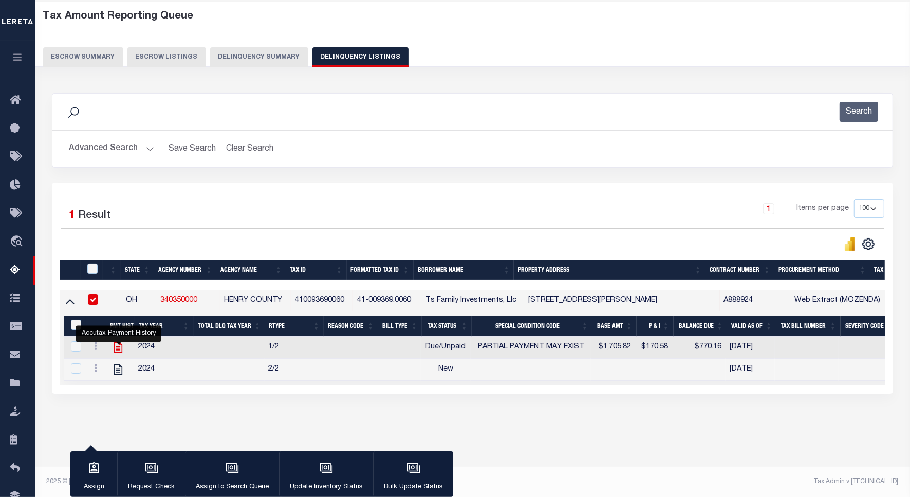
click at [121, 353] on icon "" at bounding box center [117, 347] width 13 height 13
checkbox input "true"
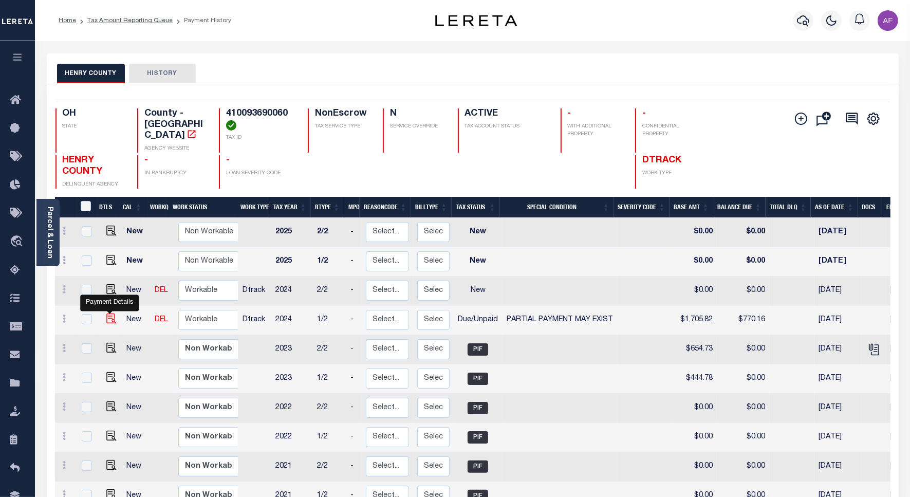
click at [112, 313] on img "" at bounding box center [111, 318] width 10 height 10
checkbox input "true"
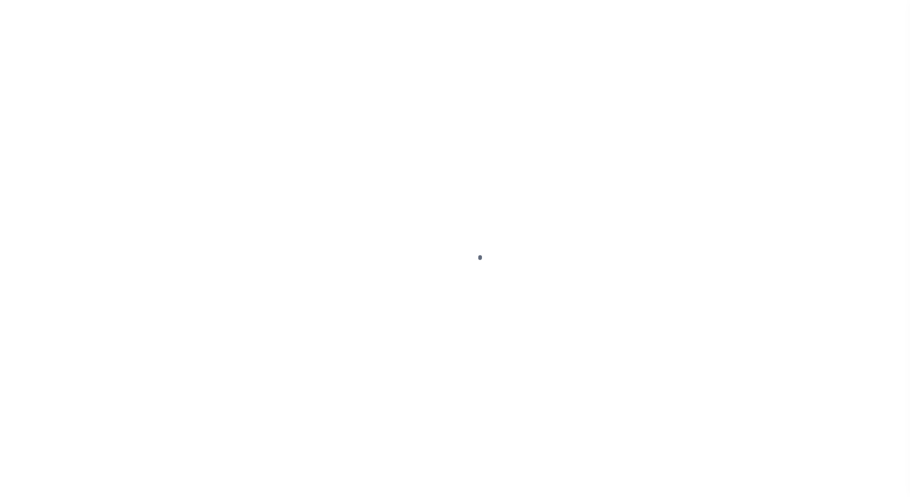
select select "DUE"
select select "15"
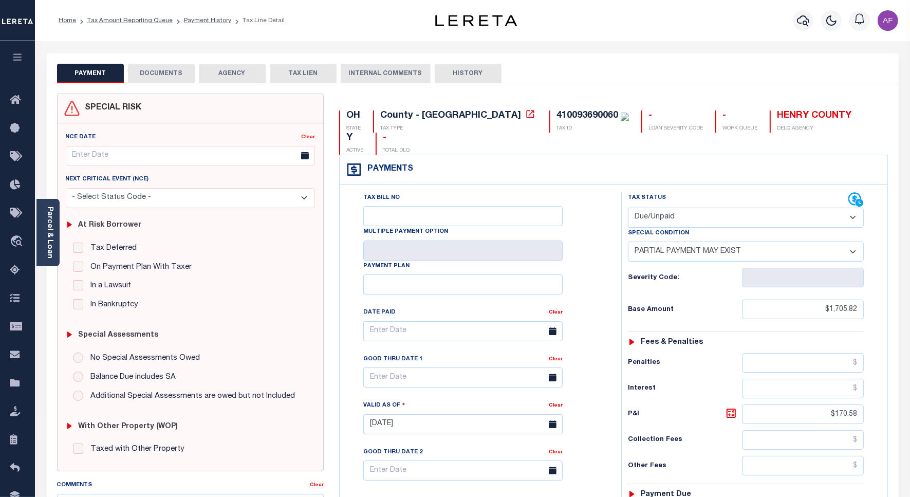
click at [701, 208] on select "- Select Status Code - Open Due/Unpaid Paid Incomplete No Tax Due Internal Refu…" at bounding box center [746, 218] width 236 height 20
select select "PYD"
click at [628, 208] on select "- Select Status Code - Open Due/Unpaid Paid Incomplete No Tax Due Internal Refu…" at bounding box center [746, 218] width 236 height 20
select select "0"
type input "[DATE]"
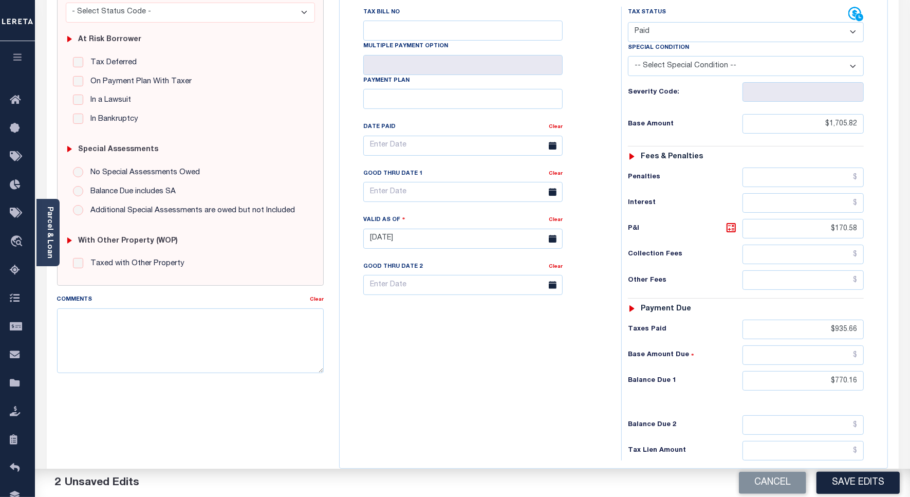
scroll to position [266, 0]
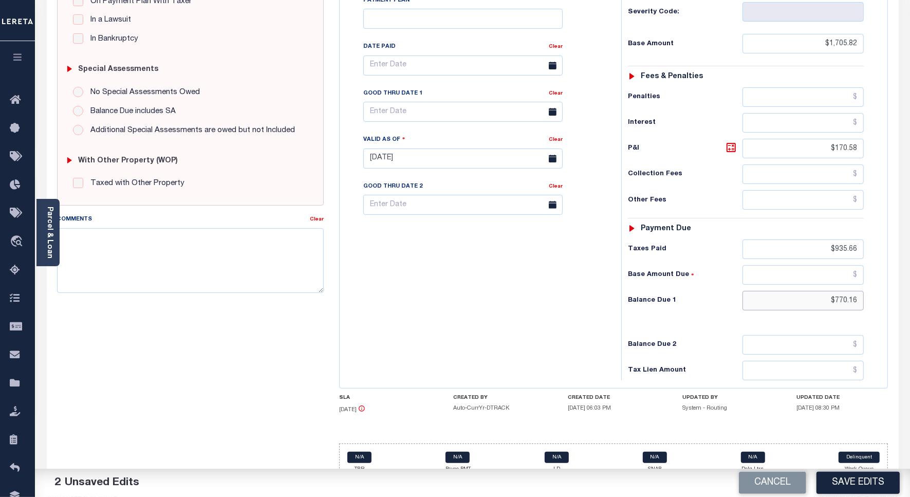
click at [843, 291] on input "$770.16" at bounding box center [802, 301] width 121 height 20
type input "$0"
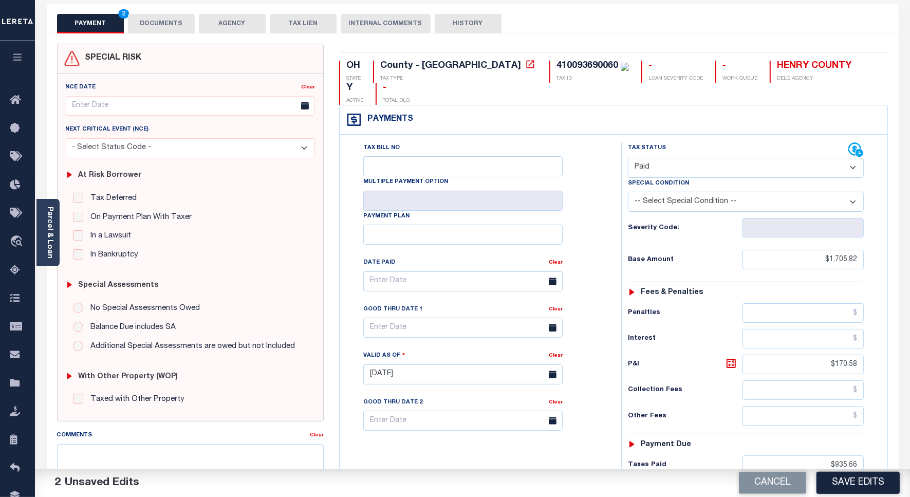
scroll to position [0, 0]
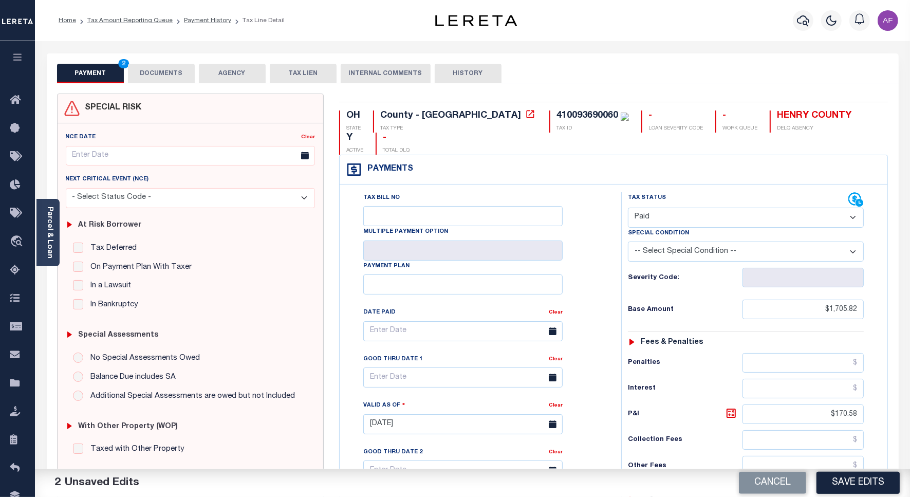
click at [176, 76] on button "DOCUMENTS" at bounding box center [161, 74] width 67 height 20
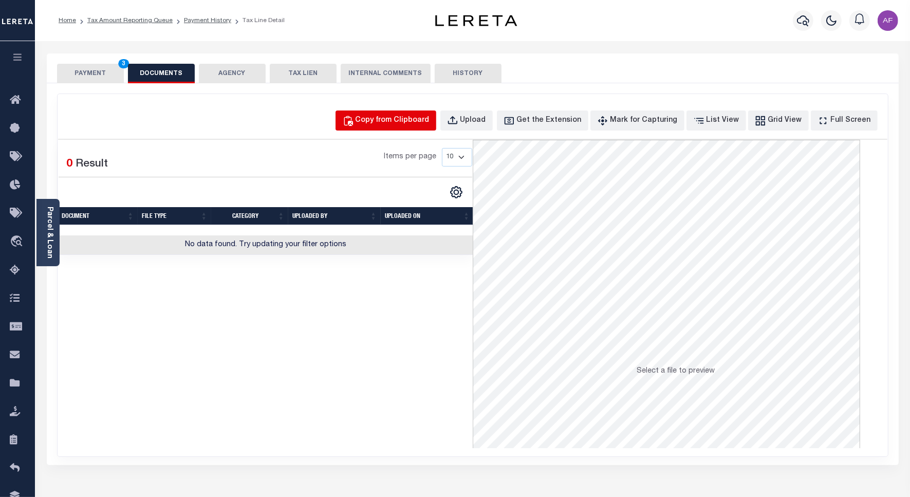
drag, startPoint x: 402, startPoint y: 109, endPoint x: 402, endPoint y: 115, distance: 5.2
click at [402, 111] on div "Copy from Clipboard Upload Get the Extension Mark for Capturing Got it List Vie…" at bounding box center [473, 275] width 830 height 362
click at [402, 116] on div "Copy from Clipboard" at bounding box center [392, 120] width 74 height 11
select select "POP"
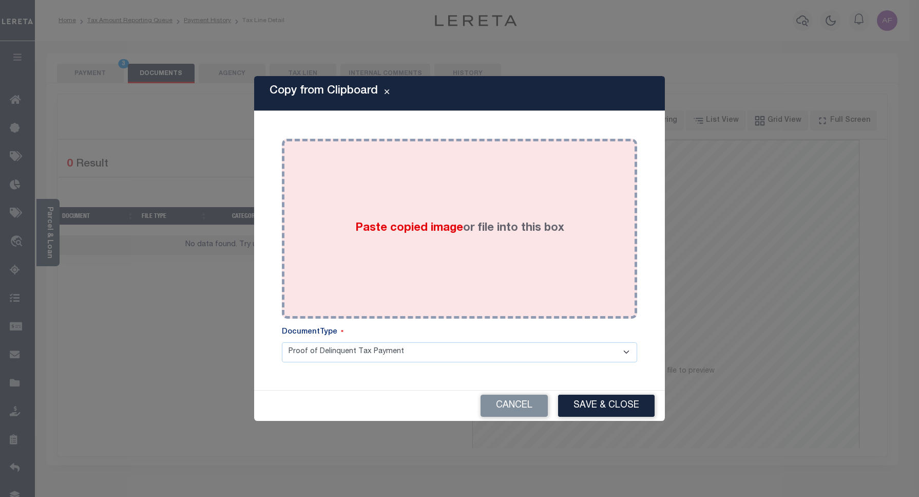
click at [481, 160] on div "Paste copied image or file into this box" at bounding box center [460, 228] width 340 height 164
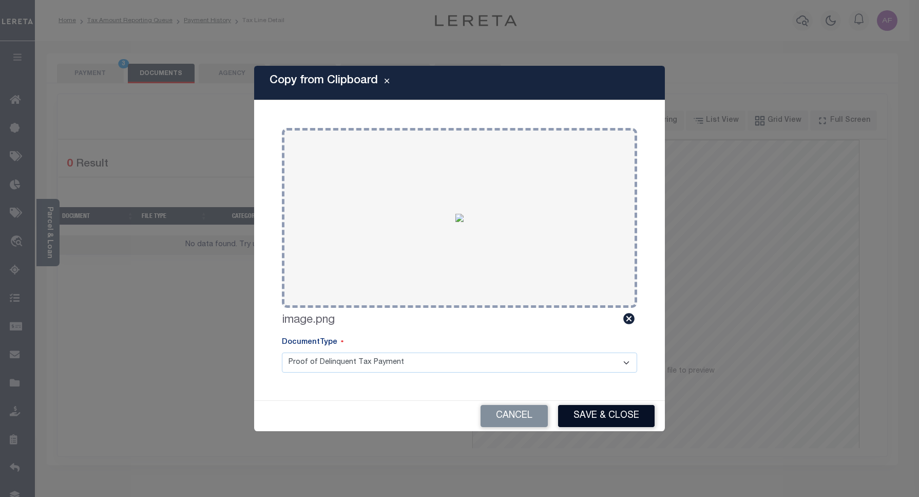
click at [589, 416] on button "Save & Close" at bounding box center [606, 416] width 97 height 22
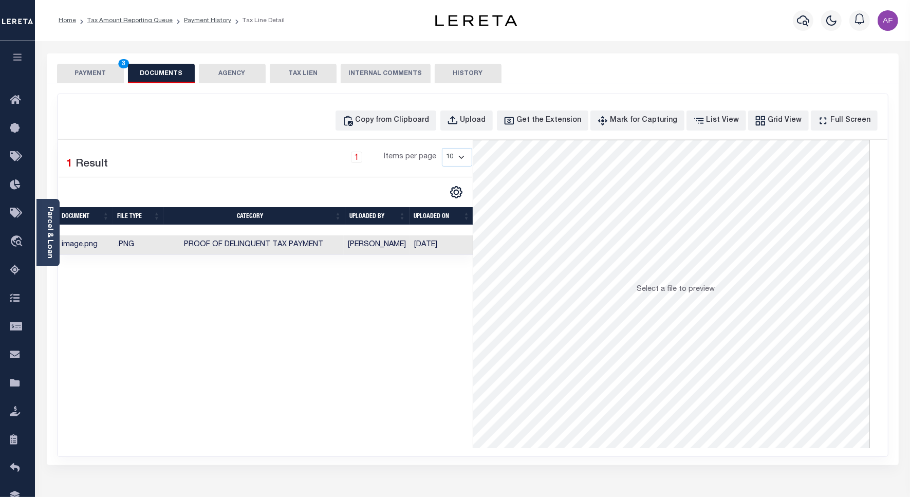
click at [90, 75] on button "PAYMENT 3" at bounding box center [90, 74] width 67 height 20
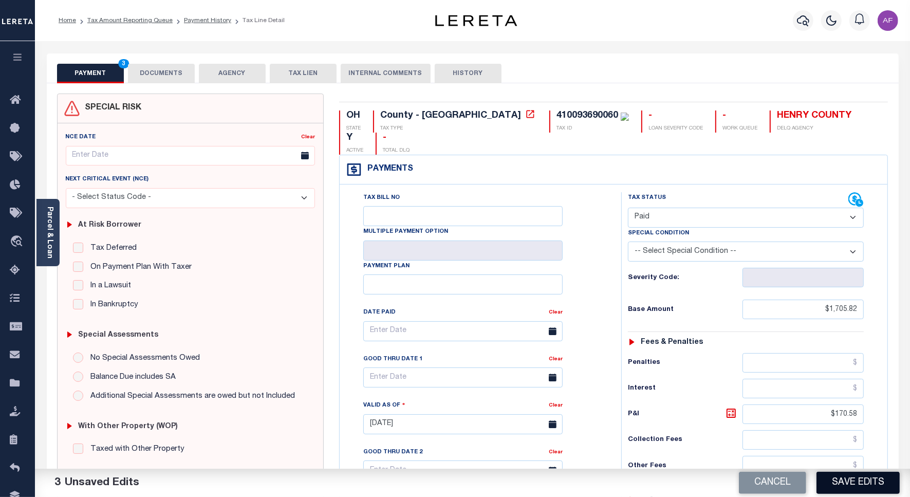
click at [863, 482] on button "Save Edits" at bounding box center [857, 482] width 83 height 22
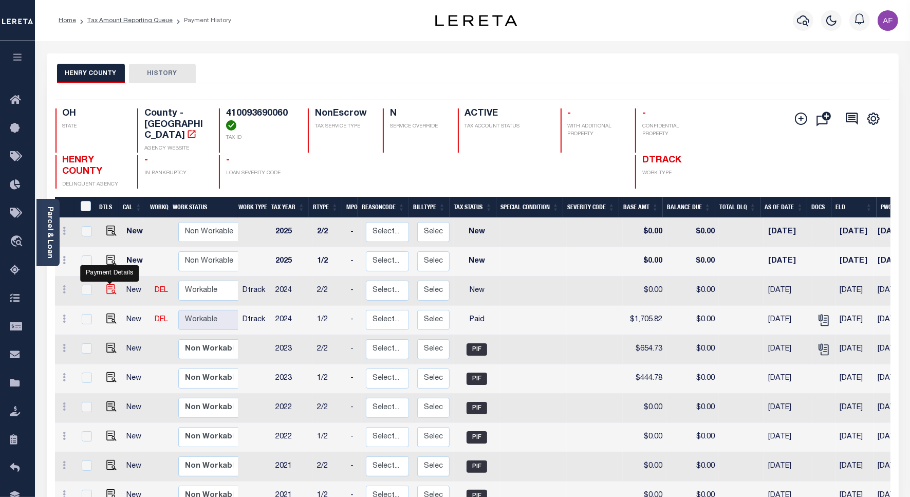
click at [111, 284] on img "" at bounding box center [111, 289] width 10 height 10
checkbox input "true"
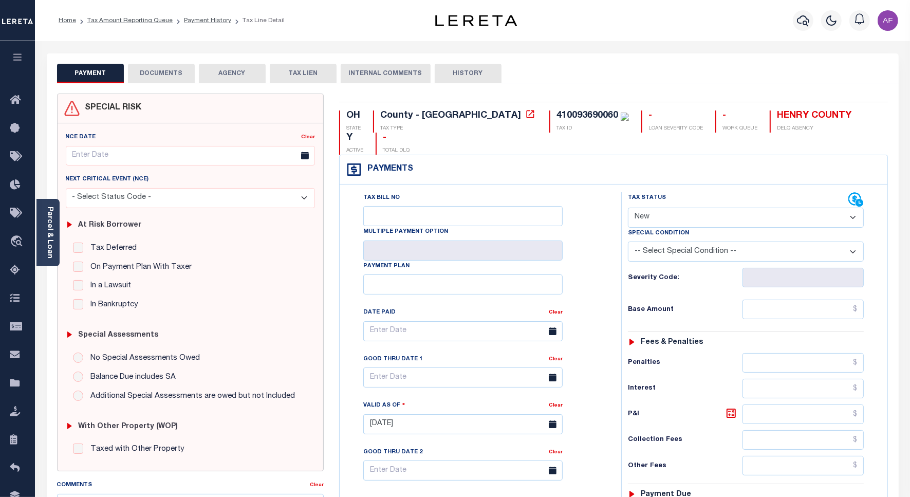
click at [671, 208] on select "- Select Status Code - Open Due/Unpaid Paid Incomplete No Tax Due Internal Refu…" at bounding box center [746, 218] width 236 height 20
select select "PYD"
click at [628, 208] on select "- Select Status Code - Open Due/Unpaid Paid Incomplete No Tax Due Internal Refu…" at bounding box center [746, 218] width 236 height 20
type input "[DATE]"
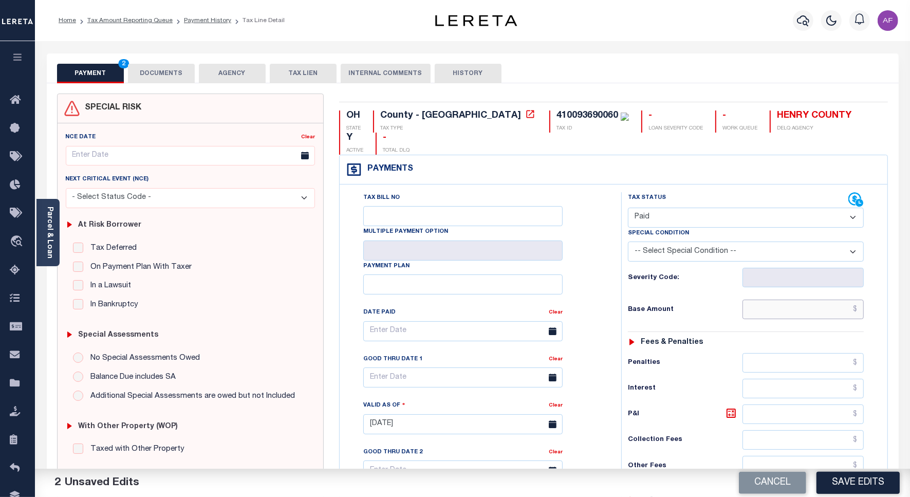
click at [840, 299] on input "text" at bounding box center [802, 309] width 121 height 20
click at [833, 299] on input "text" at bounding box center [802, 309] width 121 height 20
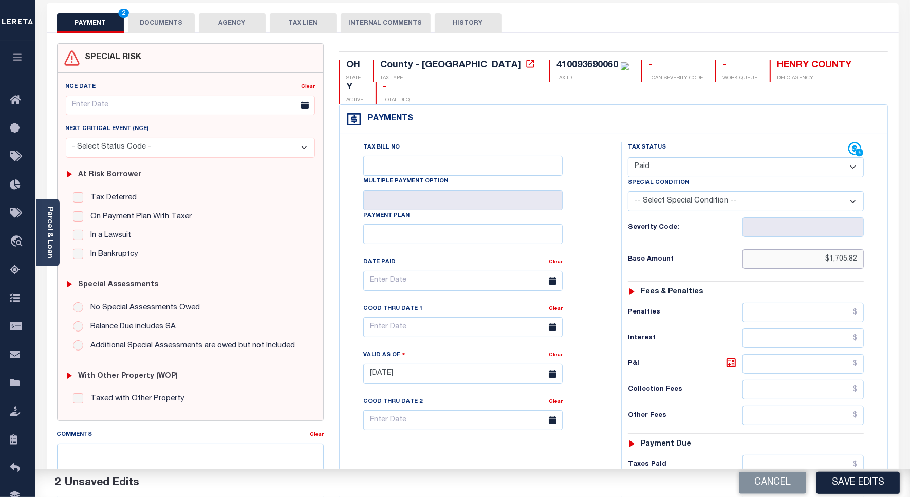
scroll to position [193, 0]
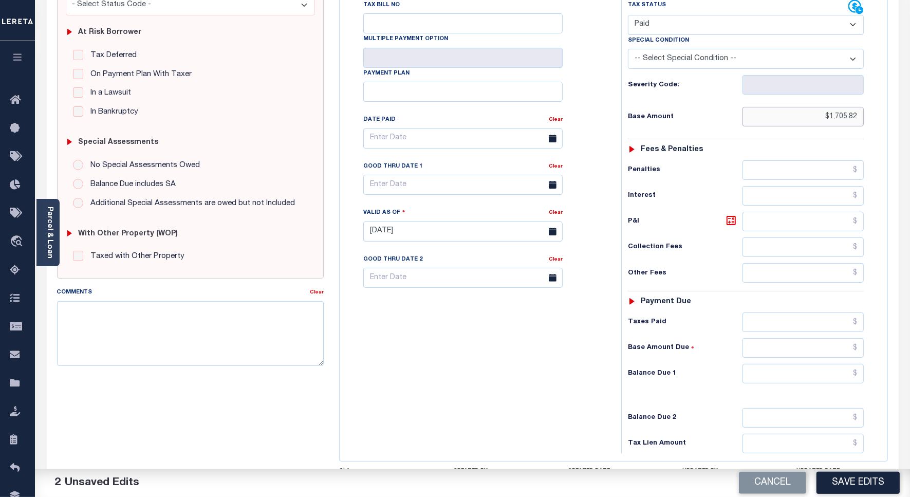
type input "$1,705.82"
click at [835, 364] on input "text" at bounding box center [802, 374] width 121 height 20
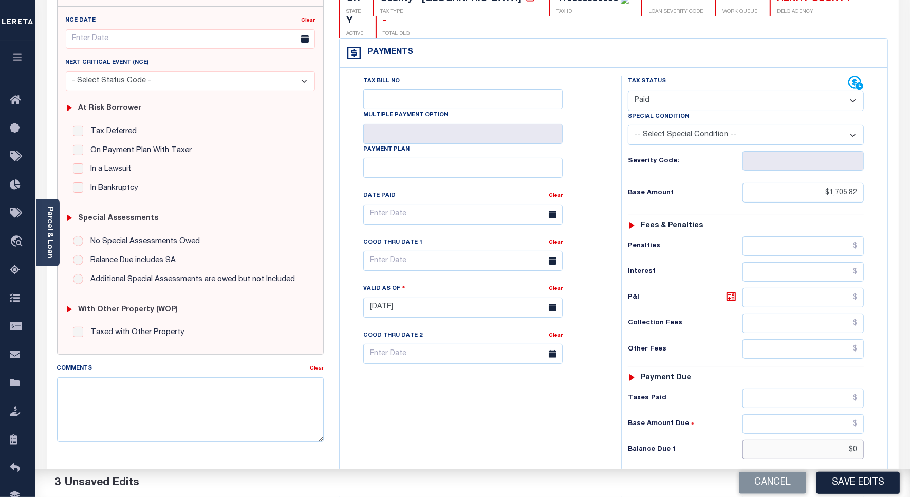
scroll to position [0, 0]
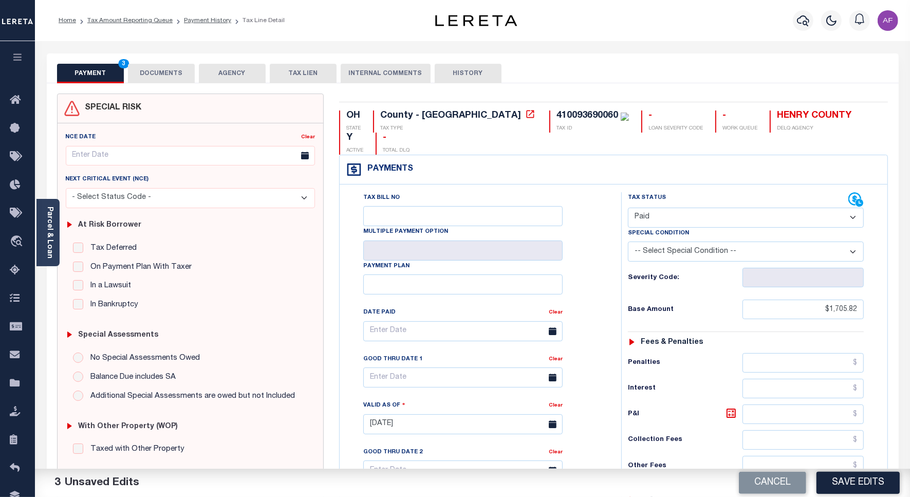
type input "$0.00"
click at [147, 69] on button "DOCUMENTS" at bounding box center [161, 74] width 67 height 20
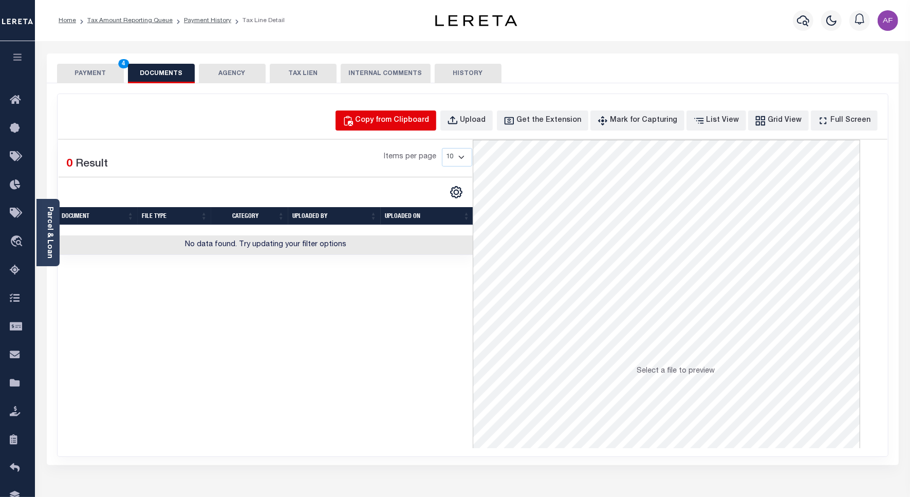
click at [406, 117] on div "Copy from Clipboard" at bounding box center [392, 120] width 74 height 11
select select "POP"
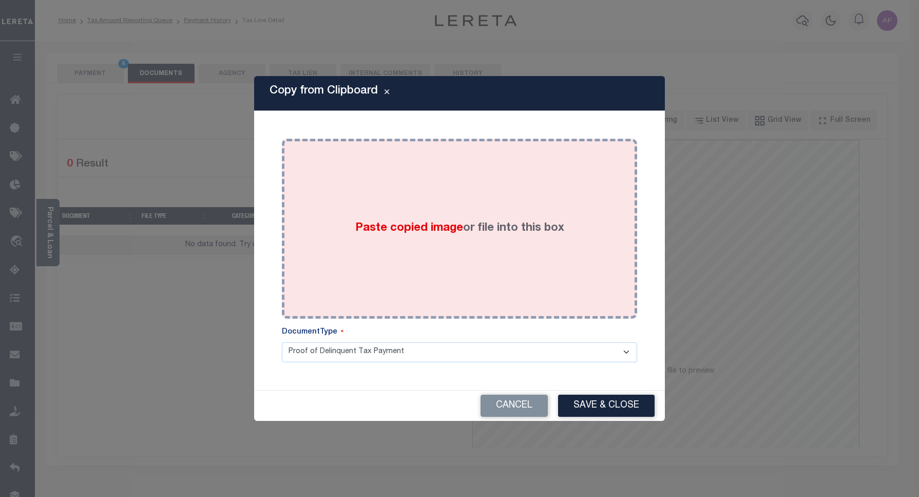
click at [463, 186] on div "Paste copied image or file into this box" at bounding box center [460, 228] width 340 height 164
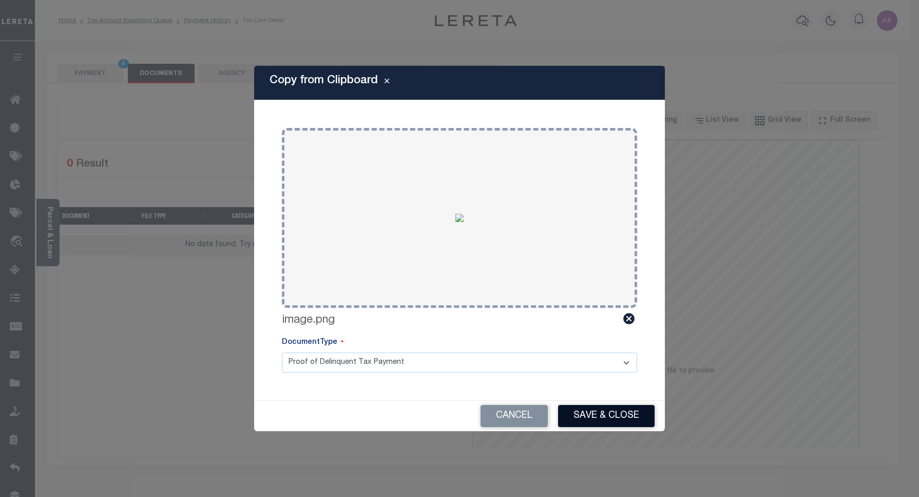
click at [602, 419] on button "Save & Close" at bounding box center [606, 416] width 97 height 22
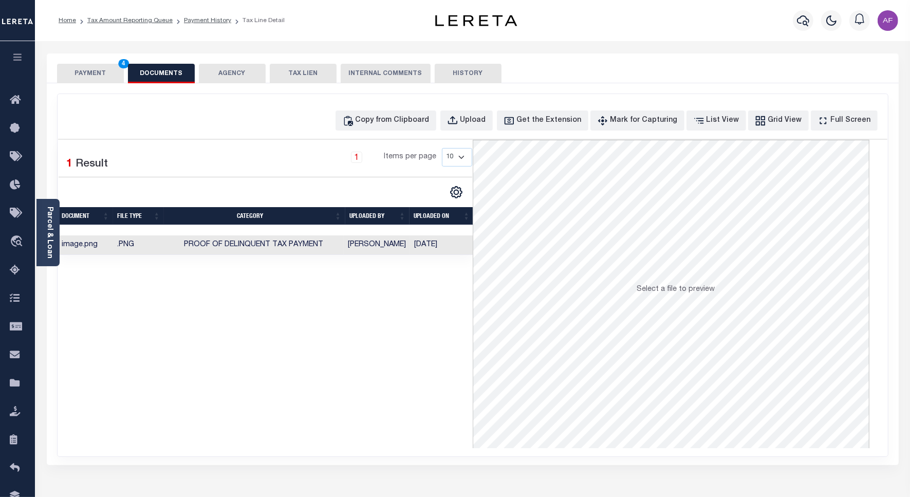
click at [72, 71] on button "PAYMENT 4" at bounding box center [90, 74] width 67 height 20
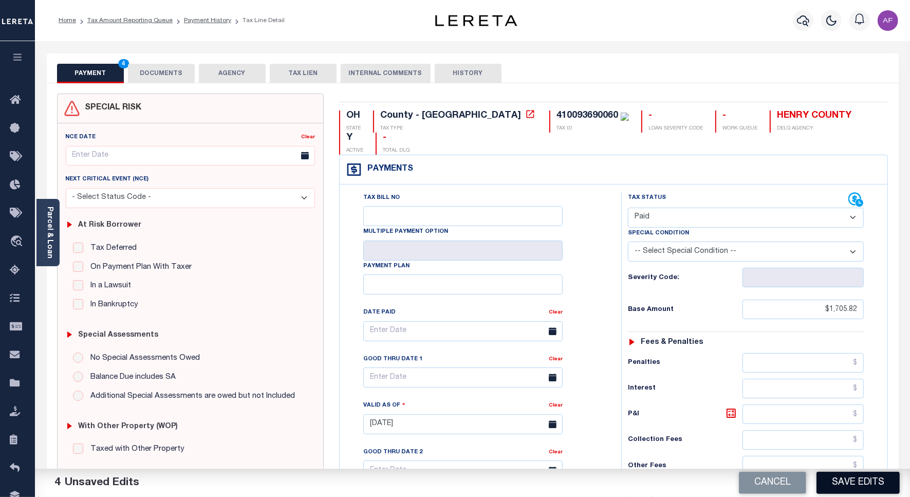
click at [863, 487] on button "Save Edits" at bounding box center [857, 482] width 83 height 22
checkbox input "false"
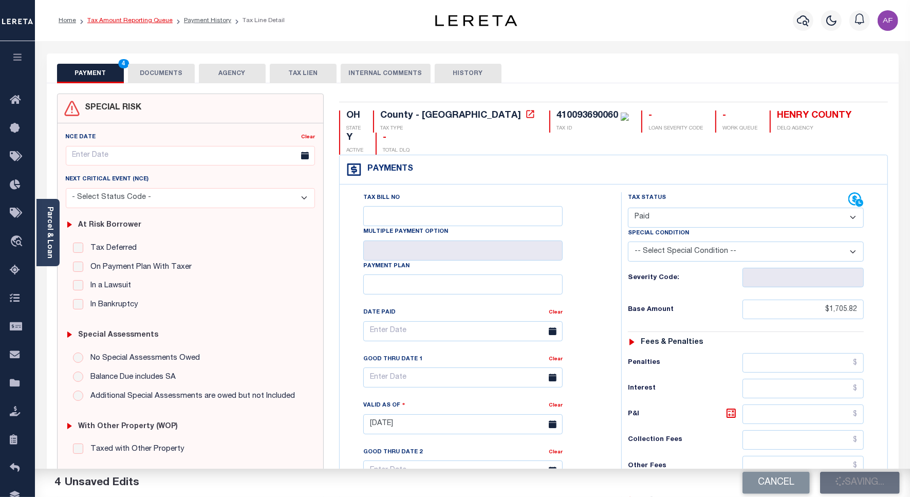
type input "$1,705.82"
type input "$0"
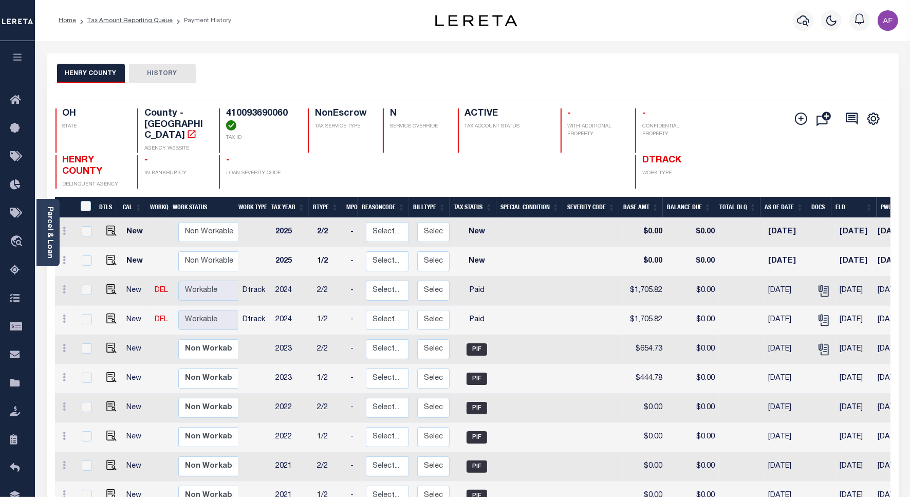
click at [133, 24] on li "Tax Amount Reporting Queue" at bounding box center [124, 20] width 97 height 9
click at [131, 19] on link "Tax Amount Reporting Queue" at bounding box center [129, 20] width 85 height 6
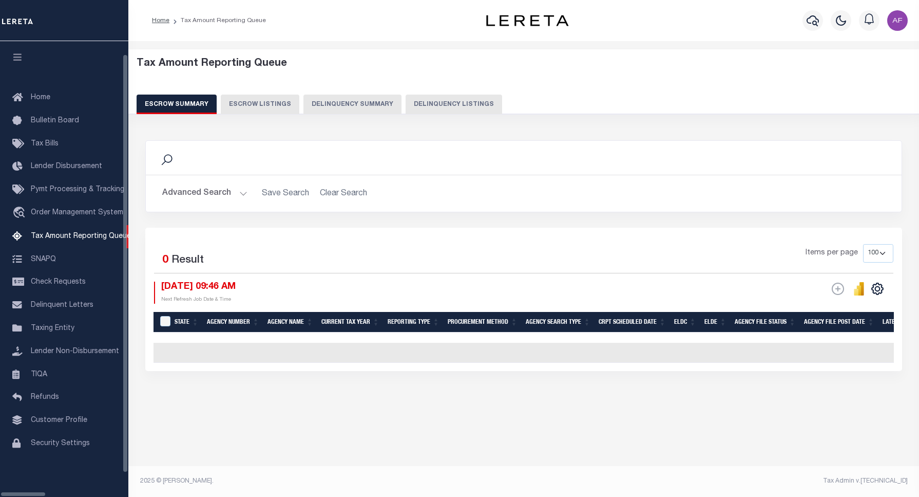
select select "100"
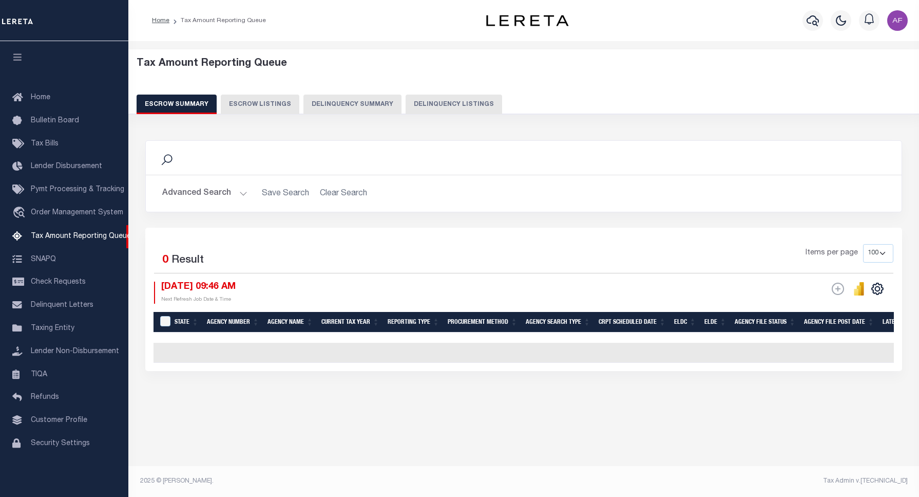
click at [458, 104] on button "Delinquency Listings" at bounding box center [454, 105] width 97 height 20
select select "100"
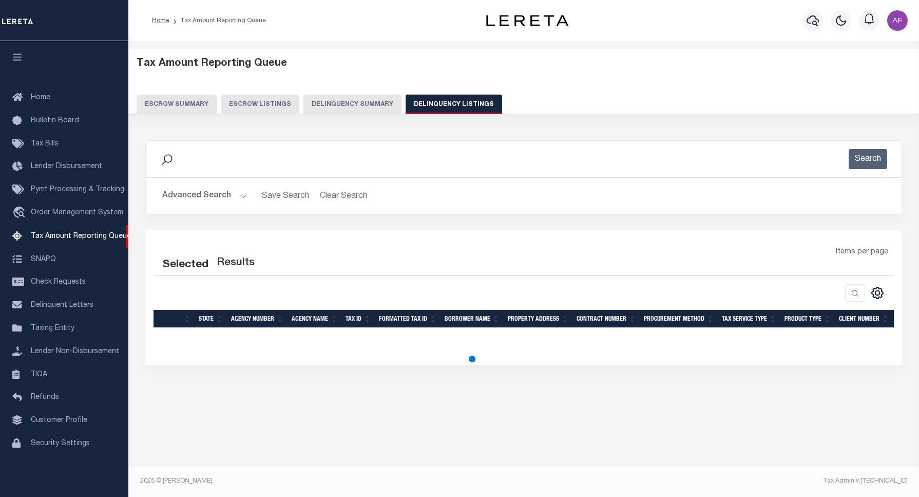
select select "100"
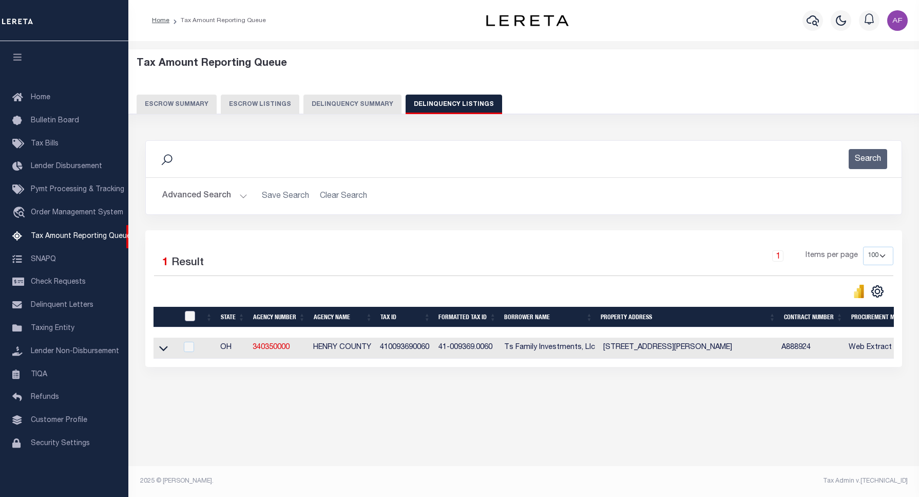
click at [189, 319] on input "checkbox" at bounding box center [190, 316] width 10 height 10
checkbox input "true"
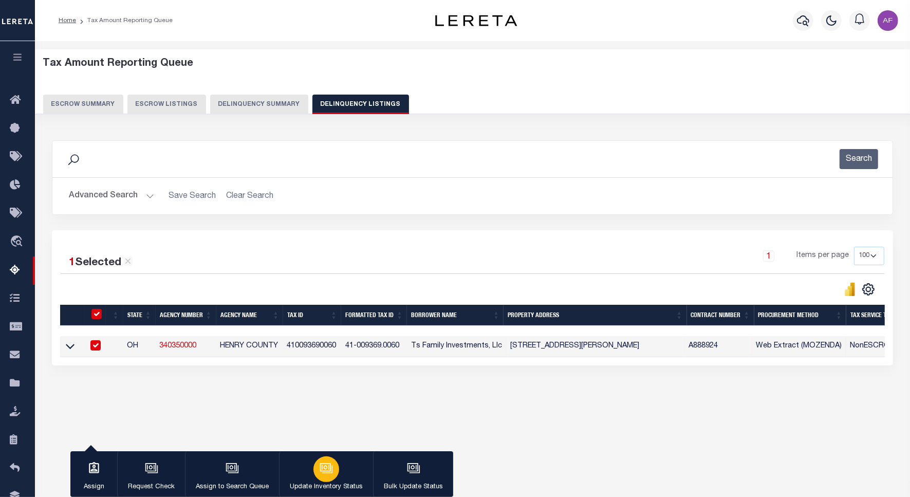
click at [343, 479] on button "Update Inventory Status" at bounding box center [326, 474] width 94 height 46
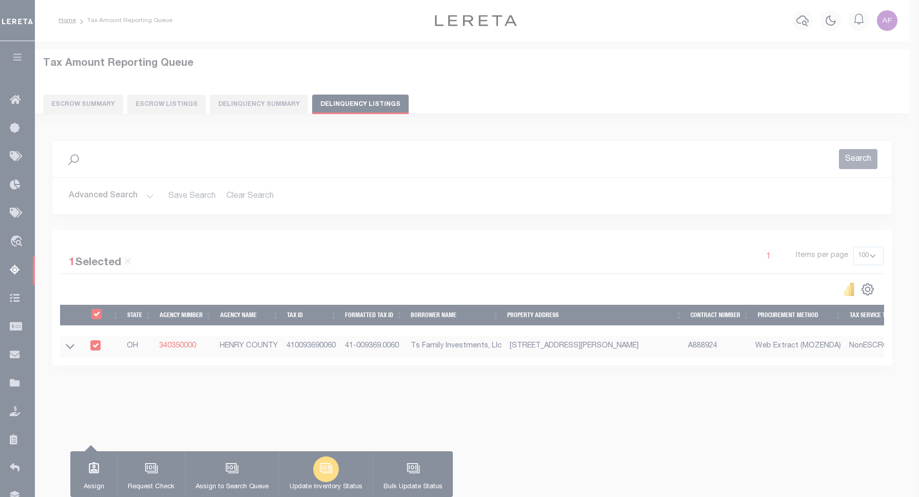
click at [337, 475] on body "Home Tax Amount Reporting Queue Profile" at bounding box center [459, 272] width 919 height 544
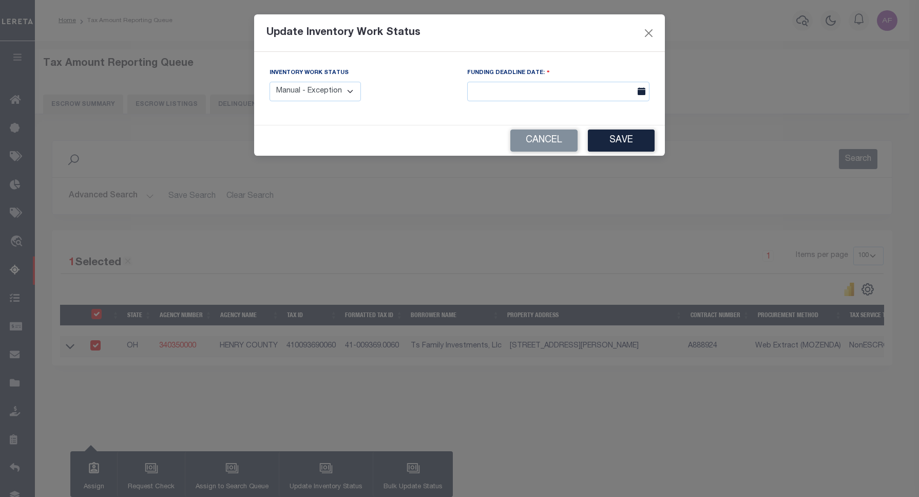
click at [355, 93] on select "Manual - Exception Pended - Awaiting Search Late Add Exception Completed" at bounding box center [315, 92] width 91 height 20
select select "4"
click at [270, 82] on select "Manual - Exception Pended - Awaiting Search Late Add Exception Completed" at bounding box center [315, 92] width 91 height 20
click at [608, 139] on button "Save" at bounding box center [621, 140] width 67 height 22
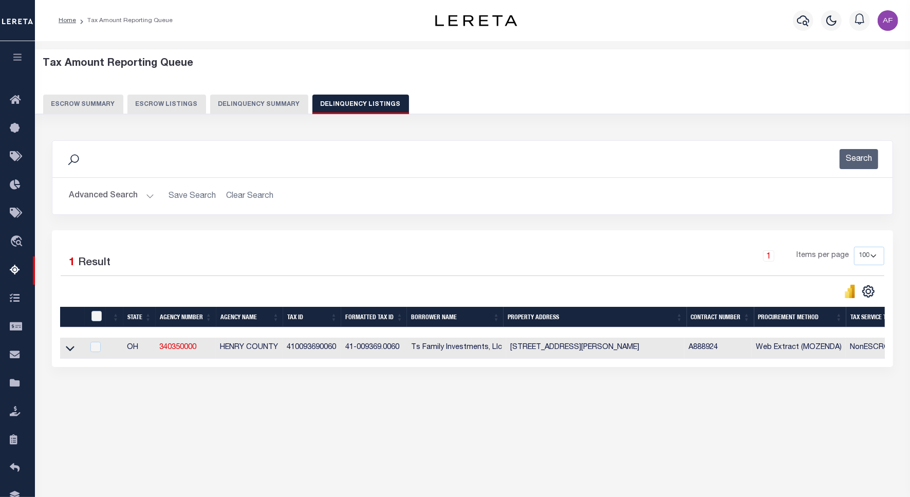
click at [101, 193] on button "Advanced Search" at bounding box center [111, 196] width 85 height 20
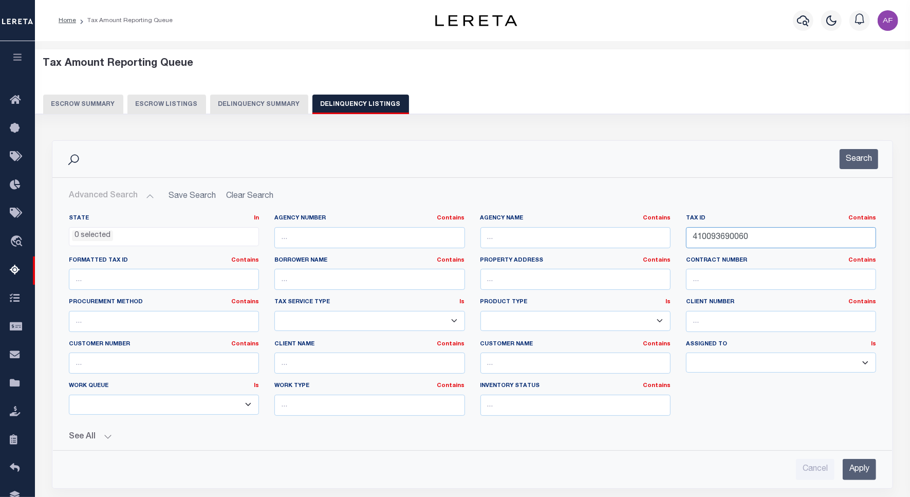
click at [716, 238] on input "410093690060" at bounding box center [781, 237] width 190 height 21
paste input "7"
type input "410093690070"
click at [859, 159] on button "Search" at bounding box center [858, 159] width 39 height 20
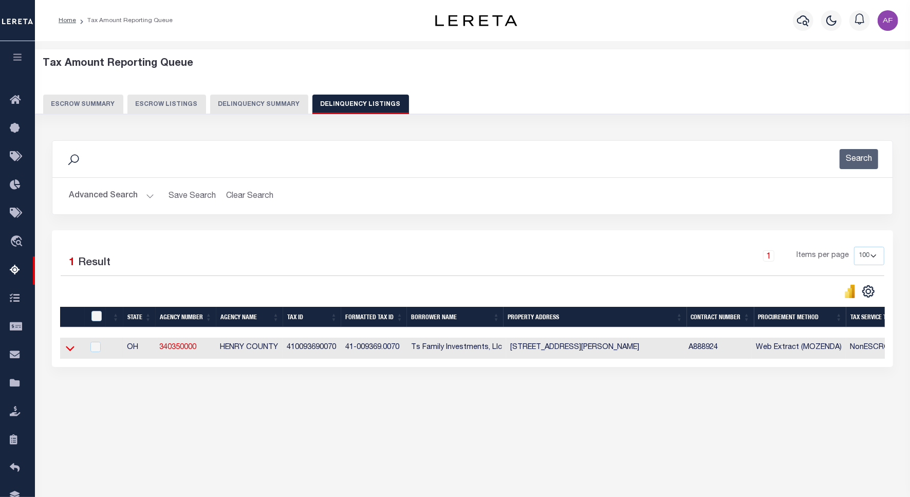
click at [66, 349] on icon at bounding box center [70, 348] width 9 height 11
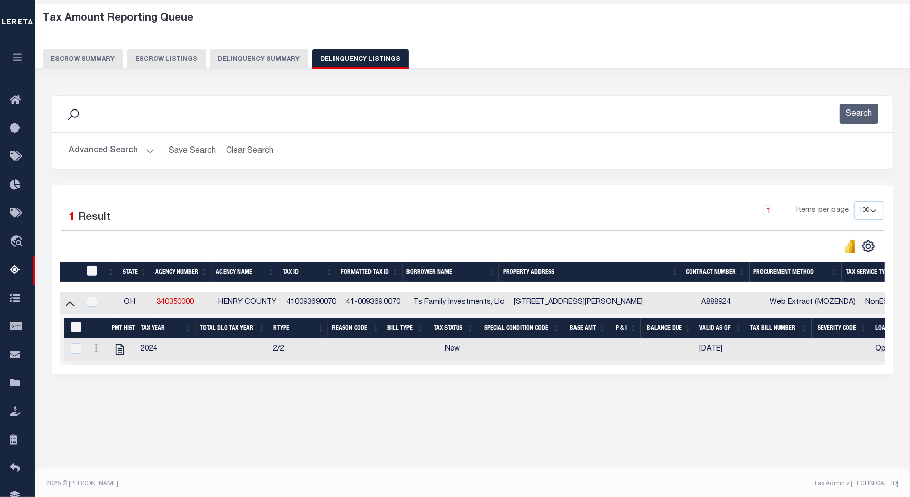
scroll to position [47, 0]
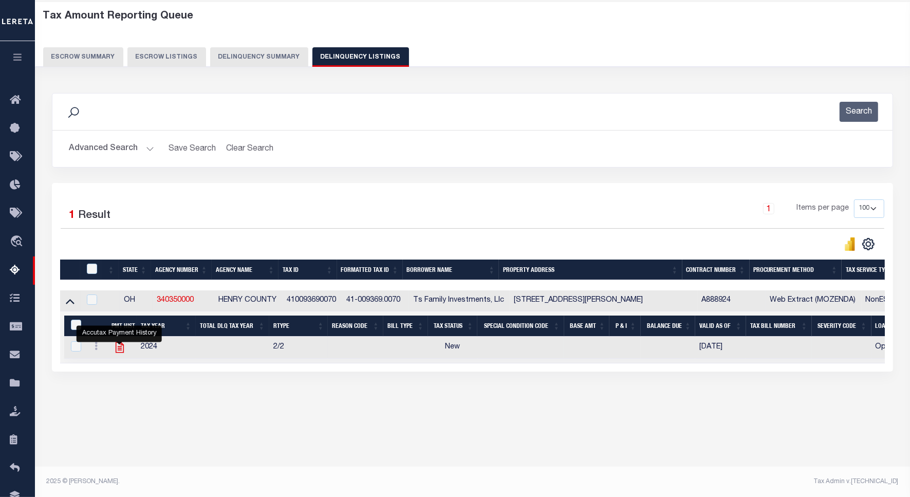
click at [117, 353] on icon "" at bounding box center [119, 347] width 8 height 11
checkbox input "true"
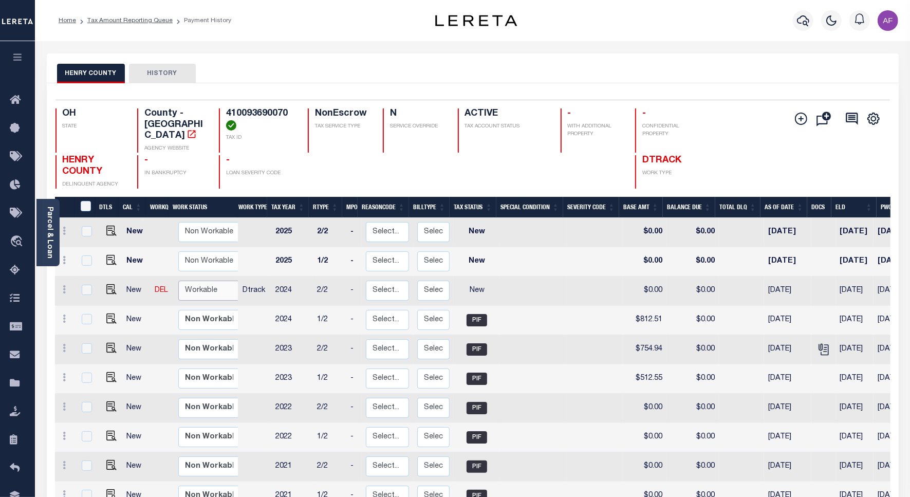
click at [199, 280] on select "Non Workable Workable" at bounding box center [209, 290] width 62 height 20
checkbox input "true"
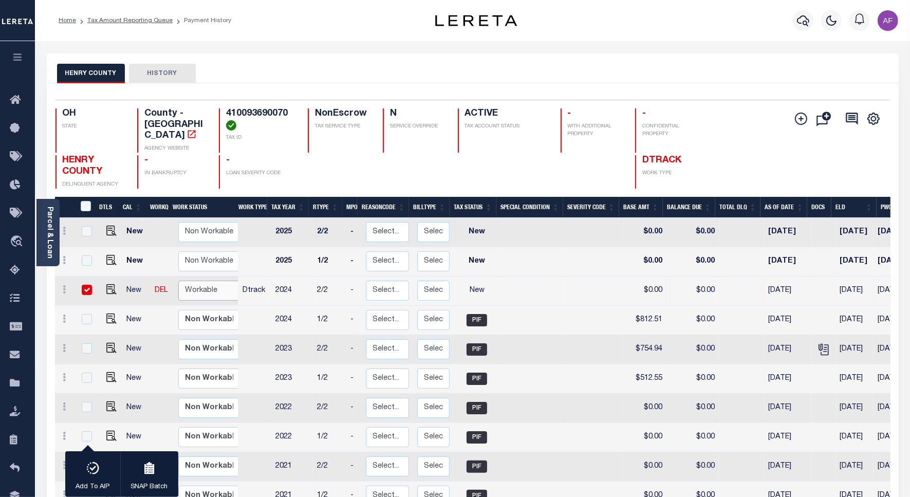
select select "true"
click at [178, 280] on select "Non Workable Workable" at bounding box center [209, 290] width 62 height 20
checkbox input "false"
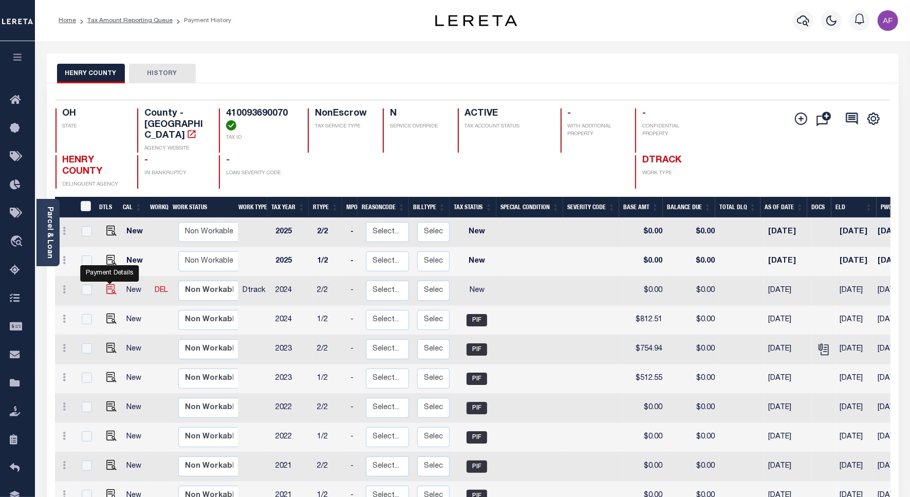
click at [106, 284] on img "" at bounding box center [111, 289] width 10 height 10
checkbox input "true"
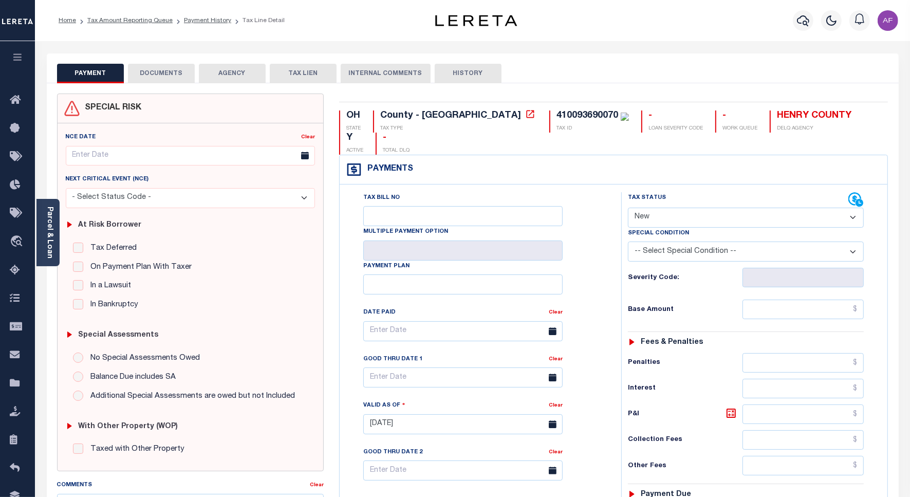
click at [661, 208] on select "- Select Status Code - Open Due/Unpaid Paid Incomplete No Tax Due Internal Refu…" at bounding box center [746, 218] width 236 height 20
select select "PYD"
click at [628, 208] on select "- Select Status Code - Open Due/Unpaid Paid Incomplete No Tax Due Internal Refu…" at bounding box center [746, 218] width 236 height 20
type input "[DATE]"
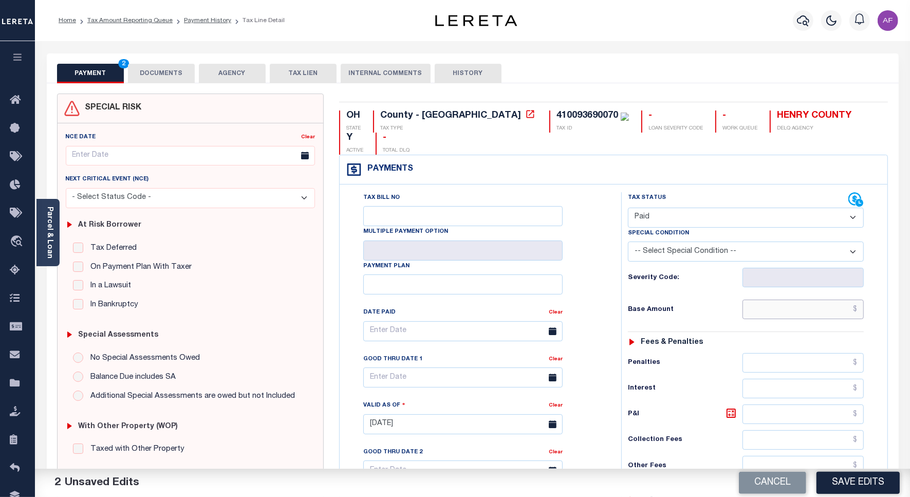
drag, startPoint x: 814, startPoint y: 293, endPoint x: 823, endPoint y: 277, distance: 18.0
click at [815, 299] on input "text" at bounding box center [802, 309] width 121 height 20
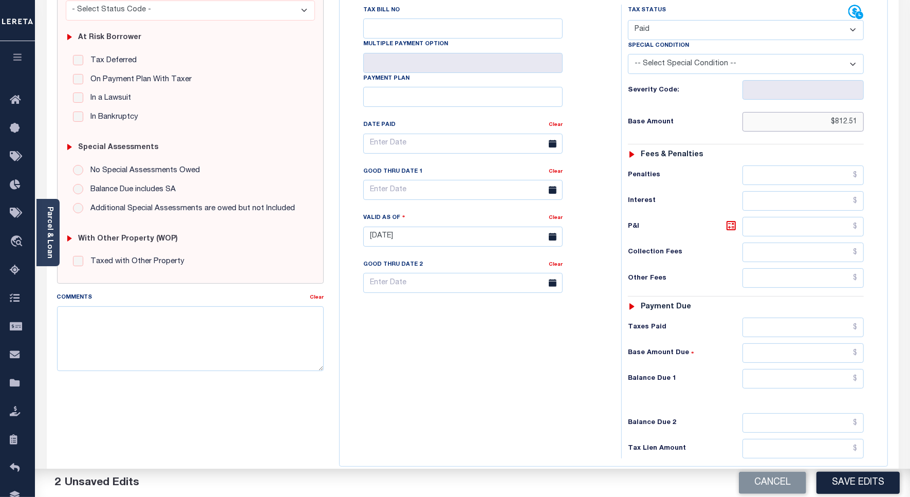
scroll to position [271, 0]
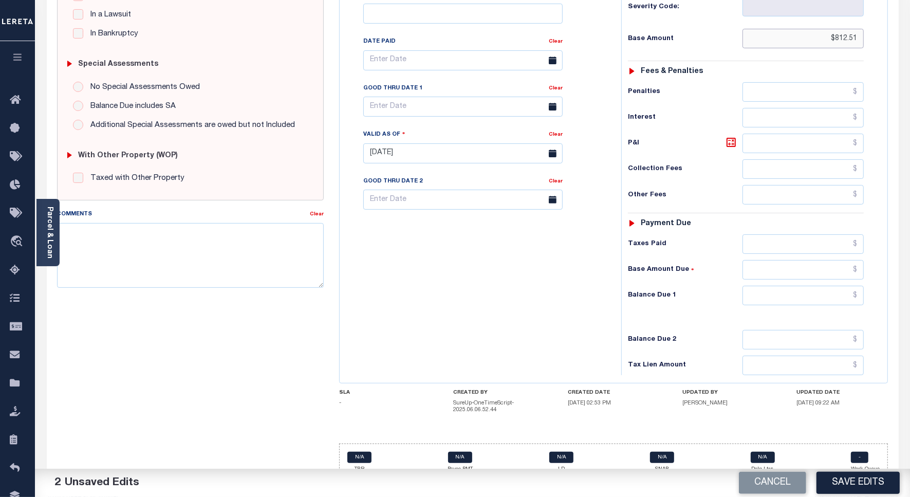
type input "$812.51"
click at [840, 286] on input "text" at bounding box center [802, 296] width 121 height 20
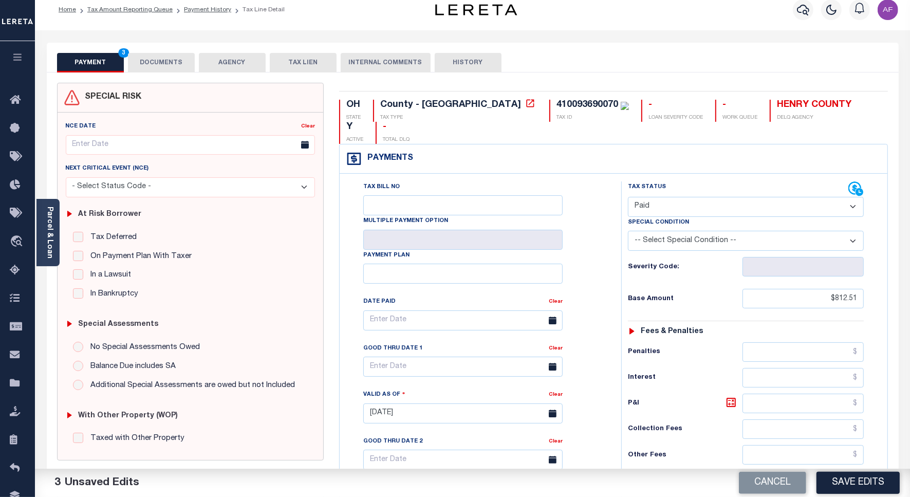
scroll to position [0, 0]
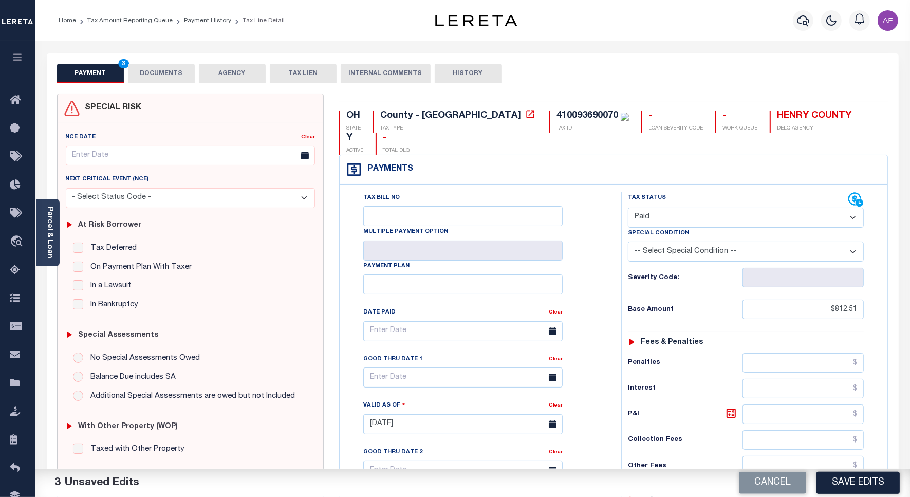
type input "$0.00"
click at [159, 77] on button "DOCUMENTS" at bounding box center [161, 74] width 67 height 20
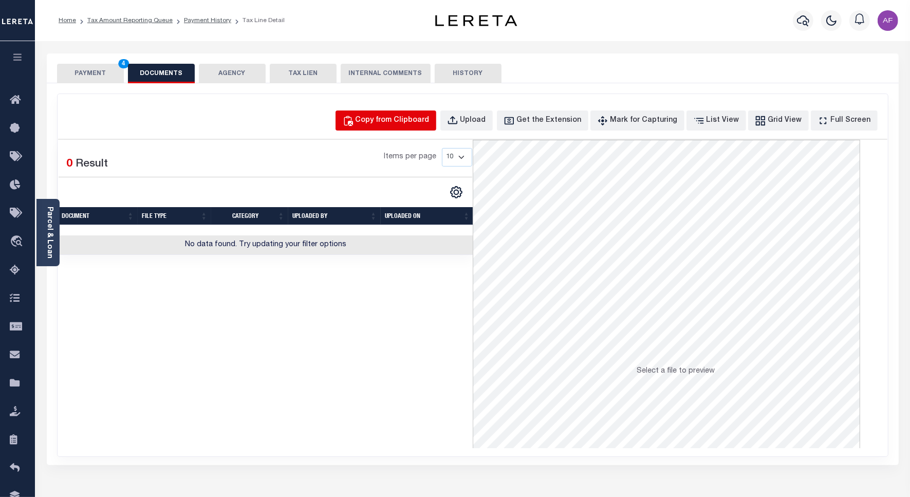
click at [407, 117] on div "Copy from Clipboard" at bounding box center [392, 120] width 74 height 11
select select "POP"
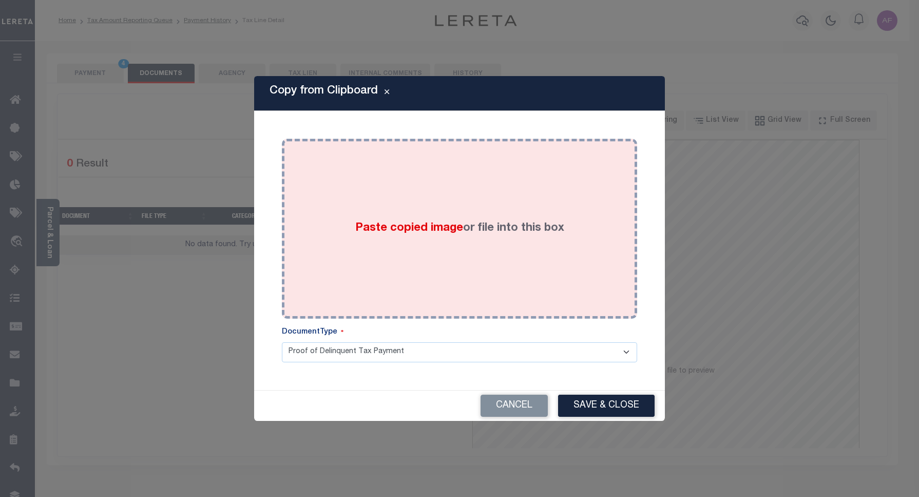
click at [439, 178] on div "Paste copied image or file into this box" at bounding box center [460, 228] width 340 height 164
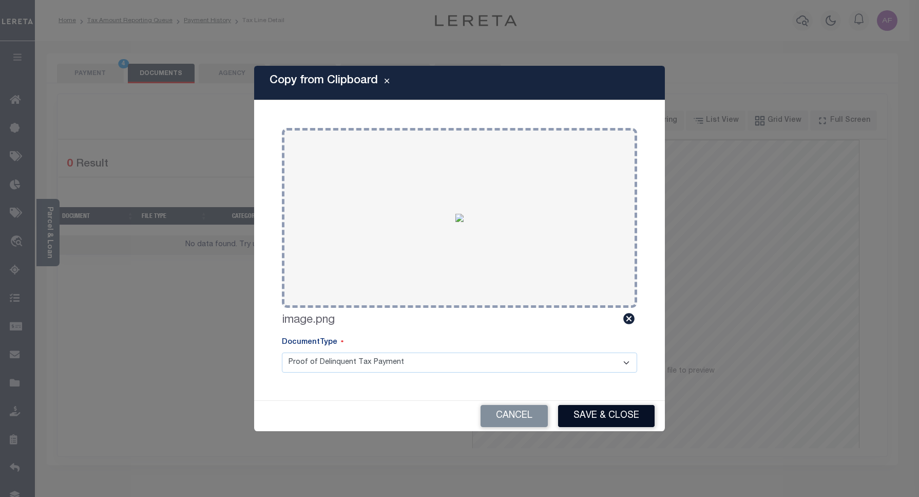
click at [609, 418] on button "Save & Close" at bounding box center [606, 416] width 97 height 22
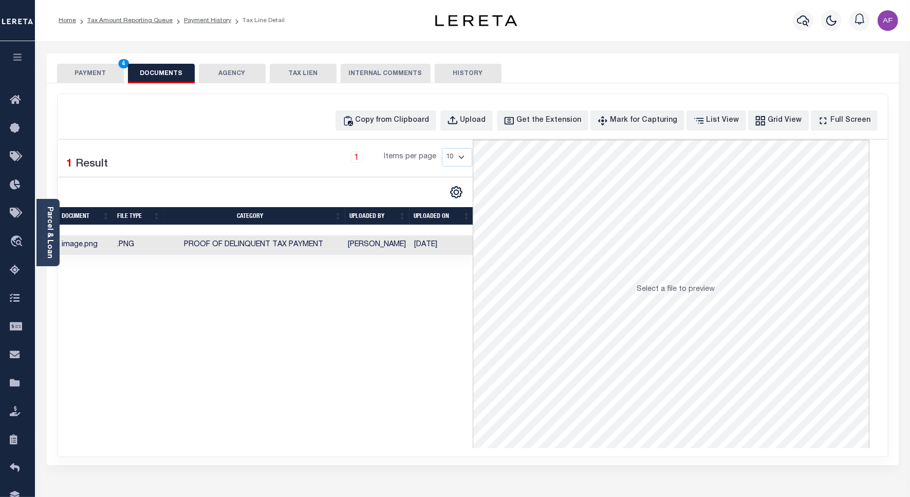
click at [84, 67] on button "PAYMENT 4" at bounding box center [90, 74] width 67 height 20
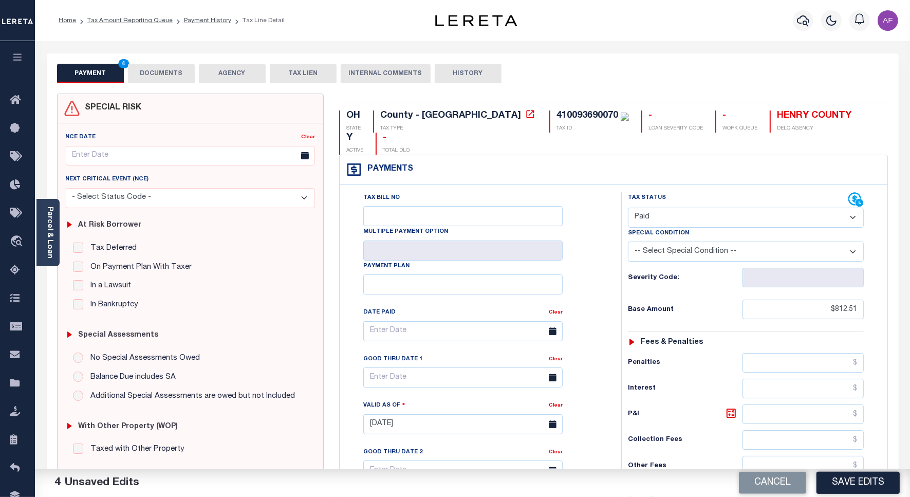
click at [840, 484] on button "Save Edits" at bounding box center [857, 482] width 83 height 22
checkbox input "false"
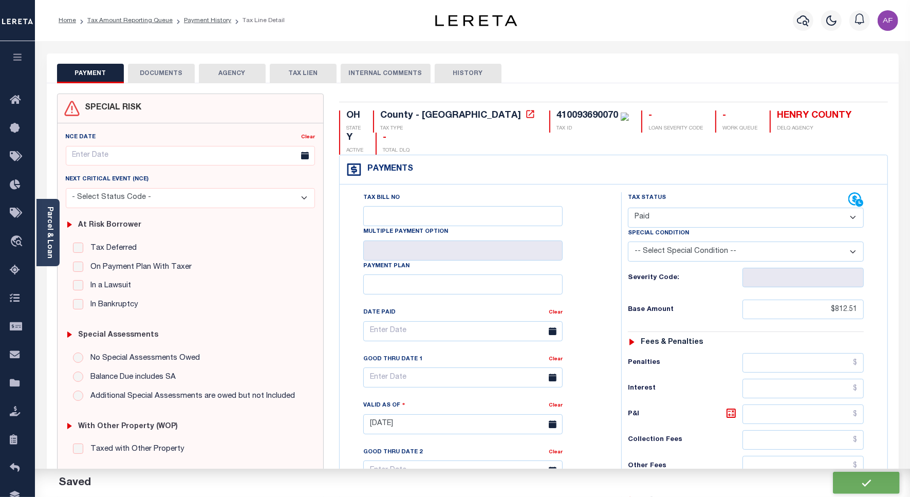
type input "$812.51"
type input "$0"
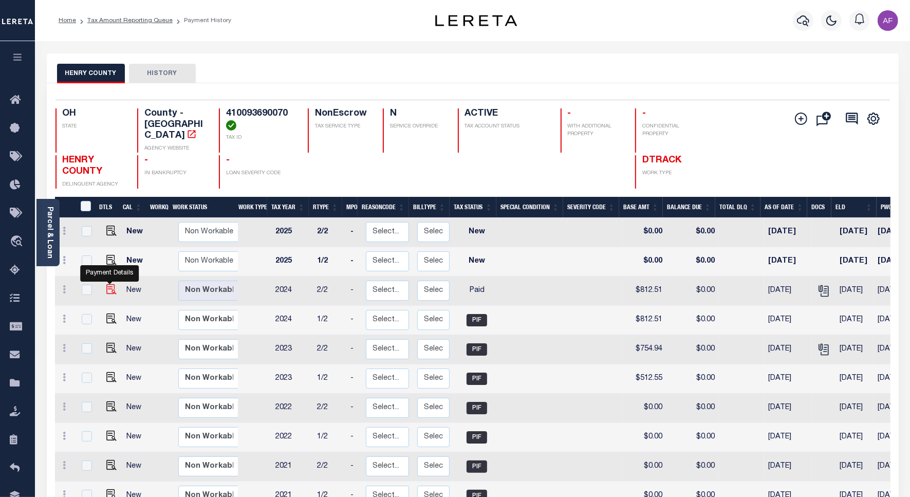
click at [108, 284] on img "" at bounding box center [111, 289] width 10 height 10
checkbox input "true"
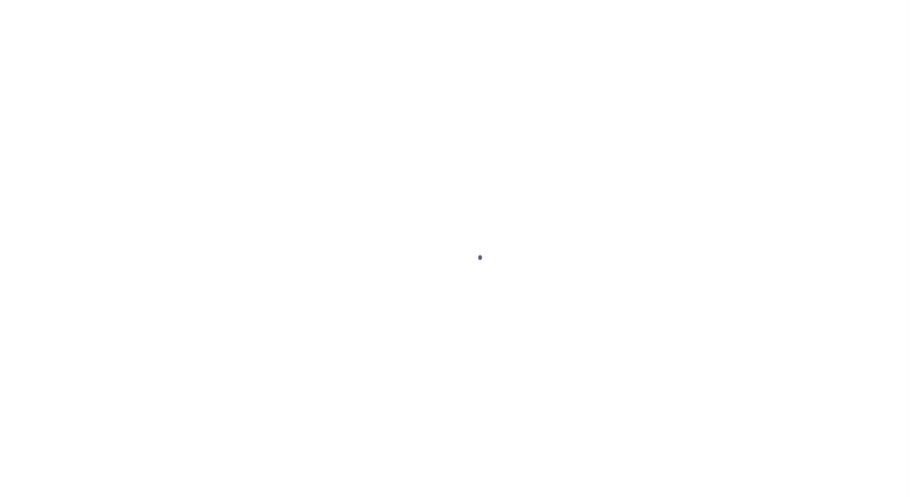
select select "PYD"
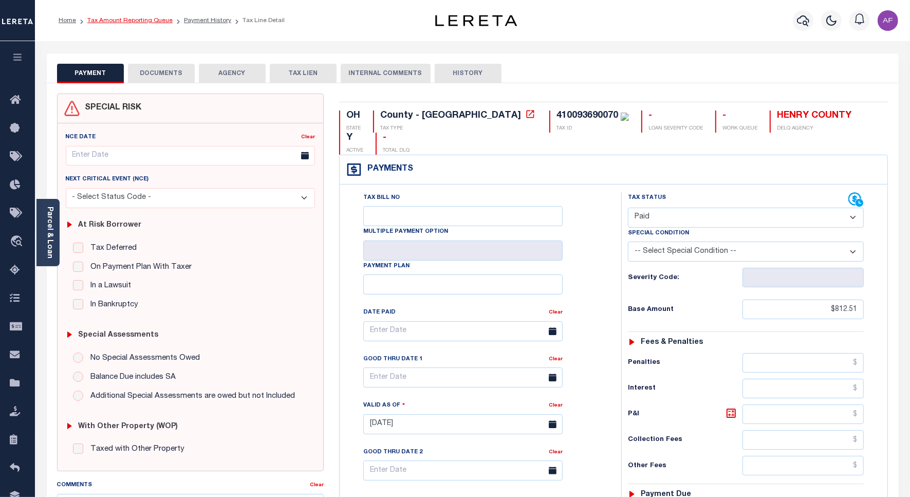
click at [104, 21] on link "Tax Amount Reporting Queue" at bounding box center [129, 20] width 85 height 6
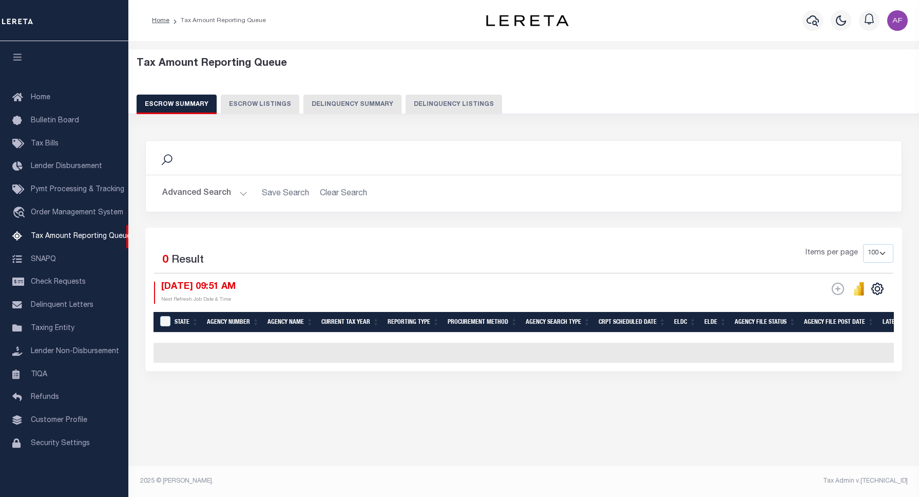
select select "100"
click at [437, 99] on button "Delinquency Listings" at bounding box center [454, 105] width 97 height 20
select select "100"
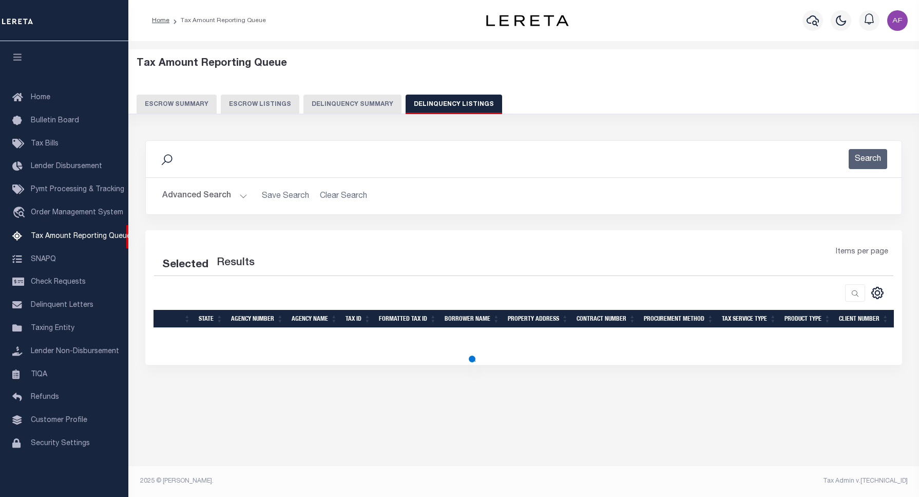
select select "100"
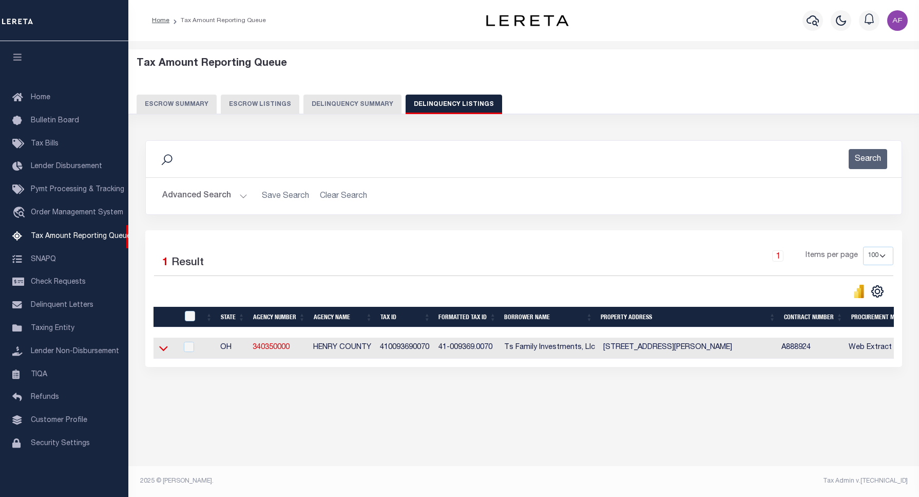
click at [163, 353] on icon at bounding box center [163, 348] width 9 height 11
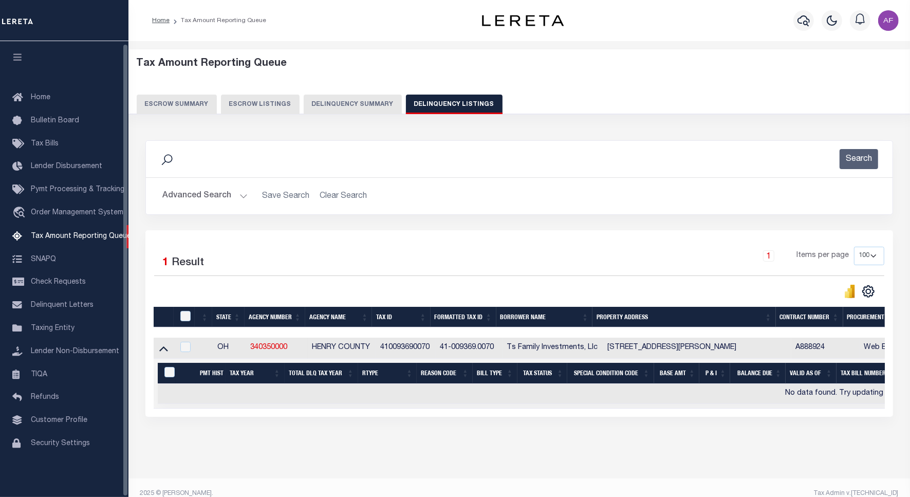
drag, startPoint x: 211, startPoint y: 186, endPoint x: 197, endPoint y: 192, distance: 15.3
click at [205, 188] on button "Advanced Search" at bounding box center [204, 196] width 85 height 20
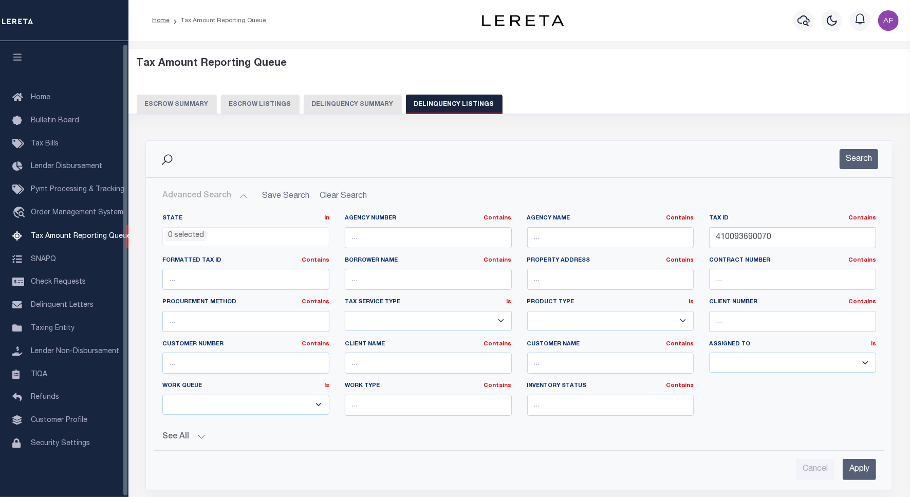
click at [192, 194] on button "Advanced Search" at bounding box center [204, 196] width 85 height 20
click at [743, 236] on input "410093690070" at bounding box center [792, 237] width 167 height 21
paste input "70008"
type input "410093700080"
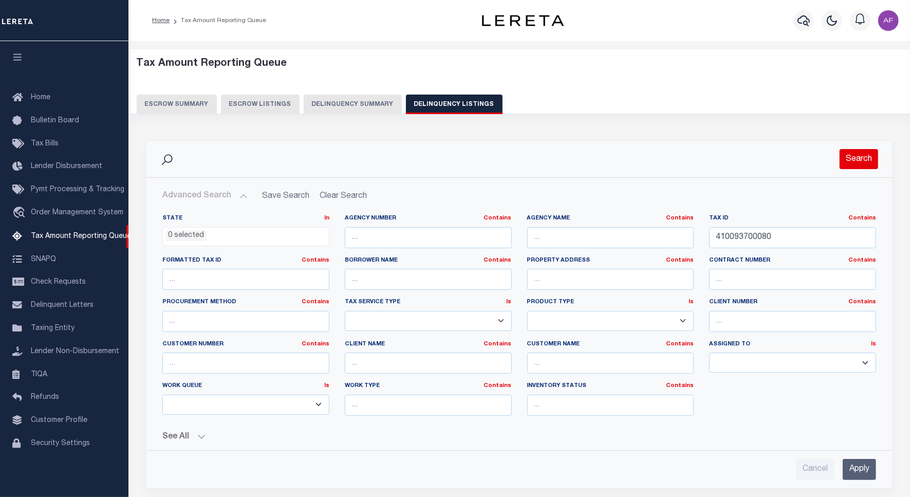
click at [861, 162] on button "Search" at bounding box center [858, 159] width 39 height 20
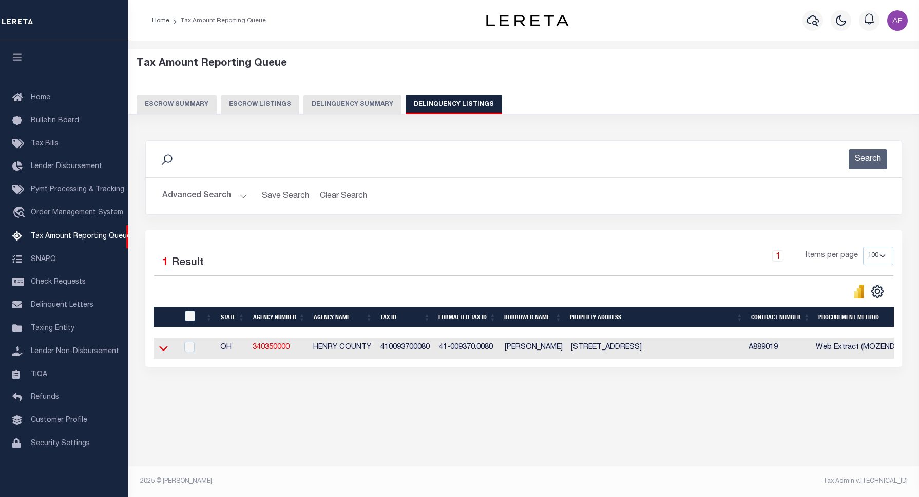
click at [164, 352] on icon at bounding box center [163, 348] width 9 height 11
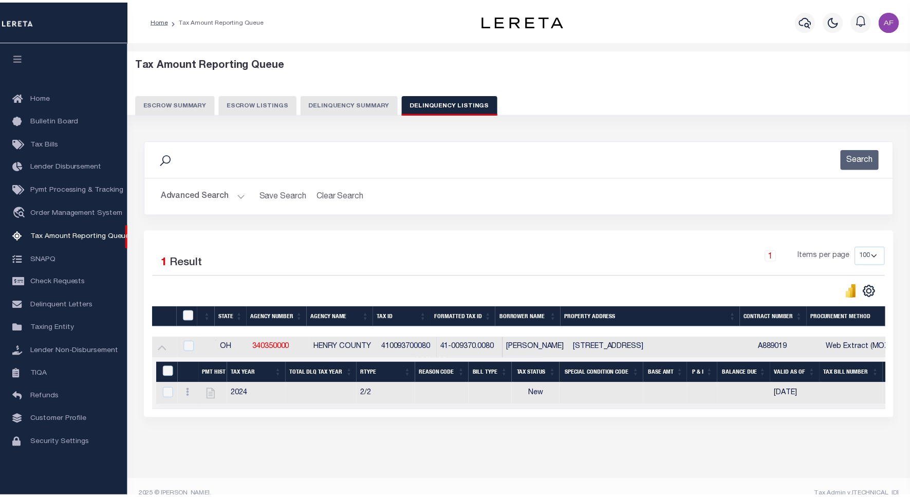
scroll to position [25, 0]
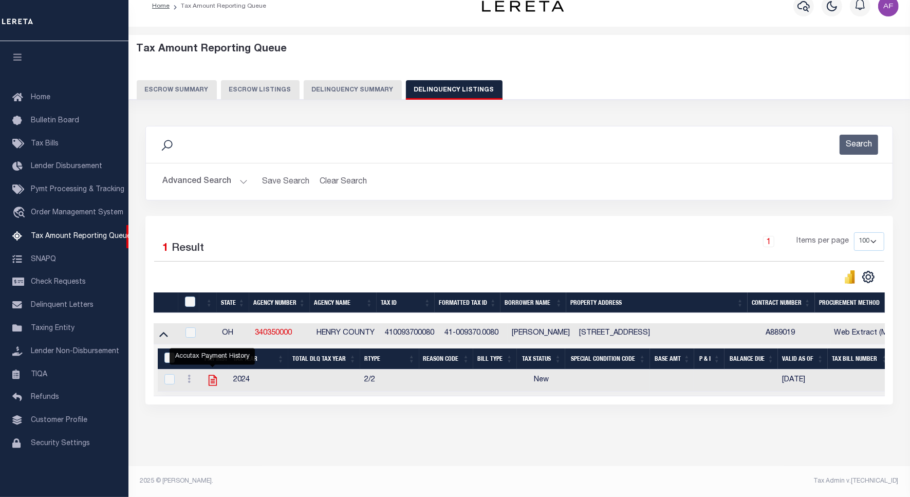
click at [207, 378] on icon "" at bounding box center [212, 379] width 13 height 13
checkbox input "true"
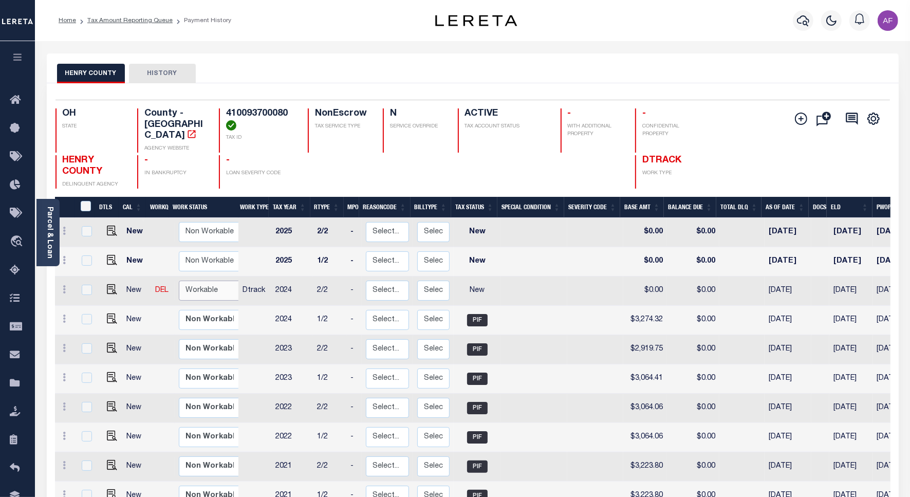
click at [207, 284] on select "Non Workable Workable" at bounding box center [210, 290] width 62 height 20
checkbox input "true"
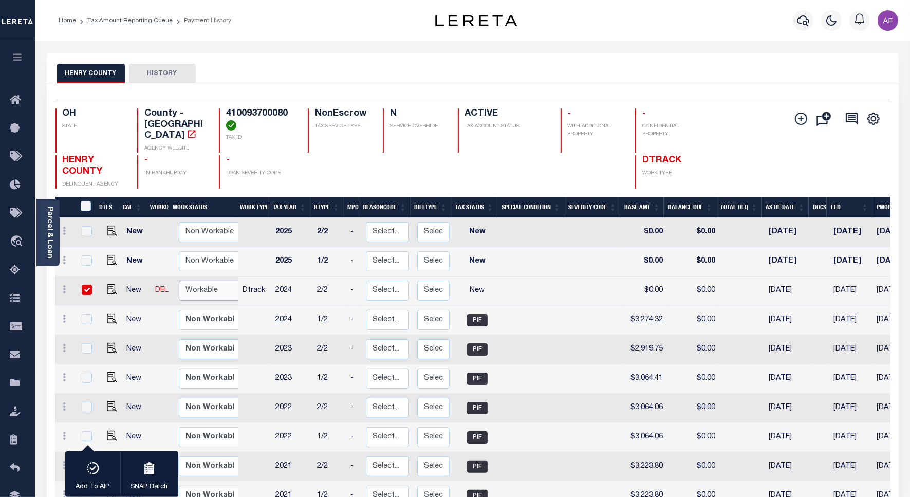
select select "true"
click at [179, 280] on select "Non Workable Workable" at bounding box center [210, 290] width 62 height 20
checkbox input "false"
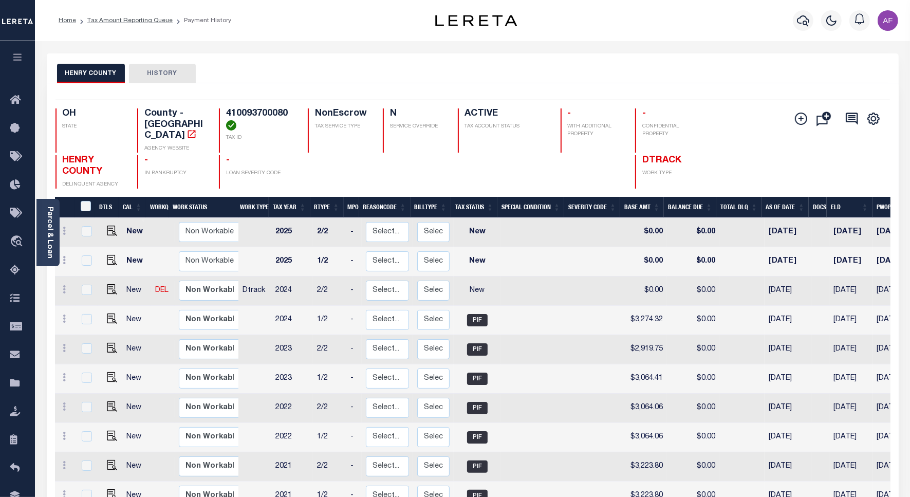
click at [116, 282] on td at bounding box center [110, 290] width 25 height 29
checkbox input "true"
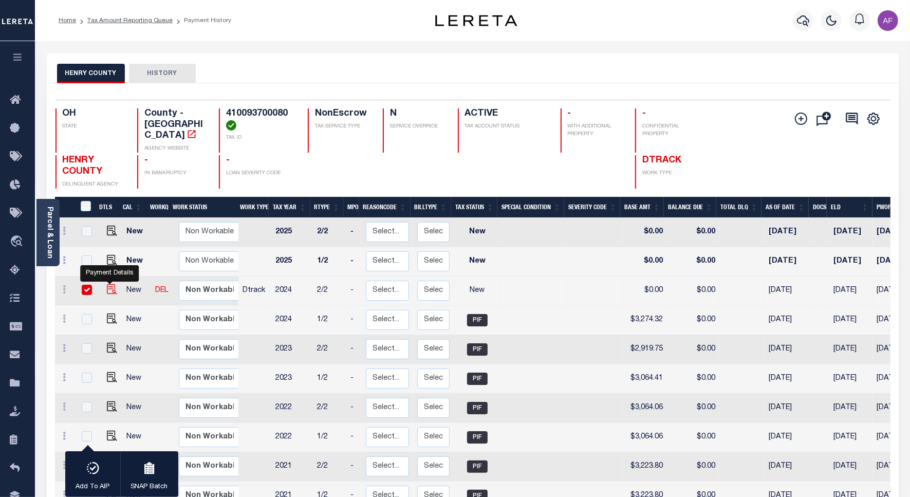
click at [108, 284] on img "" at bounding box center [112, 289] width 10 height 10
checkbox input "false"
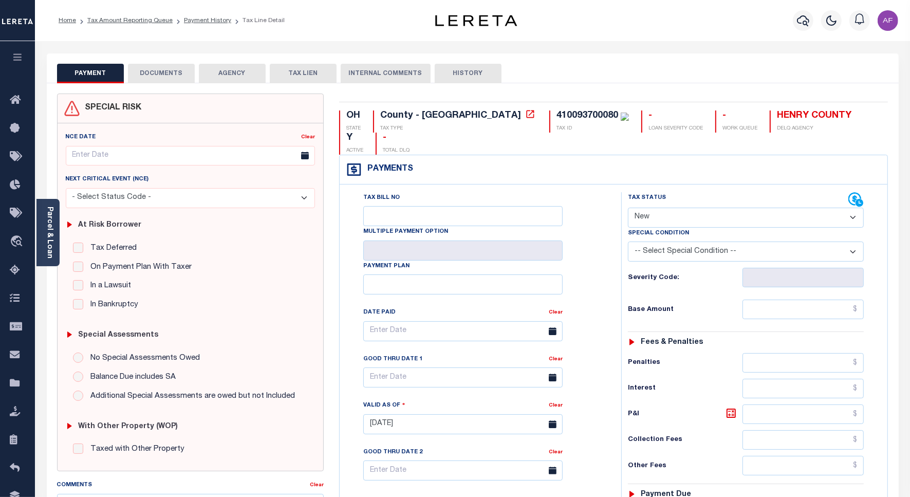
click at [643, 208] on select "- Select Status Code - Open Due/Unpaid Paid Incomplete No Tax Due Internal Refu…" at bounding box center [746, 218] width 236 height 20
select select "PYD"
click at [628, 208] on select "- Select Status Code - Open Due/Unpaid Paid Incomplete No Tax Due Internal Refu…" at bounding box center [746, 218] width 236 height 20
type input "[DATE]"
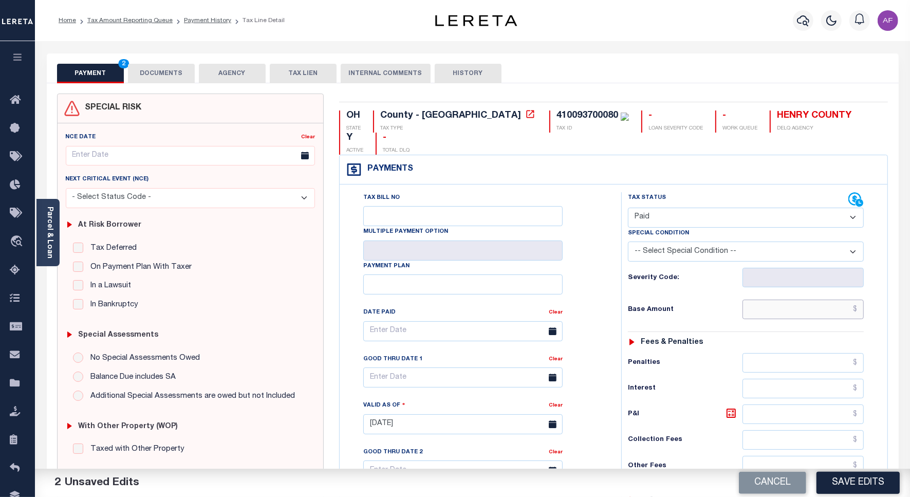
click at [829, 299] on input "text" at bounding box center [802, 309] width 121 height 20
paste input "3,274.32"
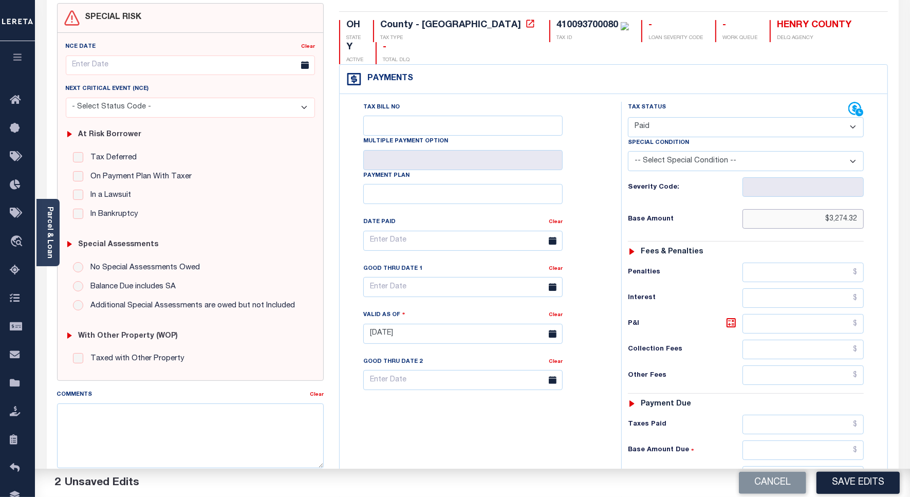
scroll to position [271, 0]
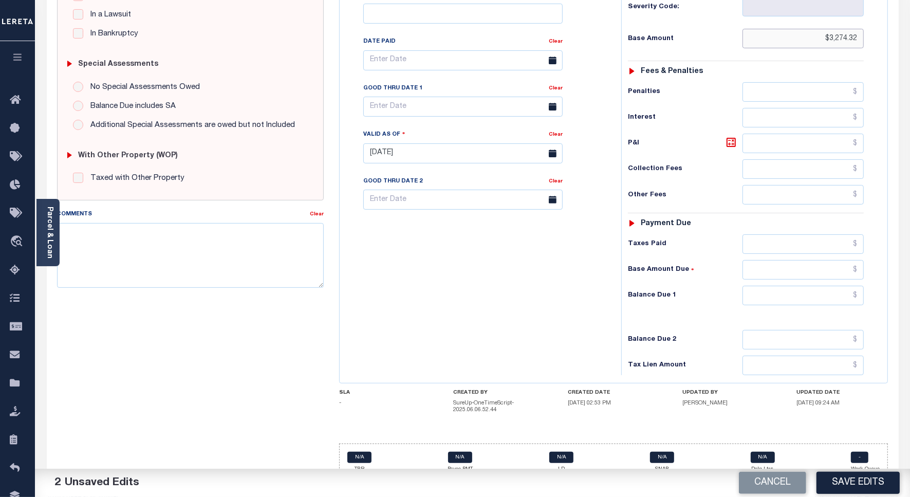
type input "$3,274.32"
click at [843, 286] on input "text" at bounding box center [802, 296] width 121 height 20
type input "$0.00"
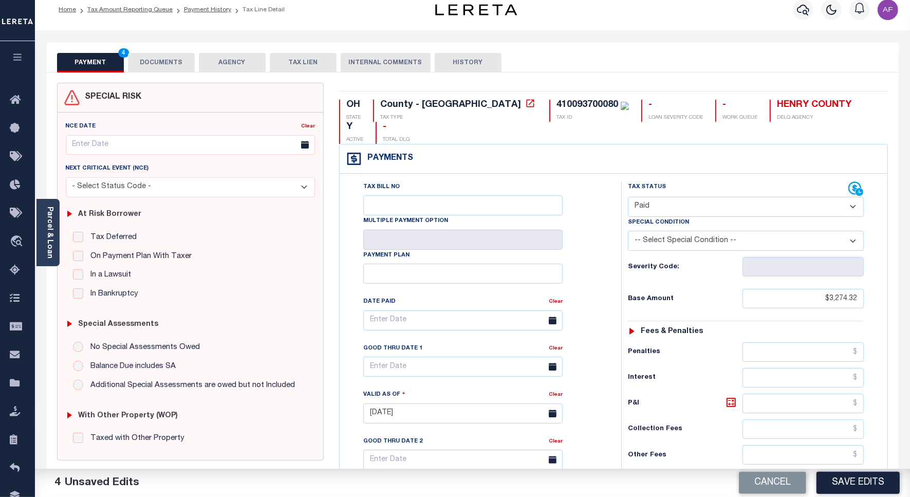
scroll to position [0, 0]
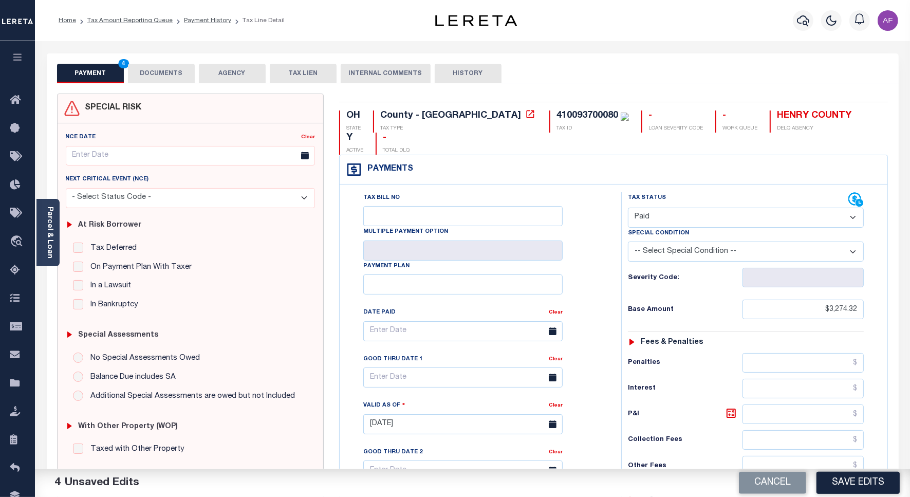
click at [162, 65] on button "DOCUMENTS" at bounding box center [161, 74] width 67 height 20
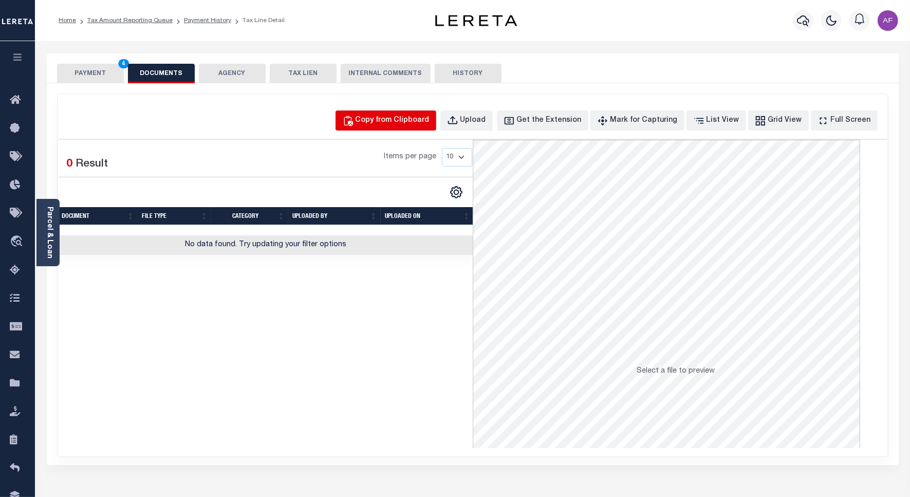
click at [409, 124] on div "Copy from Clipboard" at bounding box center [392, 120] width 74 height 11
select select "POP"
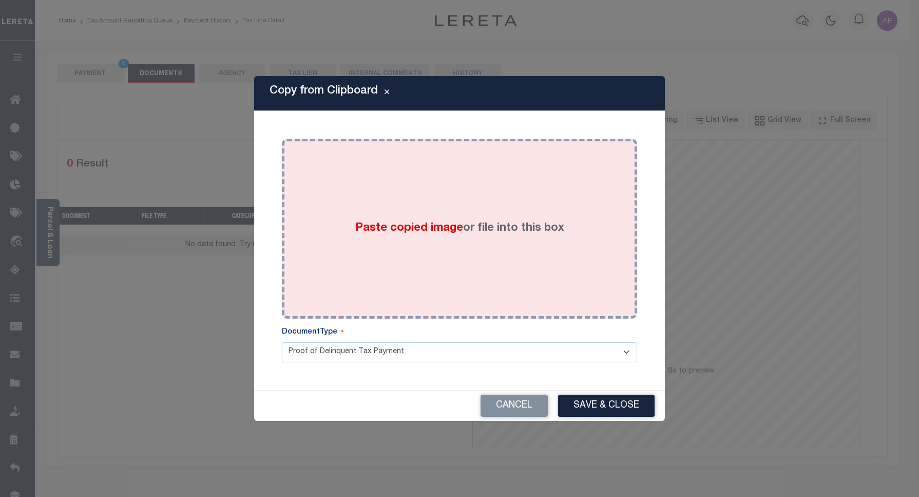
click at [499, 217] on div "Paste copied image or file into this box" at bounding box center [460, 228] width 340 height 164
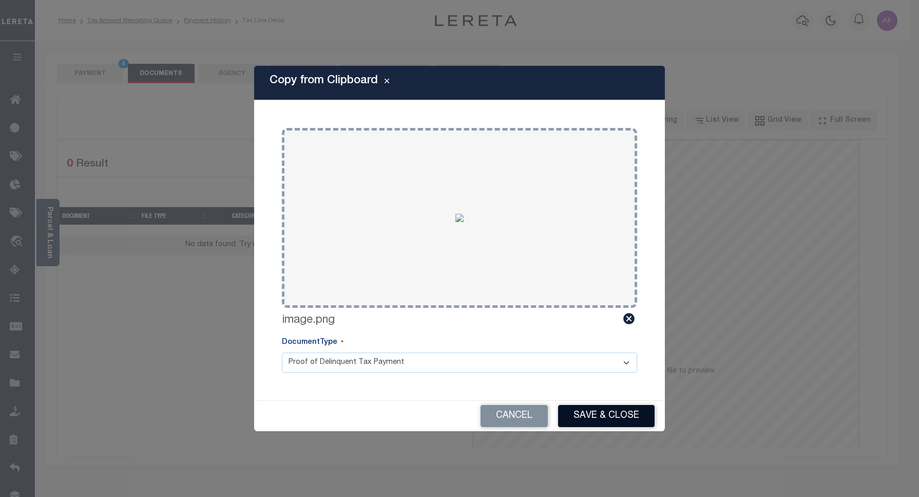
click at [603, 420] on button "Save & Close" at bounding box center [606, 416] width 97 height 22
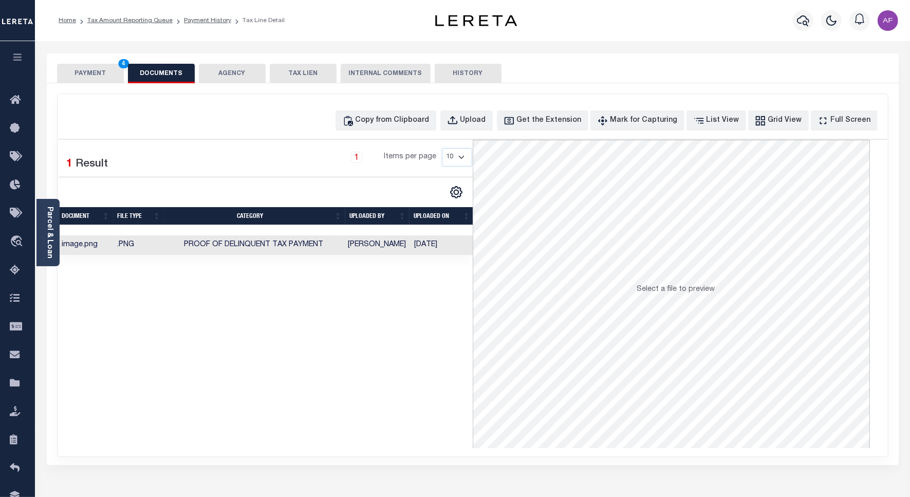
click at [92, 72] on button "PAYMENT 4" at bounding box center [90, 74] width 67 height 20
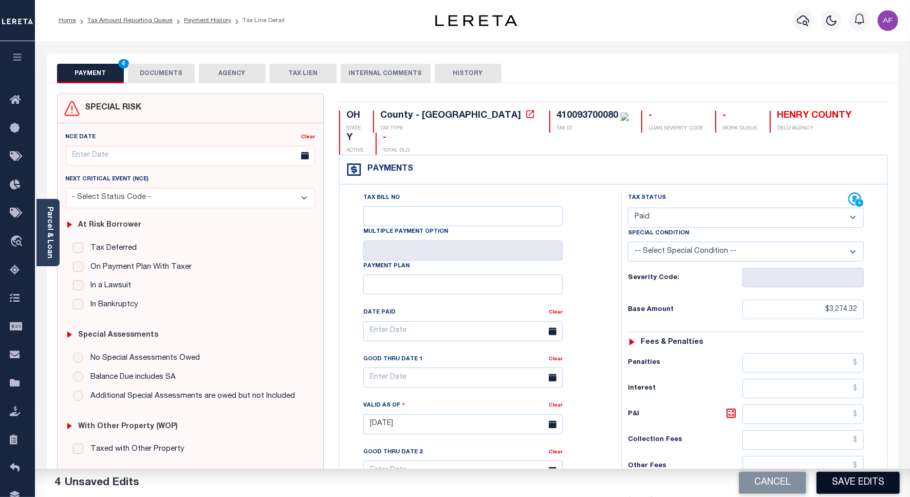
click at [864, 481] on button "Save Edits" at bounding box center [857, 482] width 83 height 22
checkbox input "false"
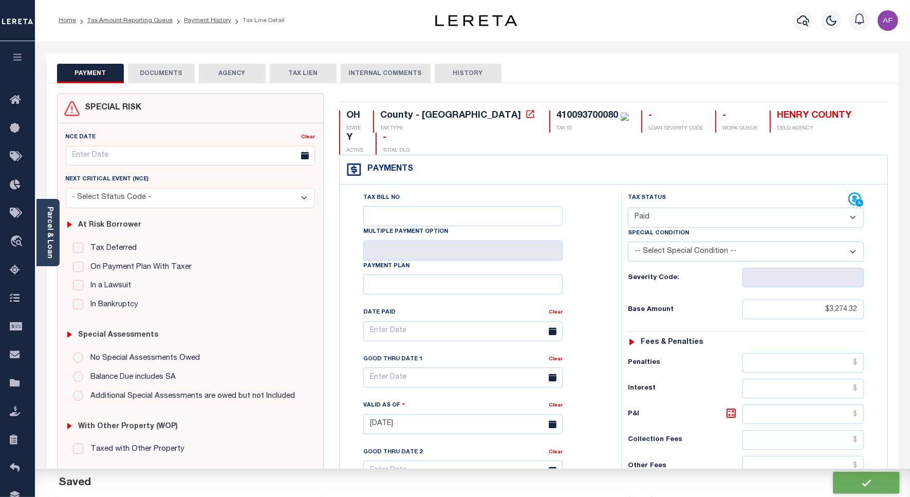
type input "$3,274.32"
type input "$0"
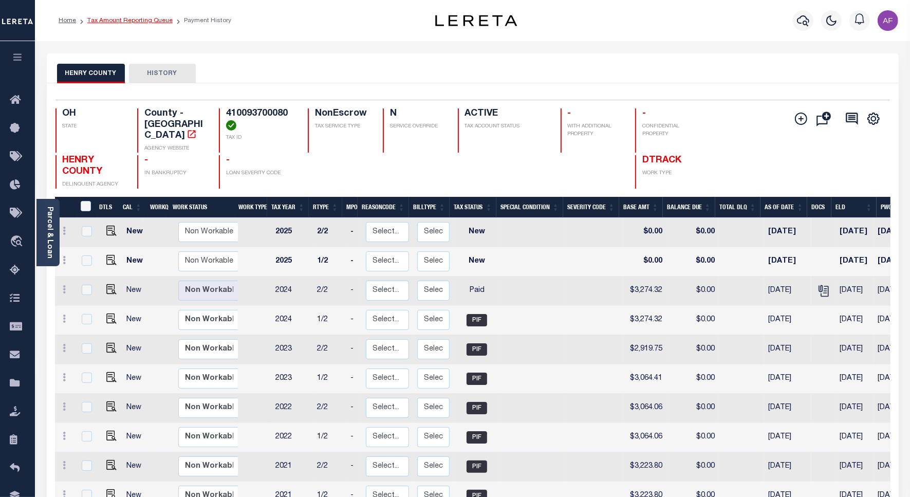
click at [141, 22] on link "Tax Amount Reporting Queue" at bounding box center [129, 20] width 85 height 6
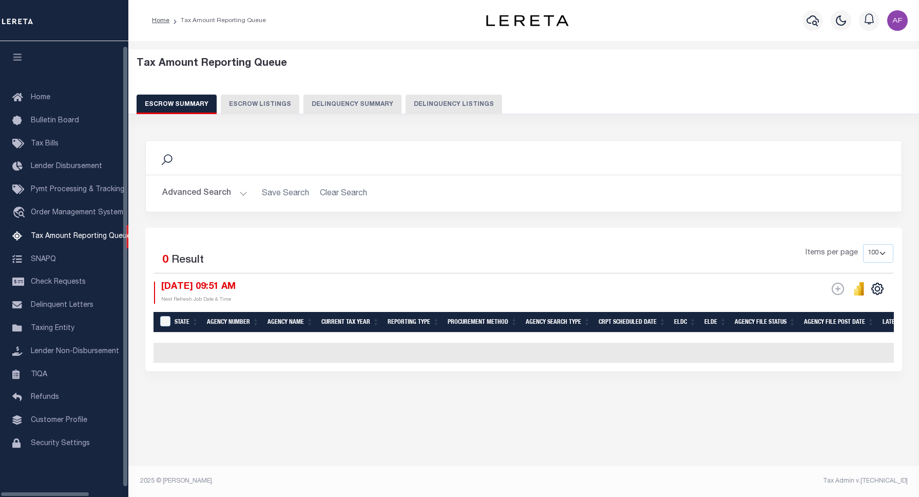
select select "100"
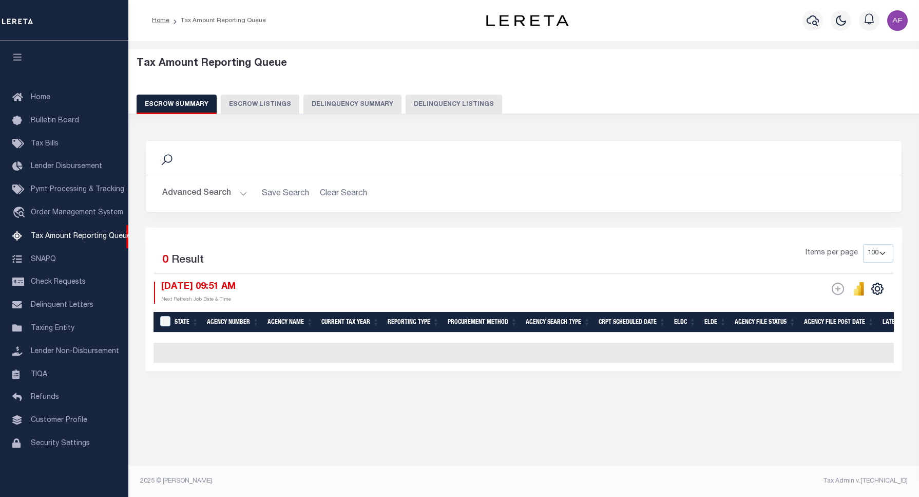
click at [429, 106] on button "Delinquency Listings" at bounding box center [454, 105] width 97 height 20
select select "100"
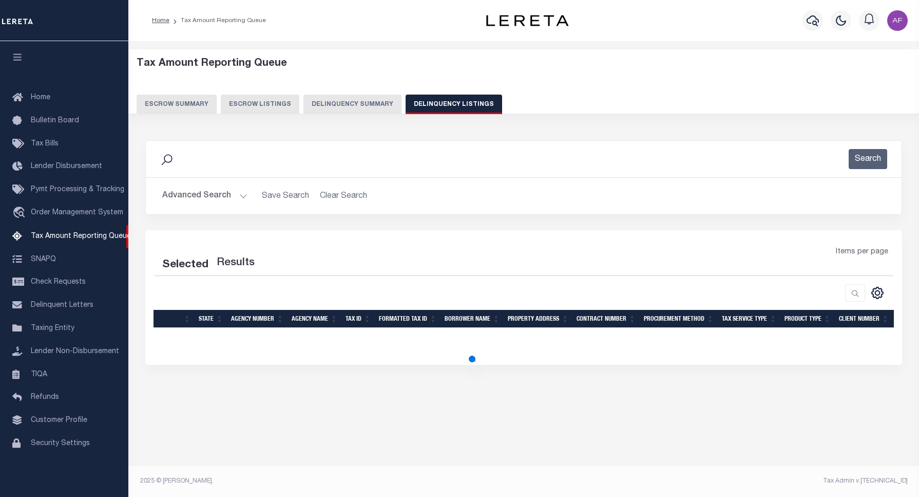
select select "100"
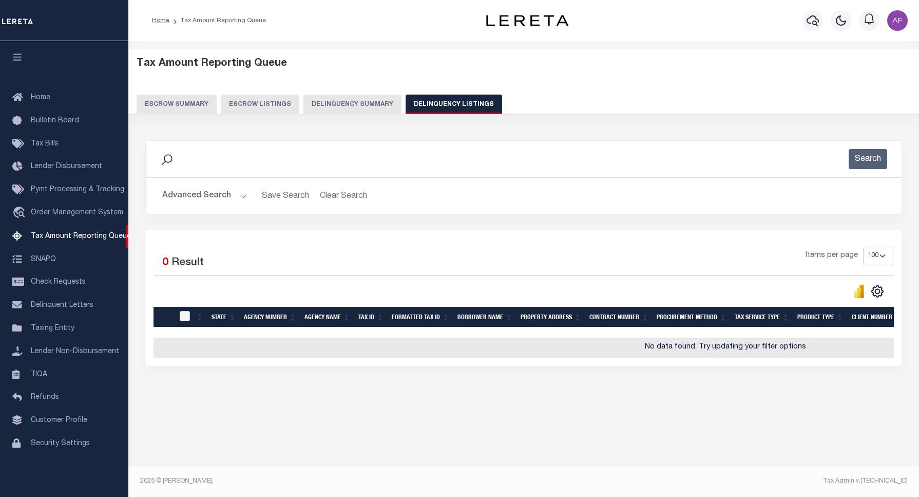
click at [173, 188] on button "Advanced Search" at bounding box center [204, 196] width 85 height 20
click at [177, 191] on button "Advanced Search" at bounding box center [204, 196] width 85 height 20
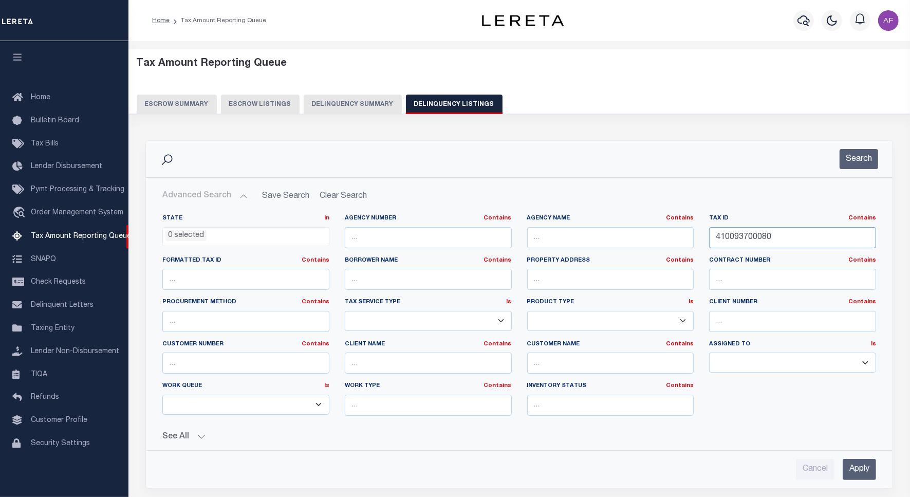
click at [749, 235] on input "410093700080" at bounding box center [792, 237] width 167 height 21
paste input "91002"
click at [749, 235] on input "410093700080" at bounding box center [792, 237] width 167 height 21
type input "410093910020"
click at [749, 235] on input "410093910020" at bounding box center [792, 237] width 167 height 21
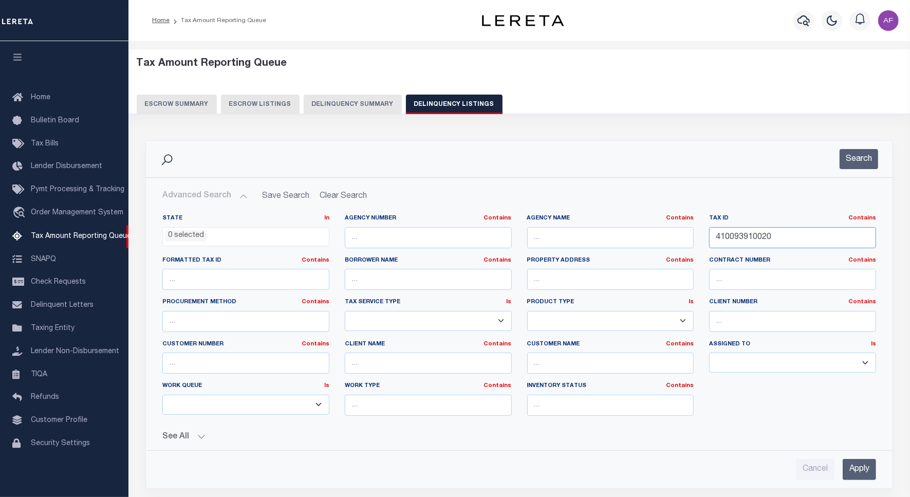
click at [754, 239] on input "410093910020" at bounding box center [792, 237] width 167 height 21
paste input "410093910020"
click at [860, 160] on button "Search" at bounding box center [858, 159] width 39 height 20
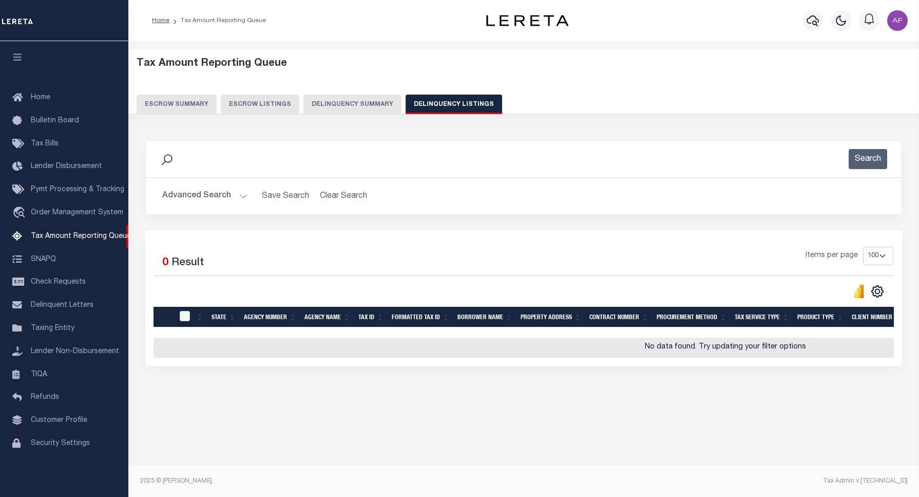
click at [199, 203] on button "Advanced Search" at bounding box center [204, 196] width 85 height 20
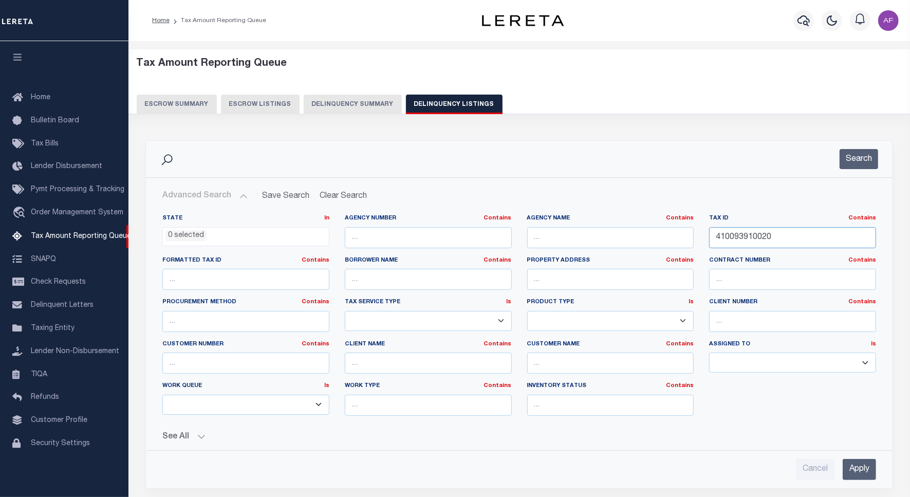
click at [745, 237] on input "410093910020" at bounding box center [792, 237] width 167 height 21
paste input "16"
type input "410093910160"
click at [845, 167] on button "Search" at bounding box center [858, 159] width 39 height 20
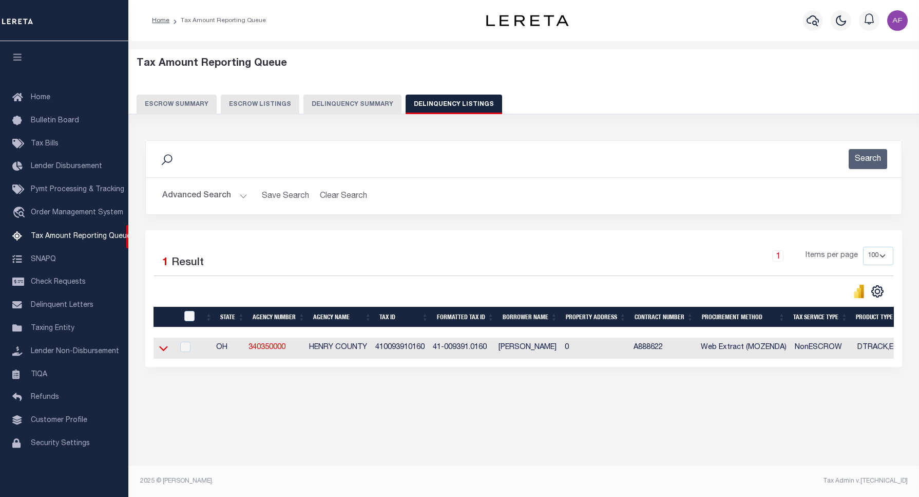
click at [163, 352] on icon at bounding box center [163, 348] width 9 height 11
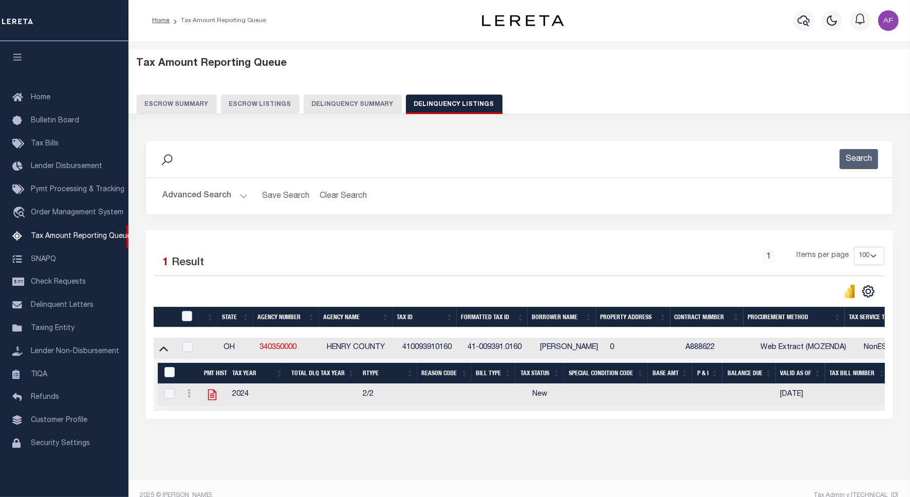
click at [211, 397] on icon at bounding box center [211, 394] width 13 height 13
checkbox input "true"
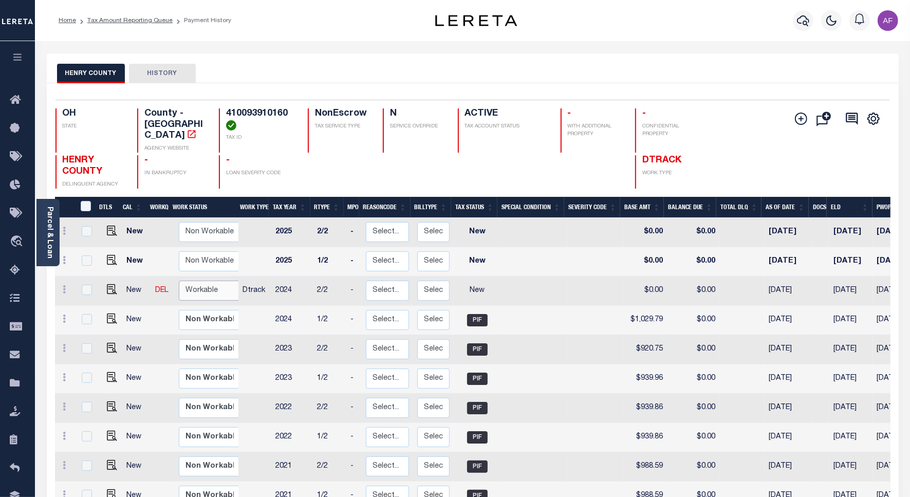
click at [206, 288] on select "Non Workable Workable" at bounding box center [210, 290] width 62 height 20
checkbox input "true"
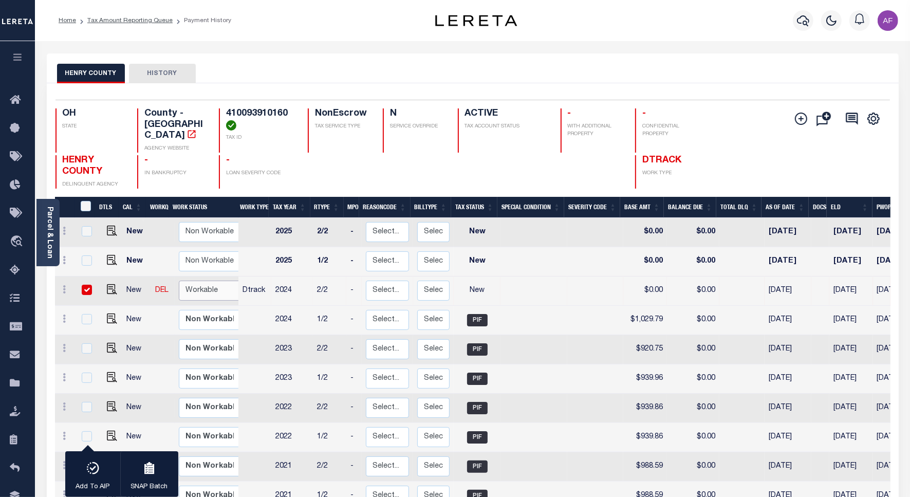
click at [205, 284] on select "Non Workable Workable" at bounding box center [210, 290] width 62 height 20
checkbox input "false"
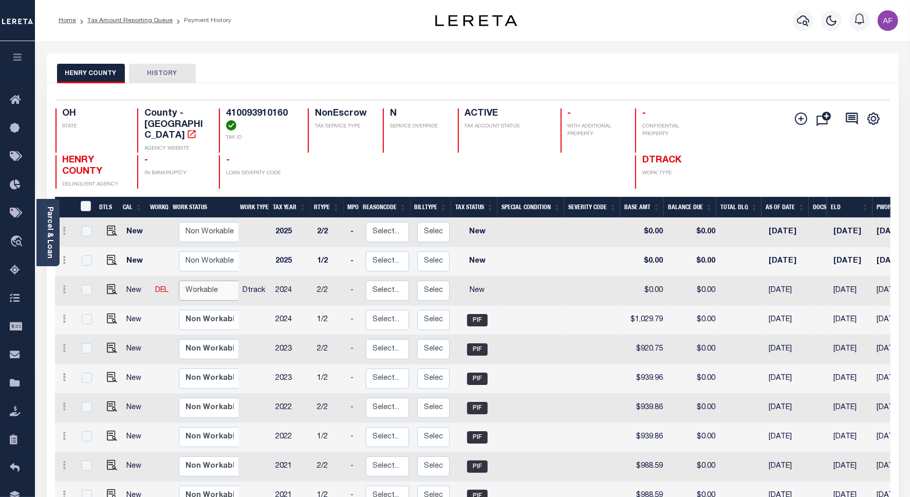
click at [205, 284] on select "Non Workable Workable" at bounding box center [210, 290] width 62 height 20
checkbox input "true"
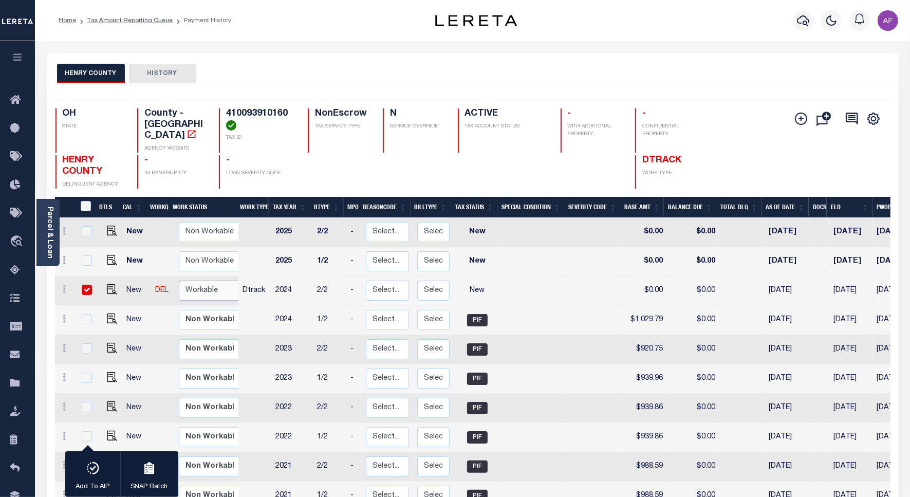
select select "true"
click at [179, 280] on select "Non Workable Workable" at bounding box center [210, 290] width 62 height 20
checkbox input "false"
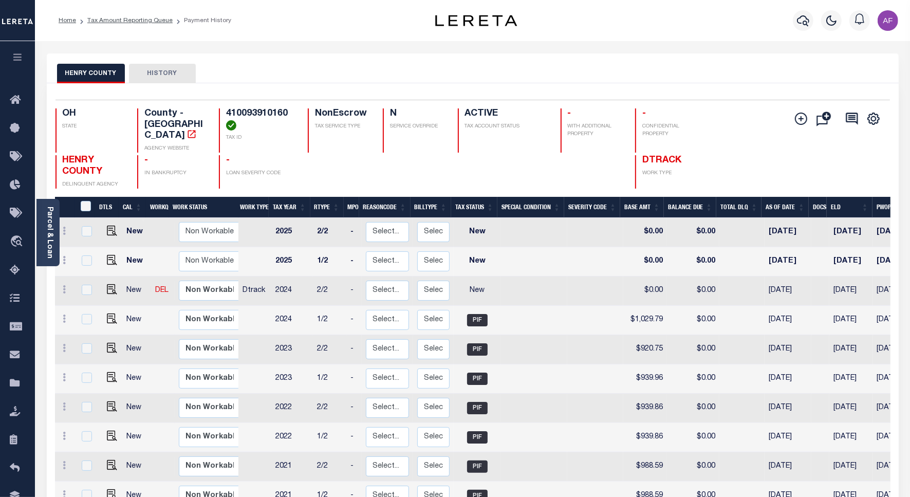
click at [116, 281] on td at bounding box center [110, 290] width 25 height 29
checkbox input "true"
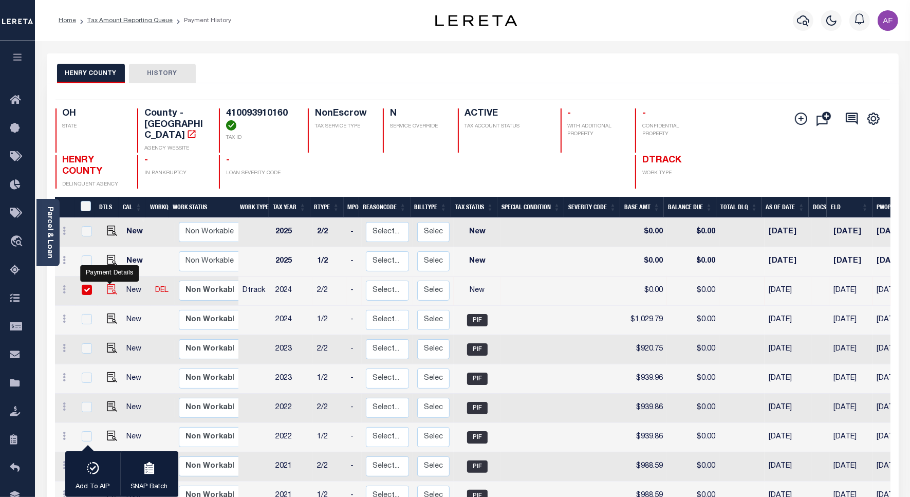
click at [108, 284] on img "" at bounding box center [112, 289] width 10 height 10
checkbox input "false"
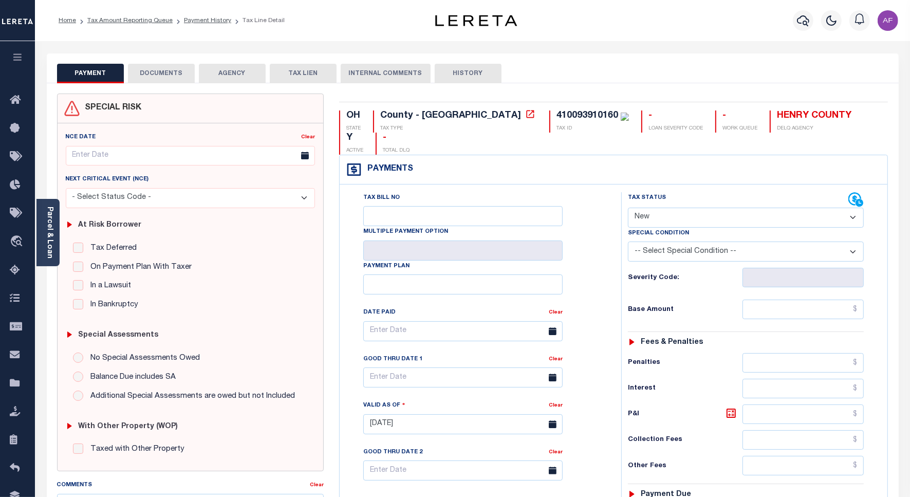
click at [637, 208] on select "- Select Status Code - Open Due/Unpaid Paid Incomplete No Tax Due Internal Refu…" at bounding box center [746, 218] width 236 height 20
select select "PYD"
click at [628, 208] on select "- Select Status Code - Open Due/Unpaid Paid Incomplete No Tax Due Internal Refu…" at bounding box center [746, 218] width 236 height 20
type input "[DATE]"
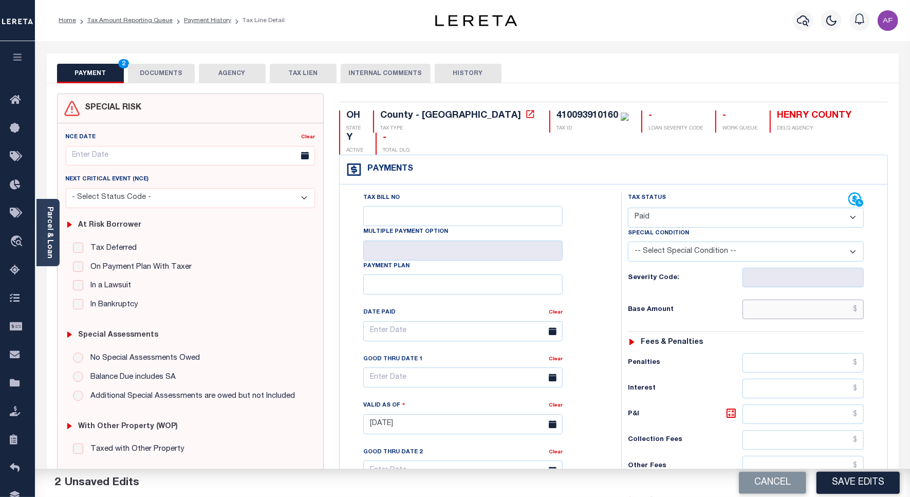
click at [838, 299] on input "text" at bounding box center [802, 309] width 121 height 20
paste input "1,029.79"
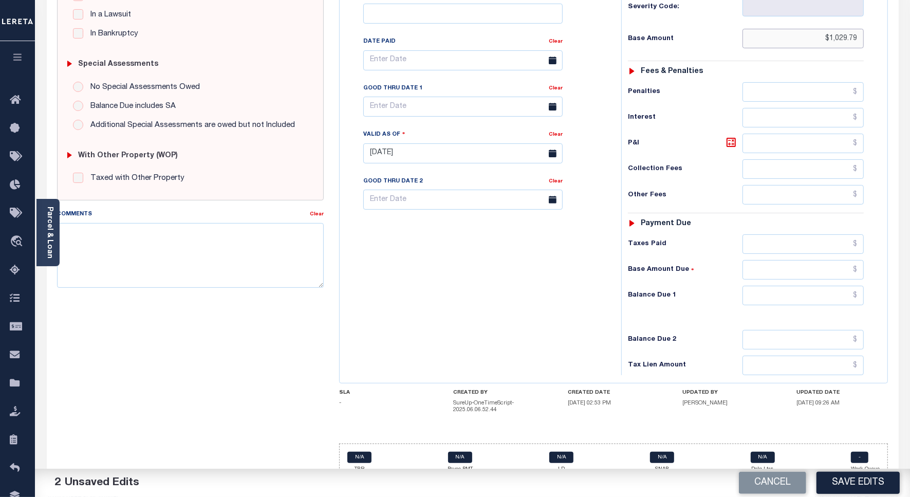
type input "$1,029.79"
click at [843, 286] on input "text" at bounding box center [802, 296] width 121 height 20
type input "$0.00"
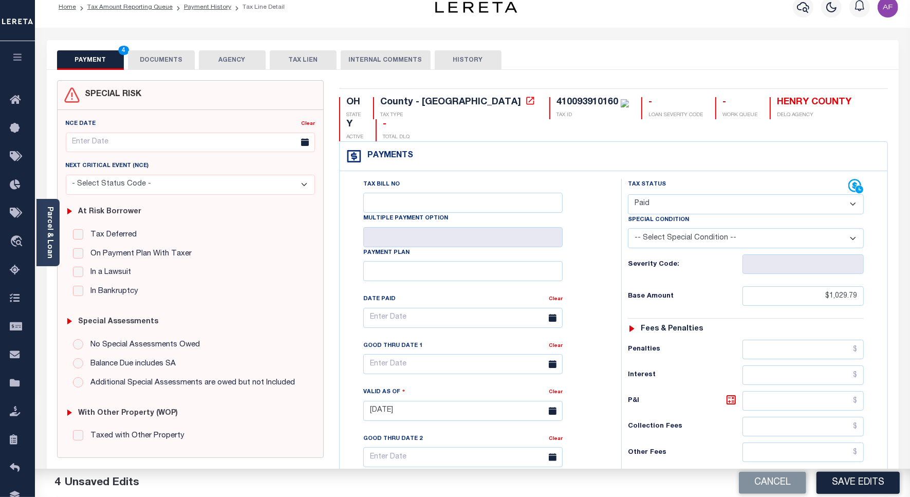
scroll to position [0, 0]
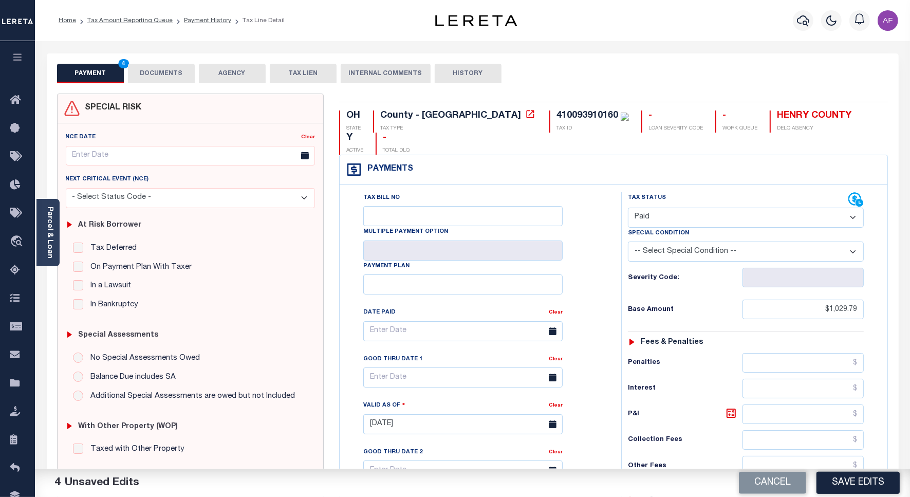
click at [164, 69] on button "DOCUMENTS" at bounding box center [161, 74] width 67 height 20
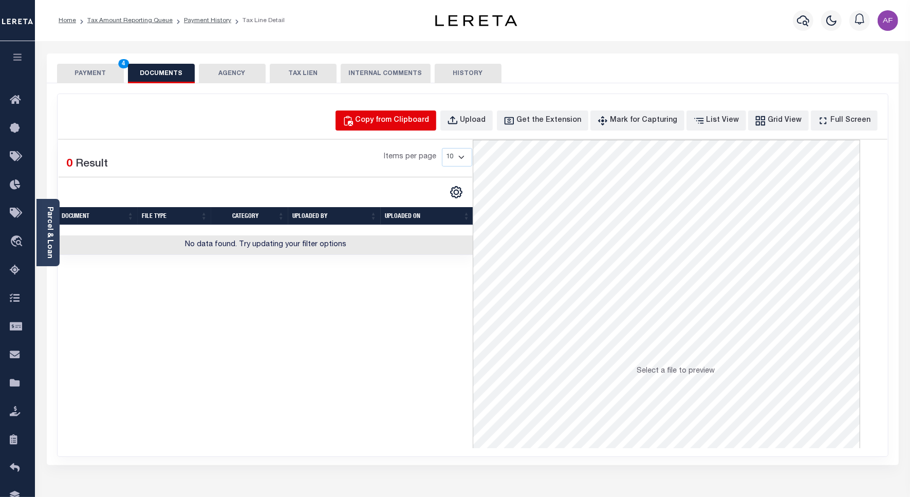
click at [428, 121] on div "Copy from Clipboard" at bounding box center [392, 120] width 74 height 11
select select "POP"
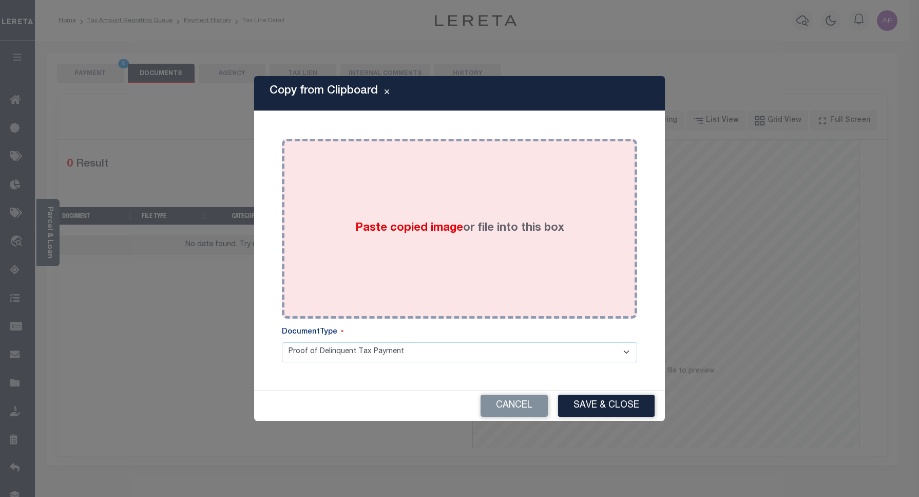
click at [449, 203] on div "Paste copied image or file into this box" at bounding box center [460, 228] width 340 height 164
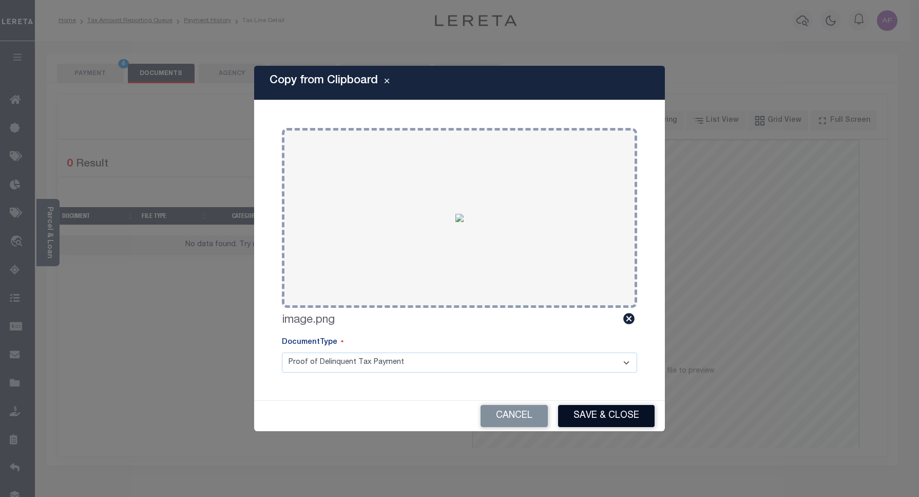
click at [601, 411] on button "Save & Close" at bounding box center [606, 416] width 97 height 22
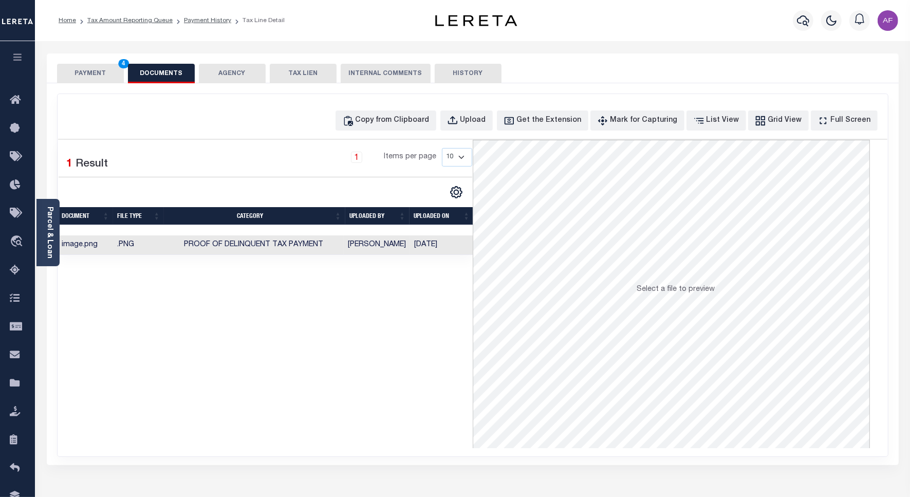
click at [84, 70] on button "PAYMENT 4" at bounding box center [90, 74] width 67 height 20
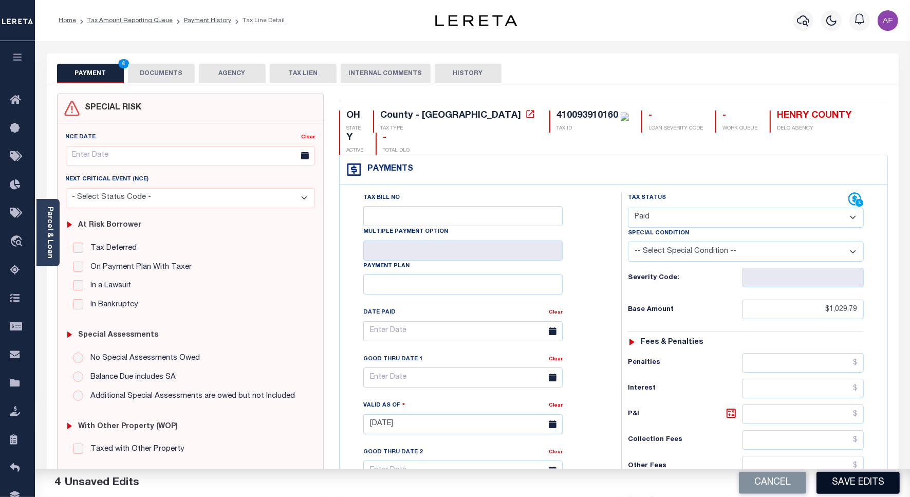
click at [870, 486] on button "Save Edits" at bounding box center [857, 482] width 83 height 22
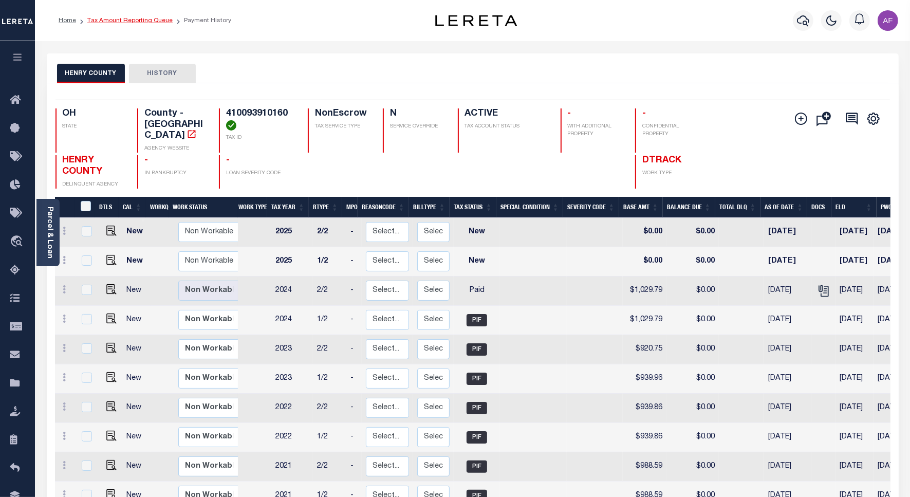
click at [109, 22] on link "Tax Amount Reporting Queue" at bounding box center [129, 20] width 85 height 6
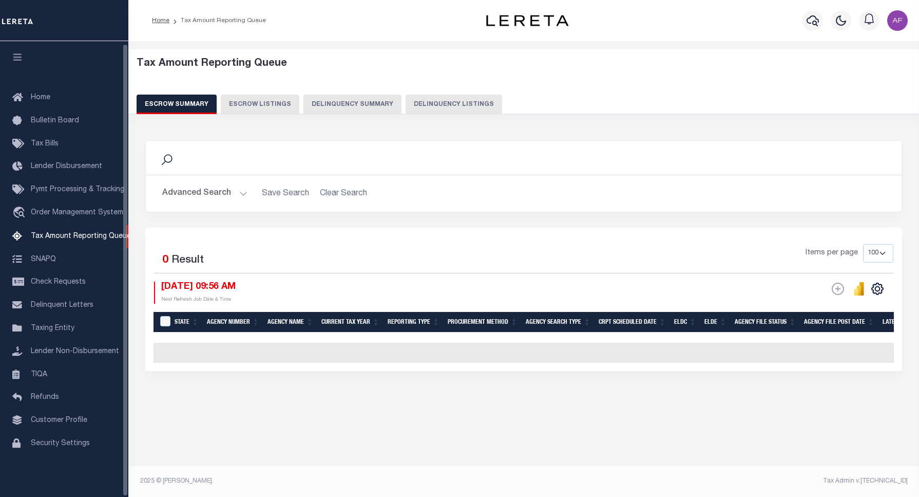
select select "100"
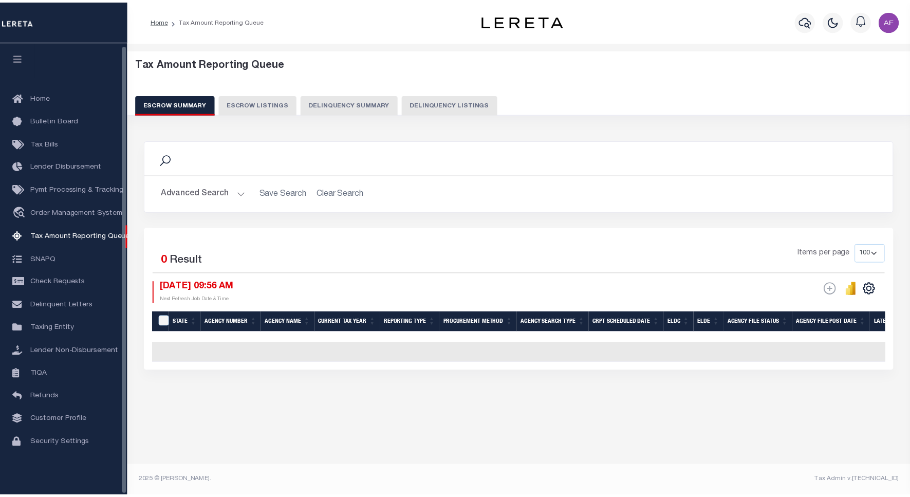
scroll to position [3, 0]
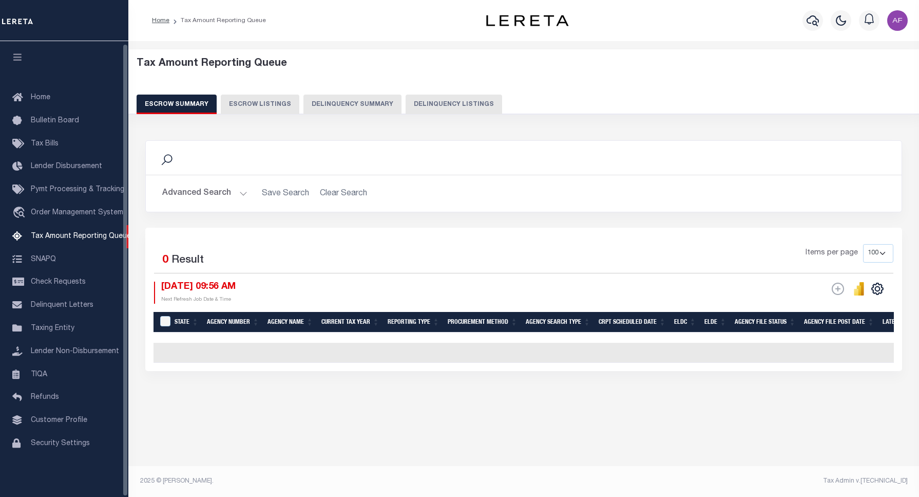
click at [467, 102] on button "Delinquency Listings" at bounding box center [454, 105] width 97 height 20
select select "100"
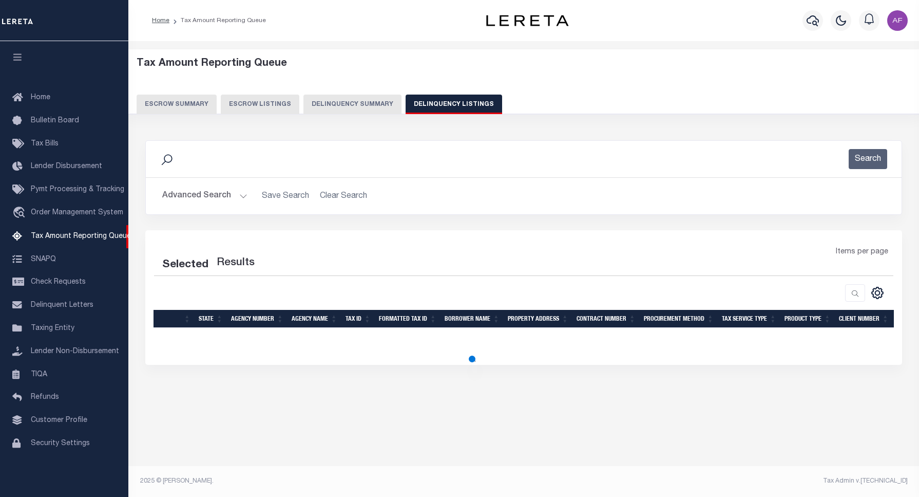
select select "100"
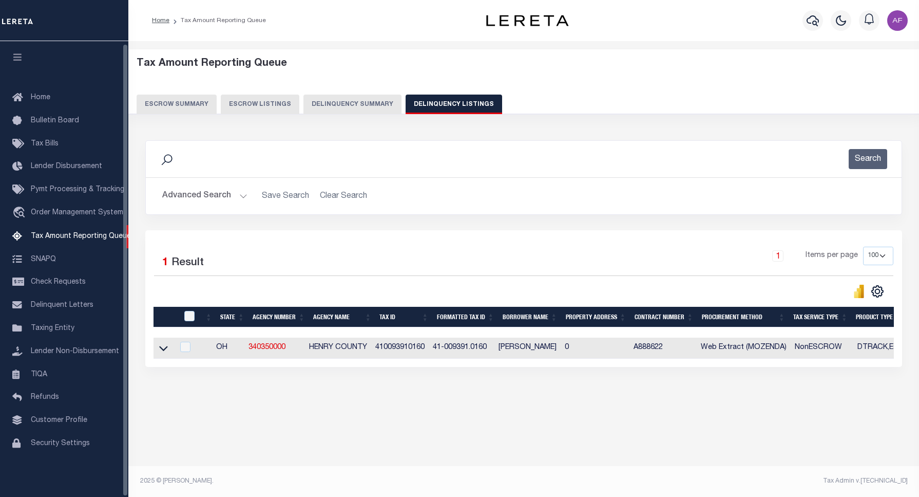
click at [189, 199] on button "Advanced Search" at bounding box center [204, 196] width 85 height 20
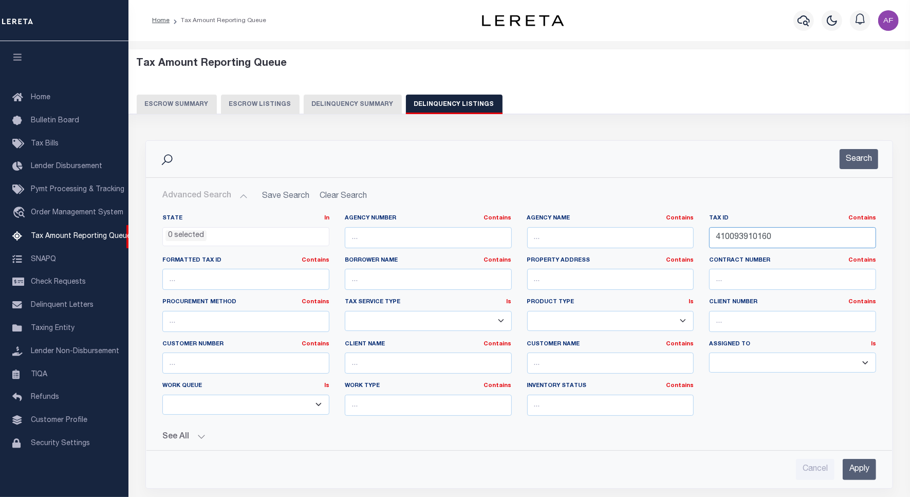
click at [745, 240] on input "410093910160" at bounding box center [792, 237] width 167 height 21
paste input "8"
type input "410093910180"
click at [850, 163] on button "Search" at bounding box center [858, 159] width 39 height 20
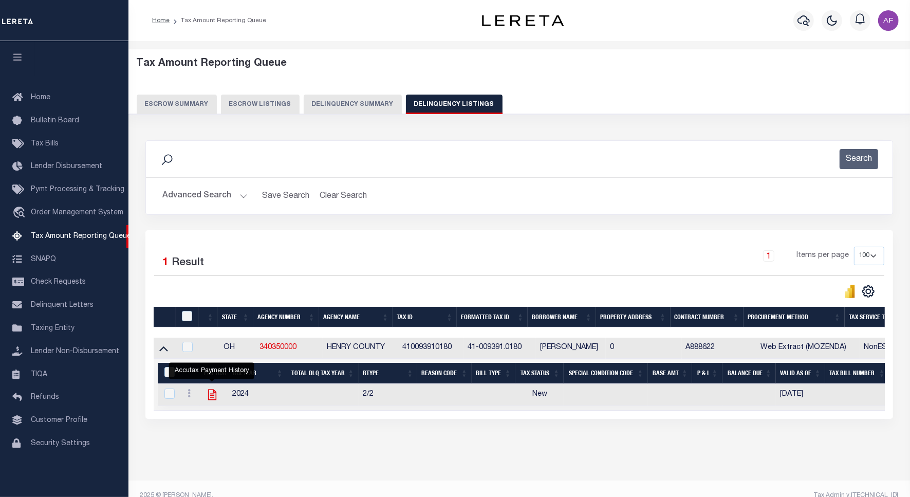
click at [213, 394] on icon "" at bounding box center [212, 394] width 8 height 11
checkbox input "true"
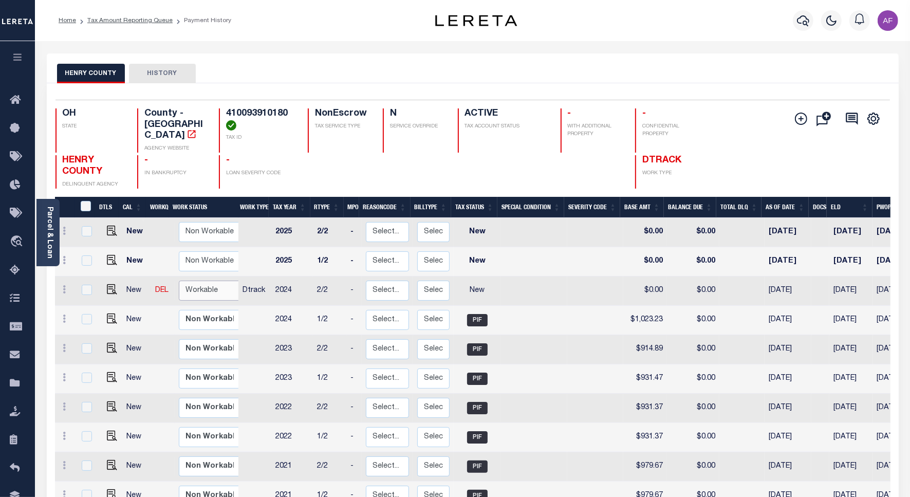
click at [188, 280] on select "Non Workable Workable" at bounding box center [210, 290] width 62 height 20
checkbox input "true"
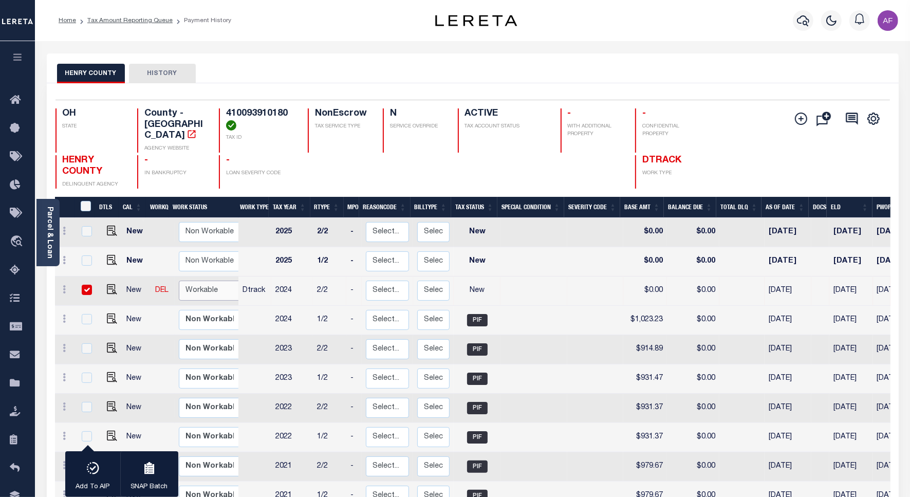
select select "true"
click at [179, 280] on select "Non Workable Workable" at bounding box center [210, 290] width 62 height 20
checkbox input "false"
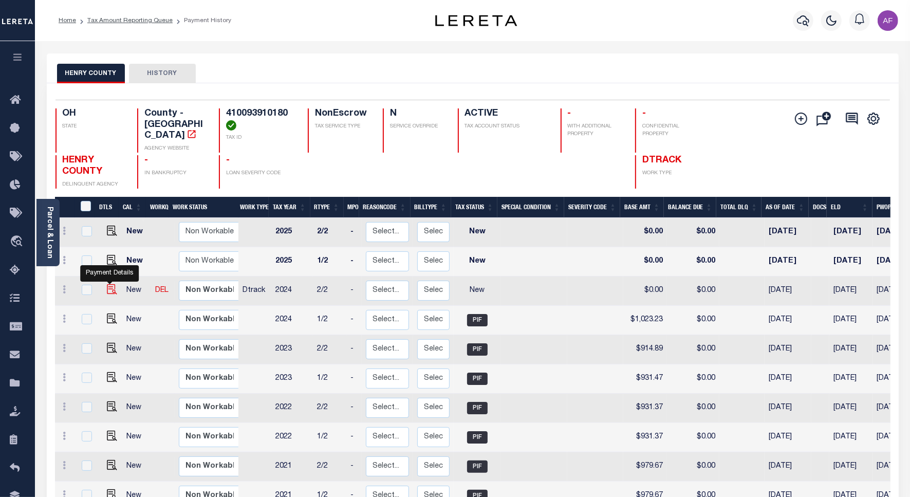
click at [110, 284] on img "" at bounding box center [112, 289] width 10 height 10
checkbox input "true"
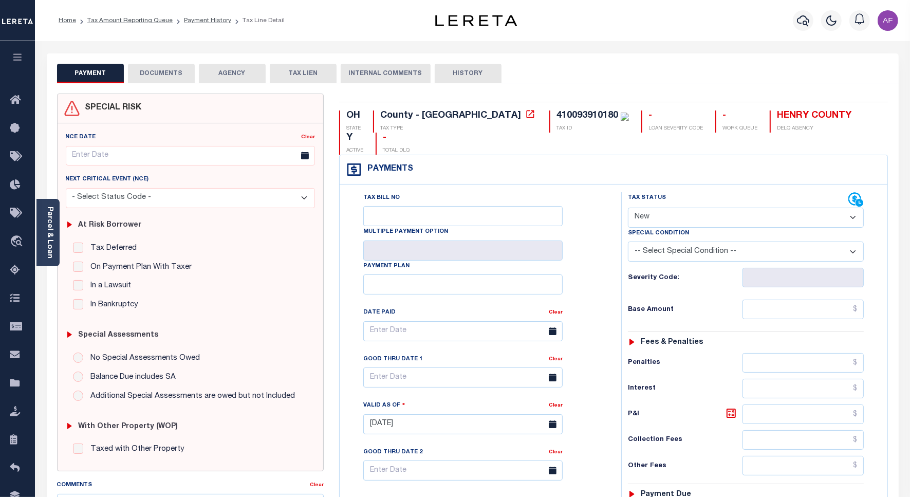
click at [655, 208] on select "- Select Status Code - Open Due/Unpaid Paid Incomplete No Tax Due Internal Refu…" at bounding box center [746, 218] width 236 height 20
select select "PYD"
click at [628, 208] on select "- Select Status Code - Open Due/Unpaid Paid Incomplete No Tax Due Internal Refu…" at bounding box center [746, 218] width 236 height 20
type input "[DATE]"
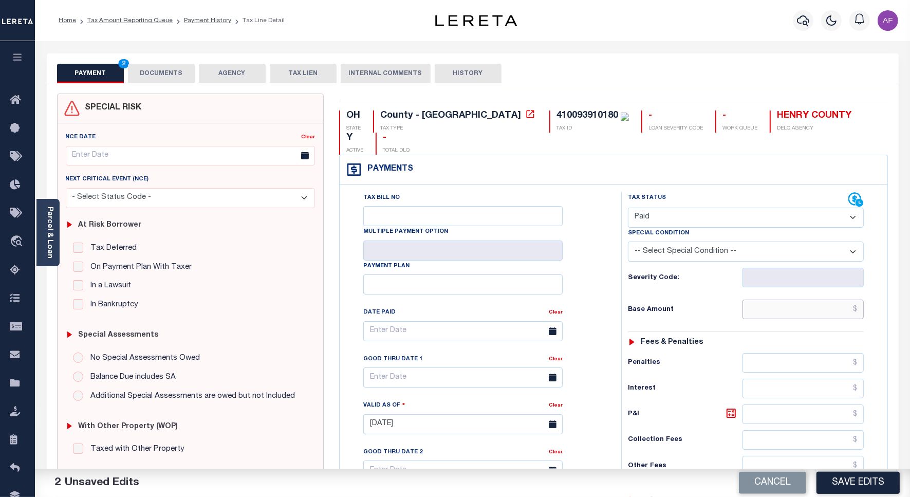
click at [810, 299] on input "text" at bounding box center [802, 309] width 121 height 20
paste input "1,023.23"
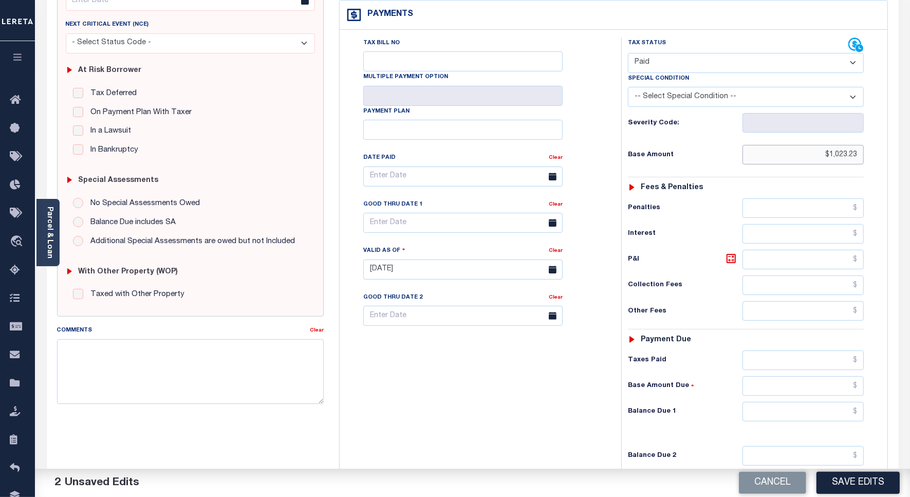
scroll to position [271, 0]
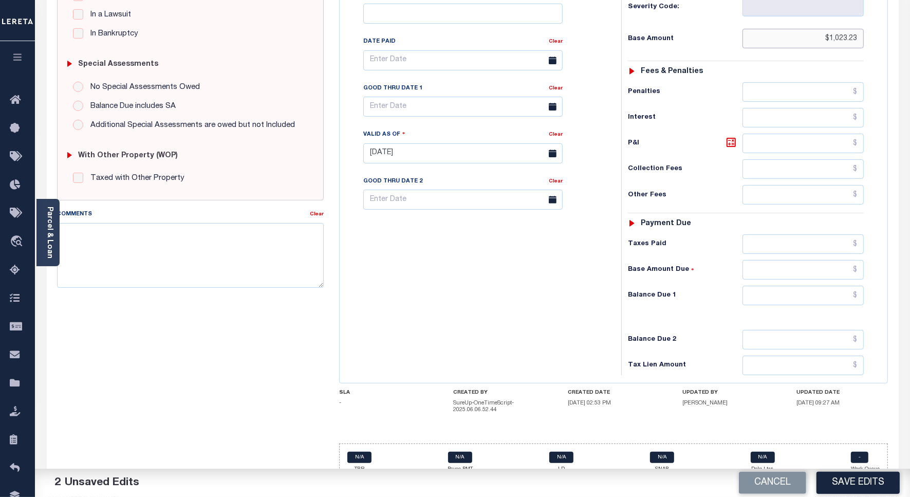
type input "$1,023.23"
click at [824, 286] on input "text" at bounding box center [802, 296] width 121 height 20
type input "$0.00"
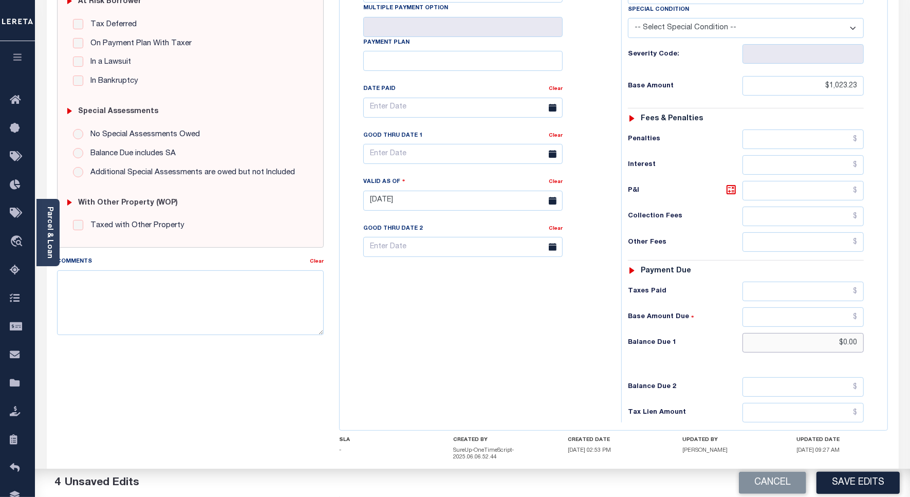
scroll to position [0, 0]
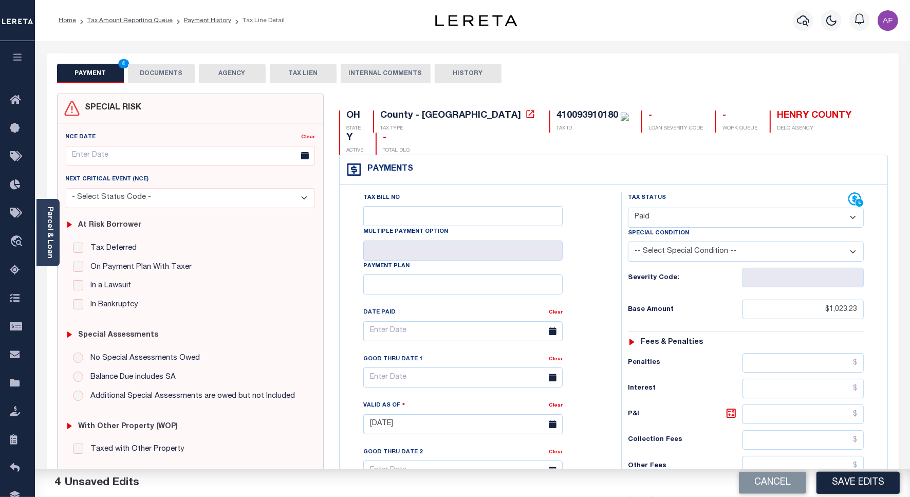
click at [163, 76] on button "DOCUMENTS" at bounding box center [161, 74] width 67 height 20
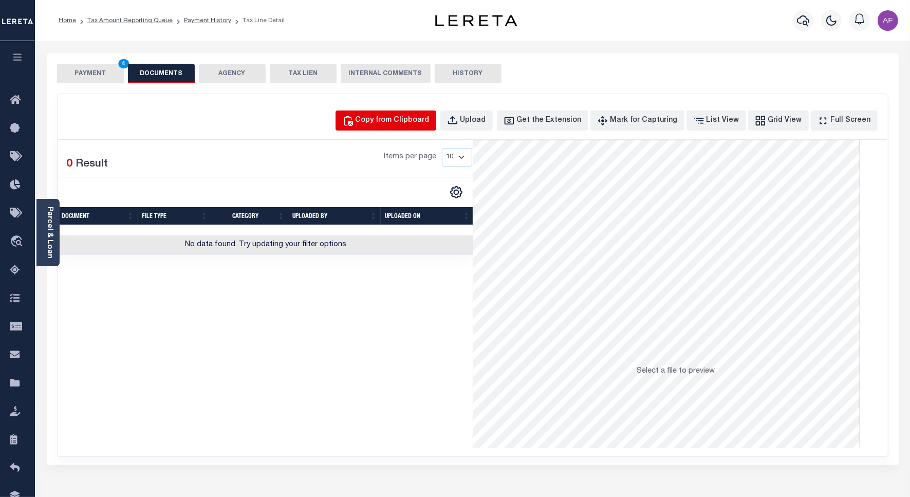
drag, startPoint x: 399, startPoint y: 114, endPoint x: 401, endPoint y: 120, distance: 6.4
click at [401, 120] on button "Copy from Clipboard" at bounding box center [385, 120] width 101 height 20
select select "POP"
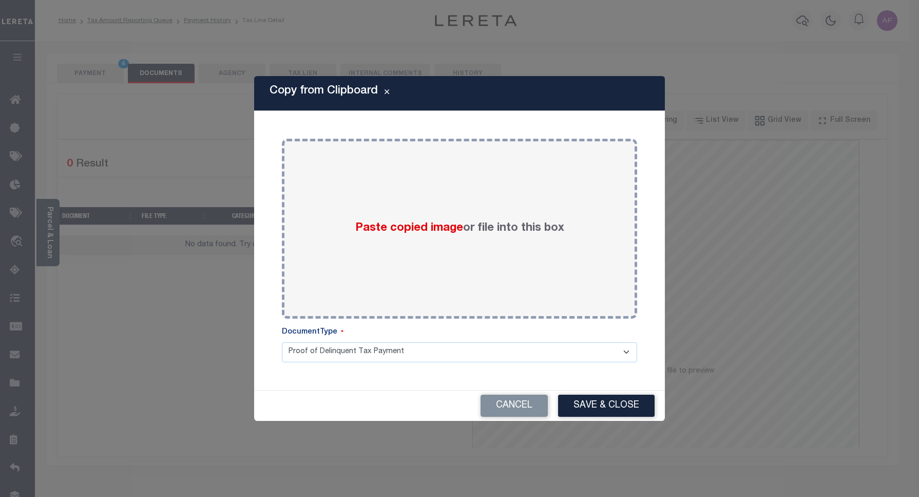
click at [402, 121] on div "Copy from Clipboard Paste copied image or file into this box Select file or dra…" at bounding box center [459, 248] width 411 height 344
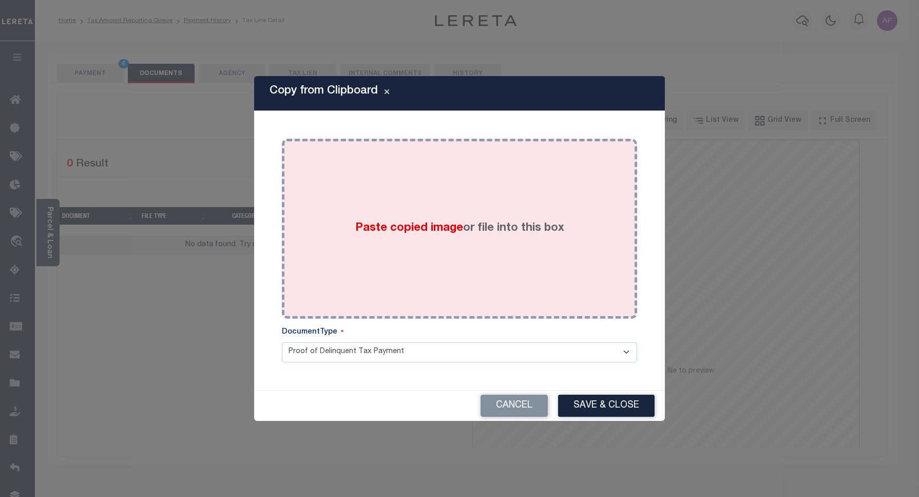
click at [471, 173] on div "Paste copied image or file into this box" at bounding box center [460, 228] width 340 height 164
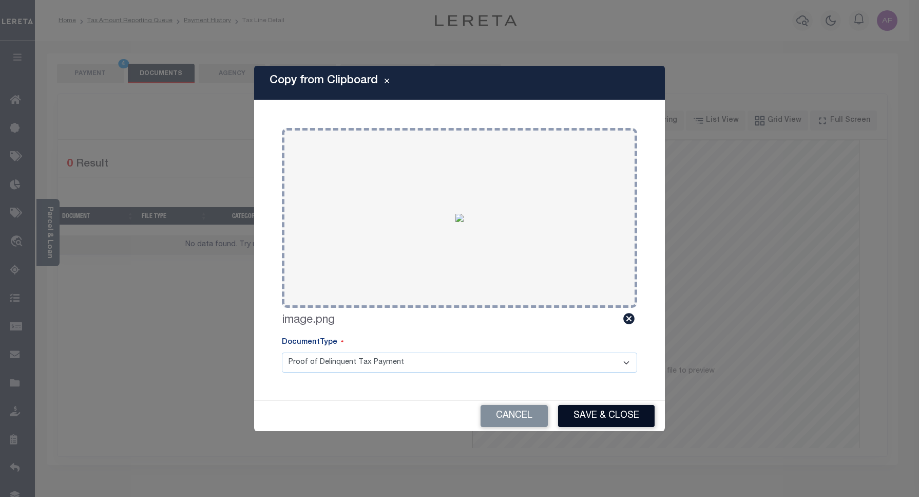
click at [584, 407] on button "Save & Close" at bounding box center [606, 416] width 97 height 22
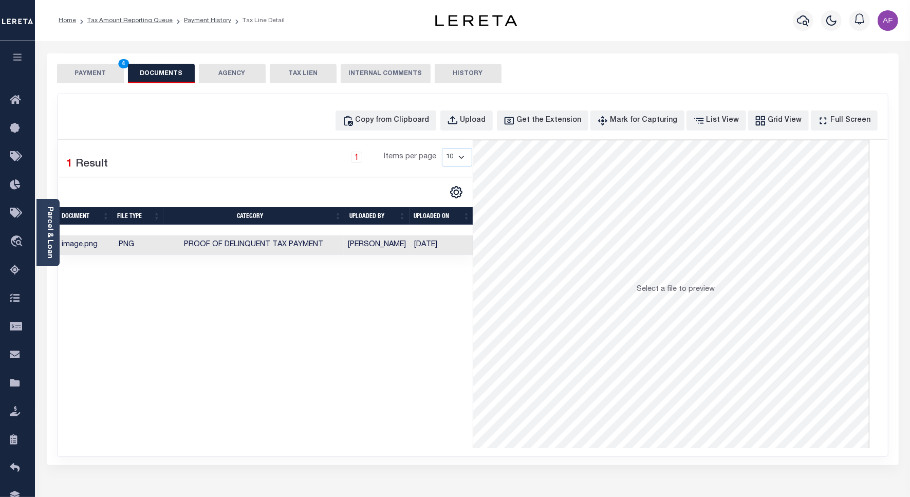
click at [73, 67] on button "PAYMENT 4" at bounding box center [90, 74] width 67 height 20
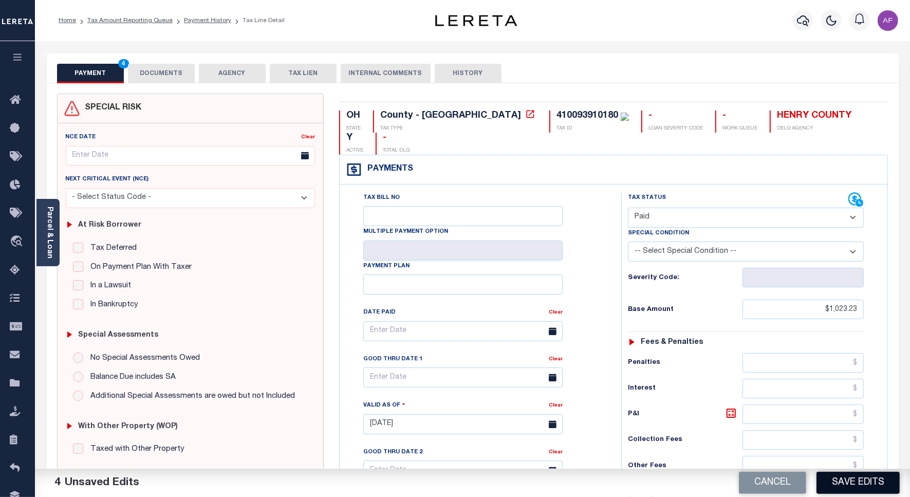
click at [819, 467] on div "Tax Status Status - Select Status Code -" at bounding box center [749, 419] width 256 height 454
click at [843, 476] on button "Save Edits" at bounding box center [857, 482] width 83 height 22
checkbox input "false"
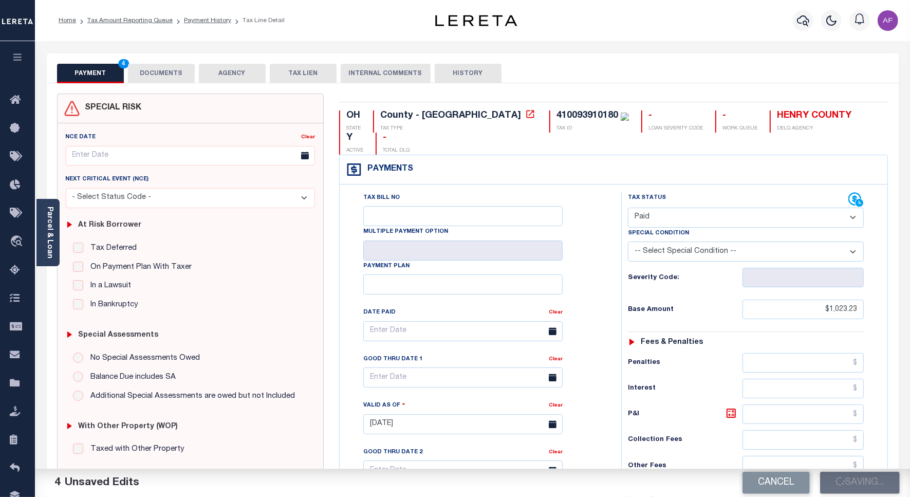
type input "$1,023.23"
type input "$0"
